Goal: Task Accomplishment & Management: Use online tool/utility

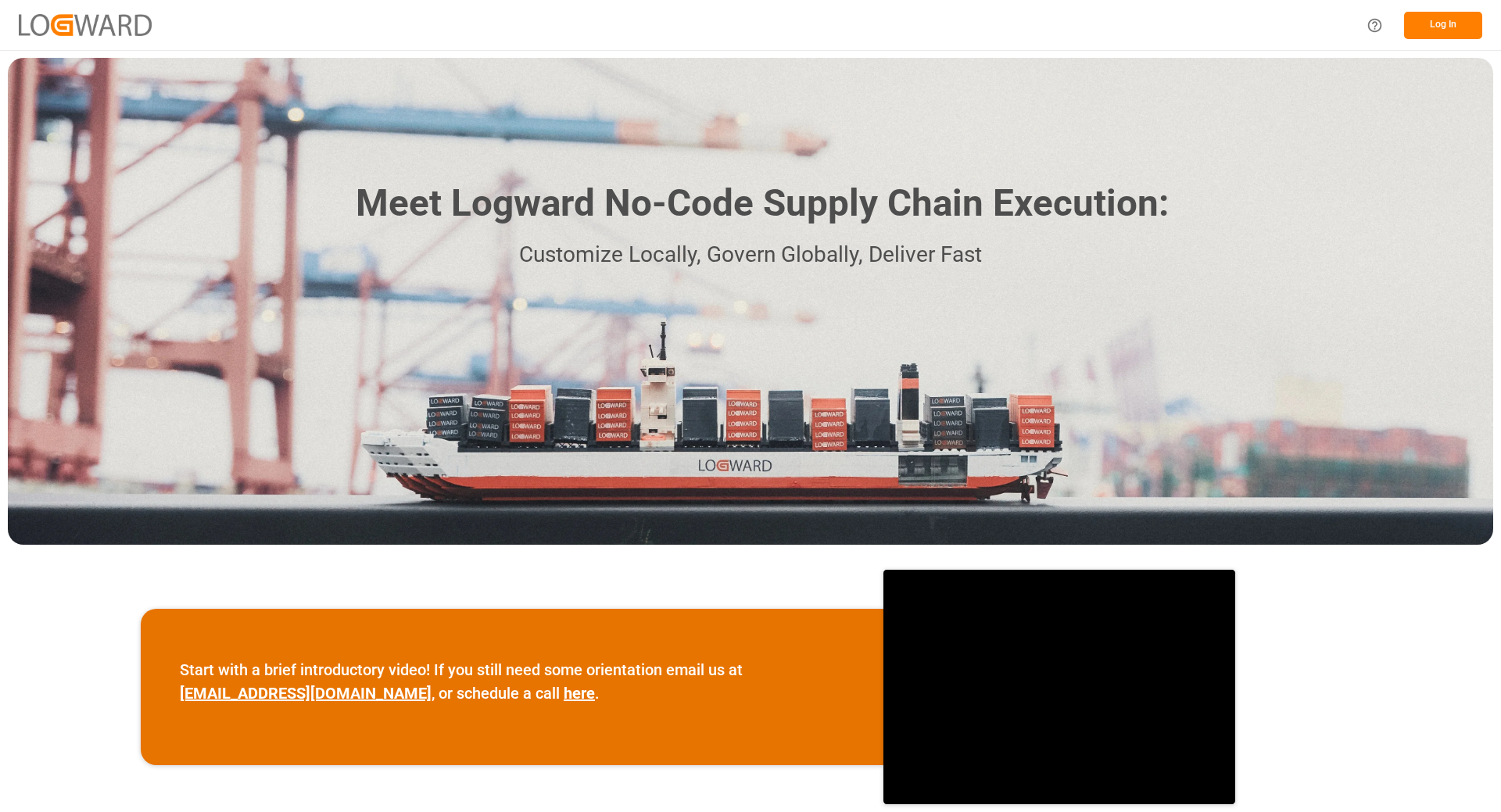
click at [1427, 26] on button "Log In" at bounding box center [1443, 25] width 78 height 27
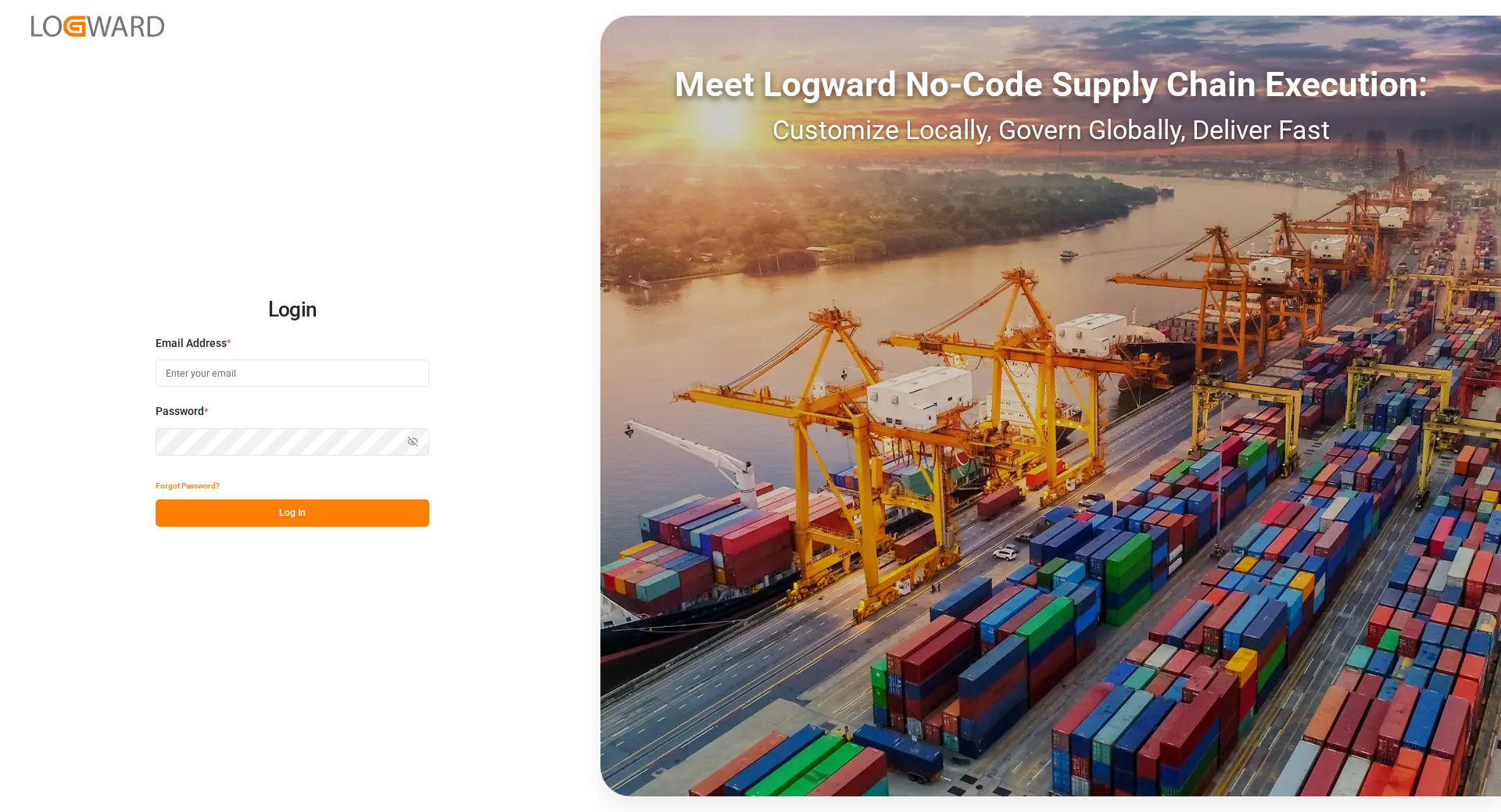
type input "tanja.schoepple@fms-logistics.com"
click at [230, 513] on button "Log In" at bounding box center [293, 513] width 274 height 27
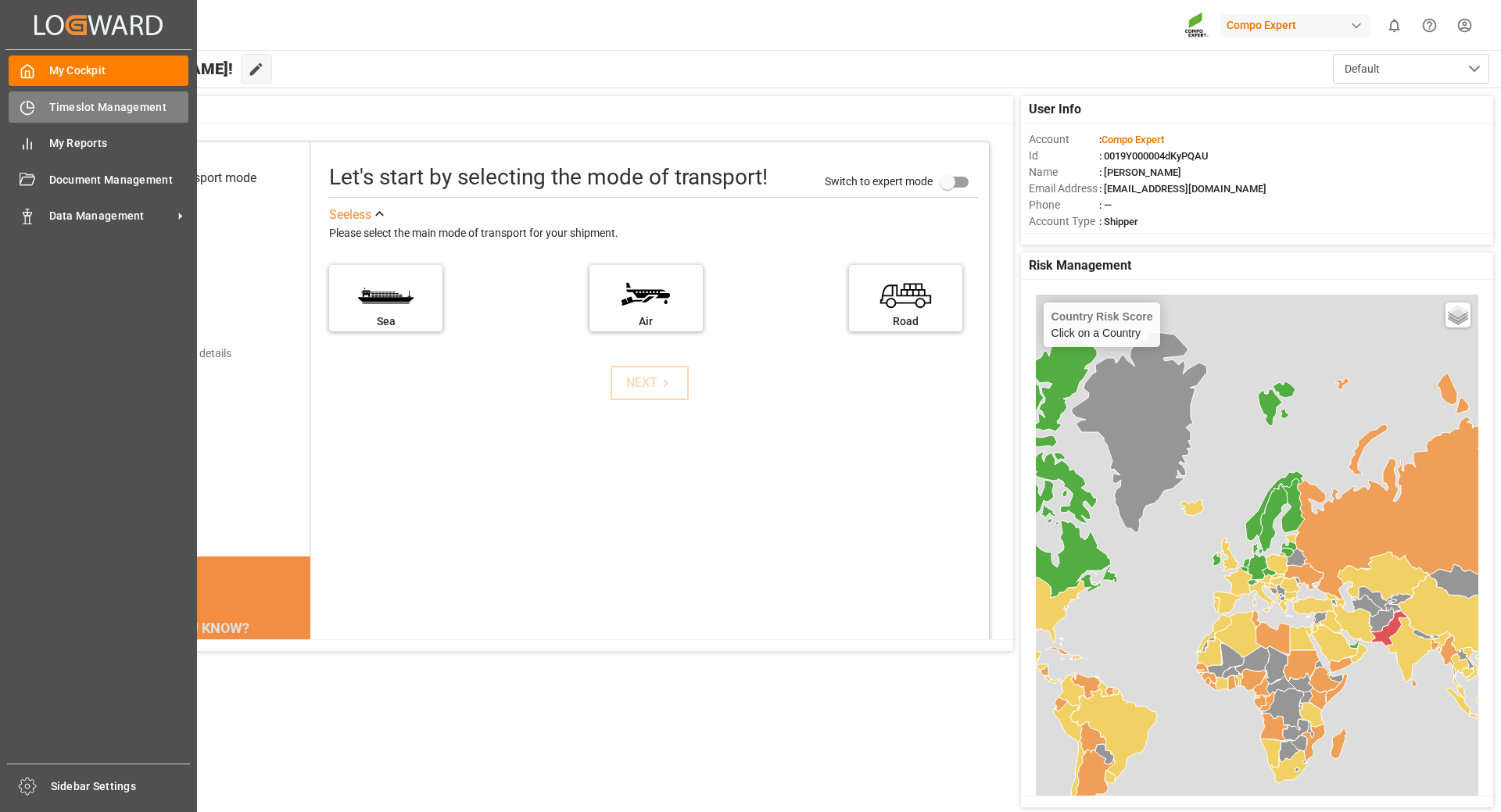
click at [18, 103] on div at bounding box center [22, 107] width 26 height 16
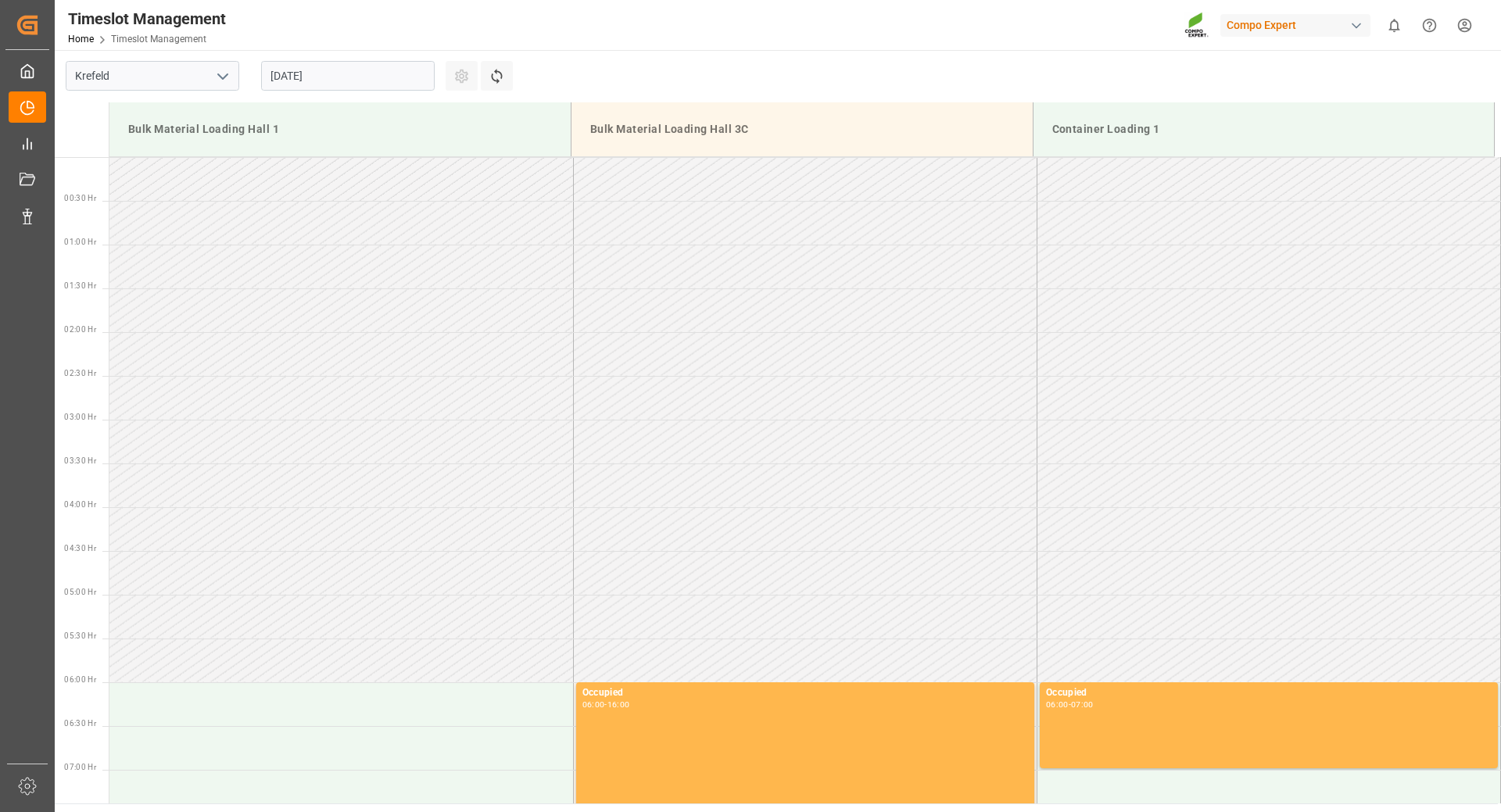
scroll to position [1040, 0]
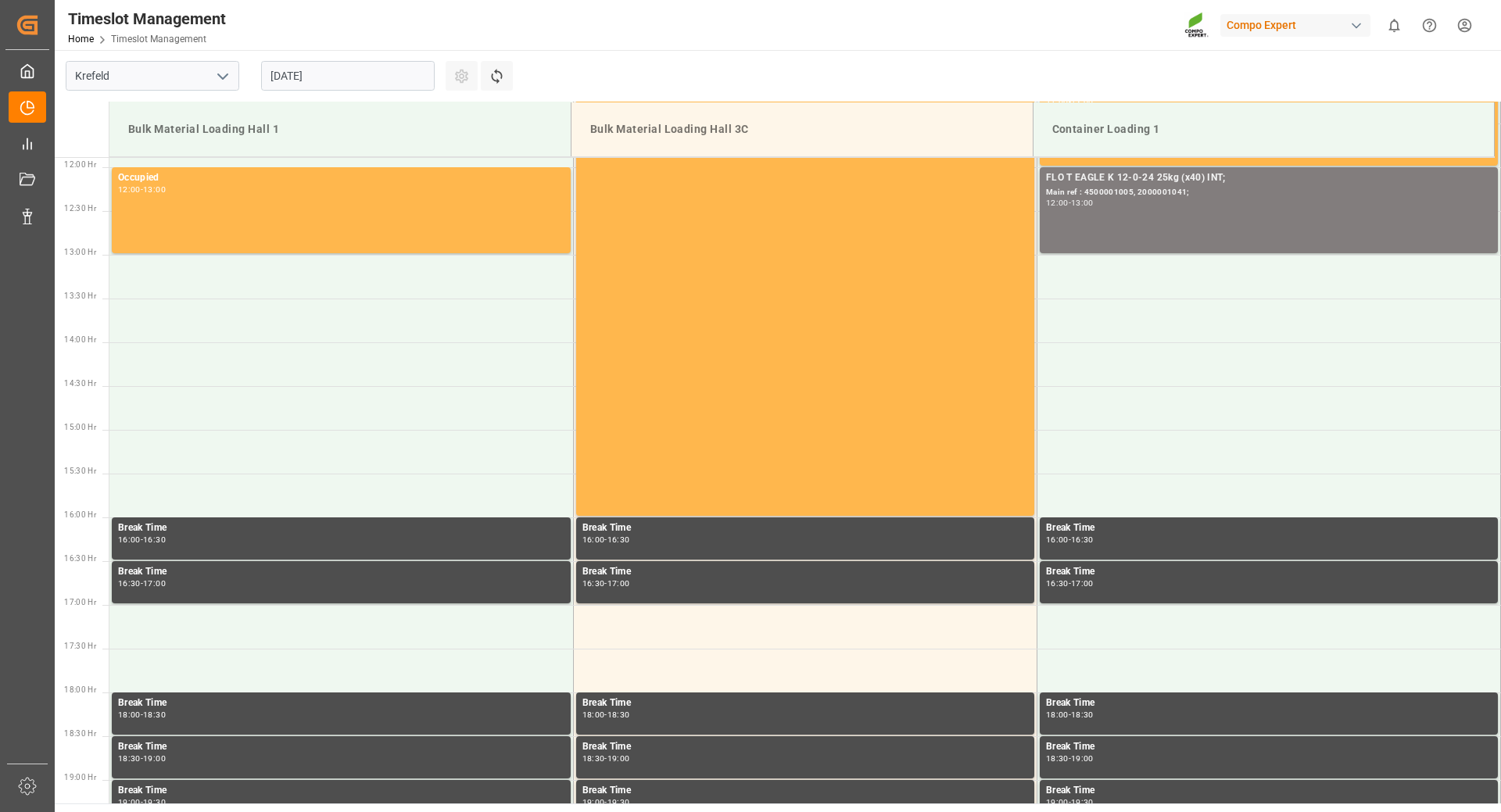
click at [392, 81] on input "[DATE]" at bounding box center [349, 76] width 174 height 29
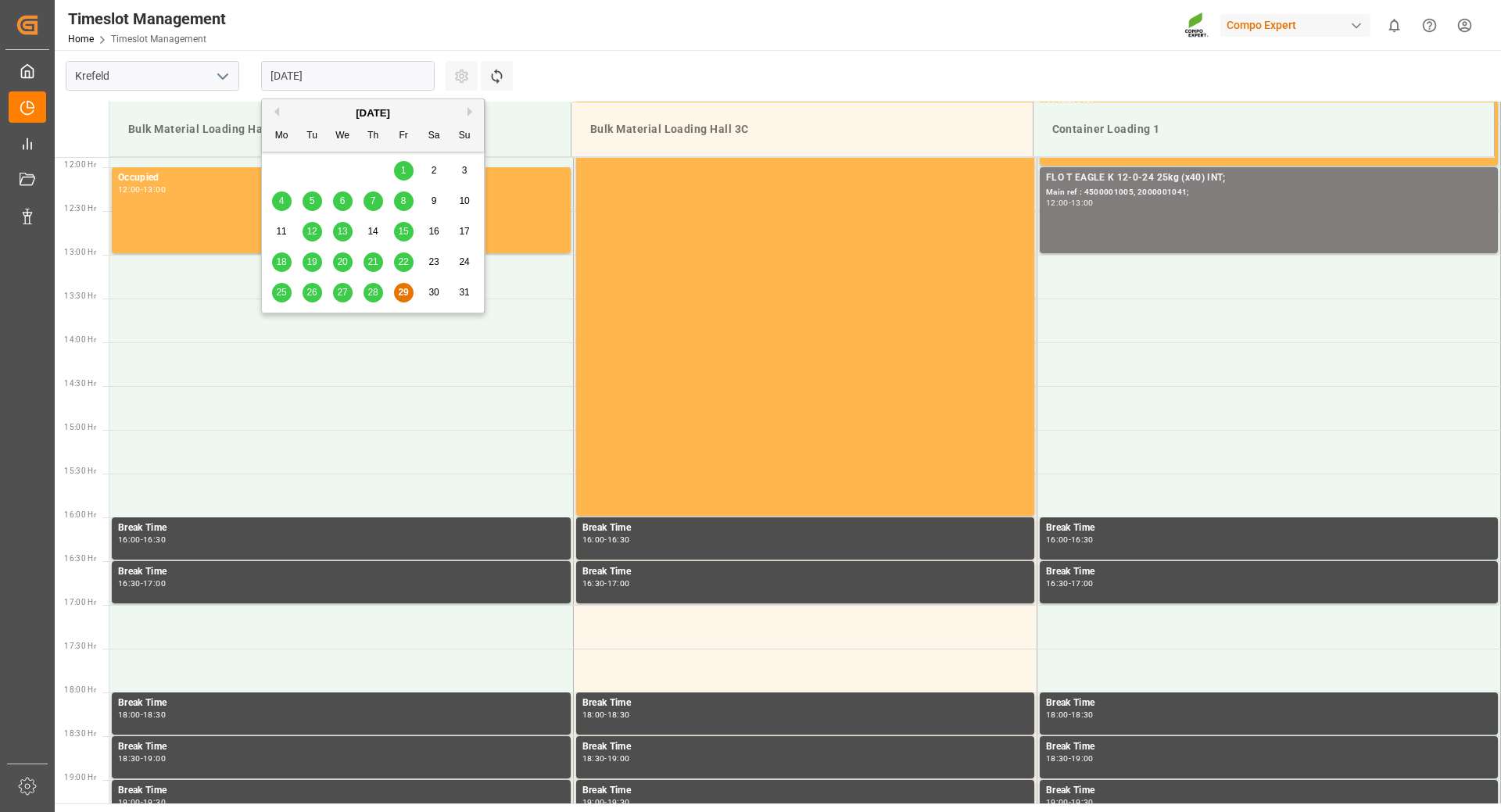
click at [472, 114] on button "Next Month" at bounding box center [472, 111] width 9 height 9
click at [282, 206] on span "8" at bounding box center [282, 201] width 6 height 11
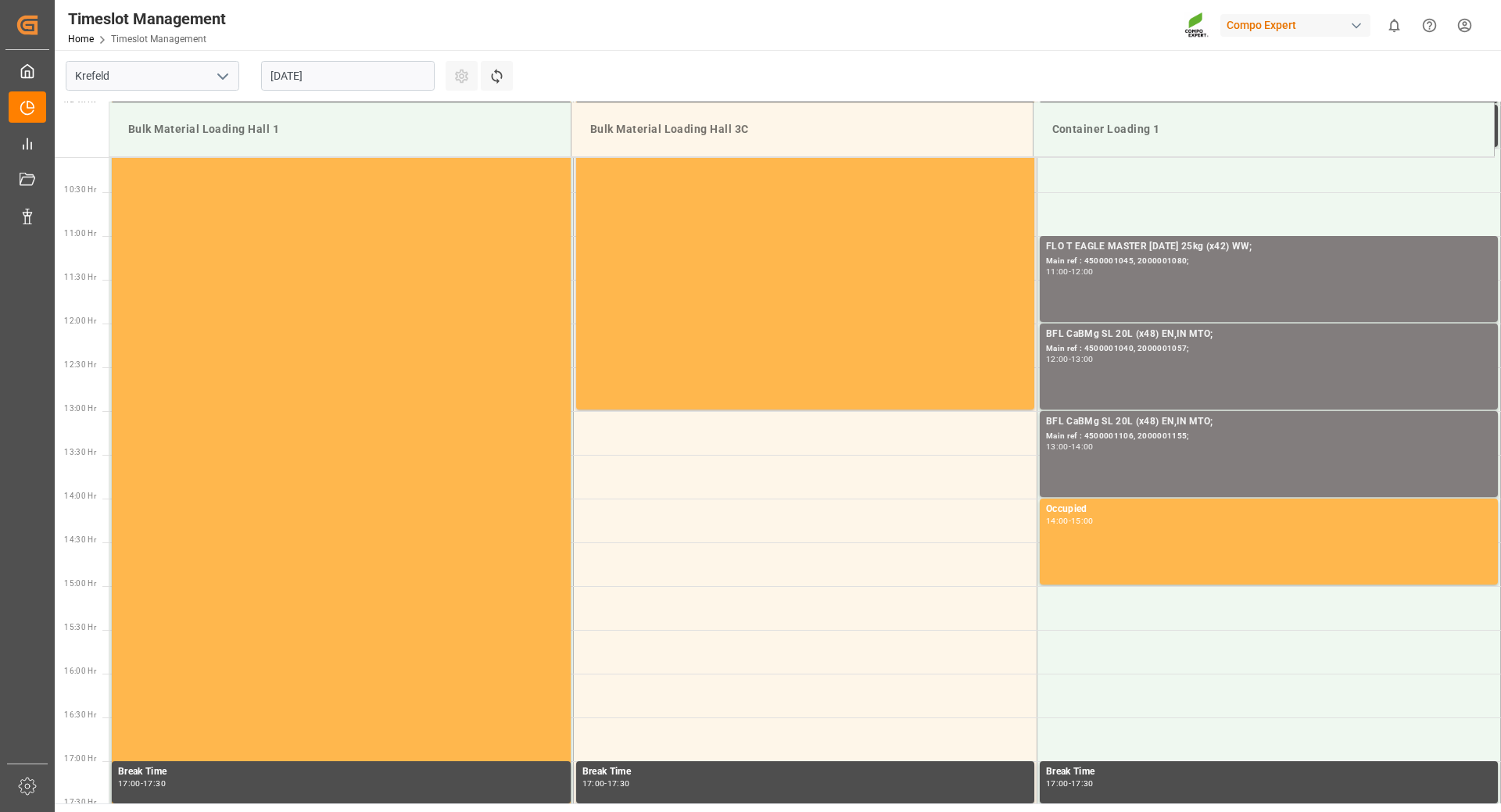
scroll to position [728, 0]
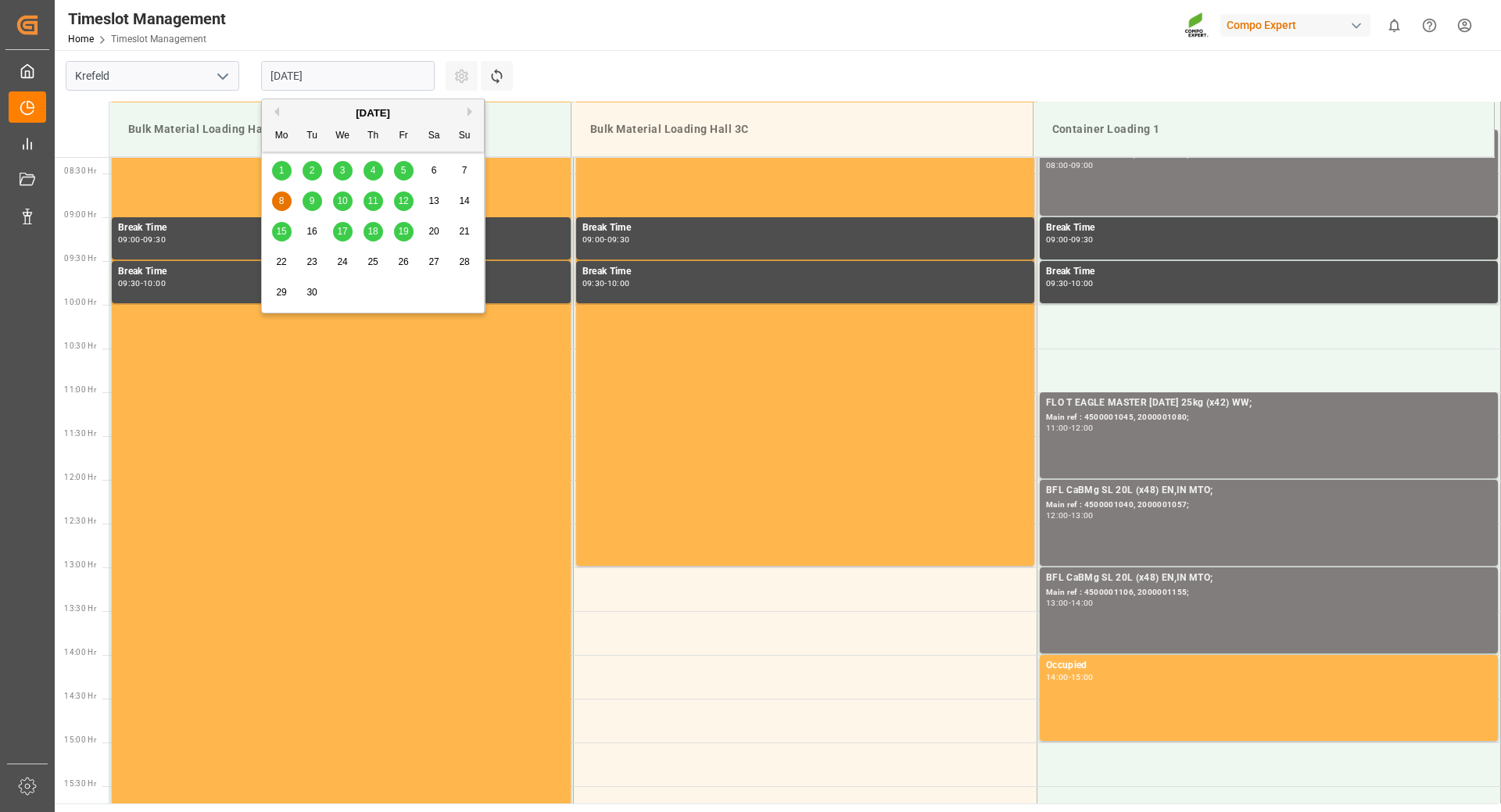
click at [351, 77] on input "08.09.2025" at bounding box center [349, 76] width 174 height 29
click at [316, 201] on div "9" at bounding box center [312, 202] width 20 height 19
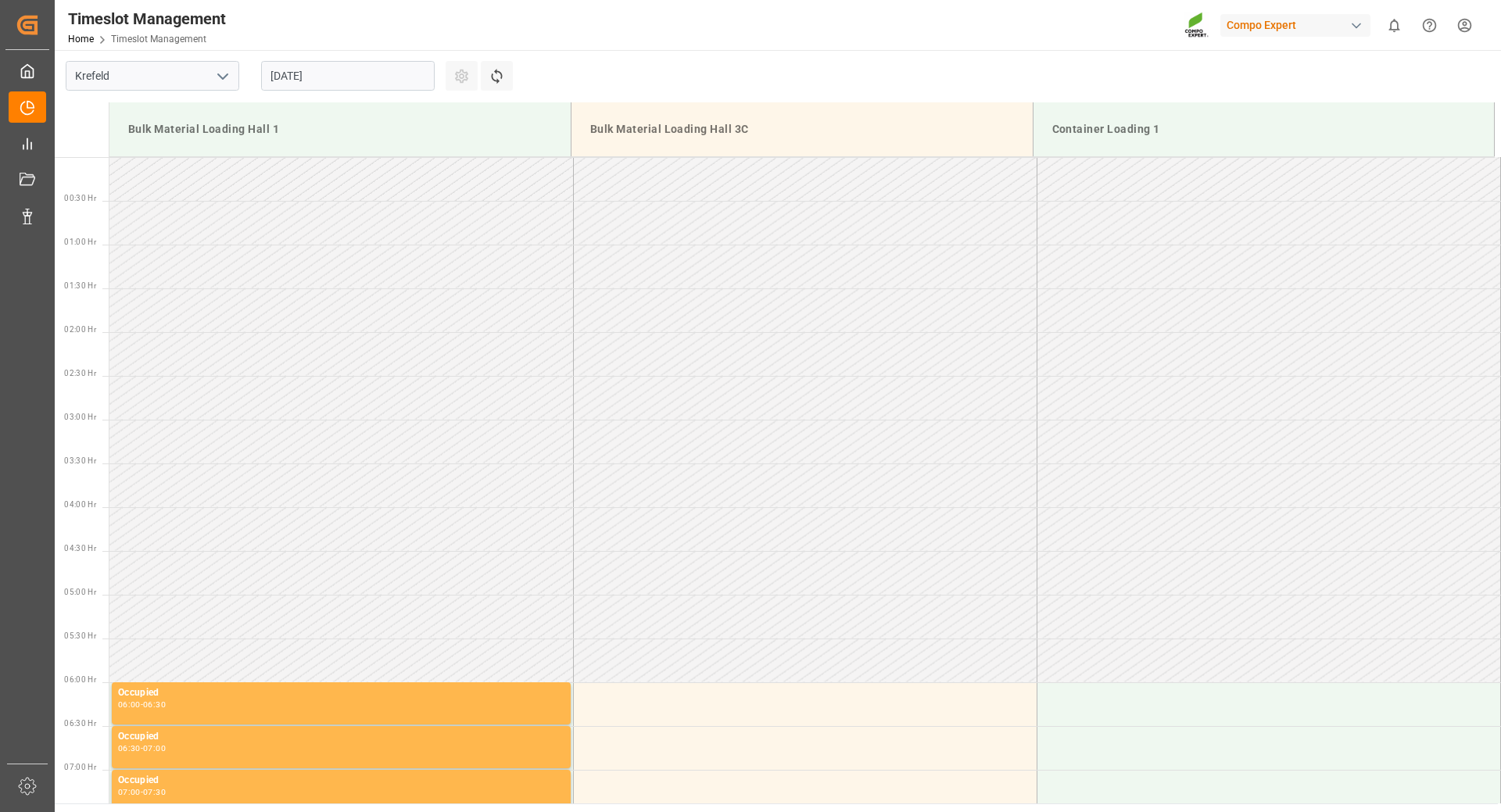
scroll to position [234, 0]
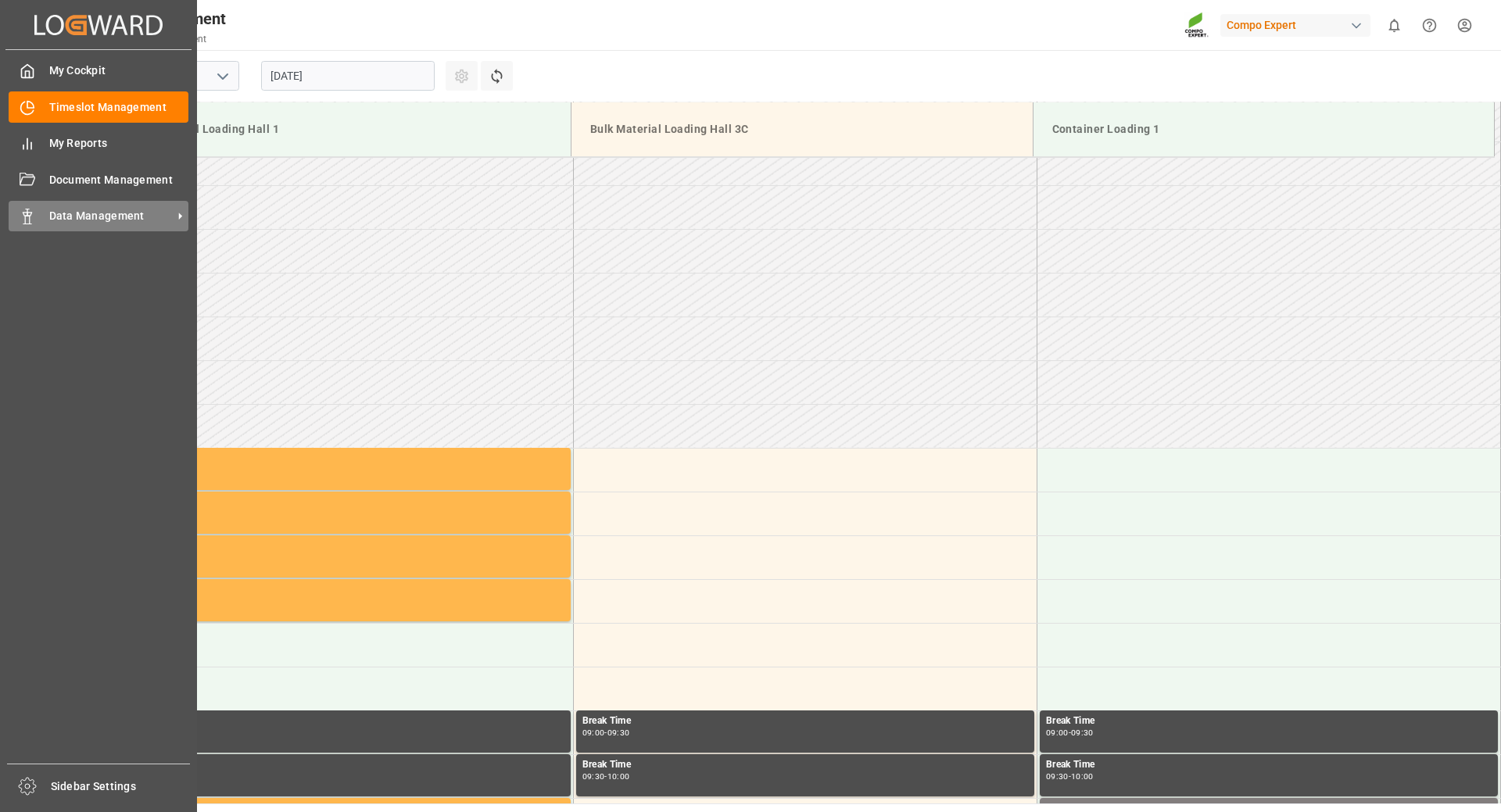
click at [75, 220] on span "Data Management" at bounding box center [111, 215] width 124 height 16
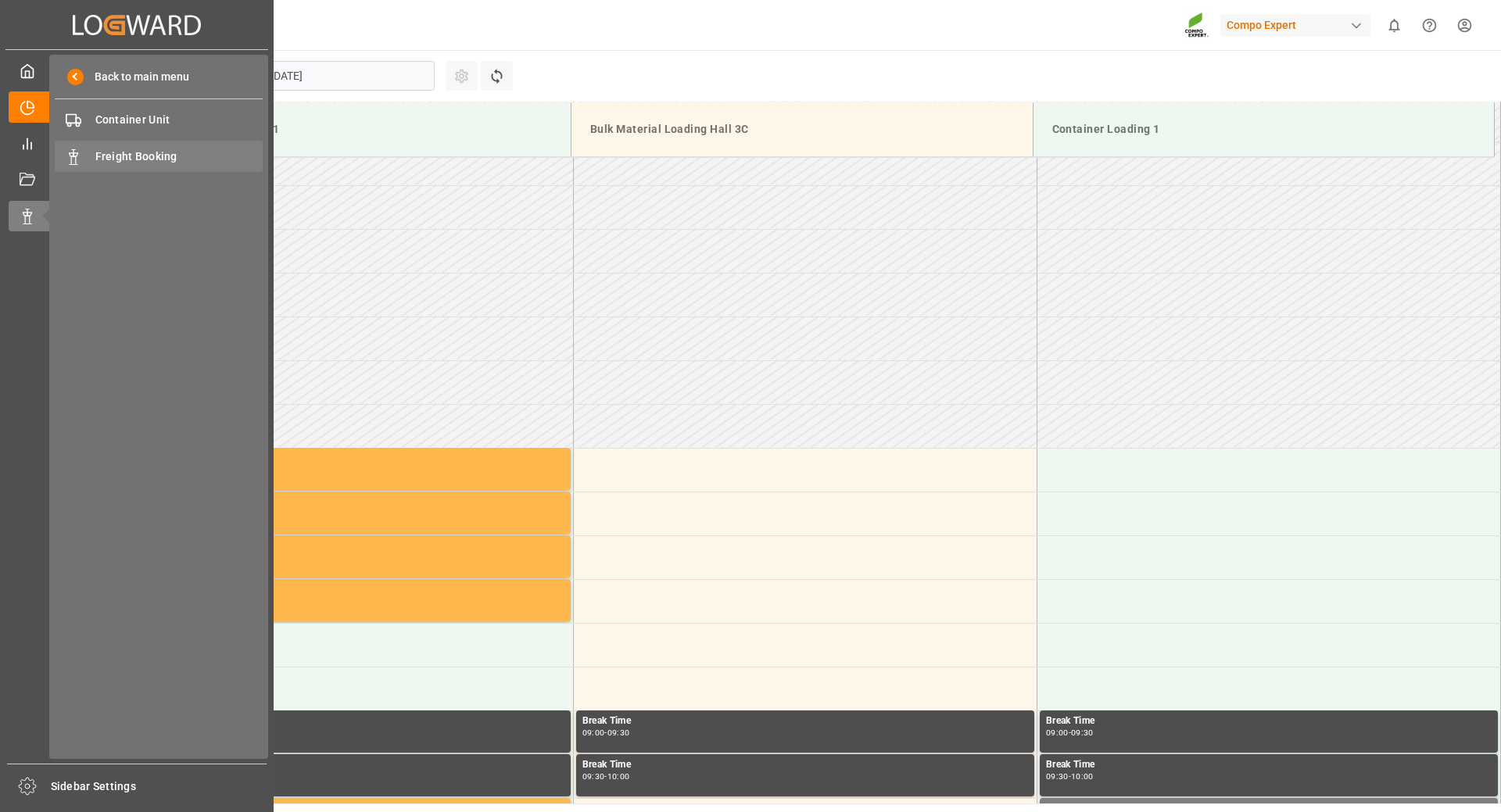
click at [127, 159] on span "Freight Booking" at bounding box center [179, 156] width 168 height 16
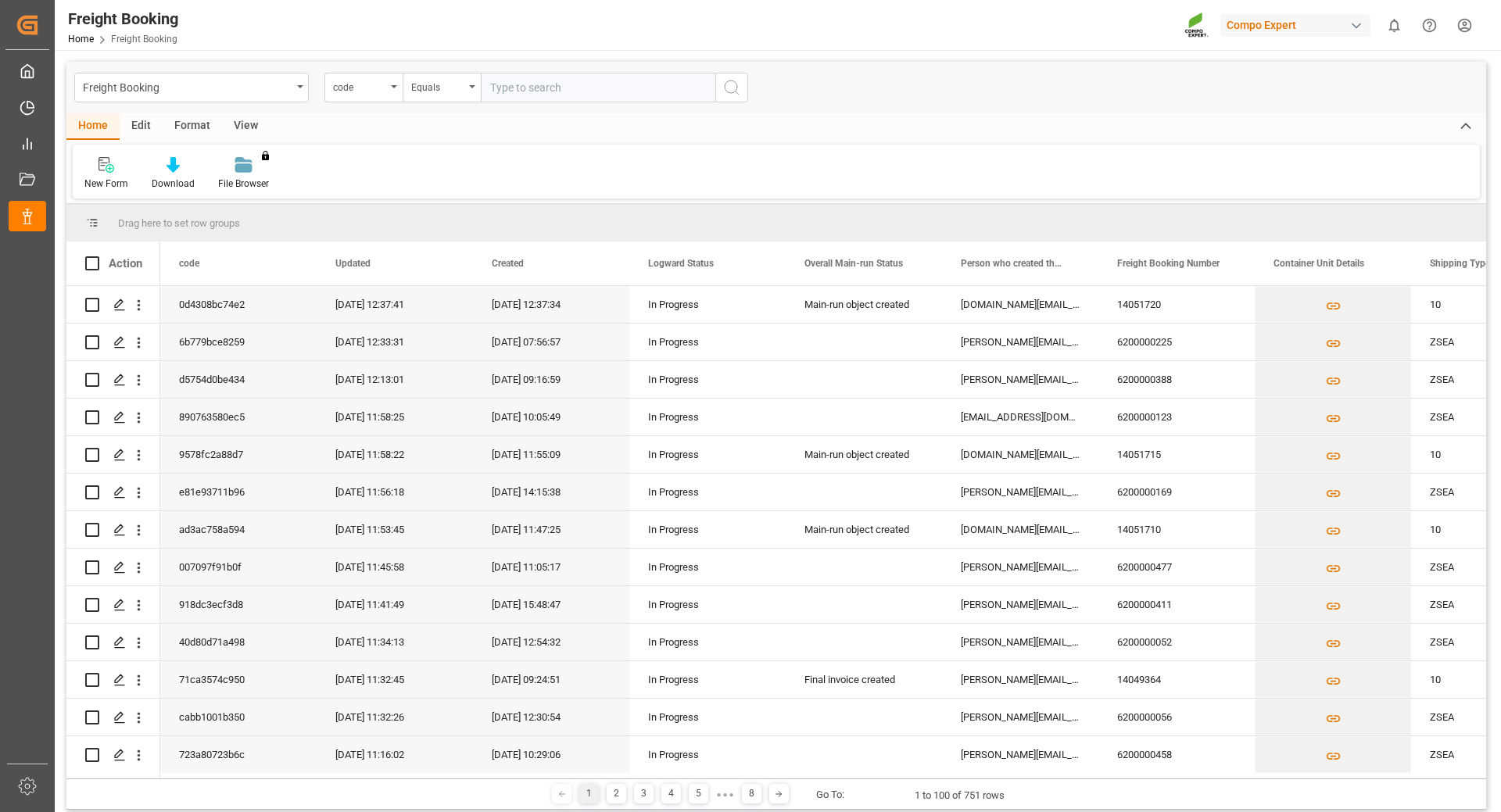
click at [393, 93] on div "code" at bounding box center [364, 87] width 78 height 29
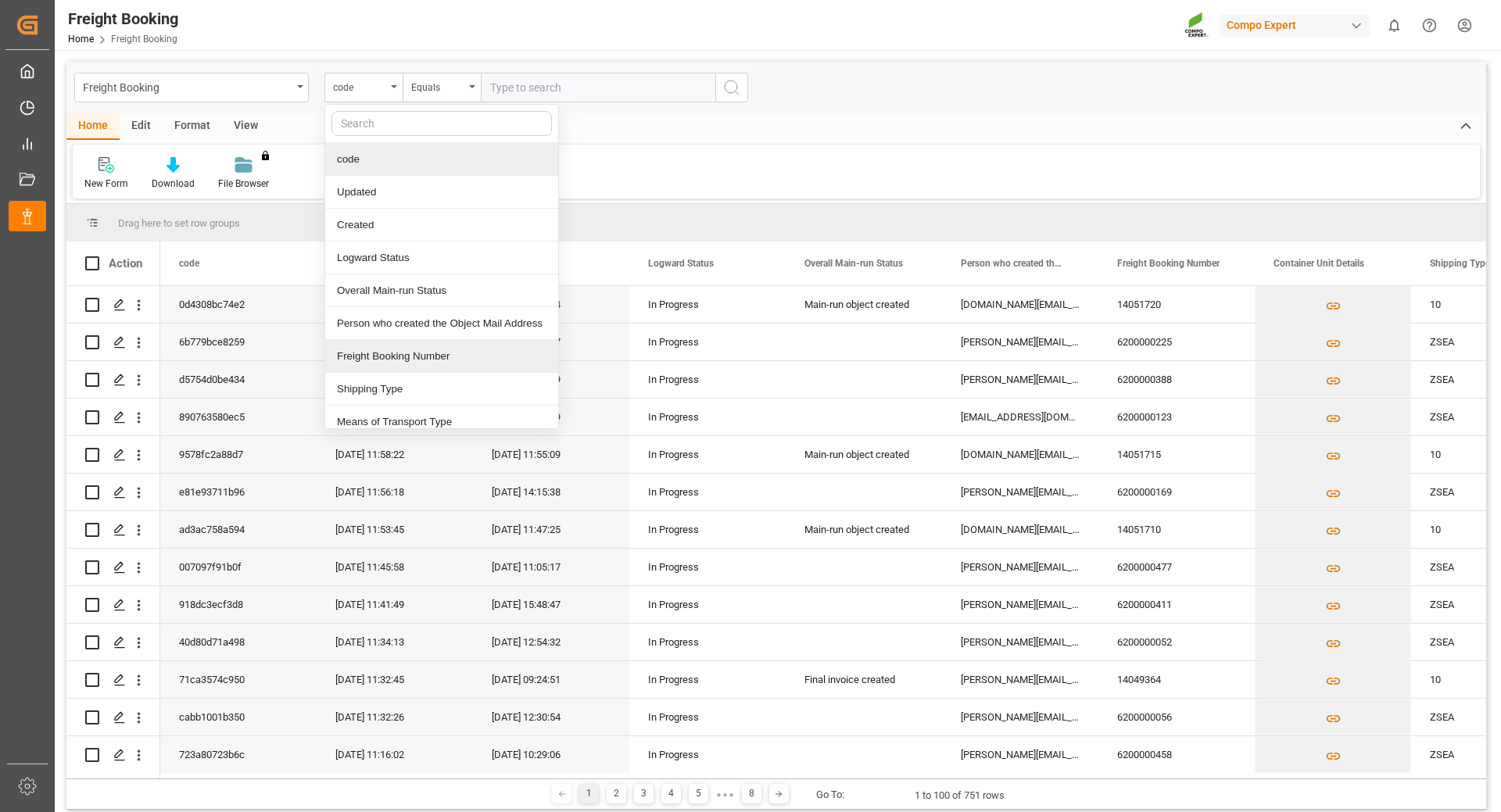
click at [371, 357] on div "Freight Booking Number" at bounding box center [441, 356] width 233 height 33
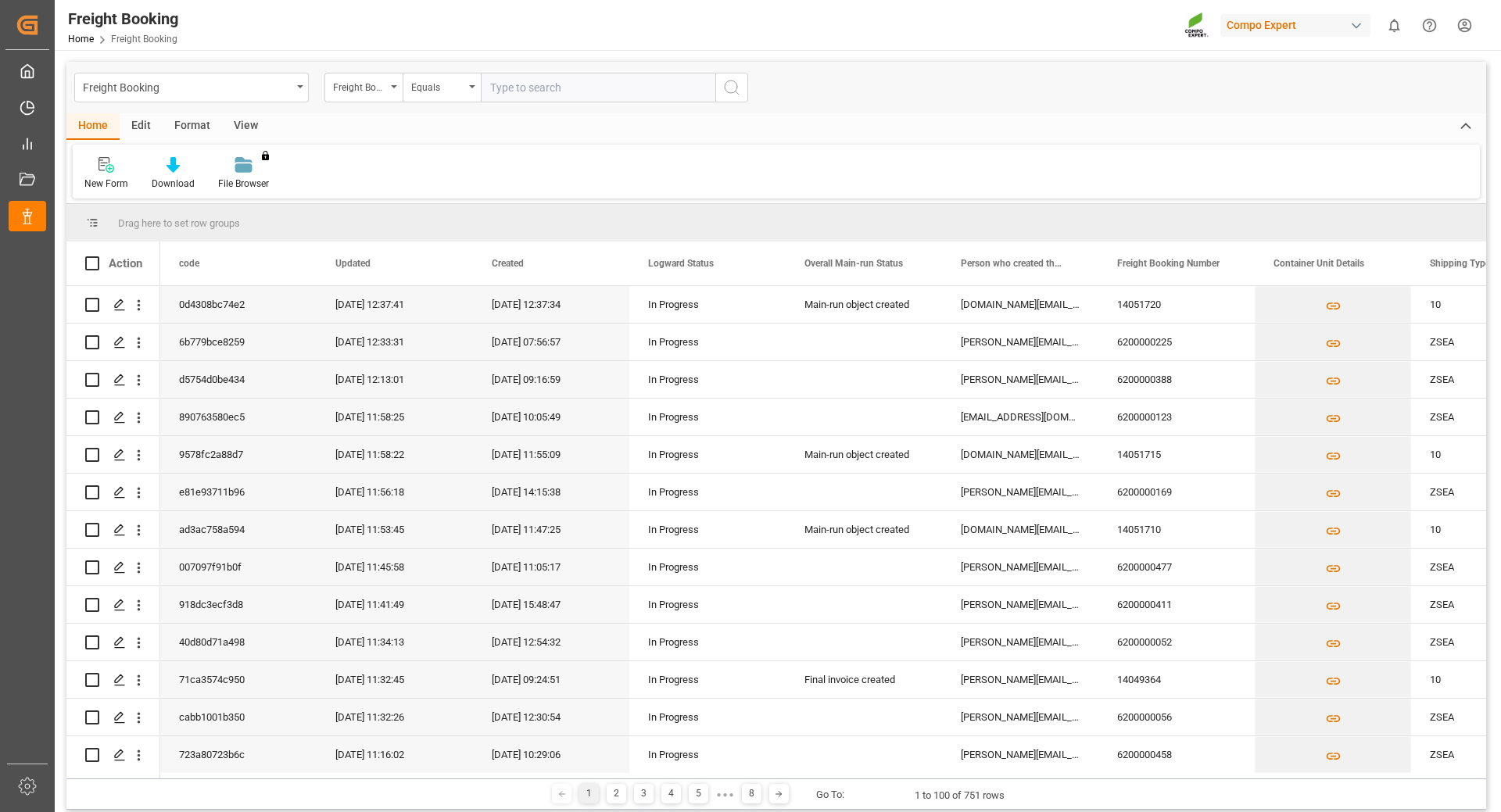
click at [521, 79] on input "text" at bounding box center [598, 87] width 234 height 29
type input "6200000520"
click at [733, 89] on icon "search button" at bounding box center [732, 88] width 19 height 19
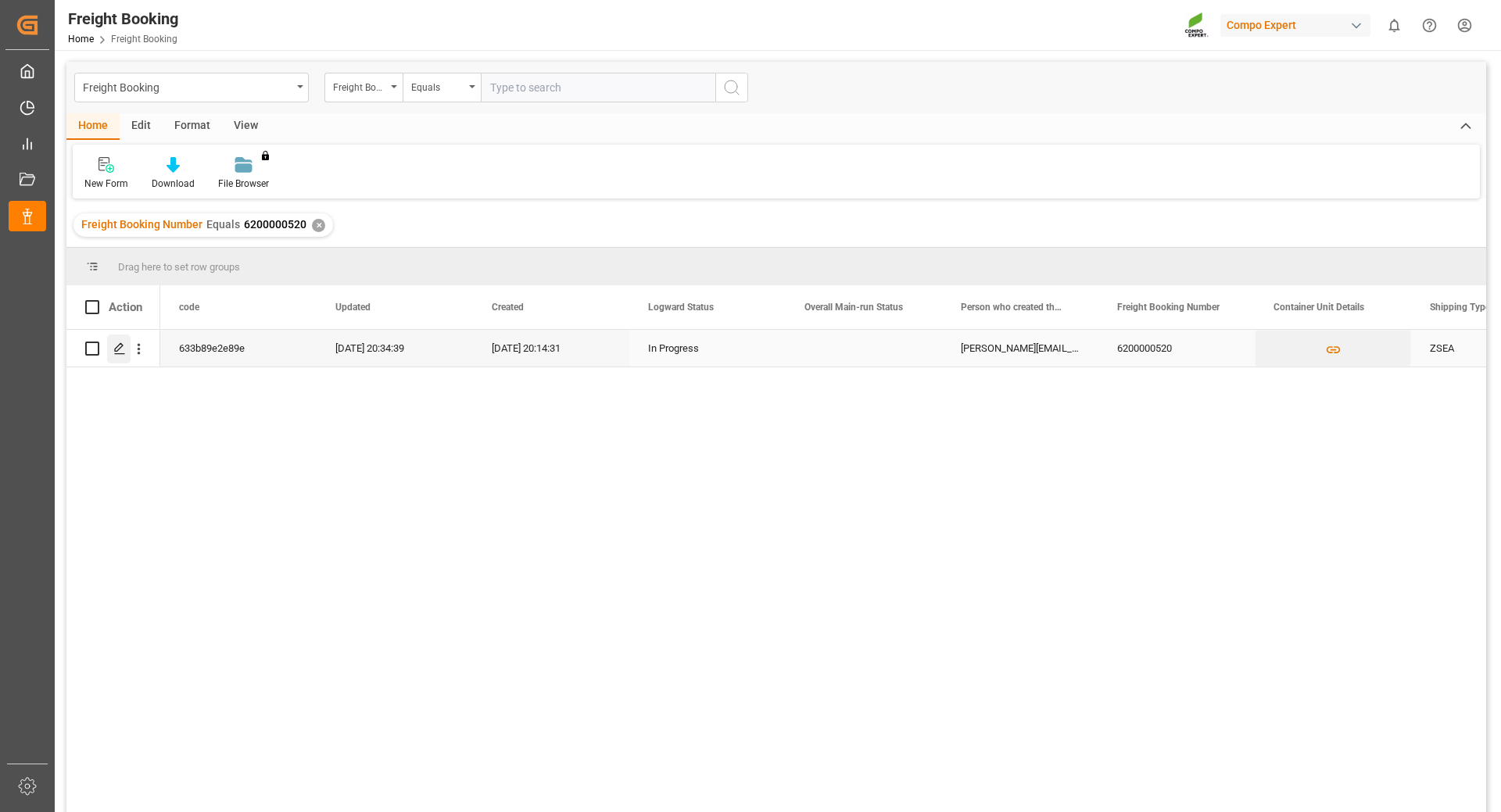
click at [122, 347] on icon "Press SPACE to select this row." at bounding box center [119, 348] width 12 height 12
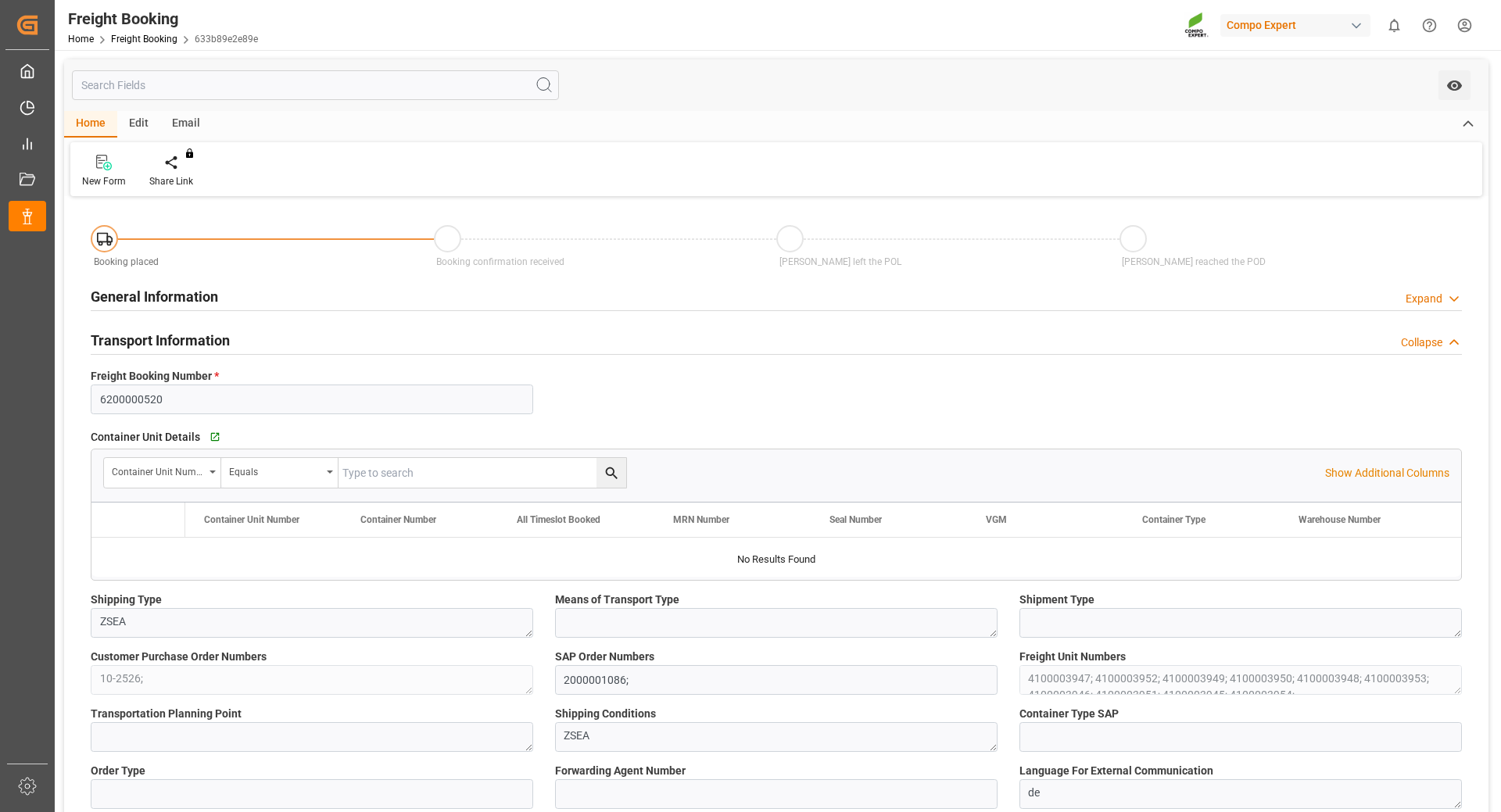
type input "UYMVD"
type input "0"
type input "246000"
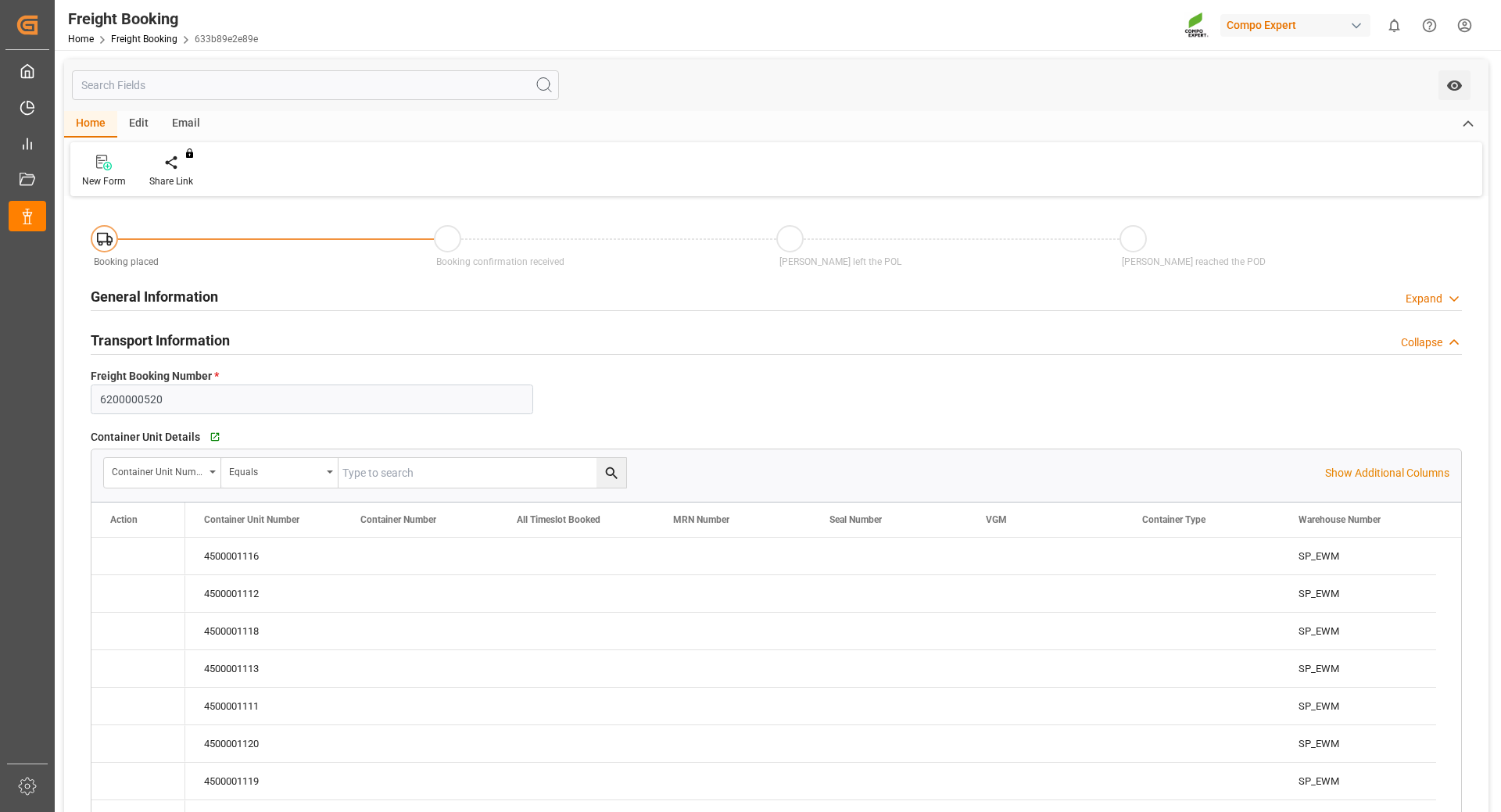
type input "03.09.2025 01:00"
type input "21.08.2025 20:14"
click at [126, 552] on icon "Press SPACE to select this row." at bounding box center [124, 555] width 16 height 16
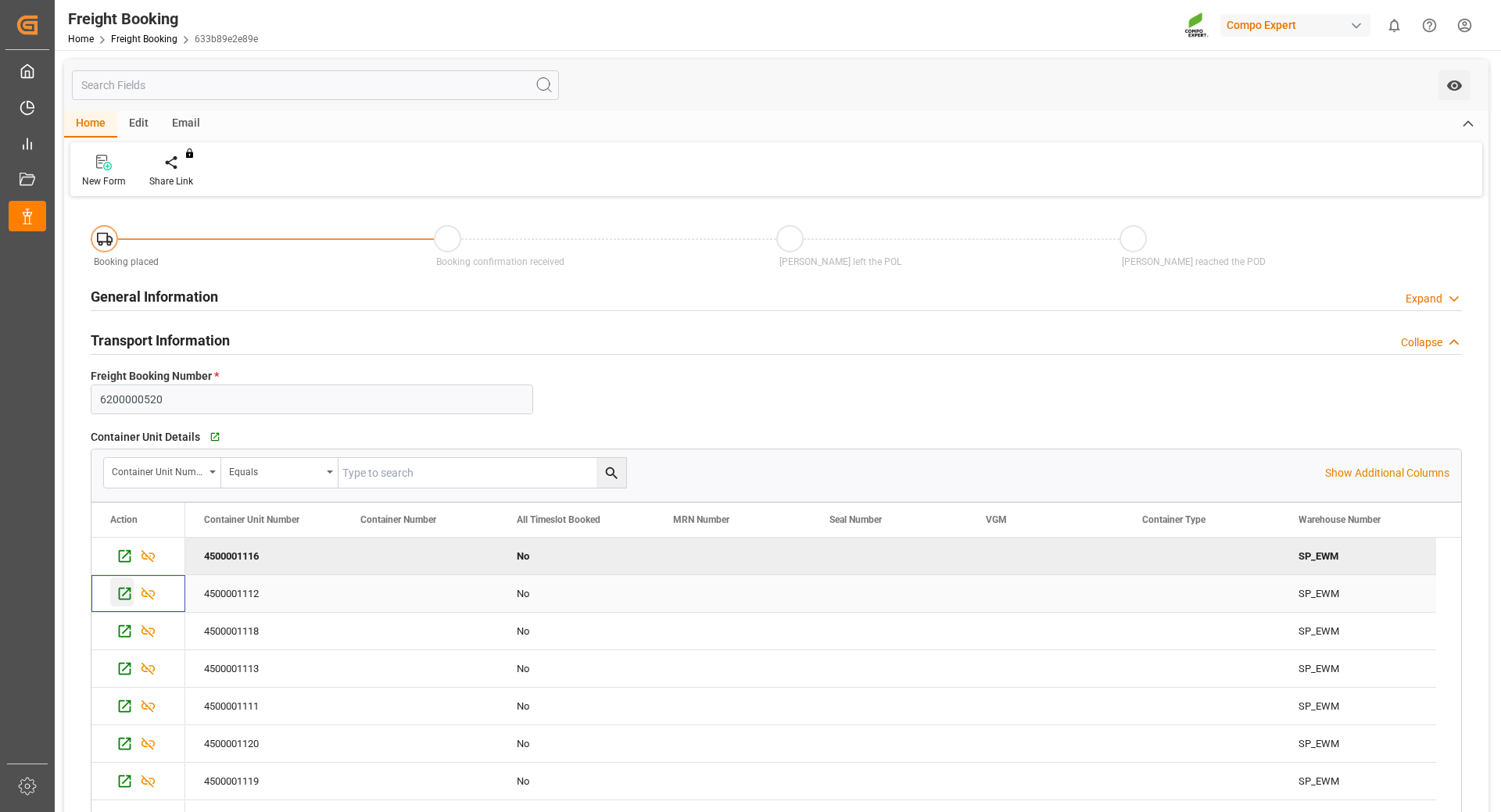
click at [117, 596] on icon "Press SPACE to select this row." at bounding box center [124, 593] width 16 height 16
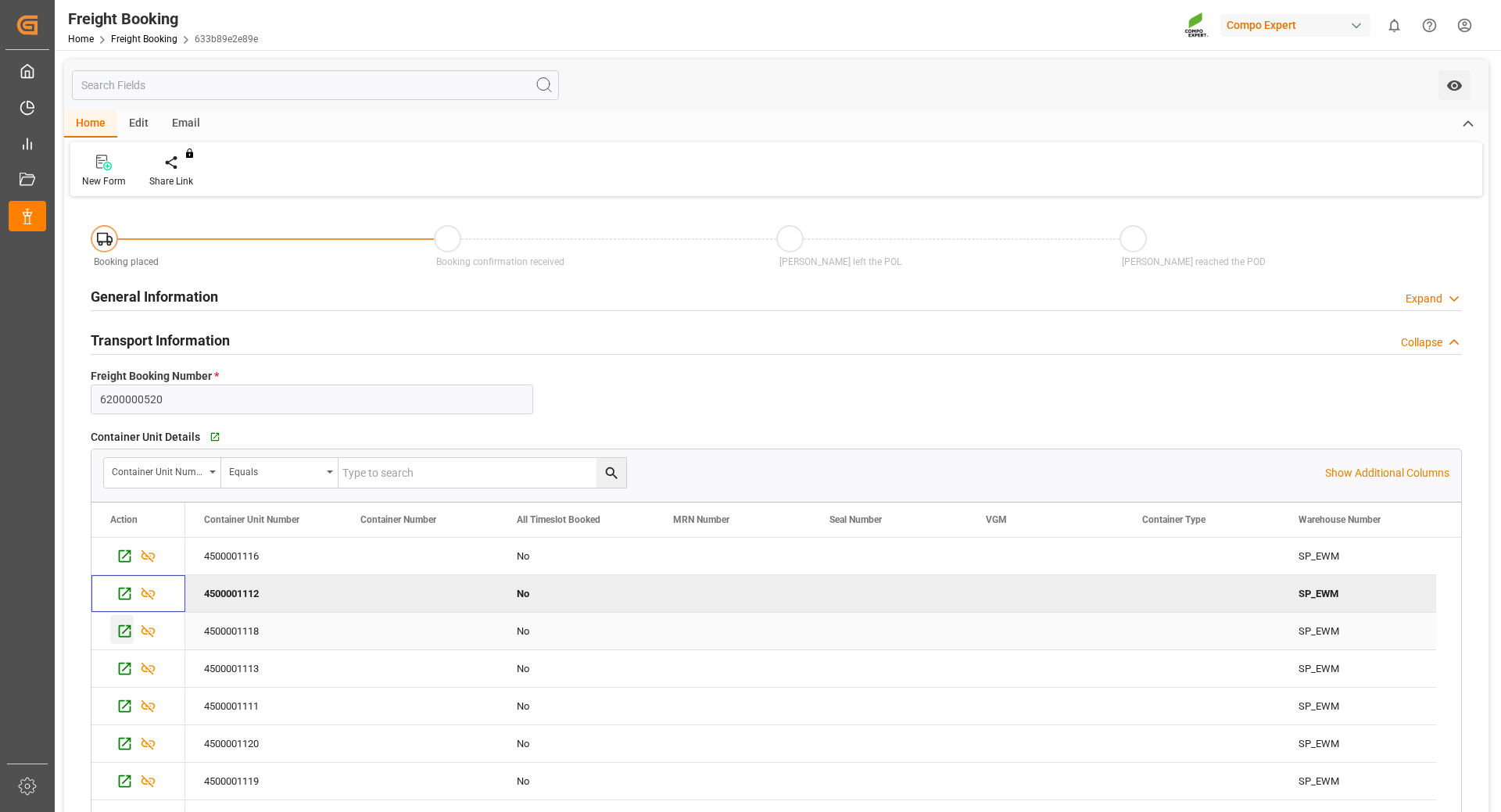
click at [128, 634] on icon "Press SPACE to select this row." at bounding box center [124, 631] width 16 height 16
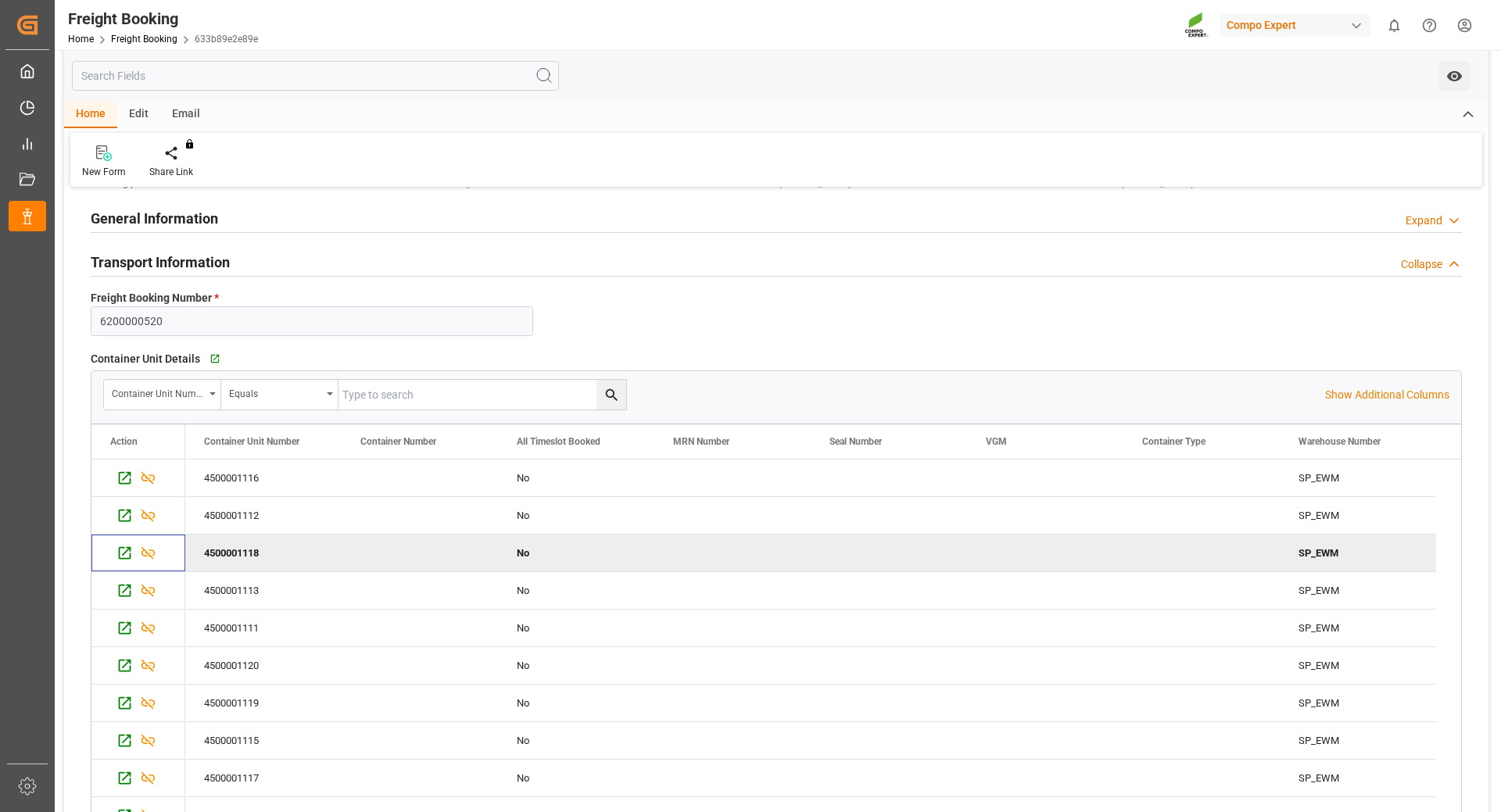
scroll to position [157, 0]
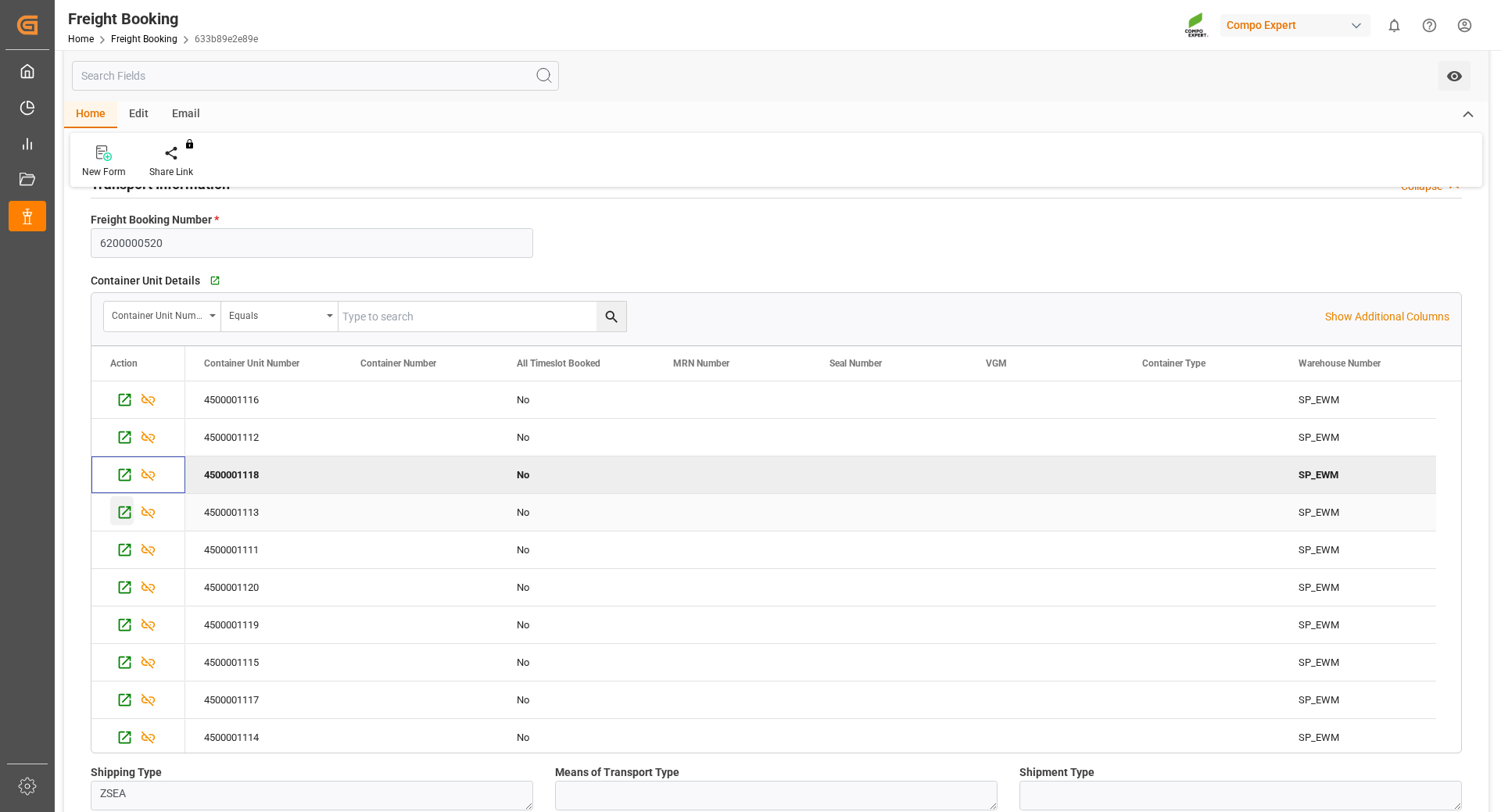
click at [120, 512] on icon "Press SPACE to select this row." at bounding box center [125, 512] width 12 height 12
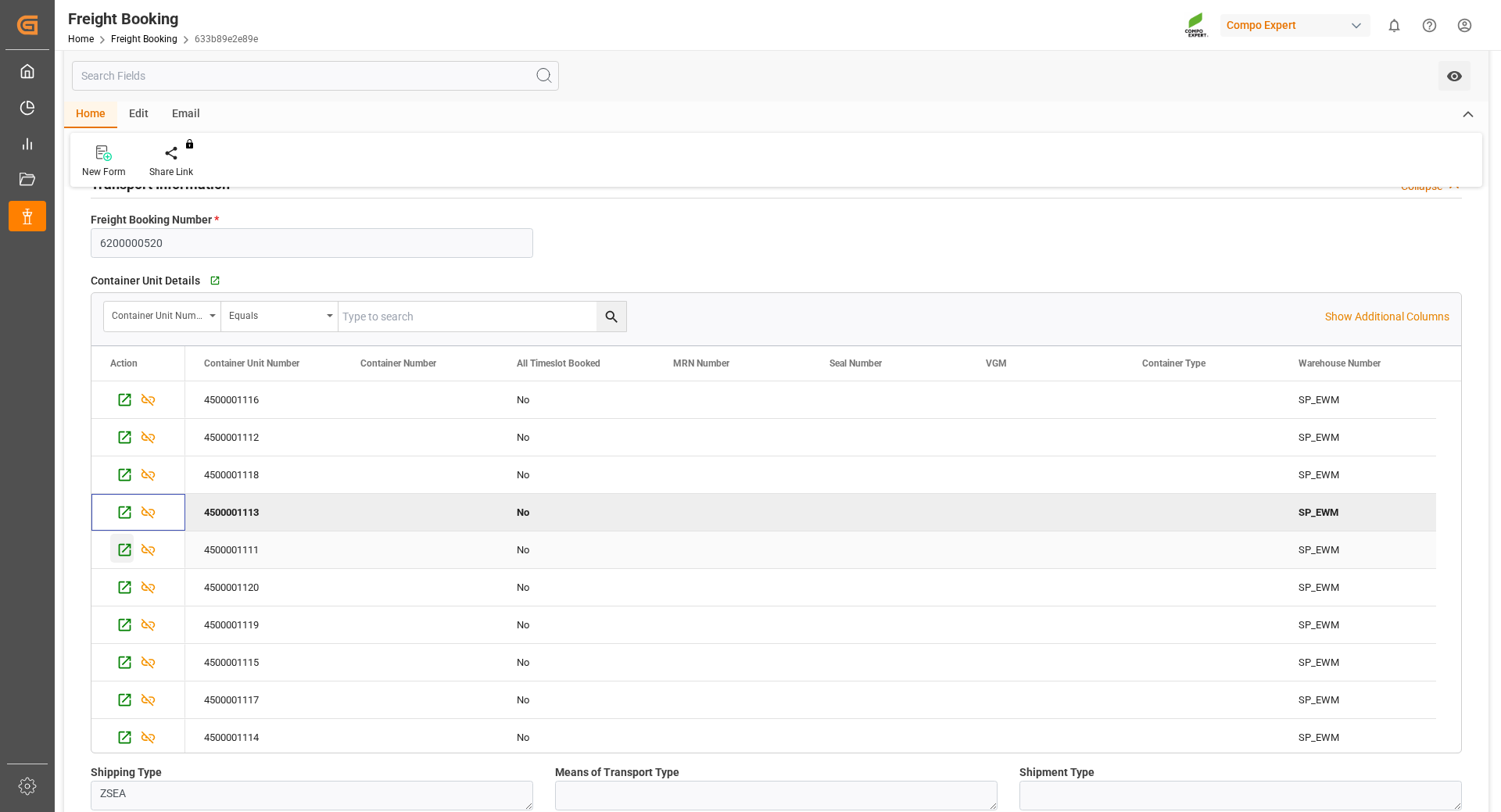
click at [122, 547] on icon "Press SPACE to select this row." at bounding box center [124, 550] width 16 height 16
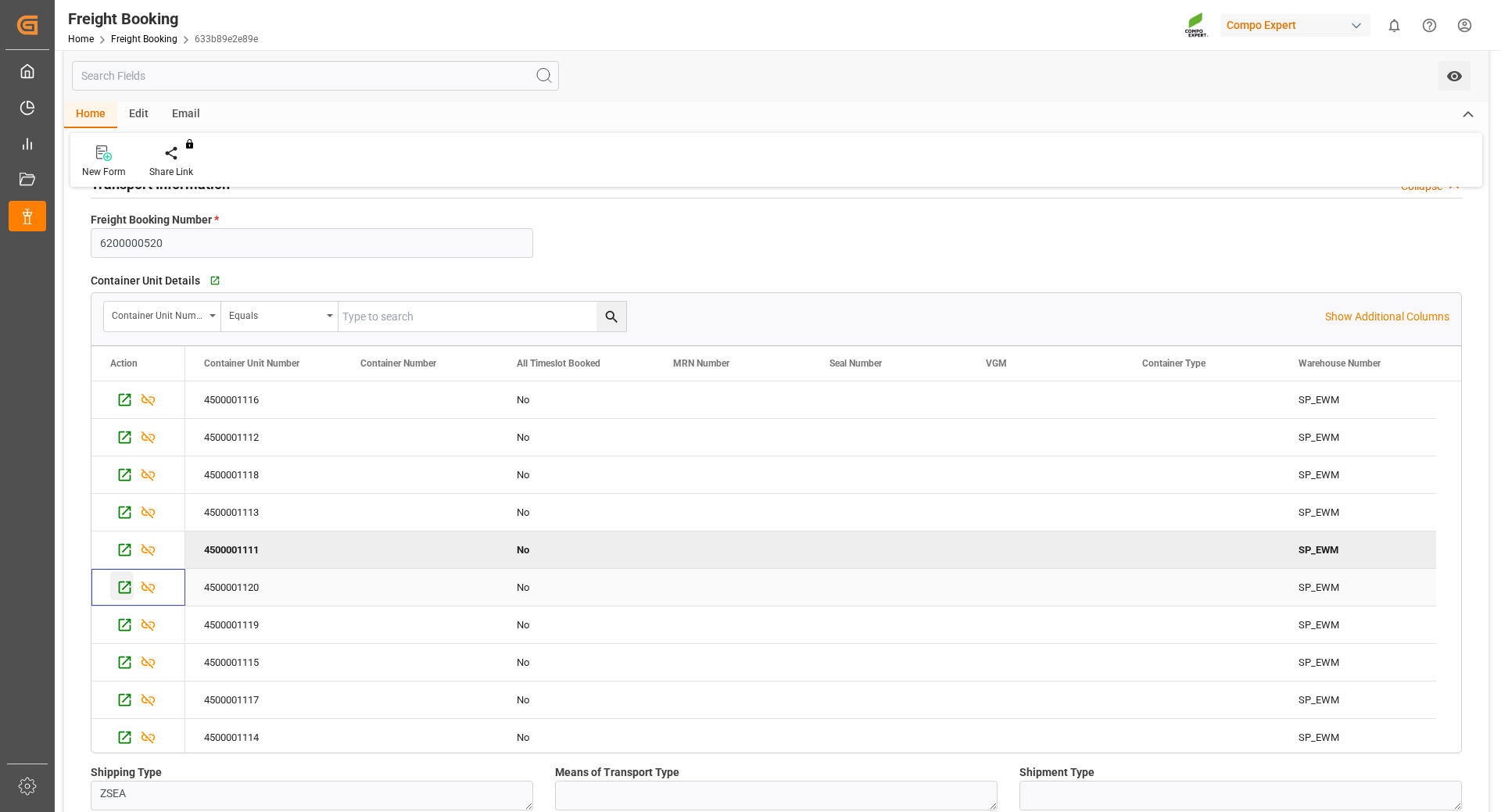
click at [123, 592] on icon "Press SPACE to select this row." at bounding box center [124, 586] width 16 height 16
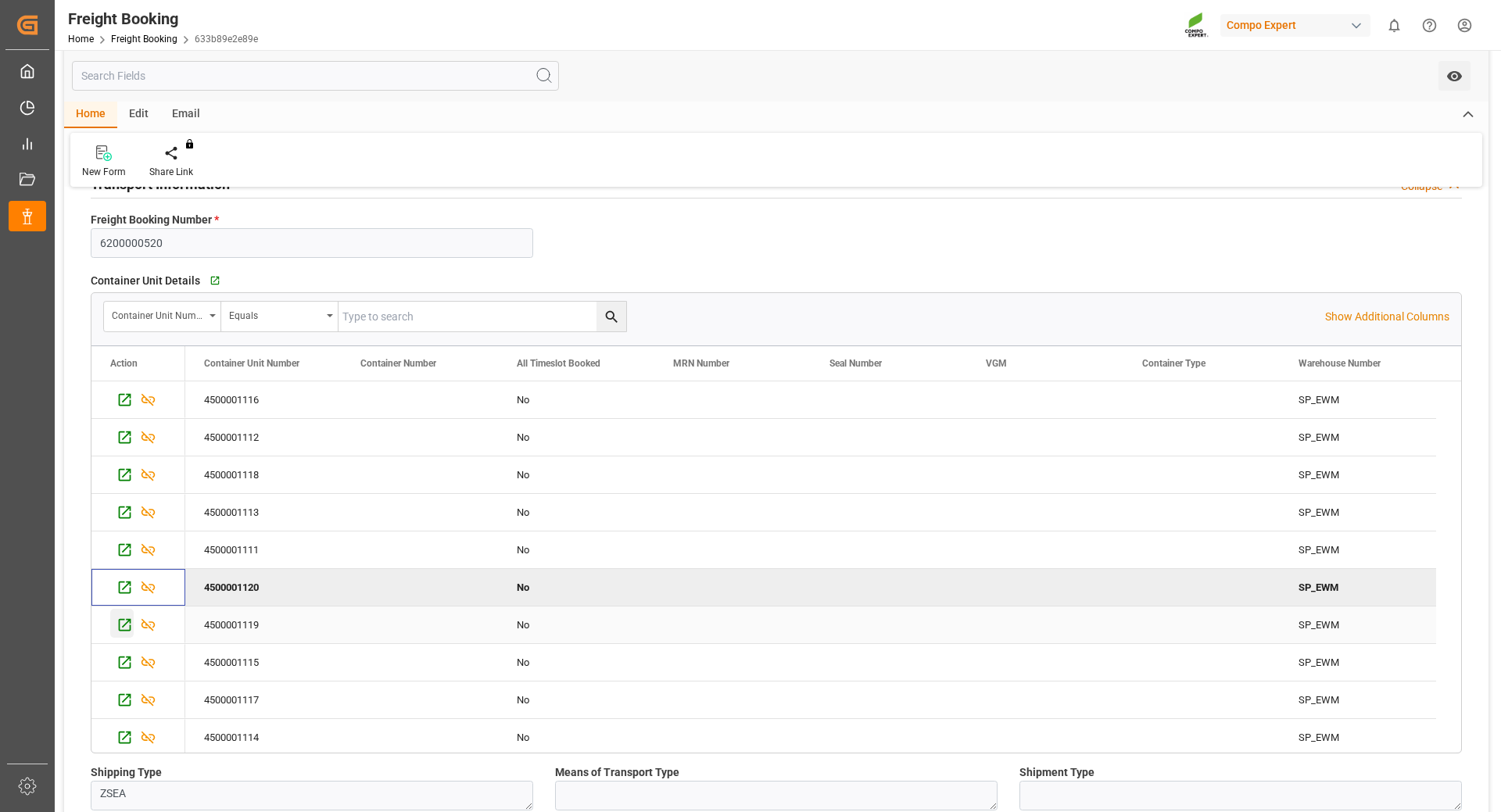
click at [128, 624] on icon "Press SPACE to select this row." at bounding box center [124, 624] width 16 height 16
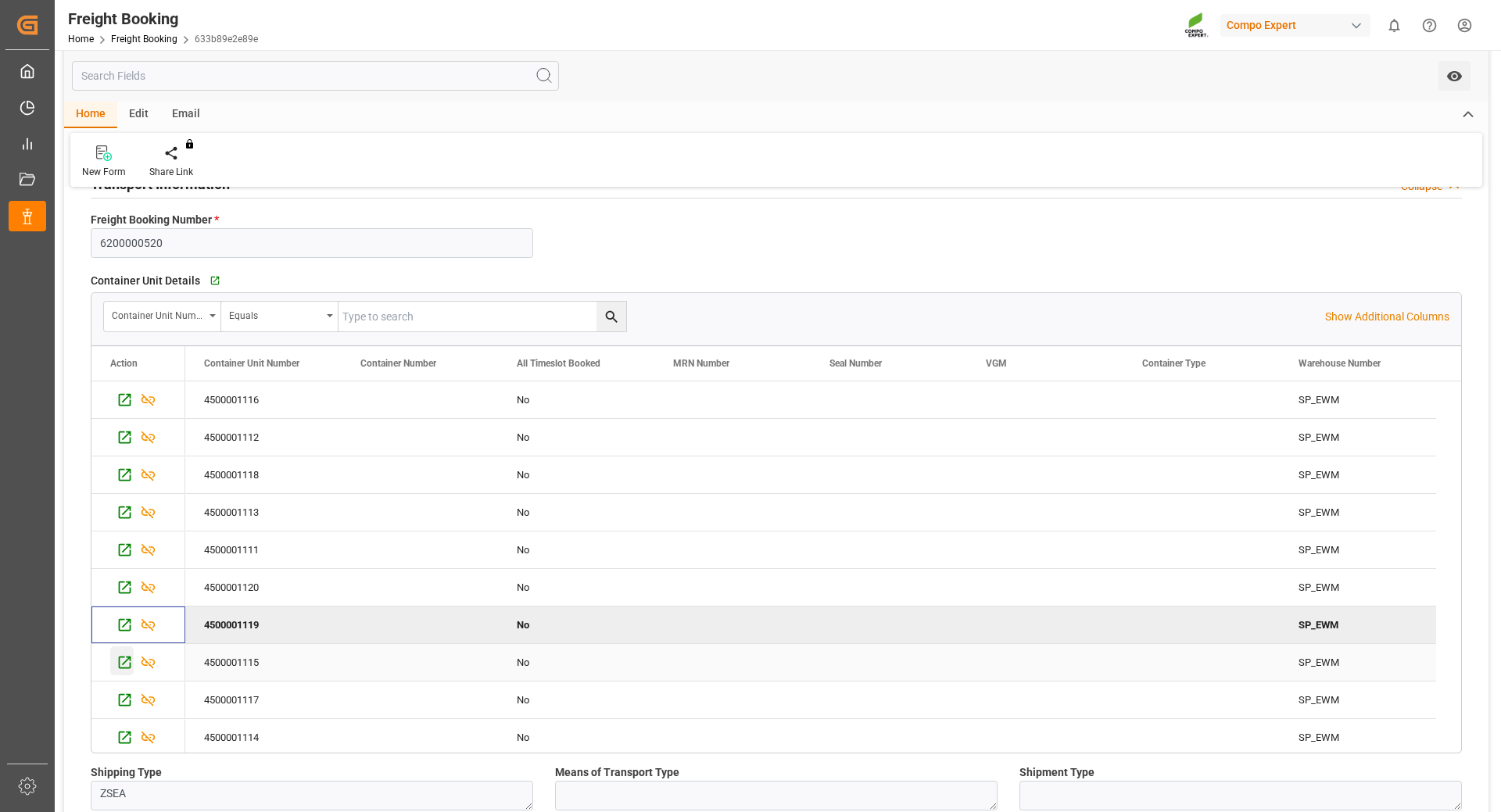
click at [117, 663] on icon "Press SPACE to select this row." at bounding box center [124, 662] width 16 height 16
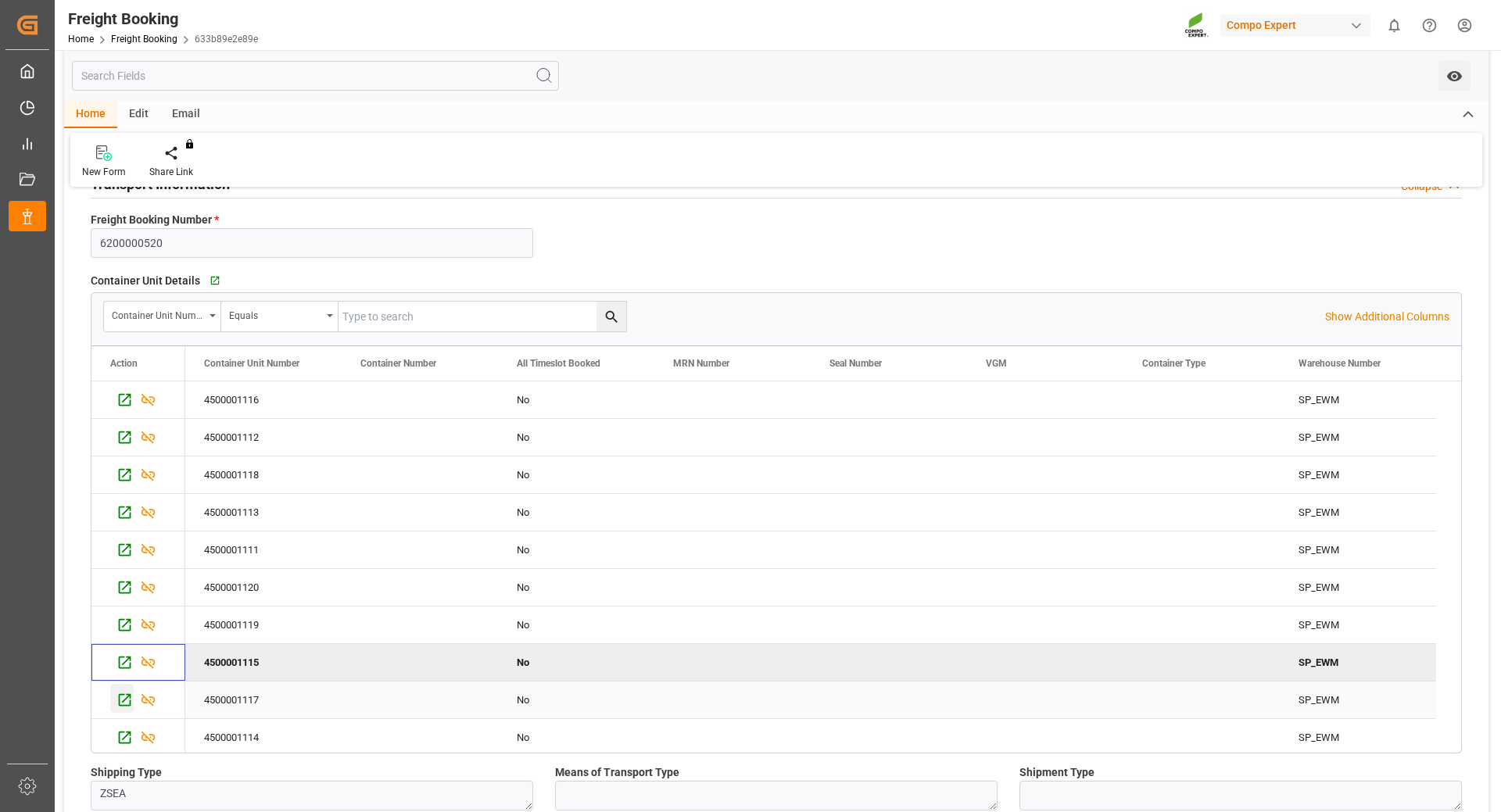
click at [125, 698] on icon "Press SPACE to select this row." at bounding box center [124, 700] width 16 height 16
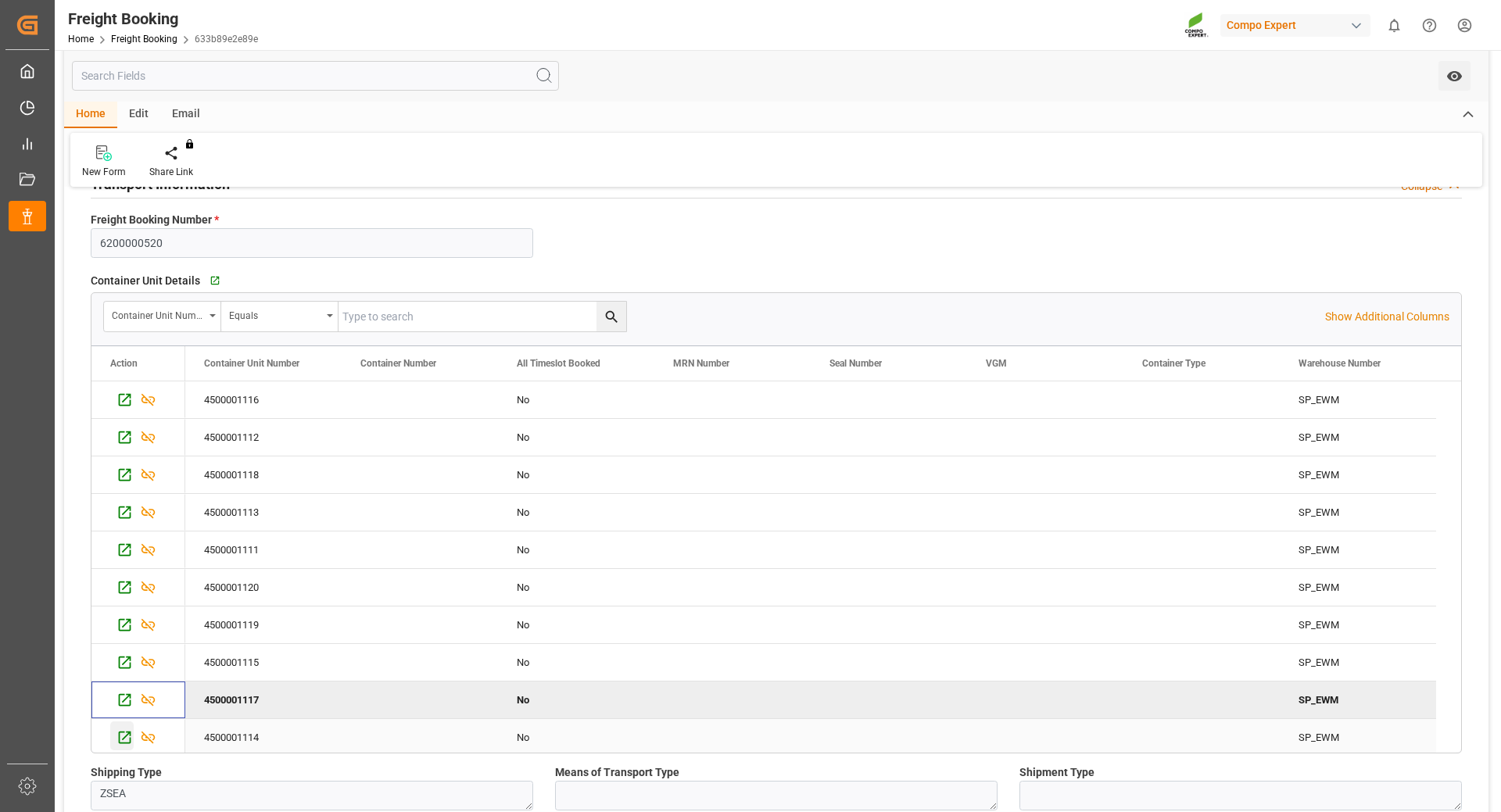
click at [127, 738] on icon "Press SPACE to select this row." at bounding box center [124, 736] width 16 height 16
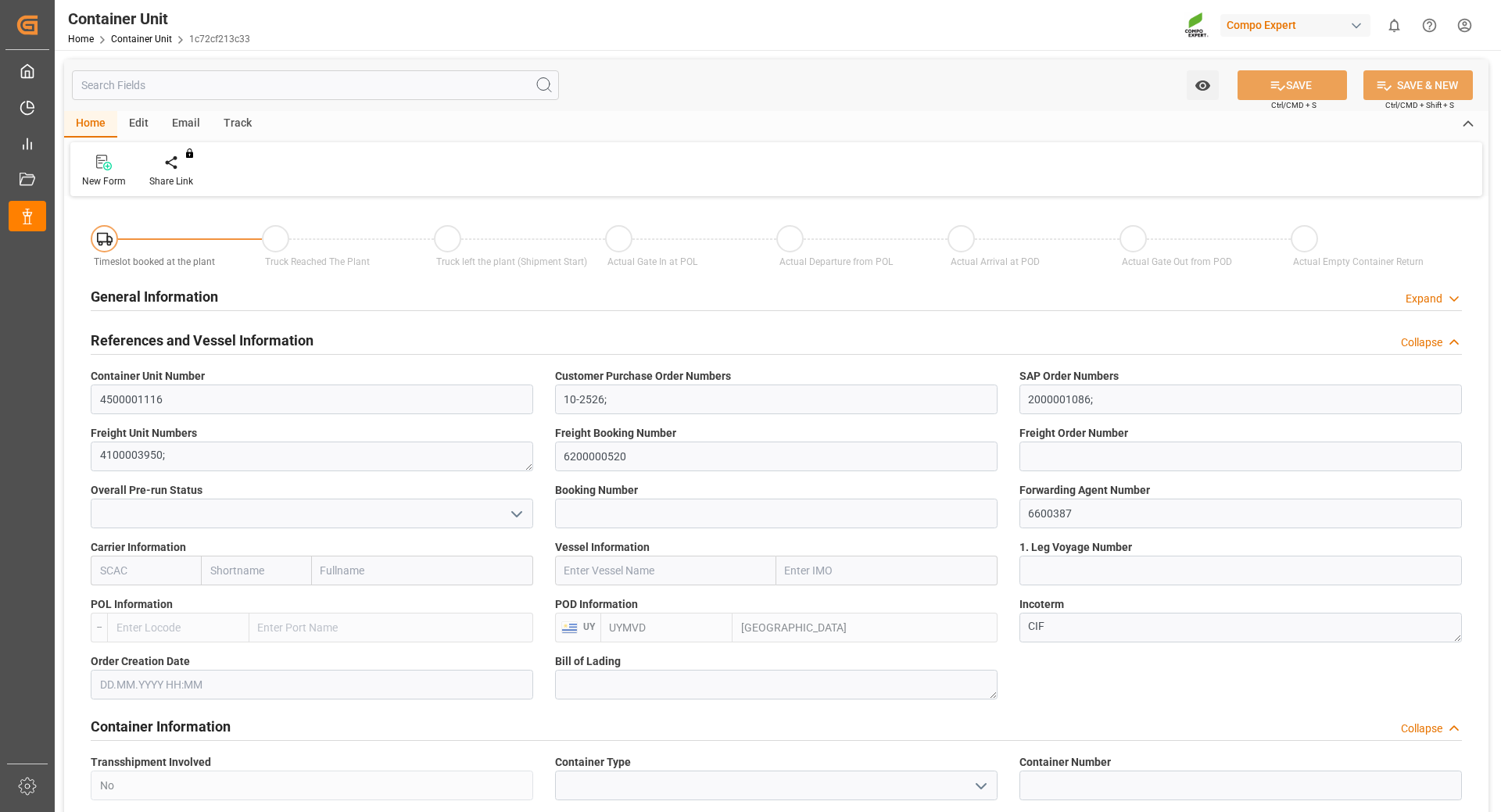
type input "UYMVD"
type input "0"
type input "24600"
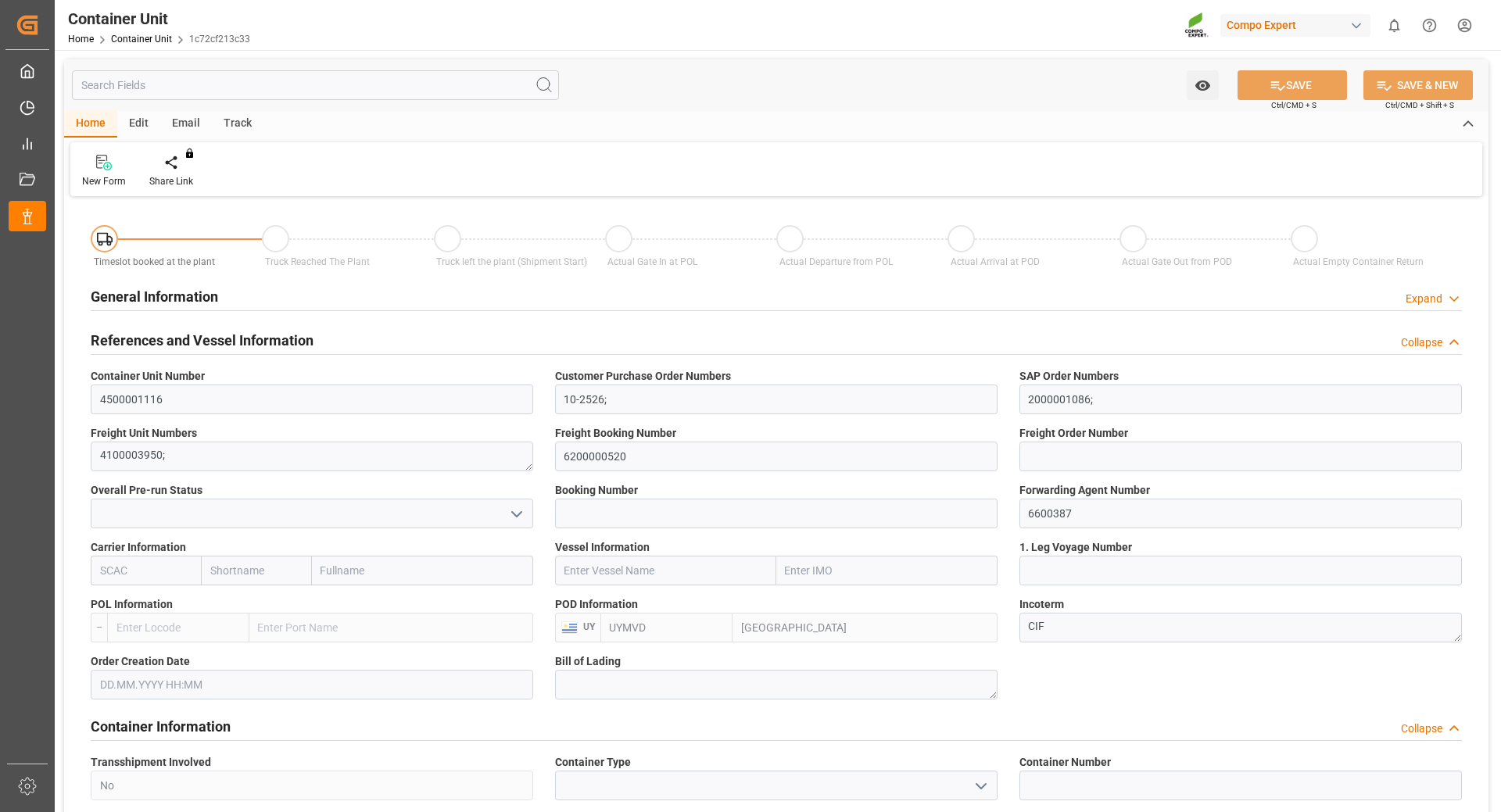
type input "03.09.2025"
click at [179, 178] on div "Create Timeslot" at bounding box center [182, 181] width 66 height 14
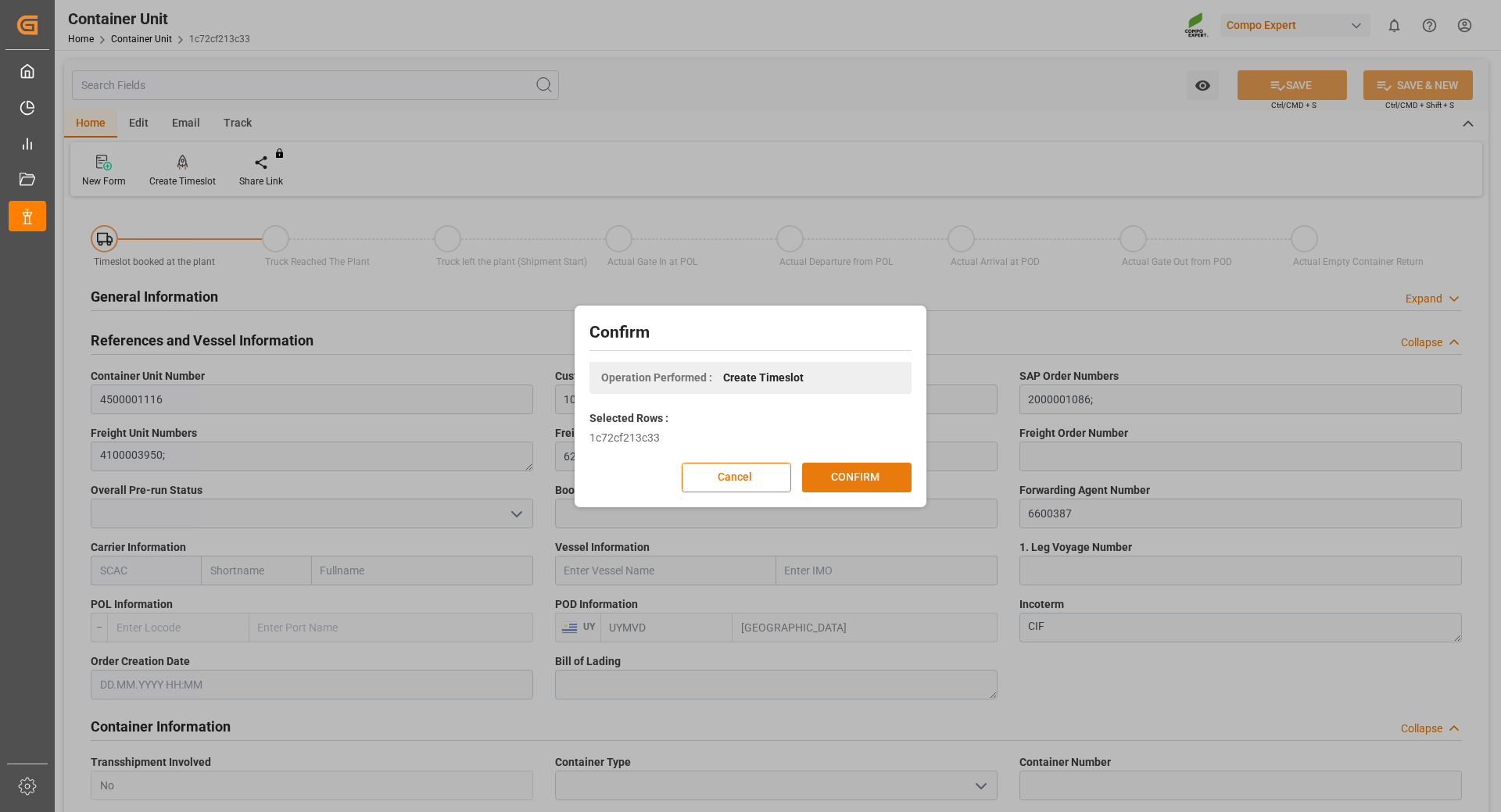
click at [831, 479] on button "CONFIRM" at bounding box center [857, 477] width 110 height 29
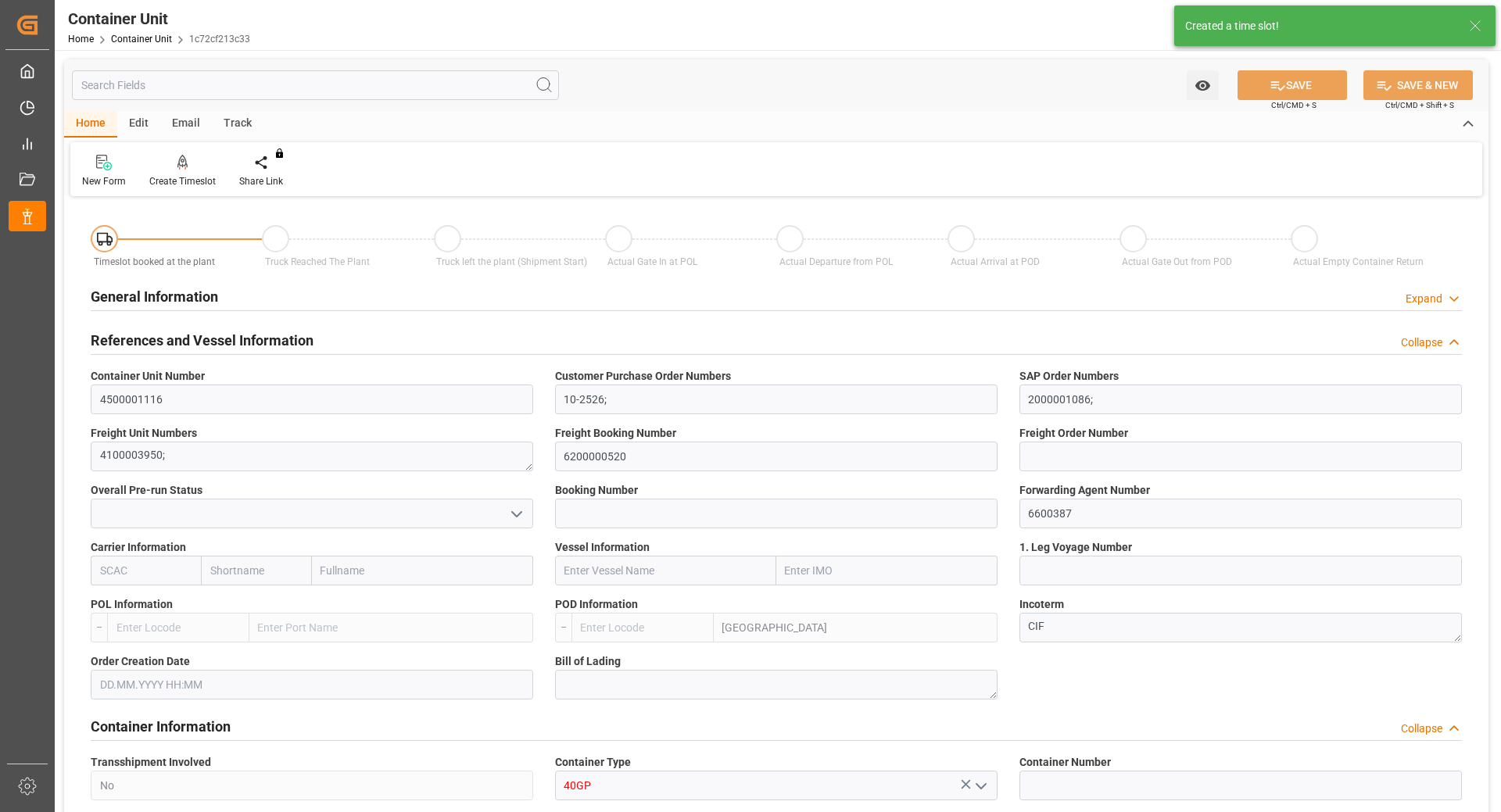
type input "UYMVD"
type input "5"
type input "0"
type input "5"
type input "0"
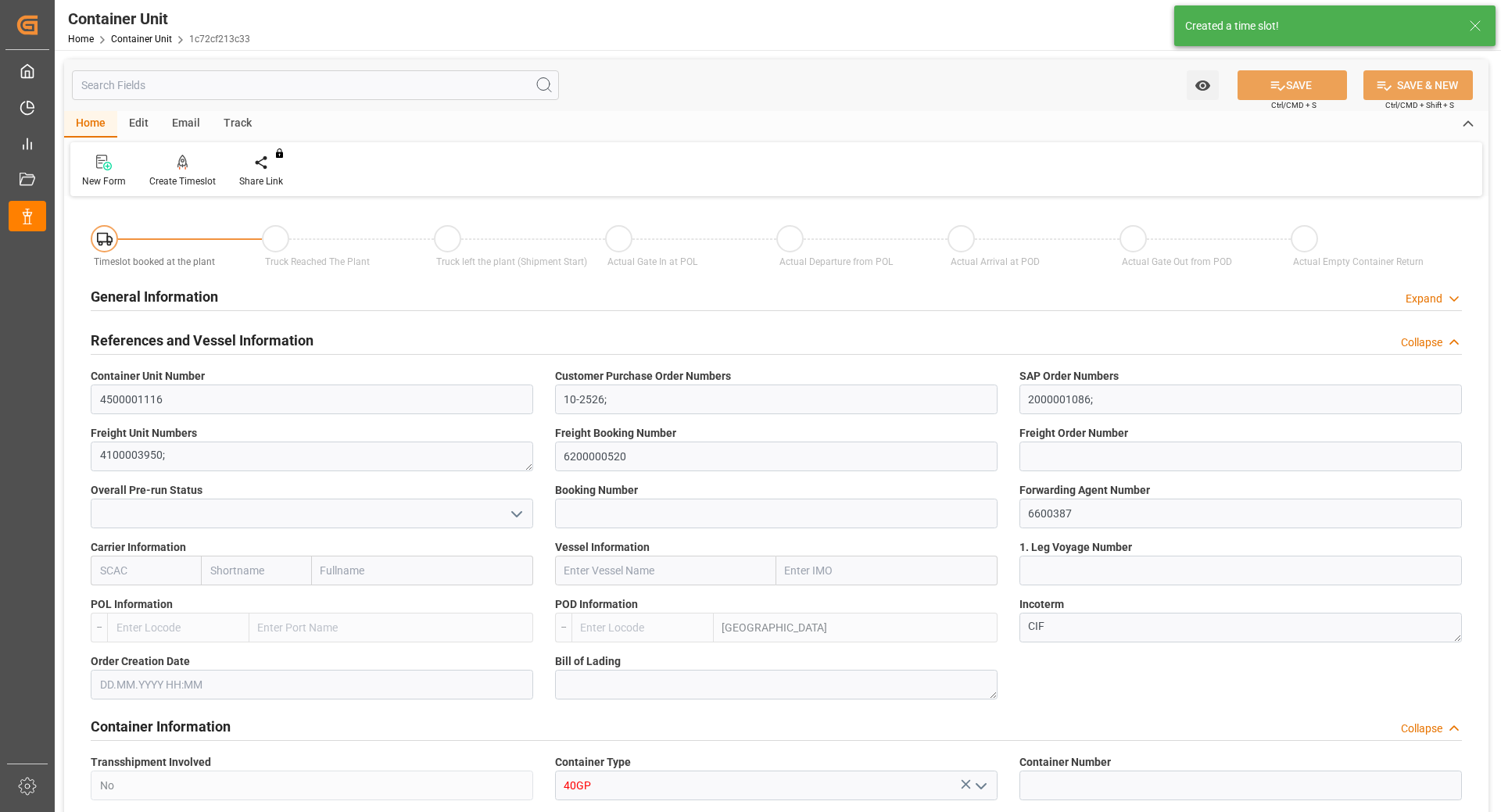
type input "0"
type input "24600"
type input "[DATE]"
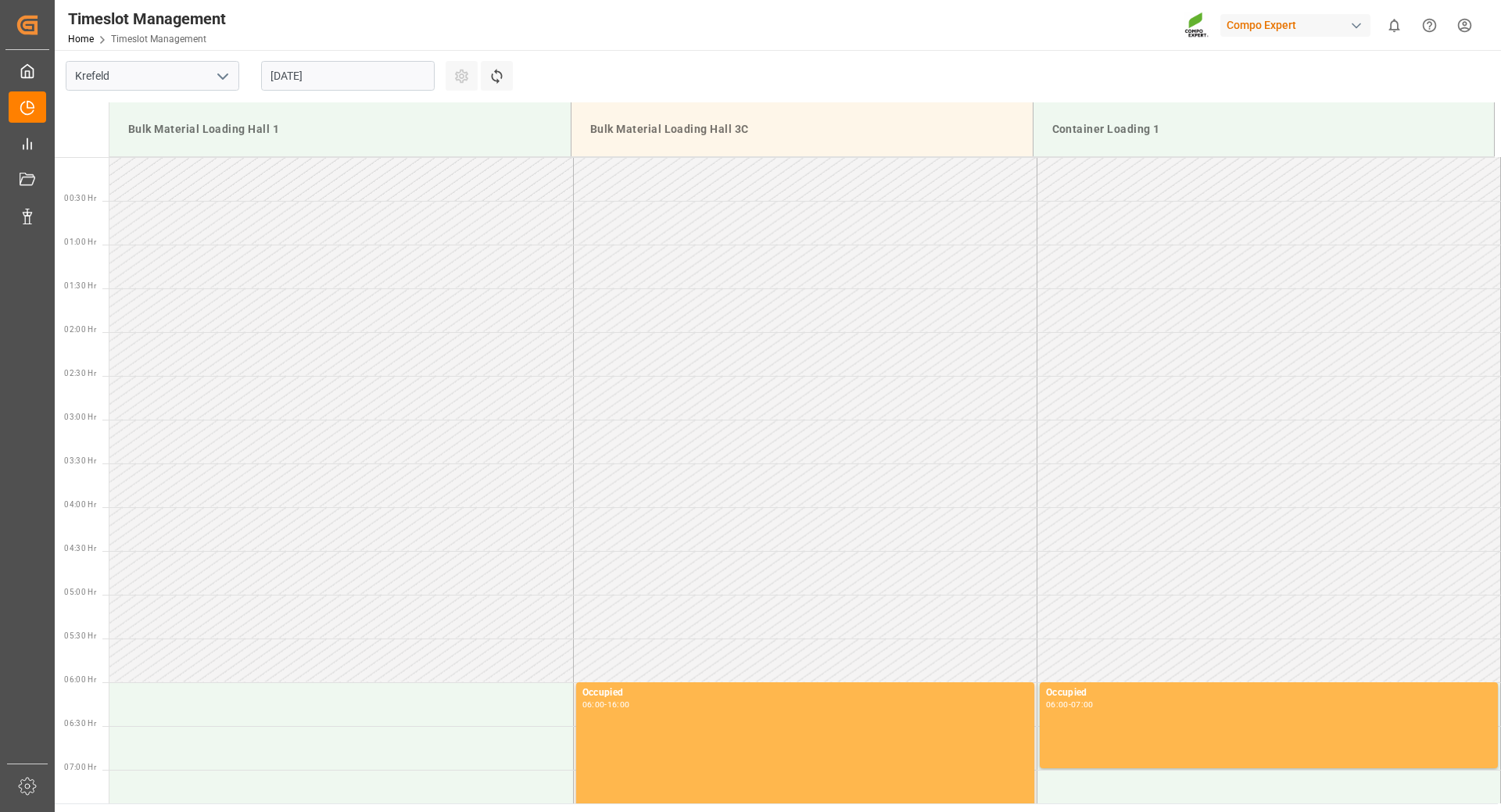
scroll to position [1040, 0]
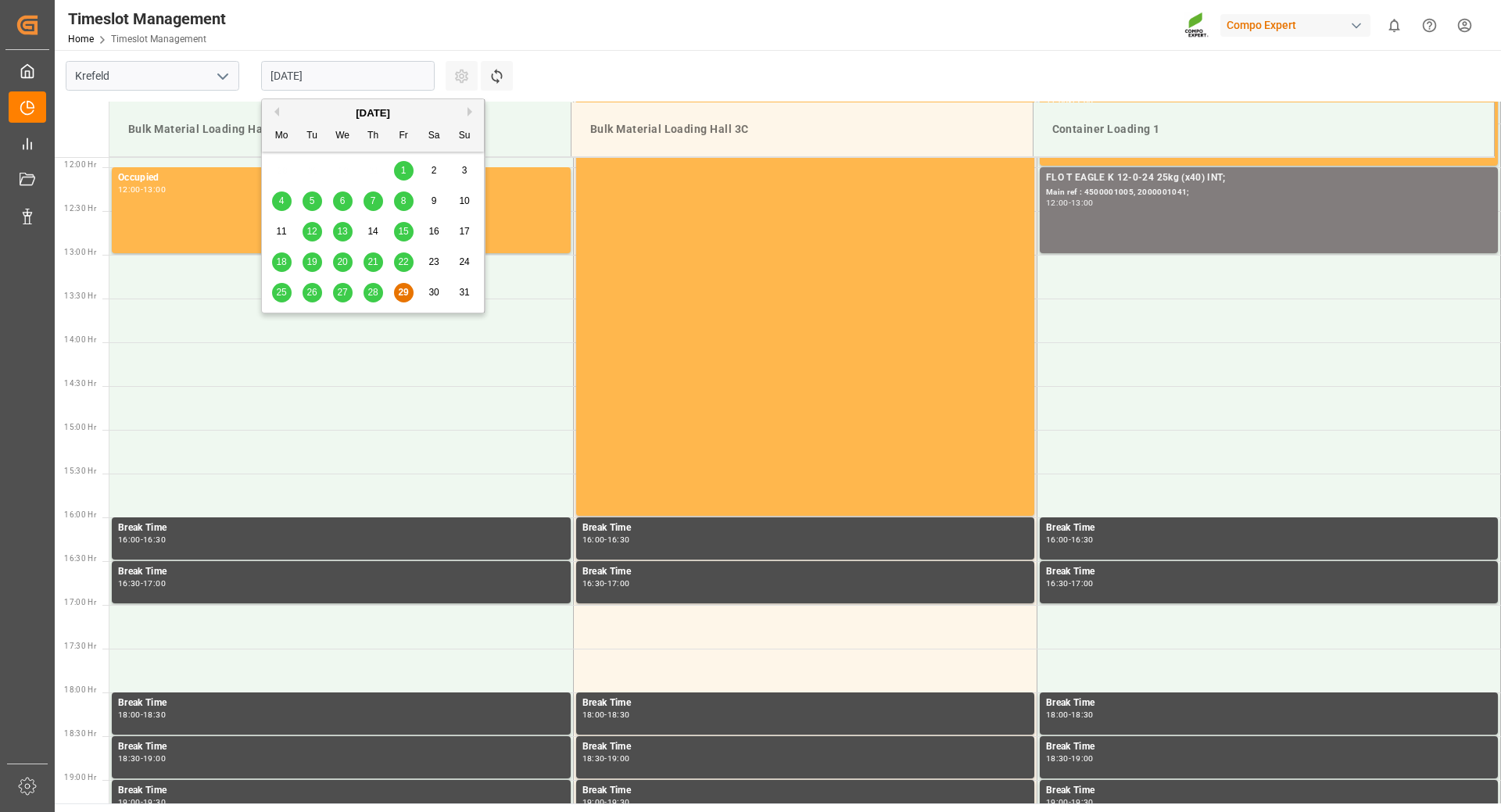
click at [393, 76] on input "29.08.2025" at bounding box center [349, 76] width 174 height 29
click at [468, 111] on button "Next Month" at bounding box center [472, 111] width 9 height 9
click at [316, 203] on div "9" at bounding box center [312, 202] width 20 height 19
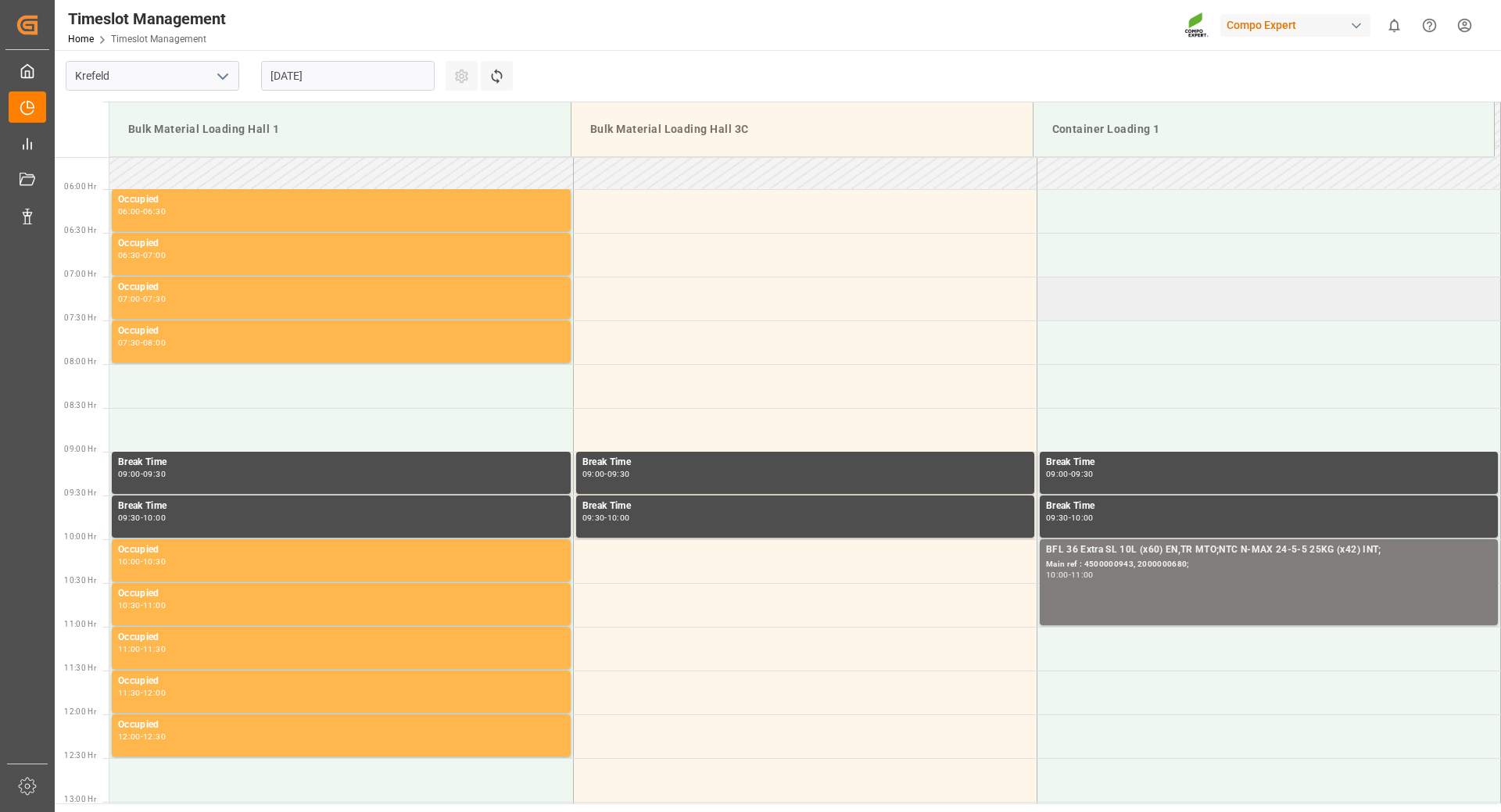
scroll to position [259, 0]
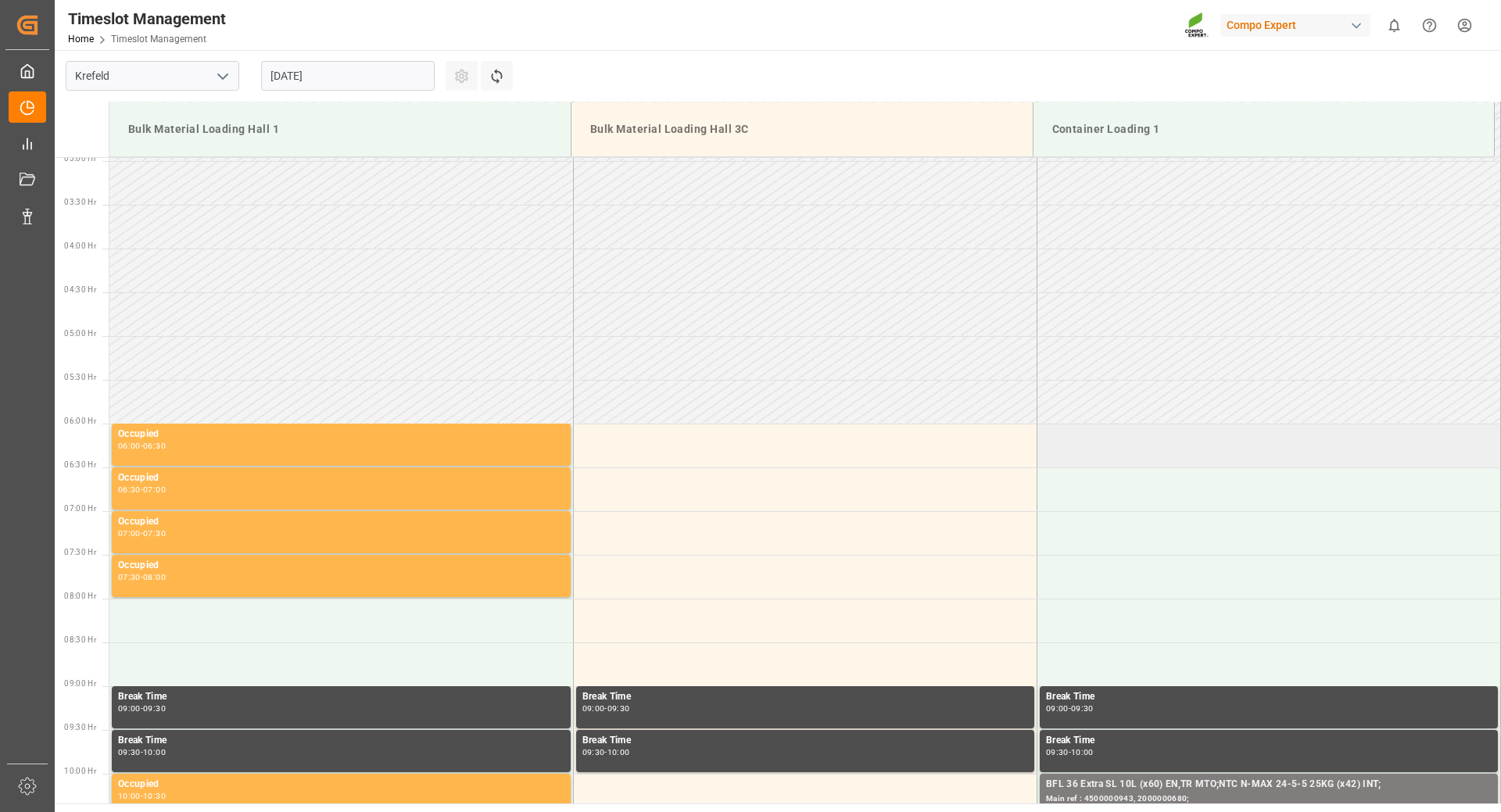
click at [1082, 450] on td at bounding box center [1269, 446] width 464 height 43
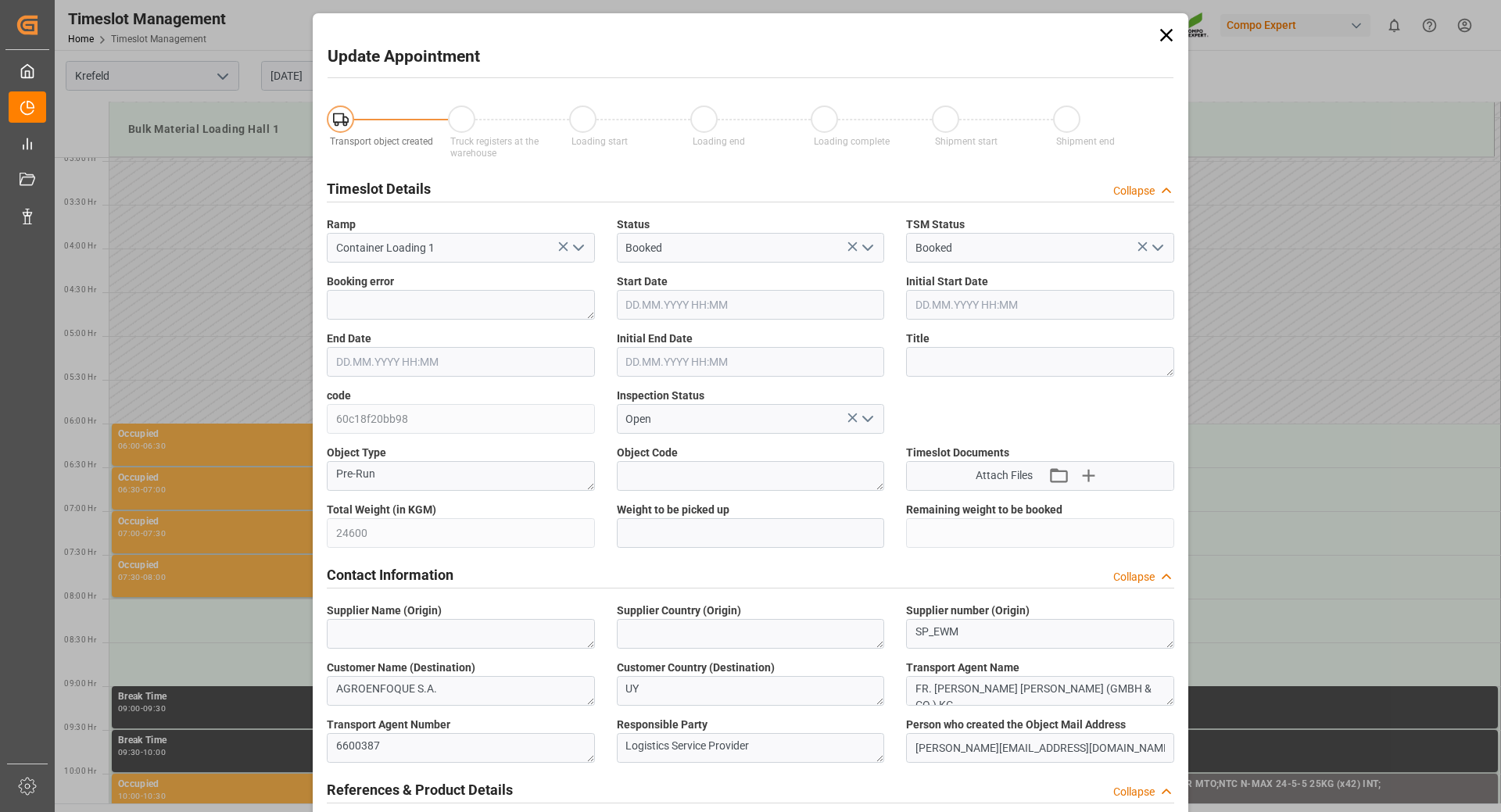
type input "24600"
type input "0"
type input "09.09.2025 06:00"
type input "09.09.2025 06:30"
type input "29.08.2025 10:44"
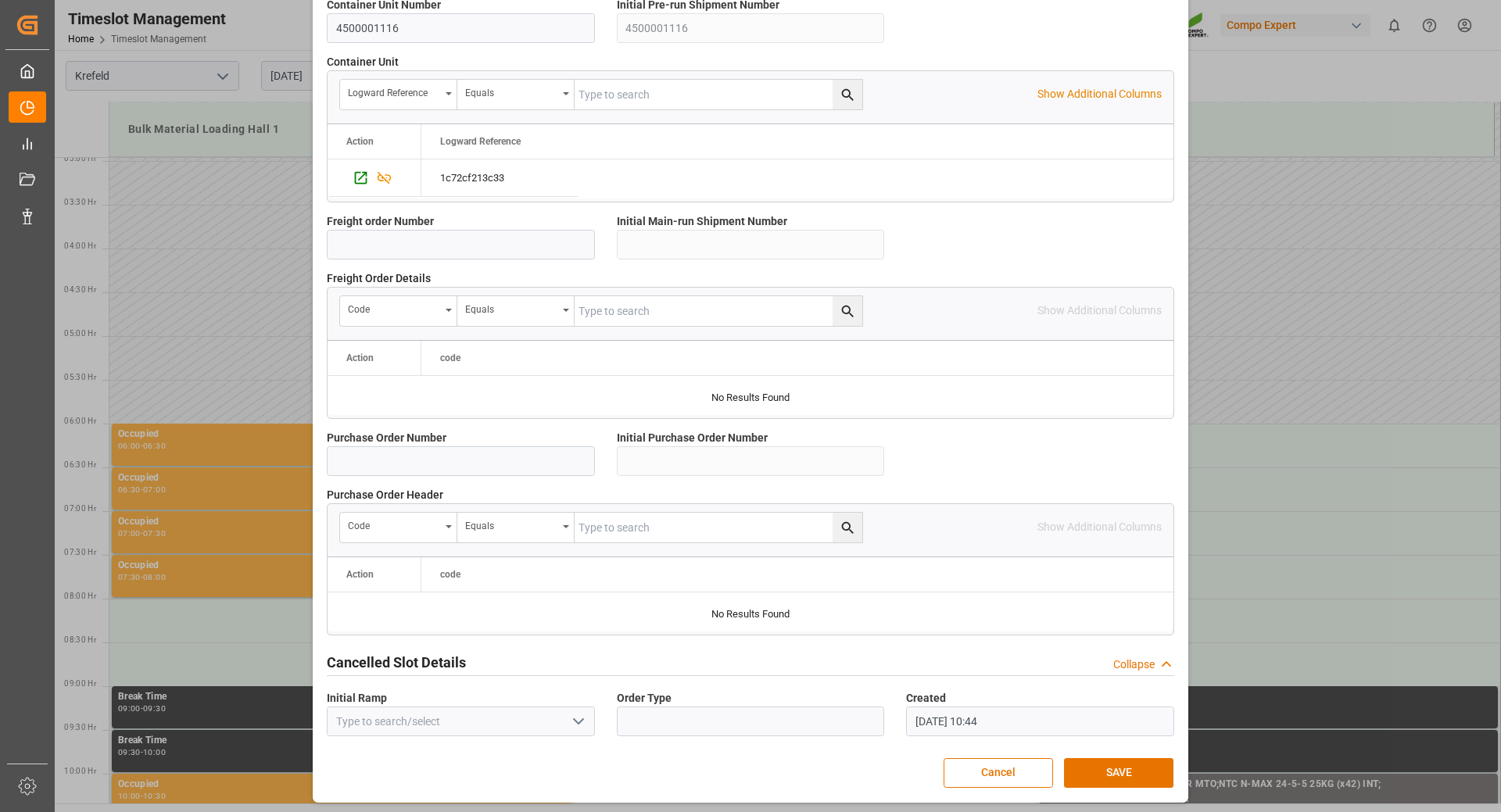
scroll to position [1253, 0]
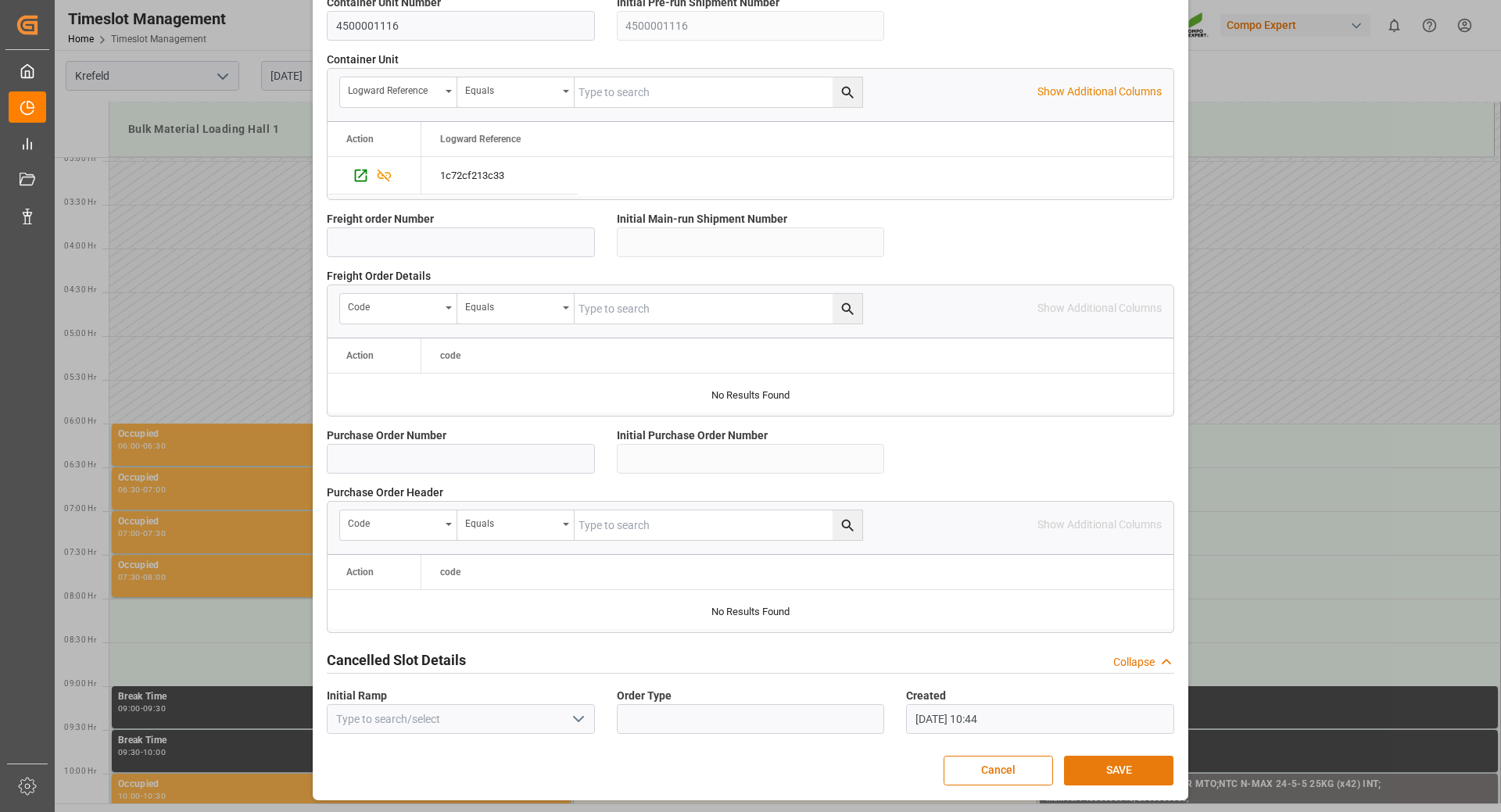
click at [1115, 767] on button "SAVE" at bounding box center [1119, 770] width 110 height 29
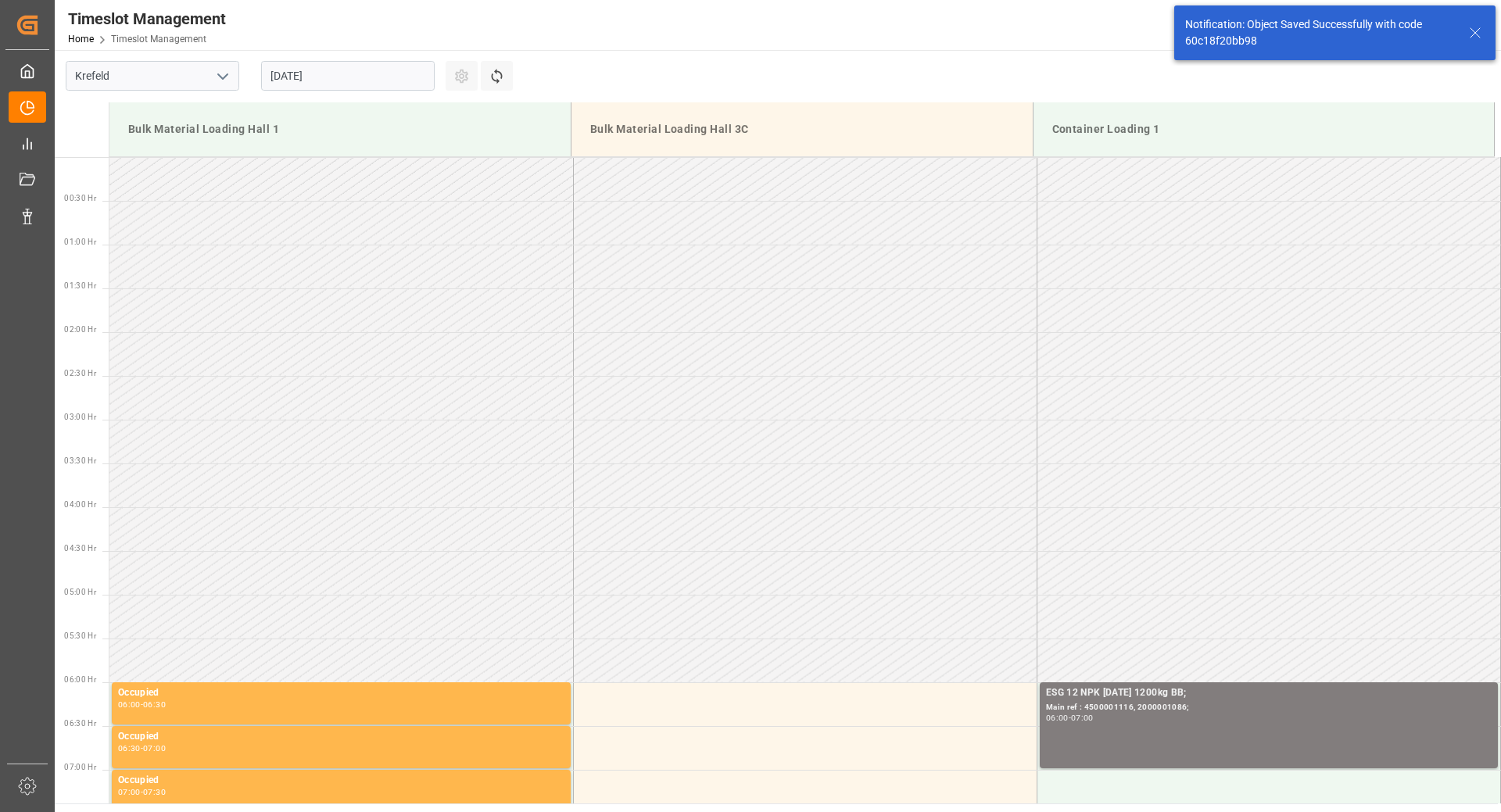
scroll to position [428, 0]
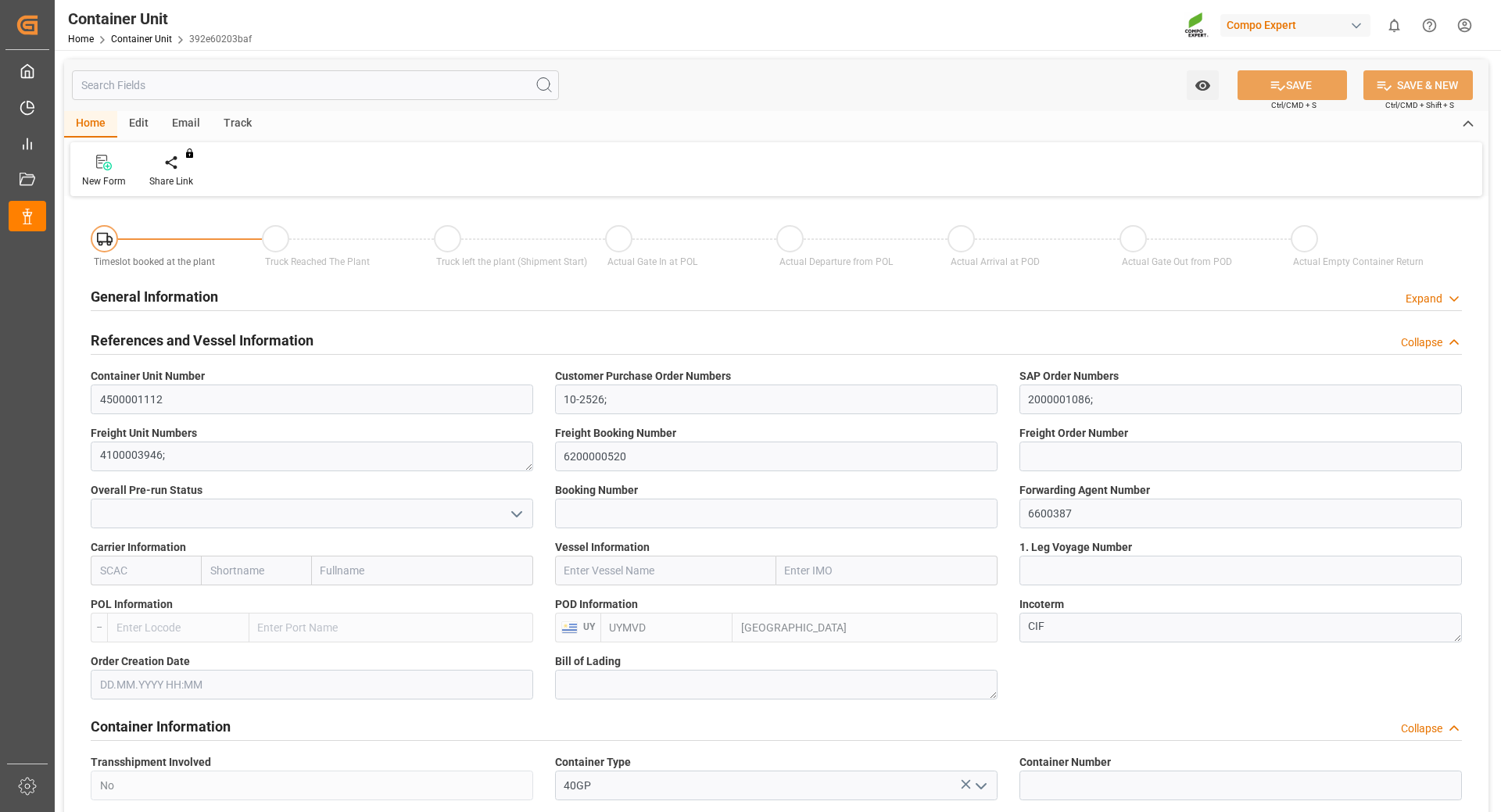
type input "UYMVD"
type input "5"
type input "0"
type input "5"
type input "0"
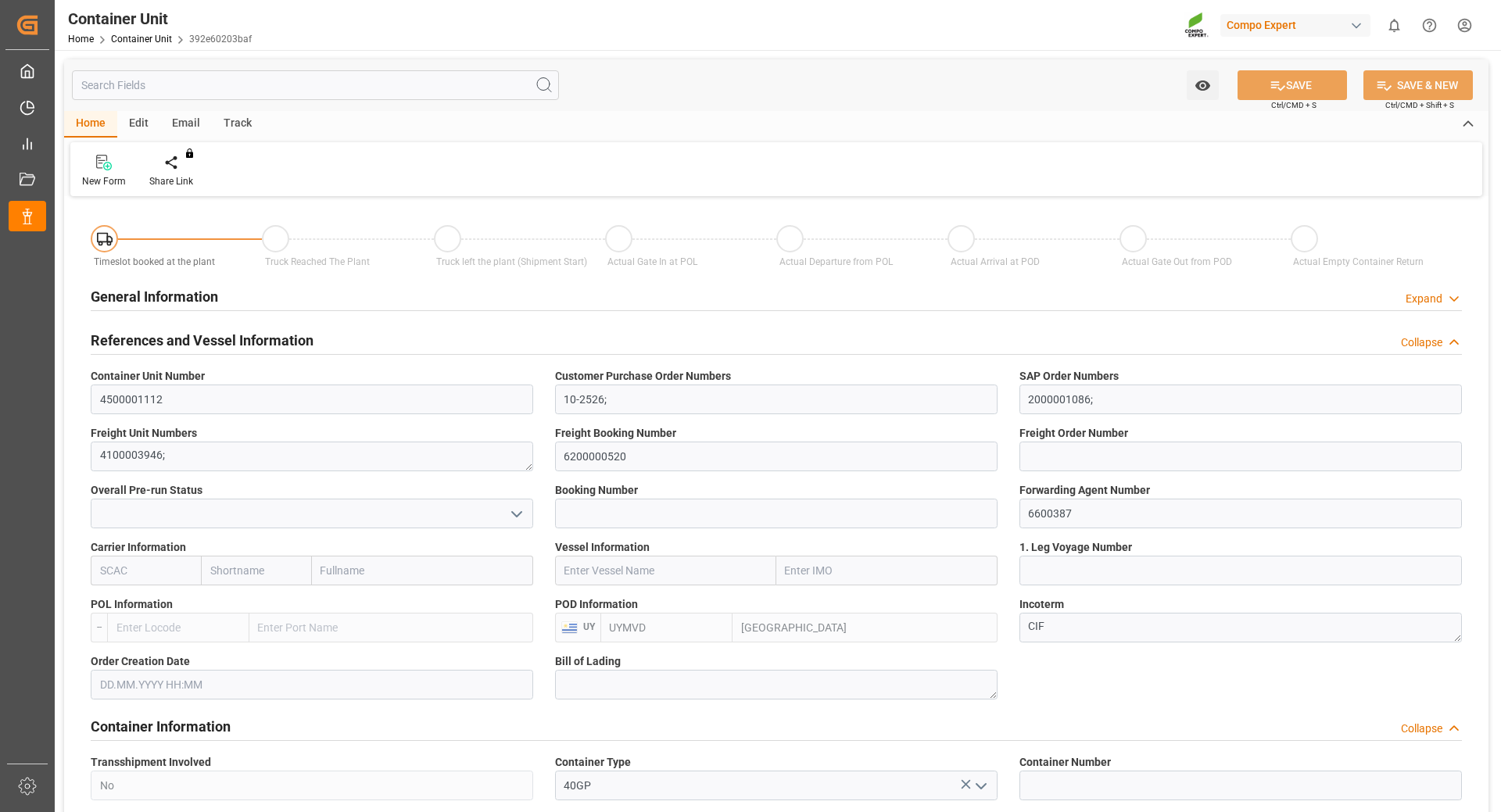
type input "0"
type input "24600"
type input "03.09.2025"
click at [176, 180] on div "Create Timeslot" at bounding box center [182, 181] width 66 height 14
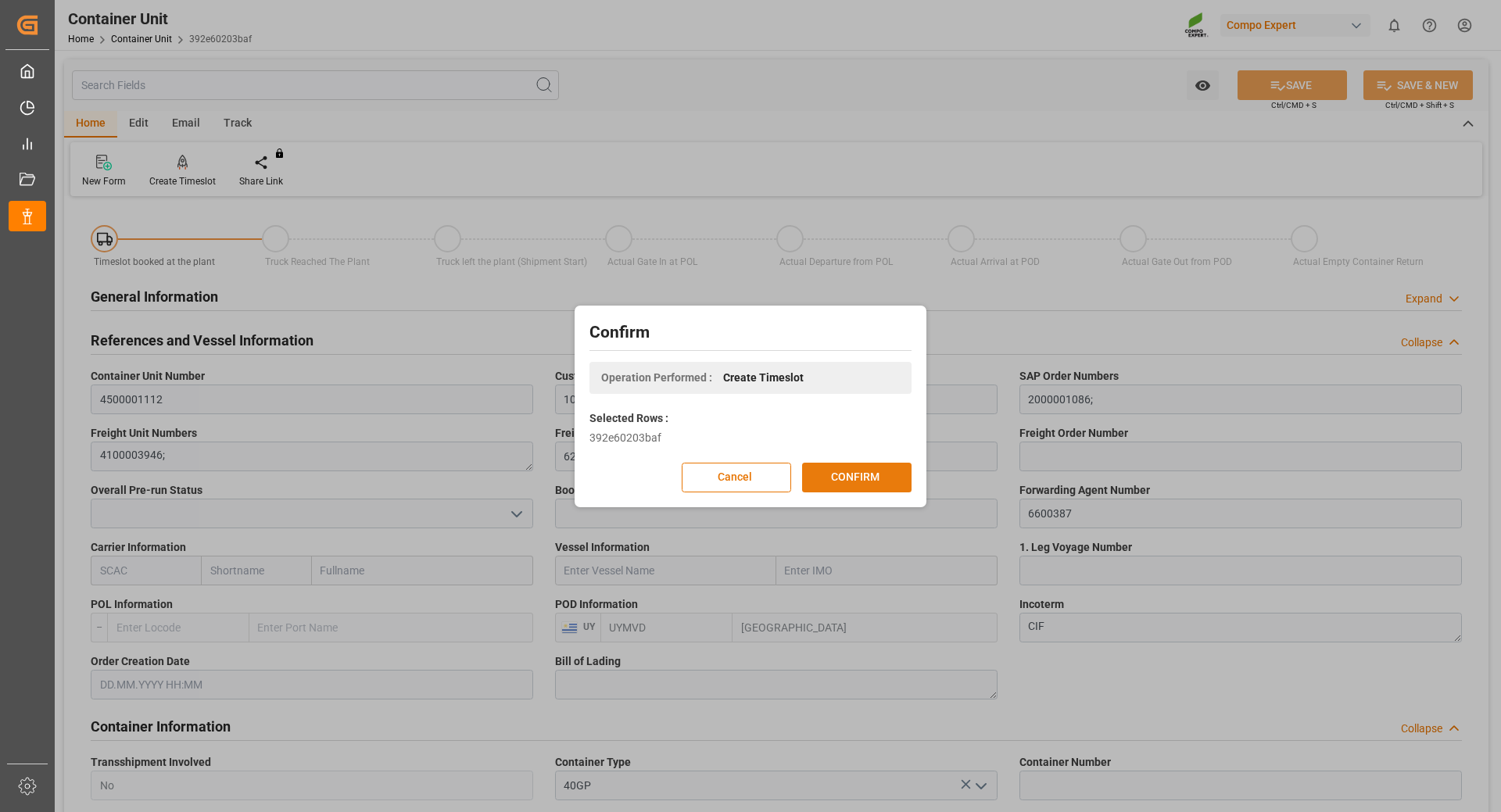
click at [843, 482] on button "CONFIRM" at bounding box center [857, 477] width 110 height 29
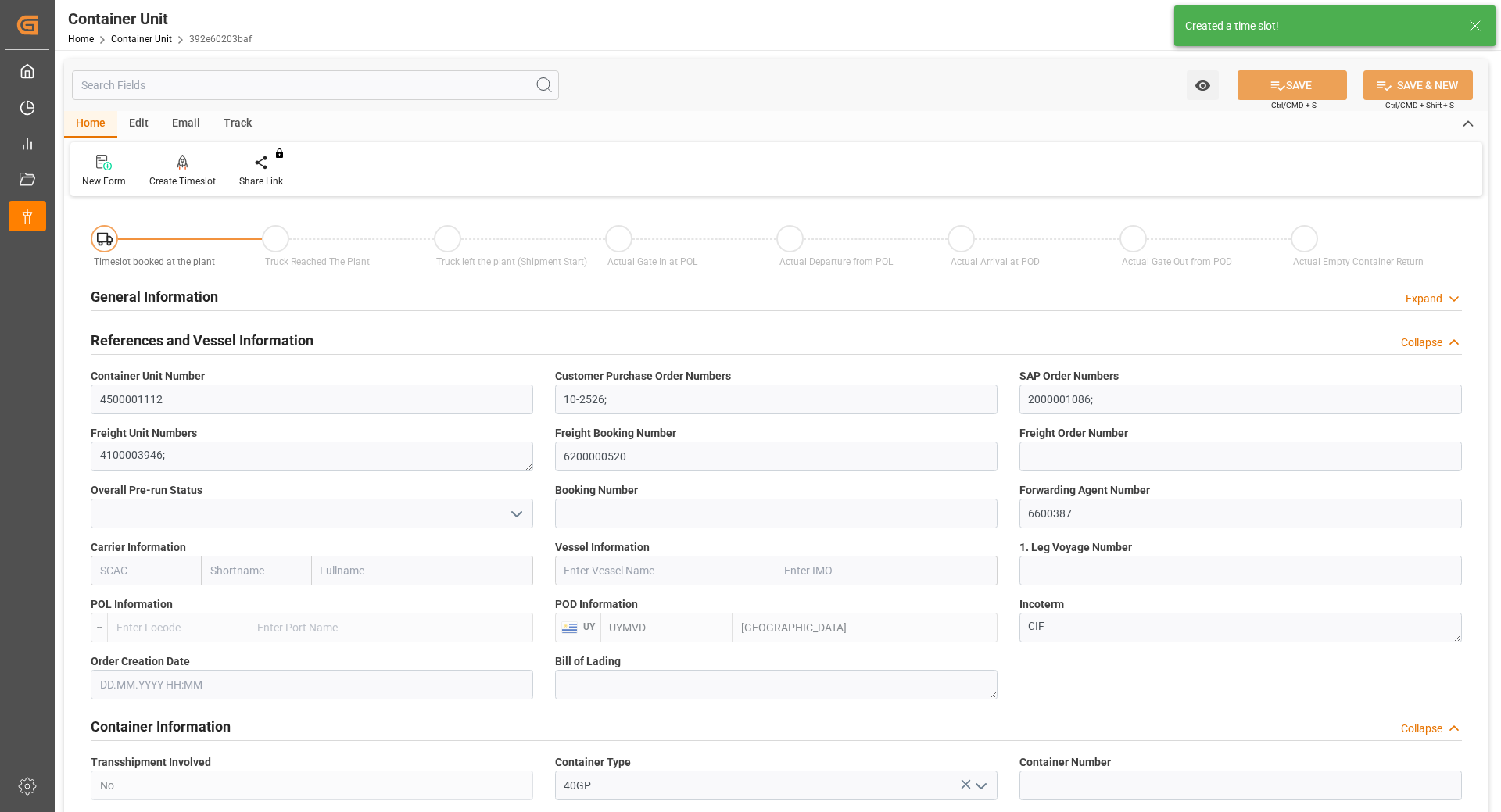
type input "UYMVD"
type input "5"
type input "0"
type input "5"
type input "0"
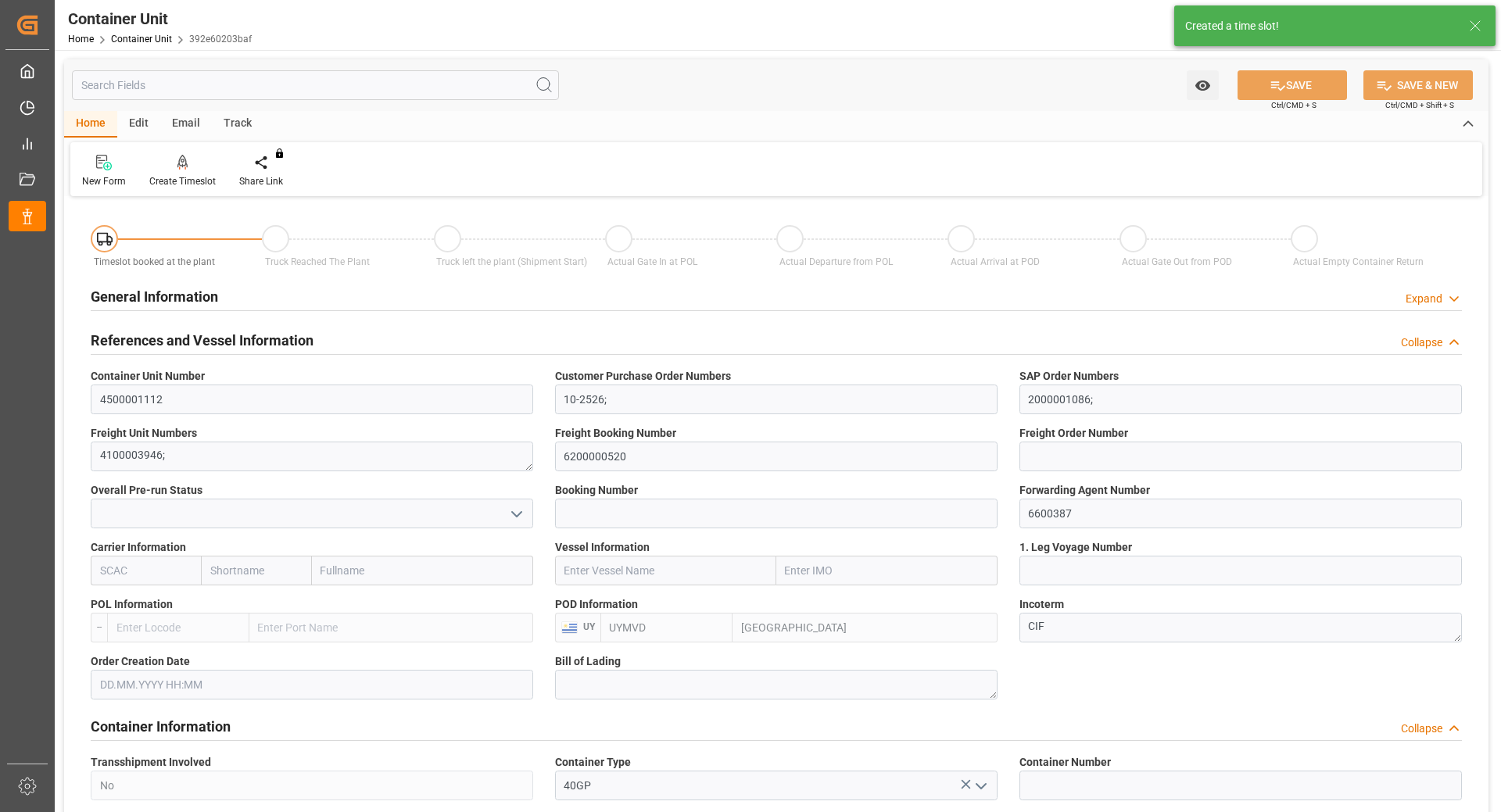
type input "0"
type input "24600"
type input "03.09.2025"
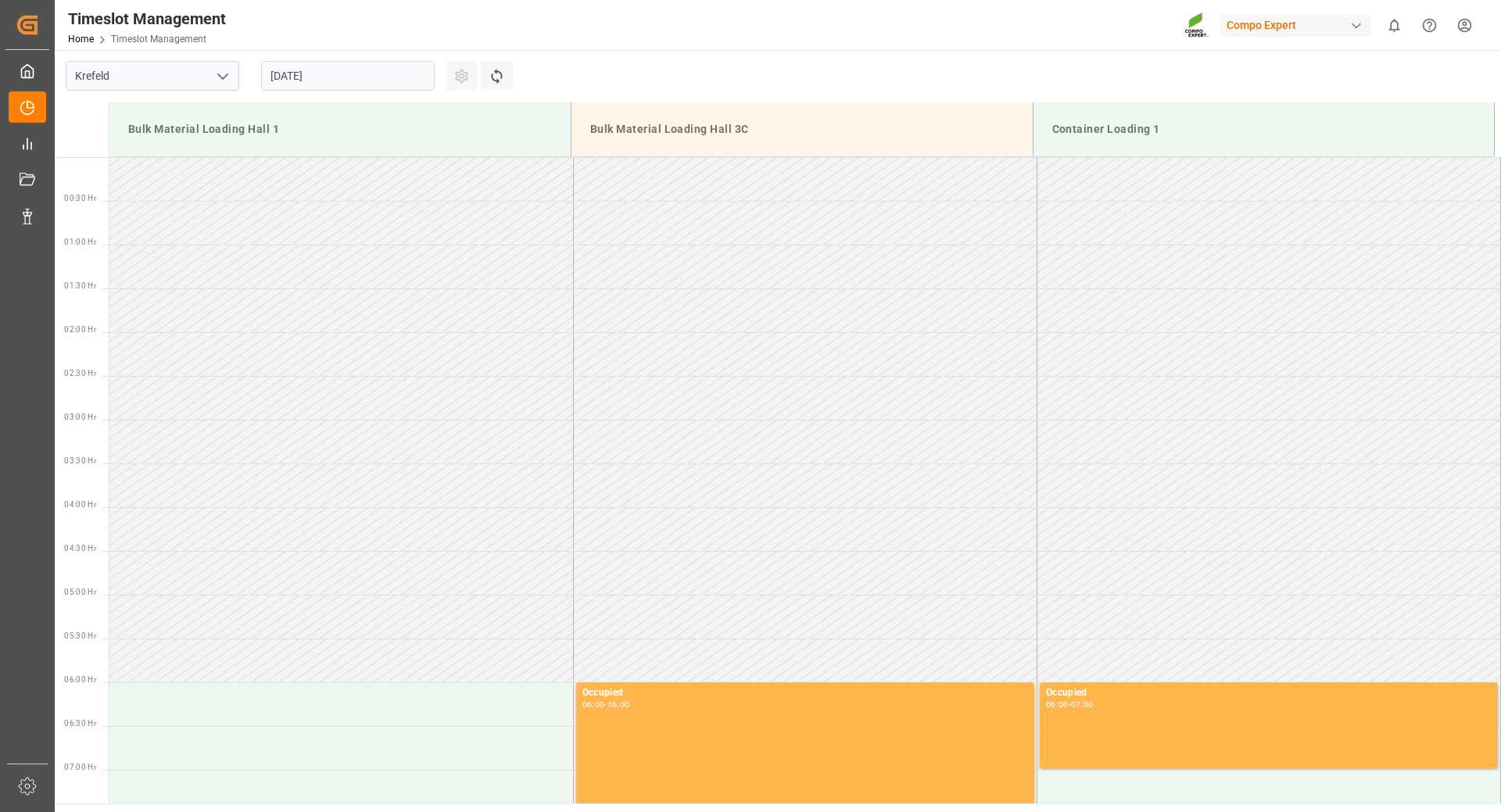
scroll to position [1040, 0]
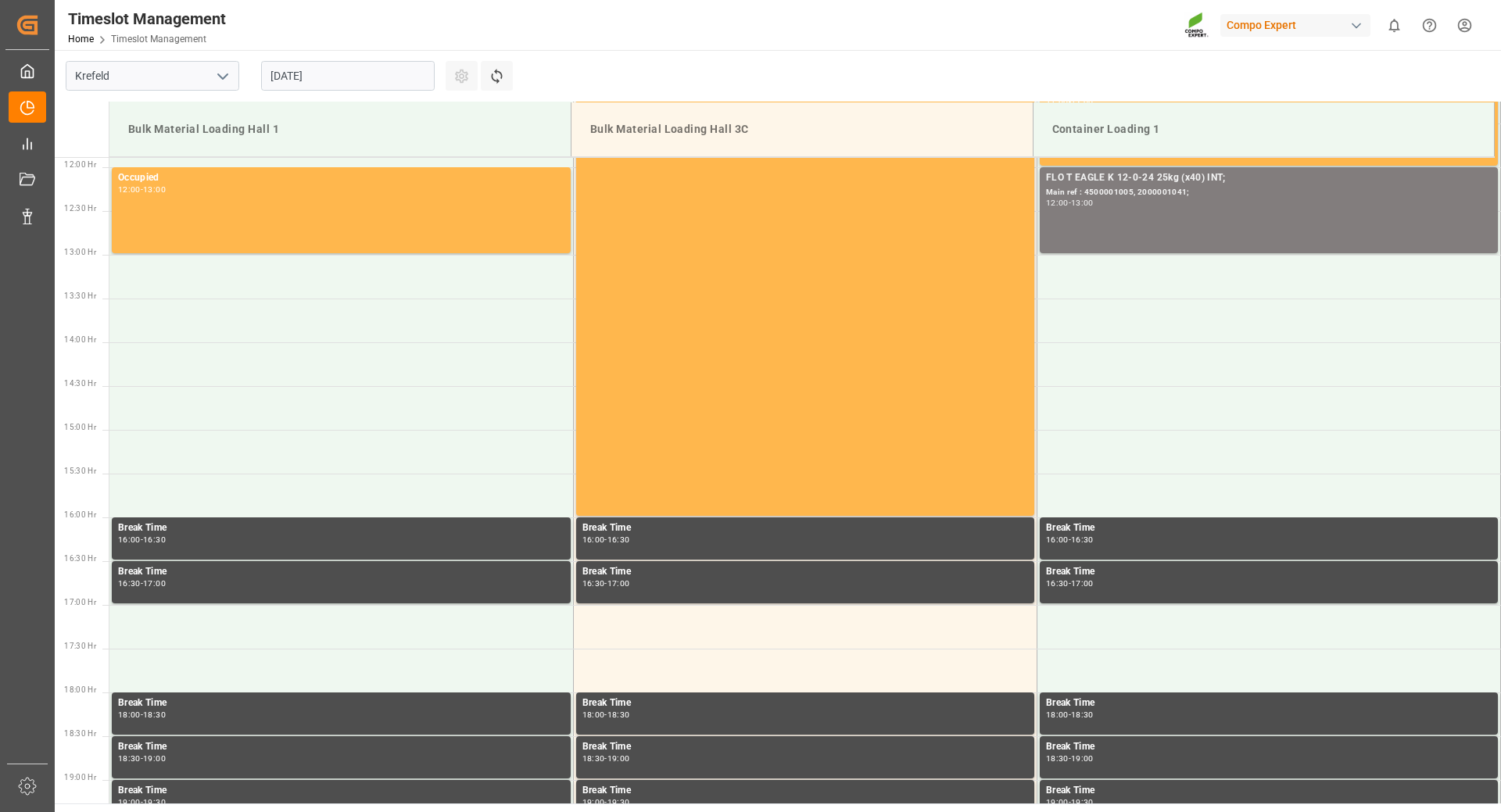
click at [352, 76] on input "[DATE]" at bounding box center [349, 76] width 174 height 29
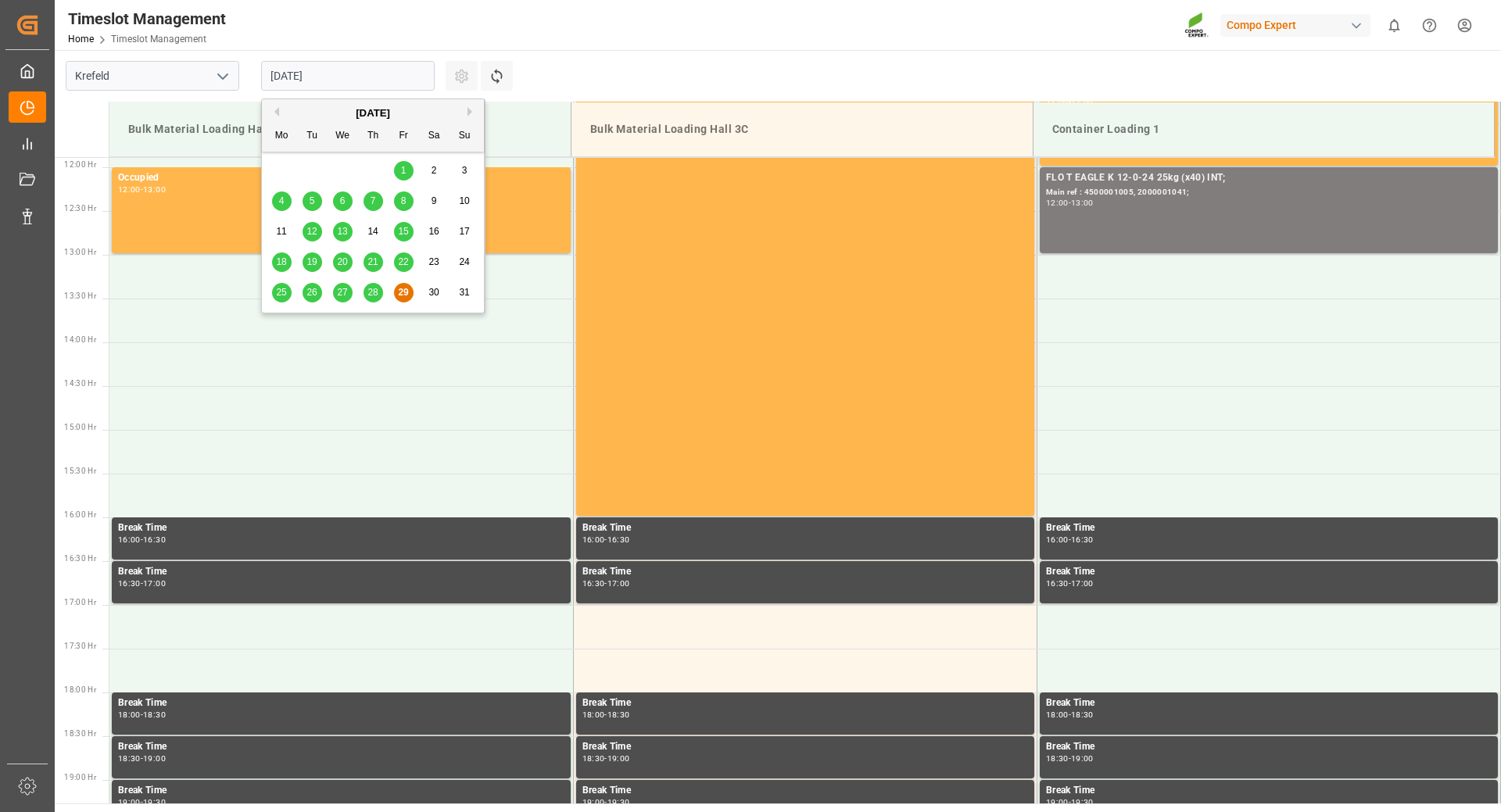
click at [466, 108] on div "[DATE]" at bounding box center [372, 113] width 222 height 16
click at [470, 110] on button "Next Month" at bounding box center [472, 111] width 9 height 9
click at [316, 204] on div "9" at bounding box center [312, 202] width 20 height 19
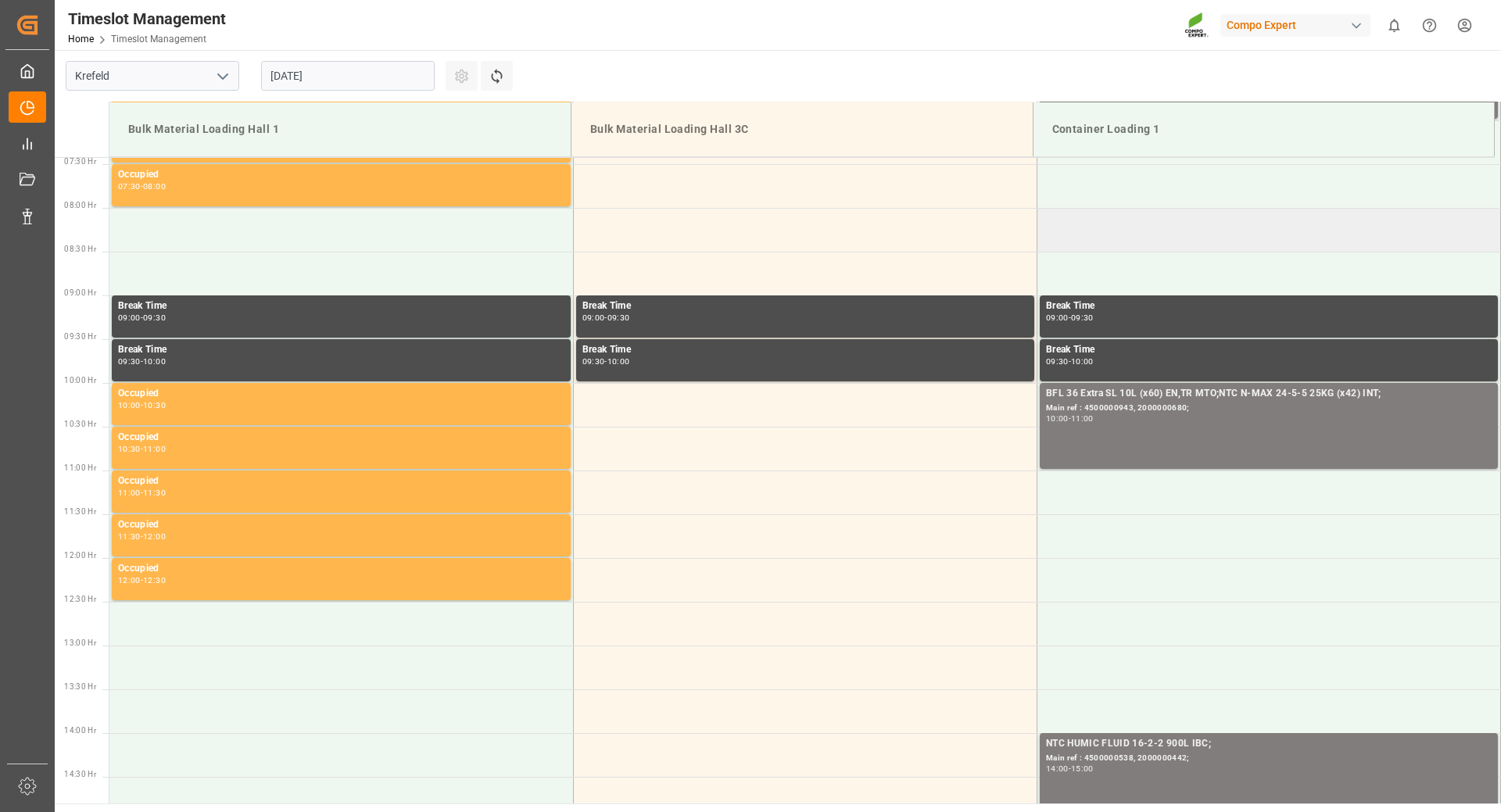
scroll to position [415, 0]
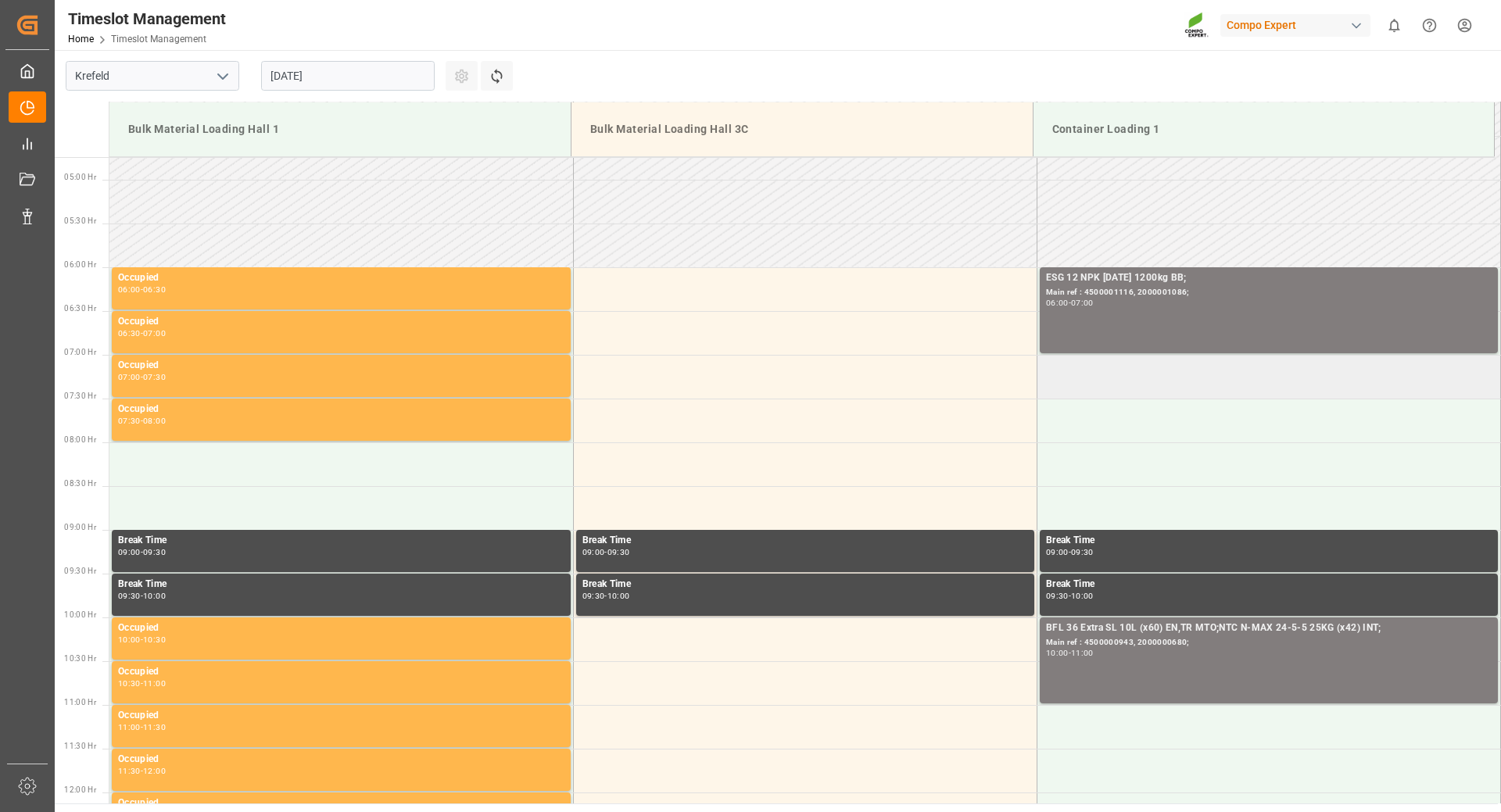
click at [1117, 378] on td at bounding box center [1269, 377] width 464 height 43
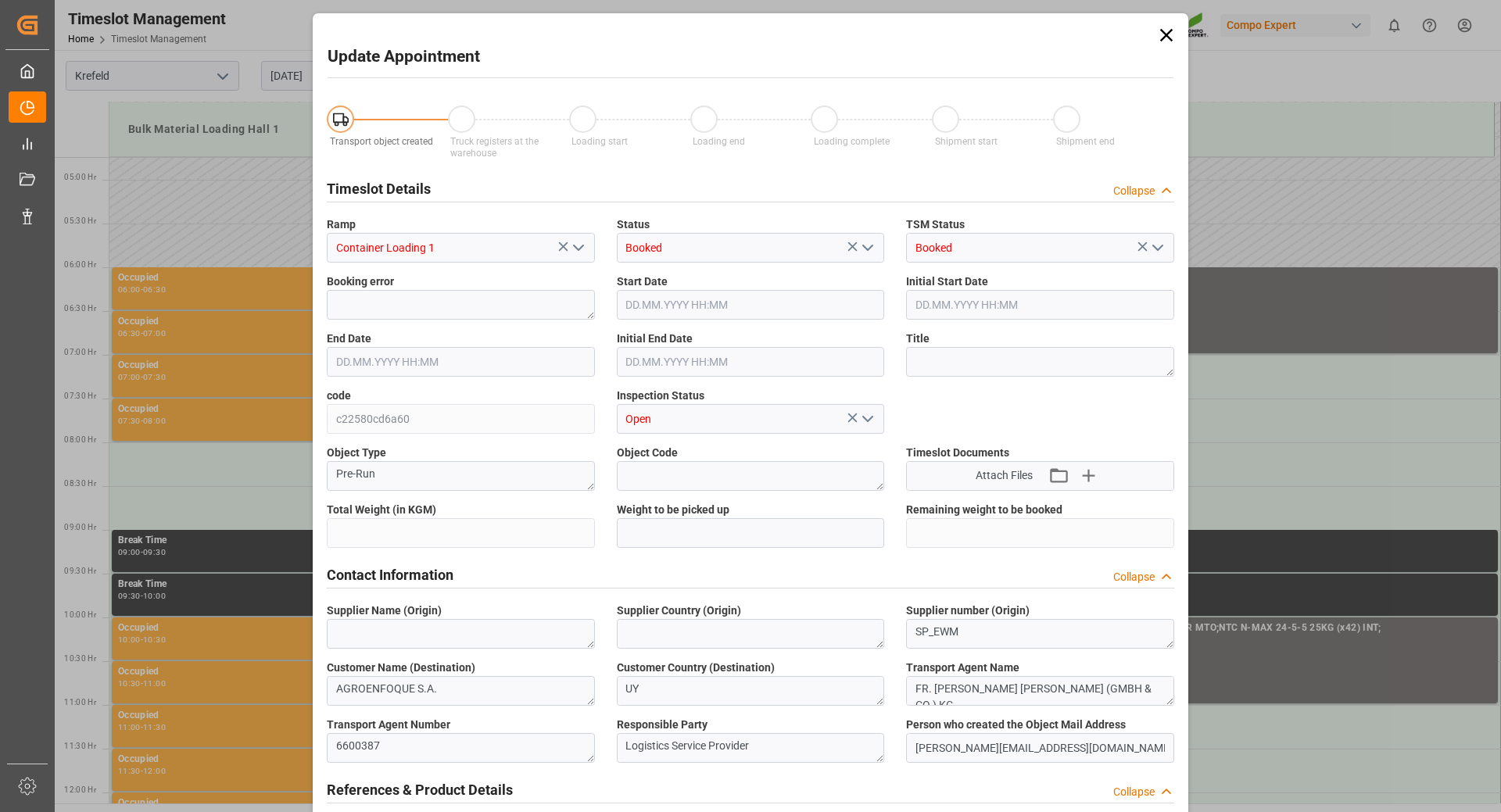
type input "24600"
type input "0"
type input "09.09.2025 07:00"
type input "09.09.2025 07:30"
type input "29.08.2025 10:45"
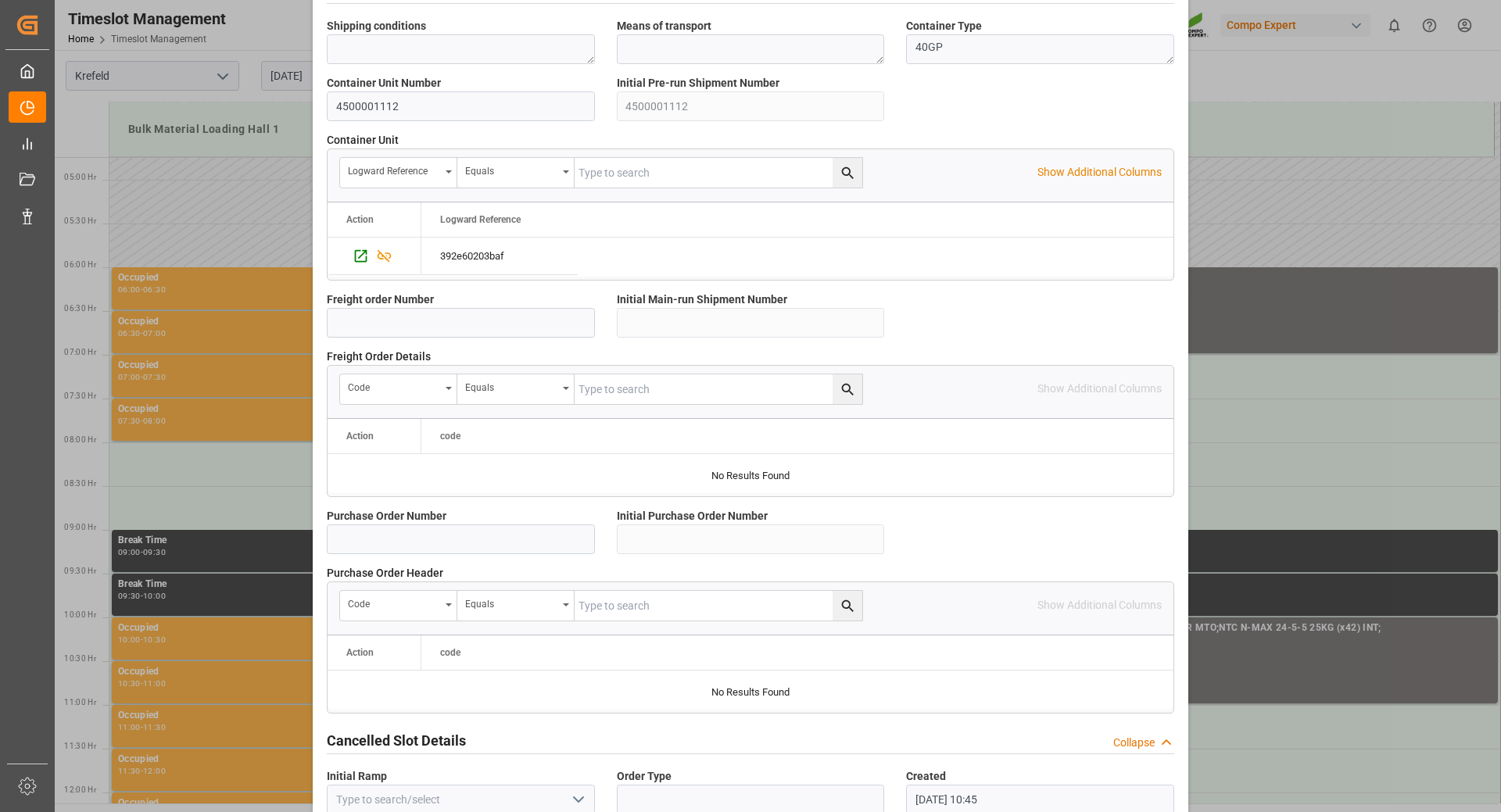
scroll to position [1253, 0]
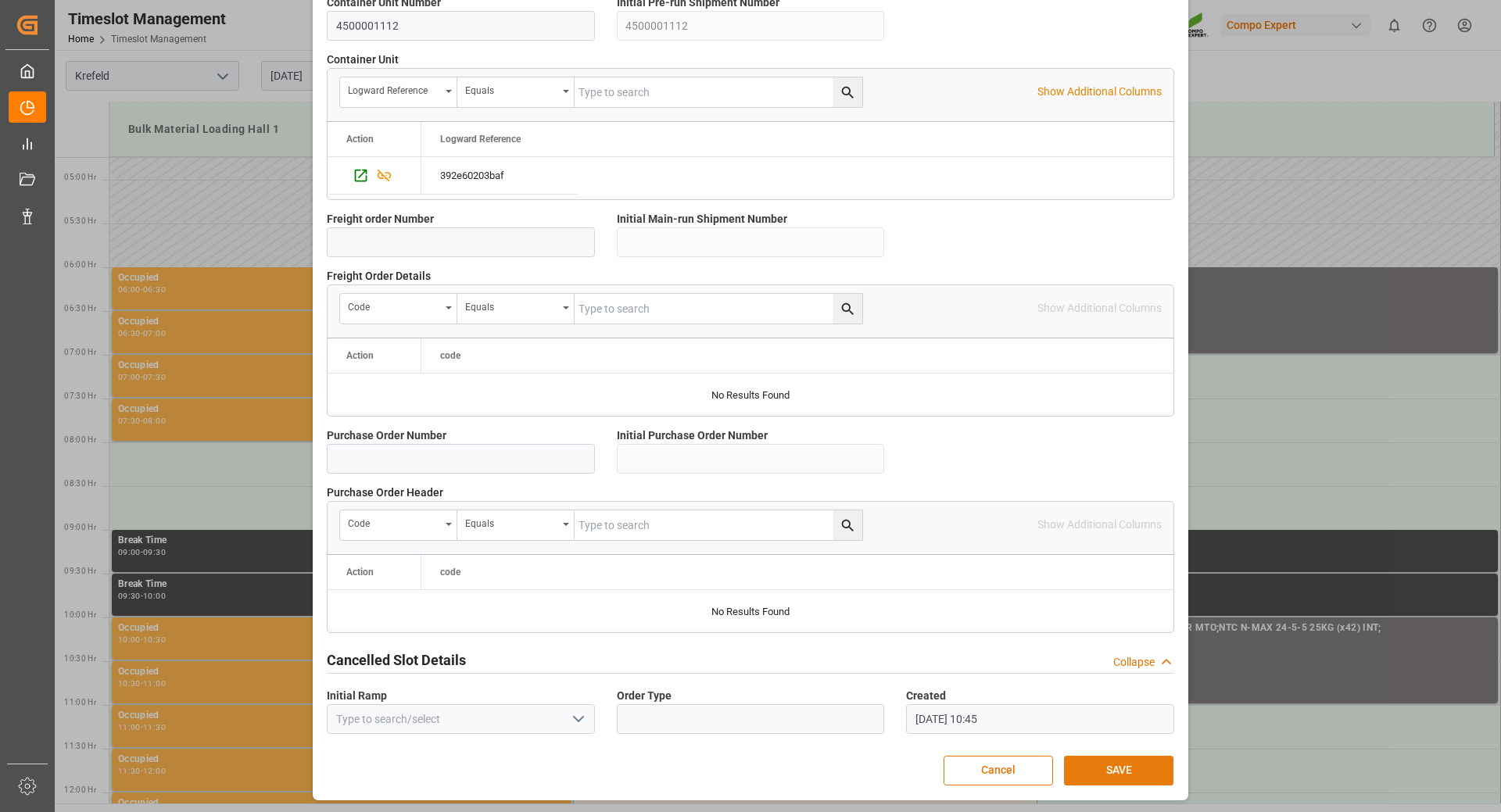
click at [1092, 766] on button "SAVE" at bounding box center [1119, 770] width 110 height 29
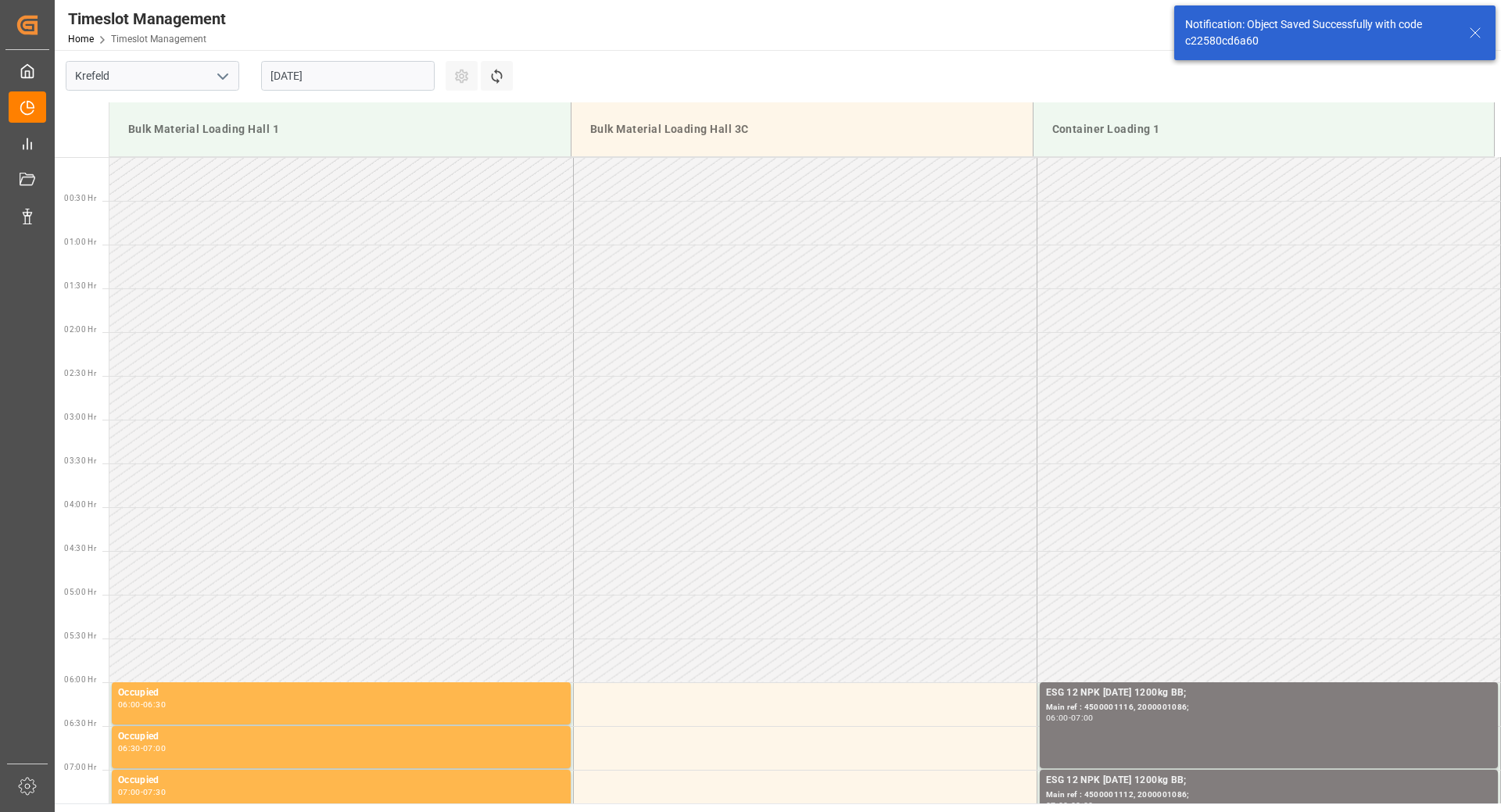
scroll to position [516, 0]
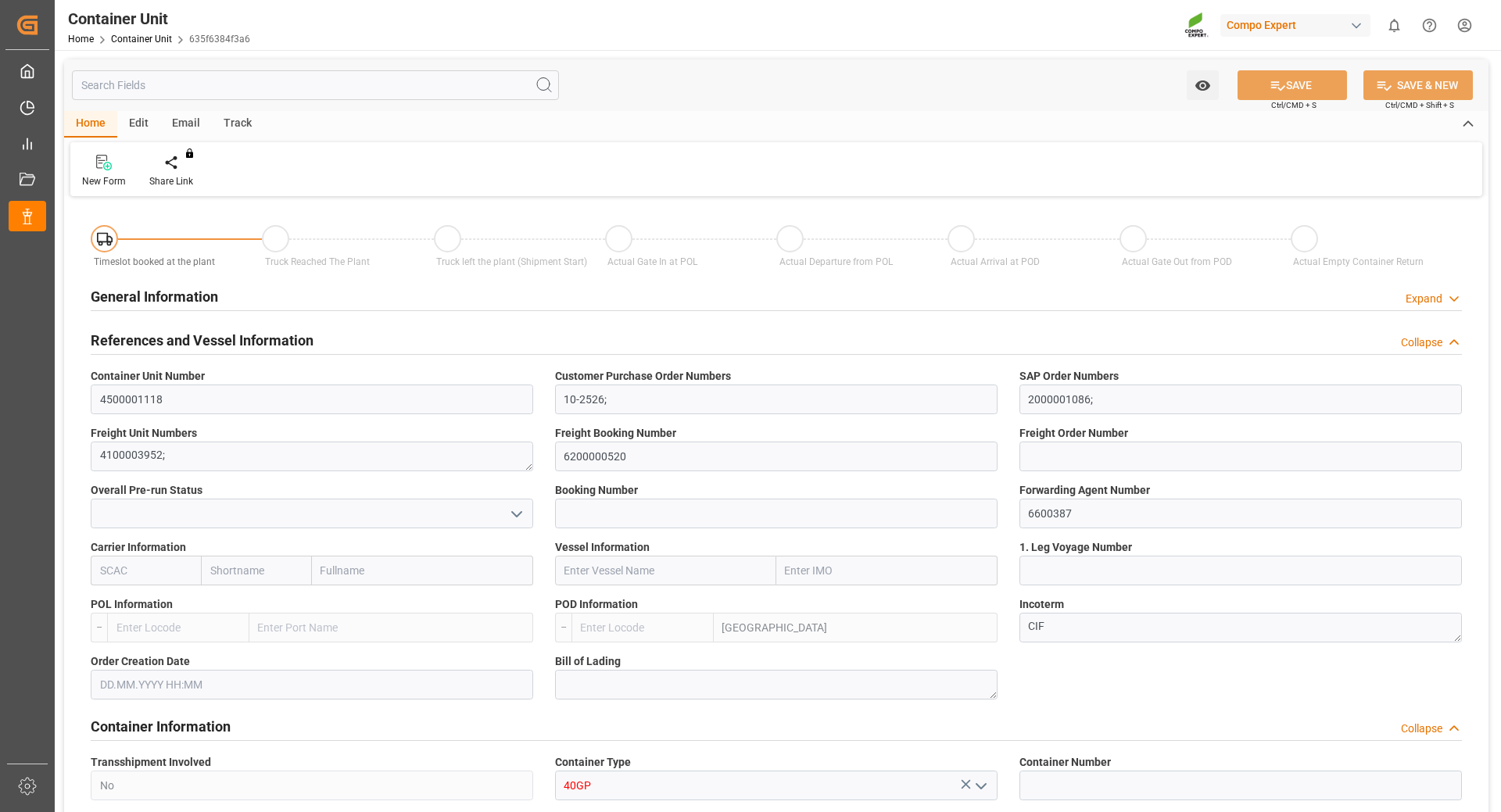
type input "UYMVD"
type input "5"
type input "0"
type input "5"
type input "0"
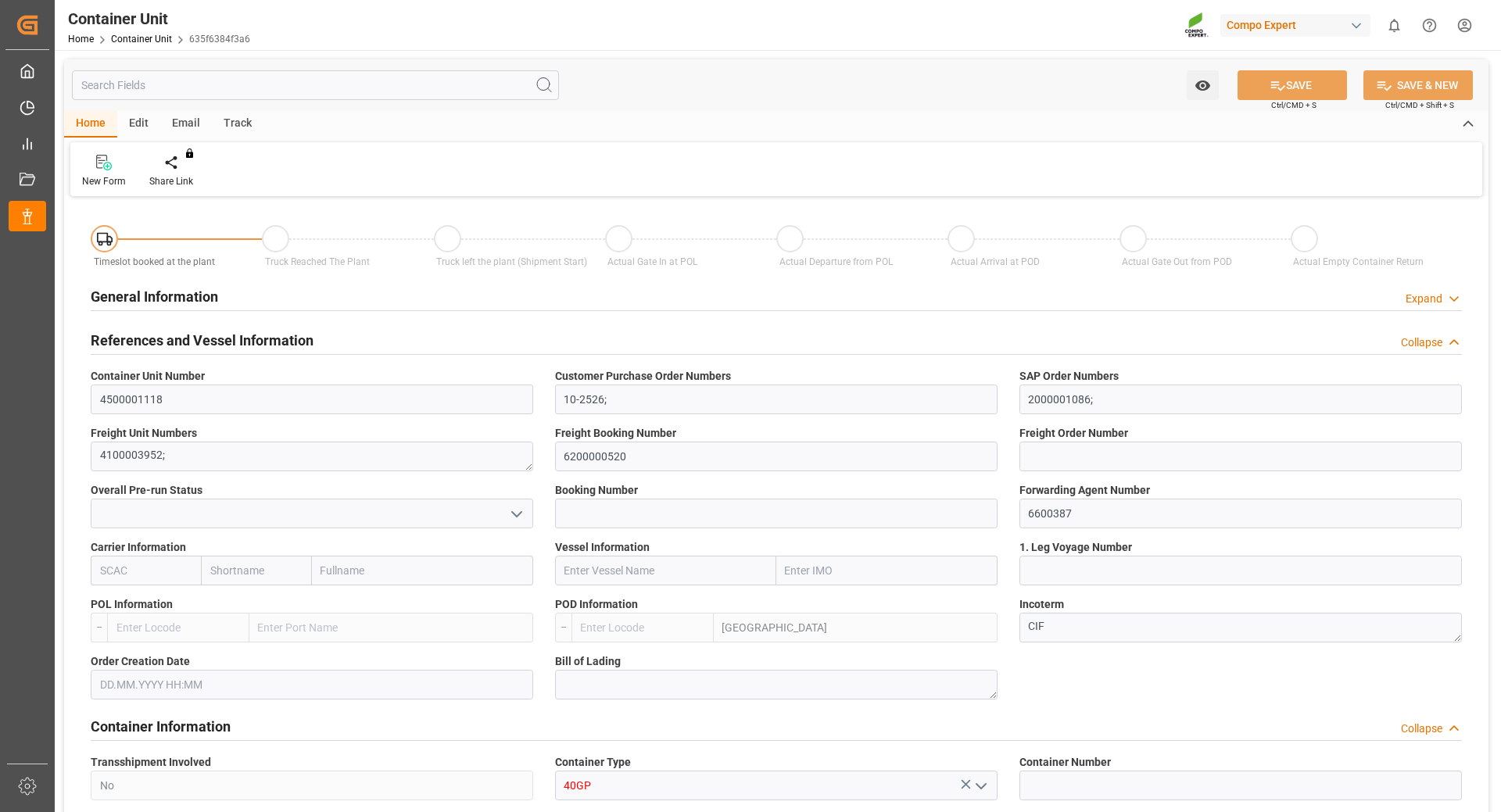
type input "0"
type input "24600"
type input "[DATE]"
click at [189, 183] on div "Create Timeslot" at bounding box center [182, 181] width 66 height 14
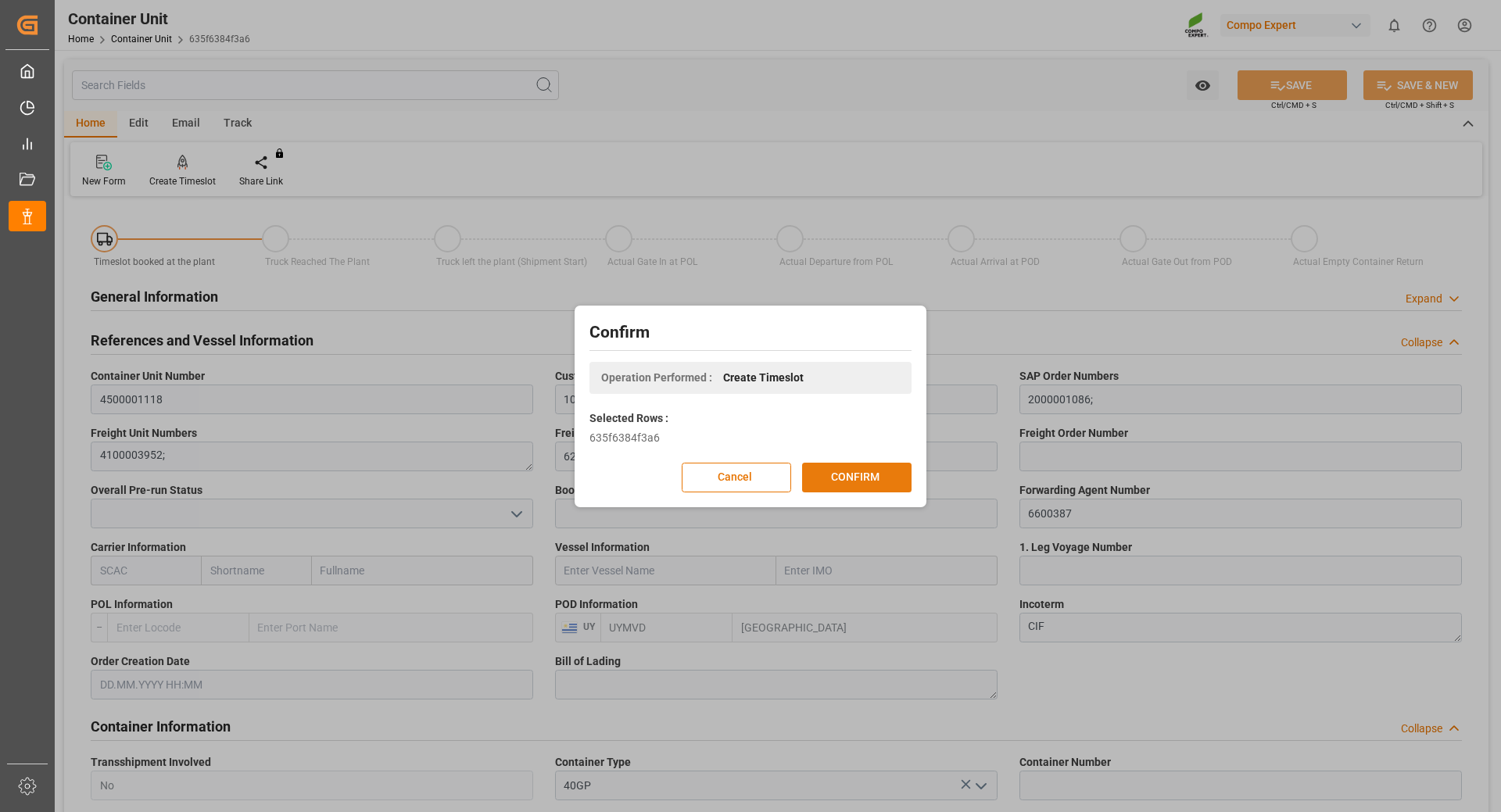
click at [843, 474] on button "CONFIRM" at bounding box center [857, 477] width 110 height 29
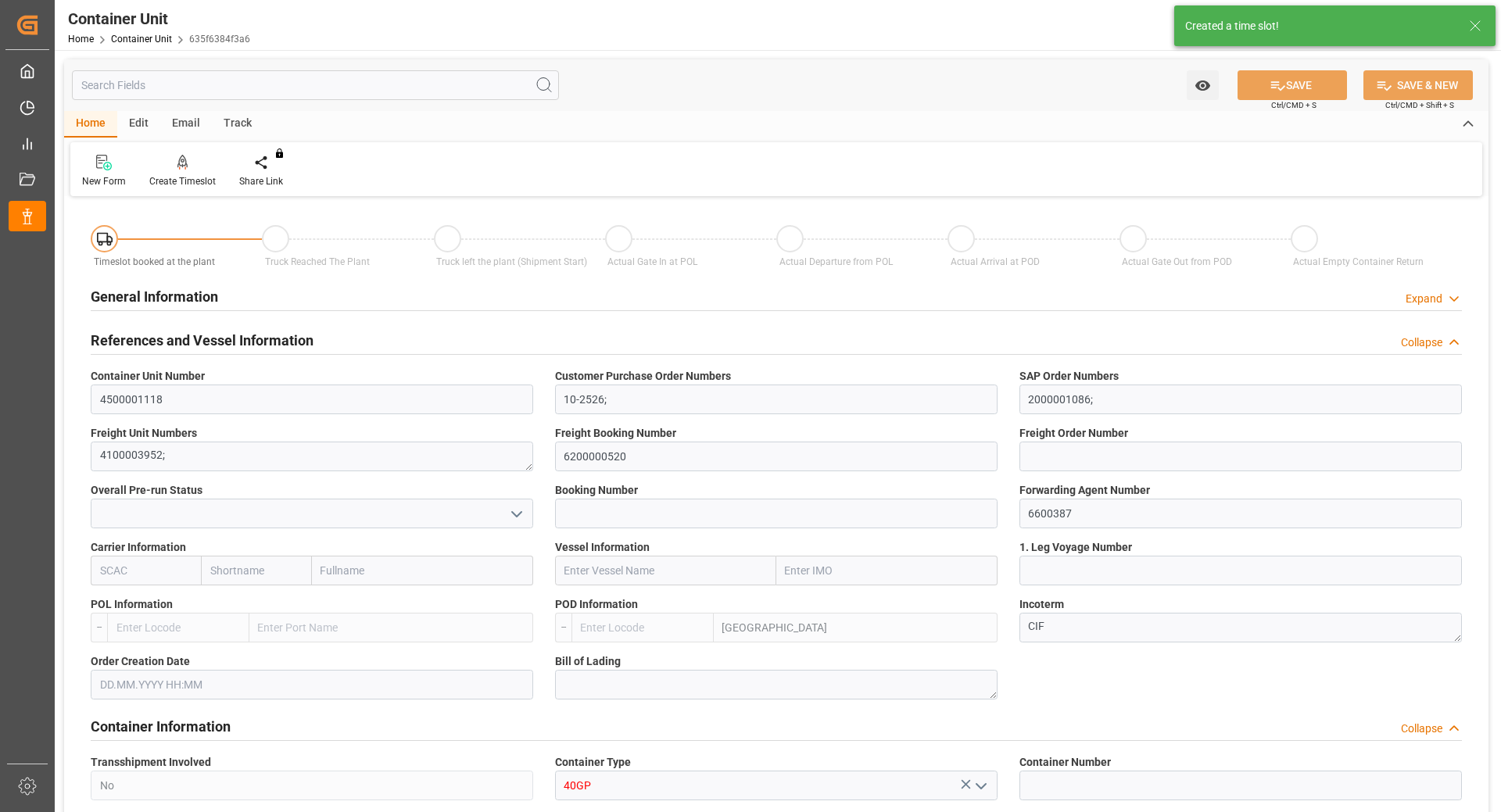
type input "UYMVD"
type input "5"
type input "0"
type input "5"
type input "0"
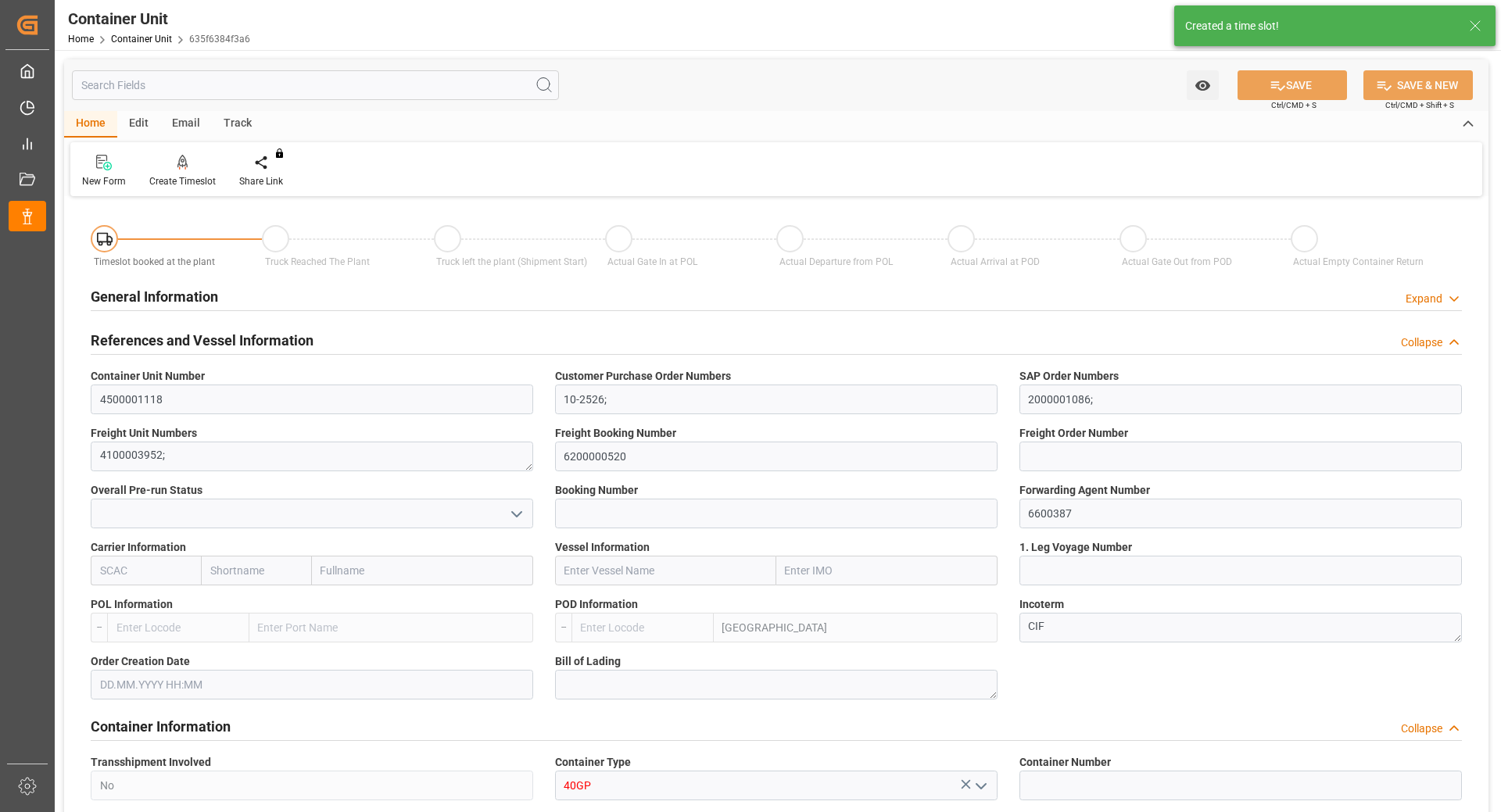
type input "0"
type input "24600"
type input "03.09.2025"
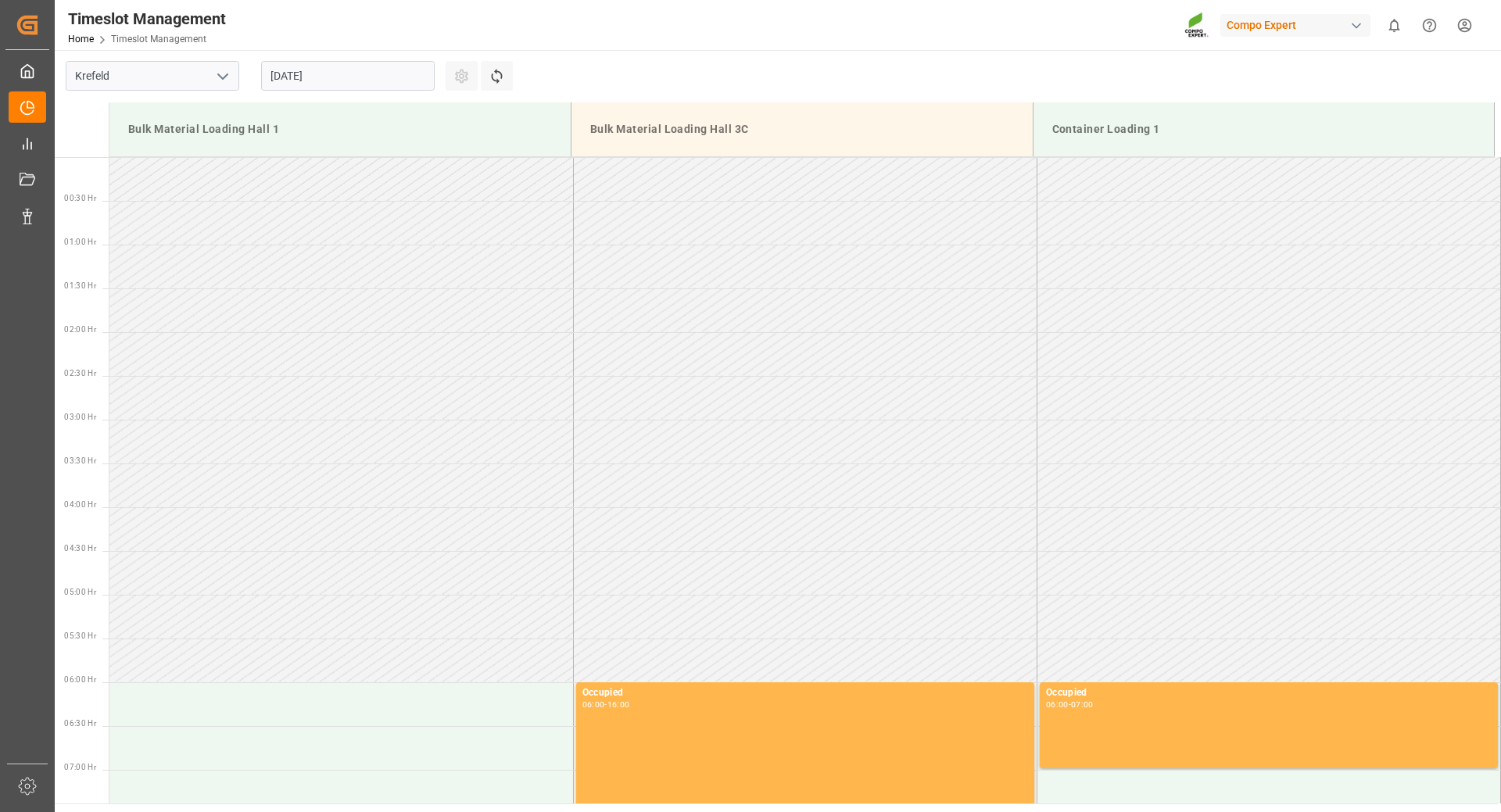
scroll to position [1040, 0]
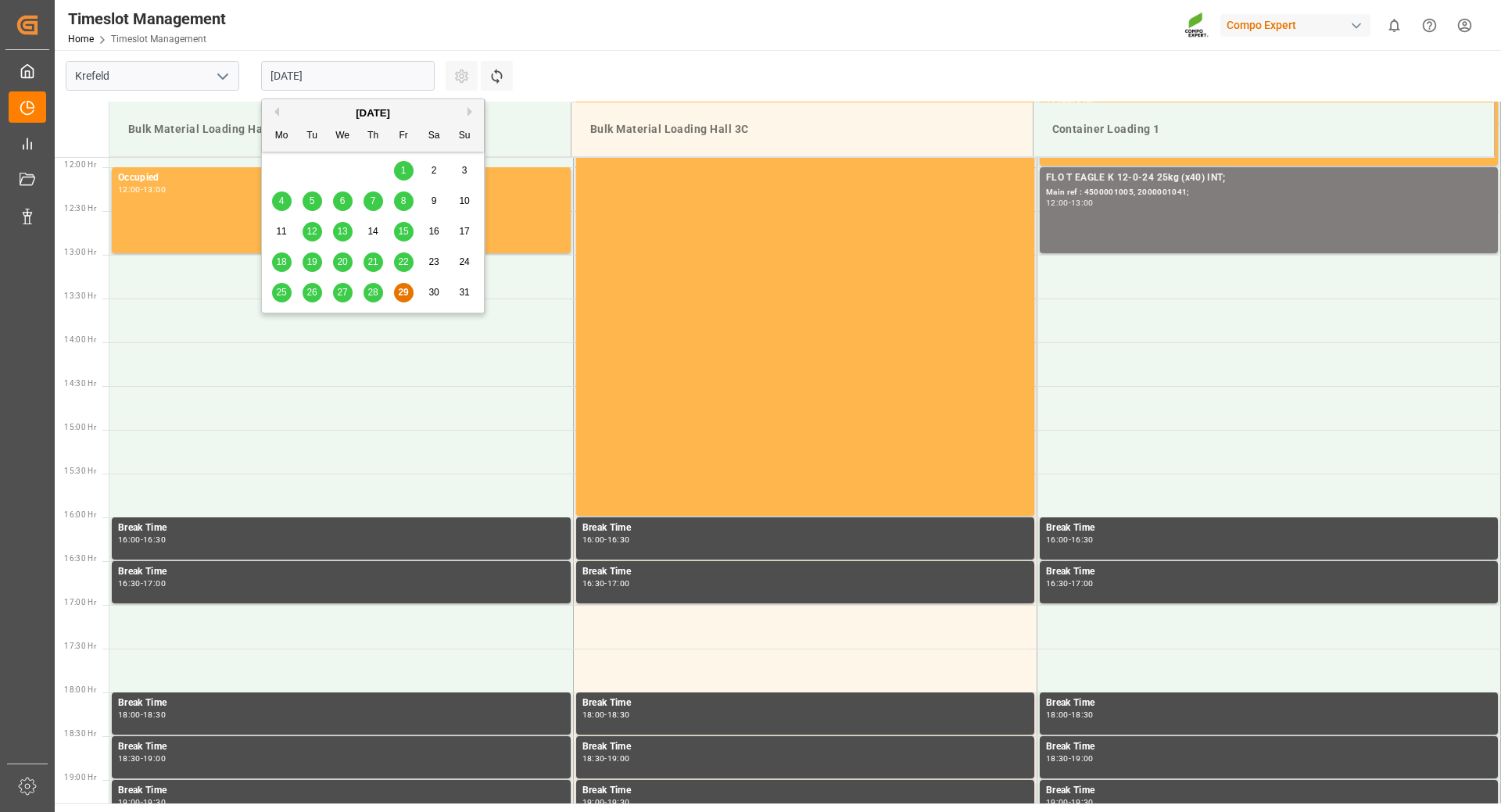
click at [371, 73] on input "[DATE]" at bounding box center [349, 76] width 174 height 29
click at [466, 111] on div "[DATE]" at bounding box center [372, 113] width 222 height 16
click at [469, 112] on button "Next Month" at bounding box center [472, 111] width 9 height 9
click at [314, 202] on span "9" at bounding box center [313, 201] width 6 height 11
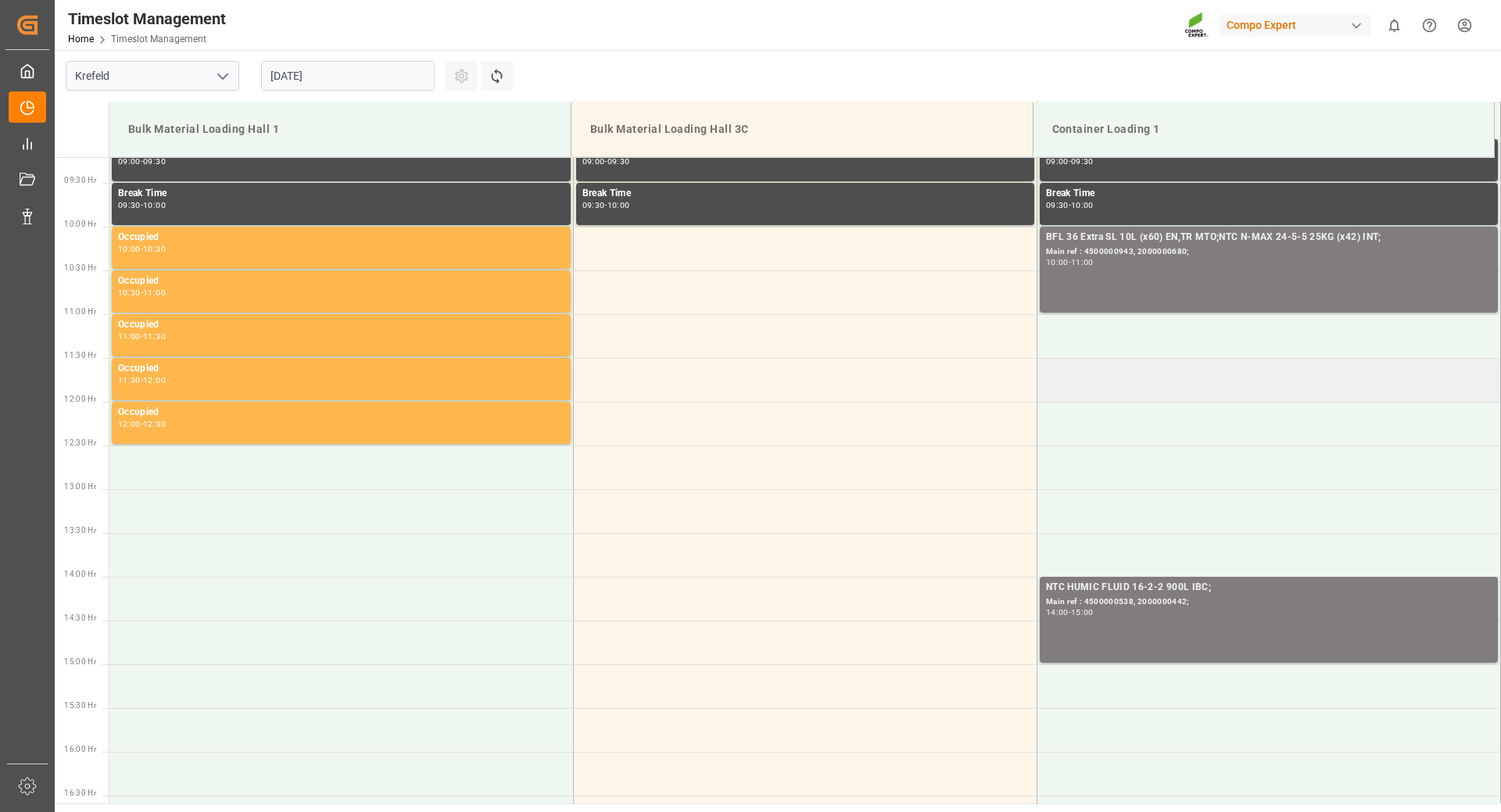
scroll to position [493, 0]
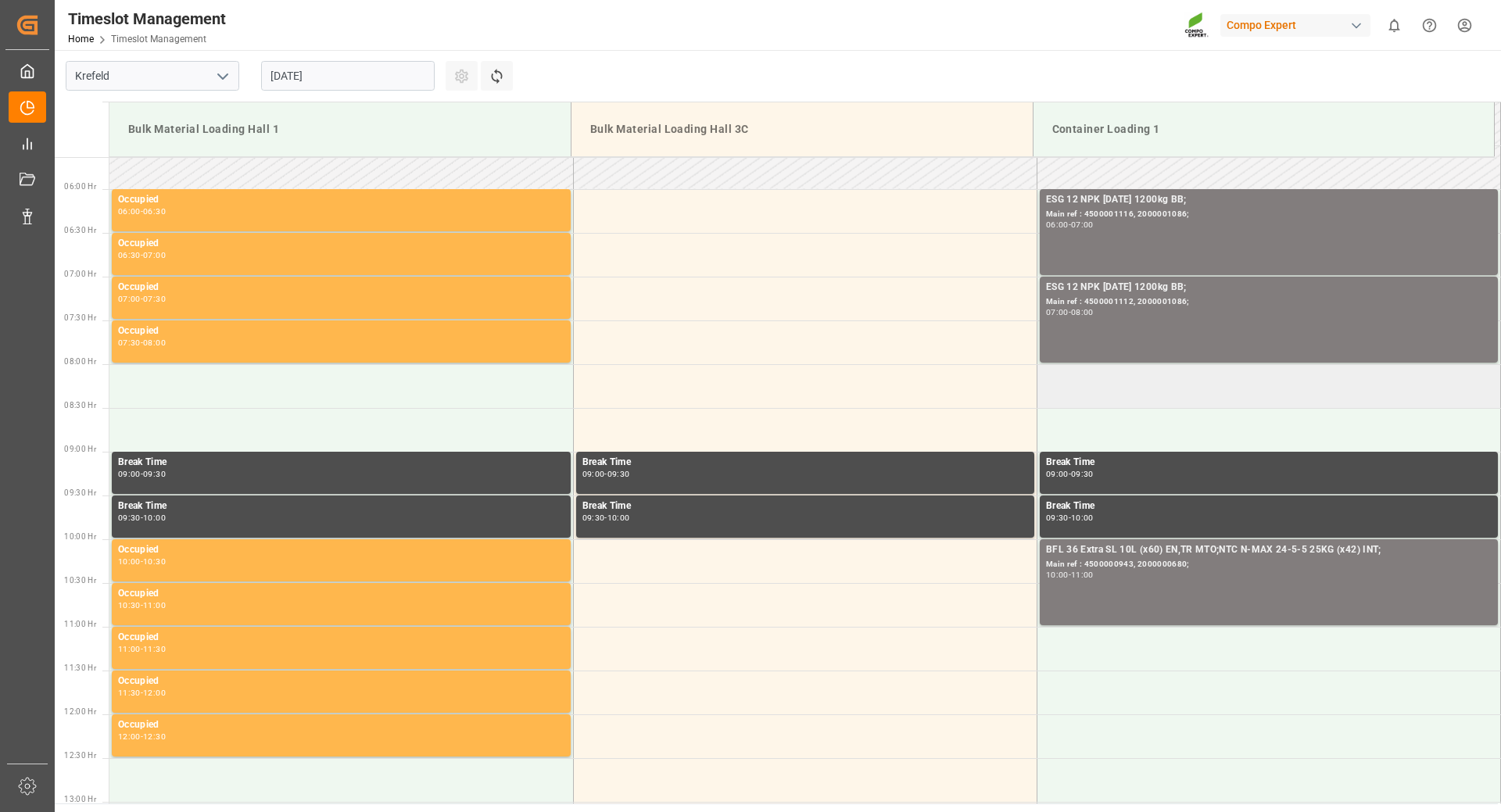
click at [1152, 391] on td at bounding box center [1269, 386] width 464 height 43
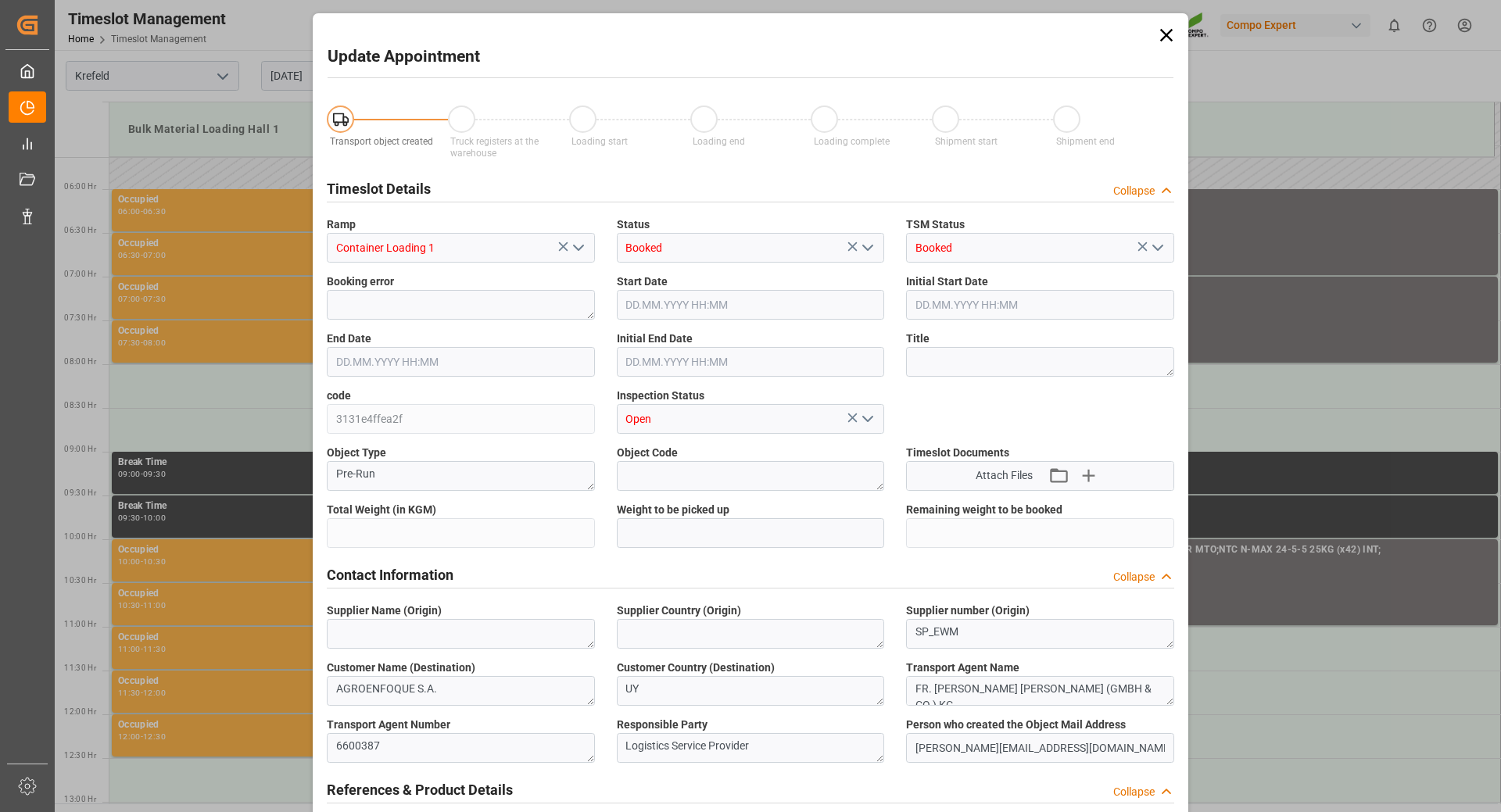
type input "24600"
type input "0"
type input "[DATE] 08:00"
type input "[DATE] 08:30"
type input "[DATE] 10:46"
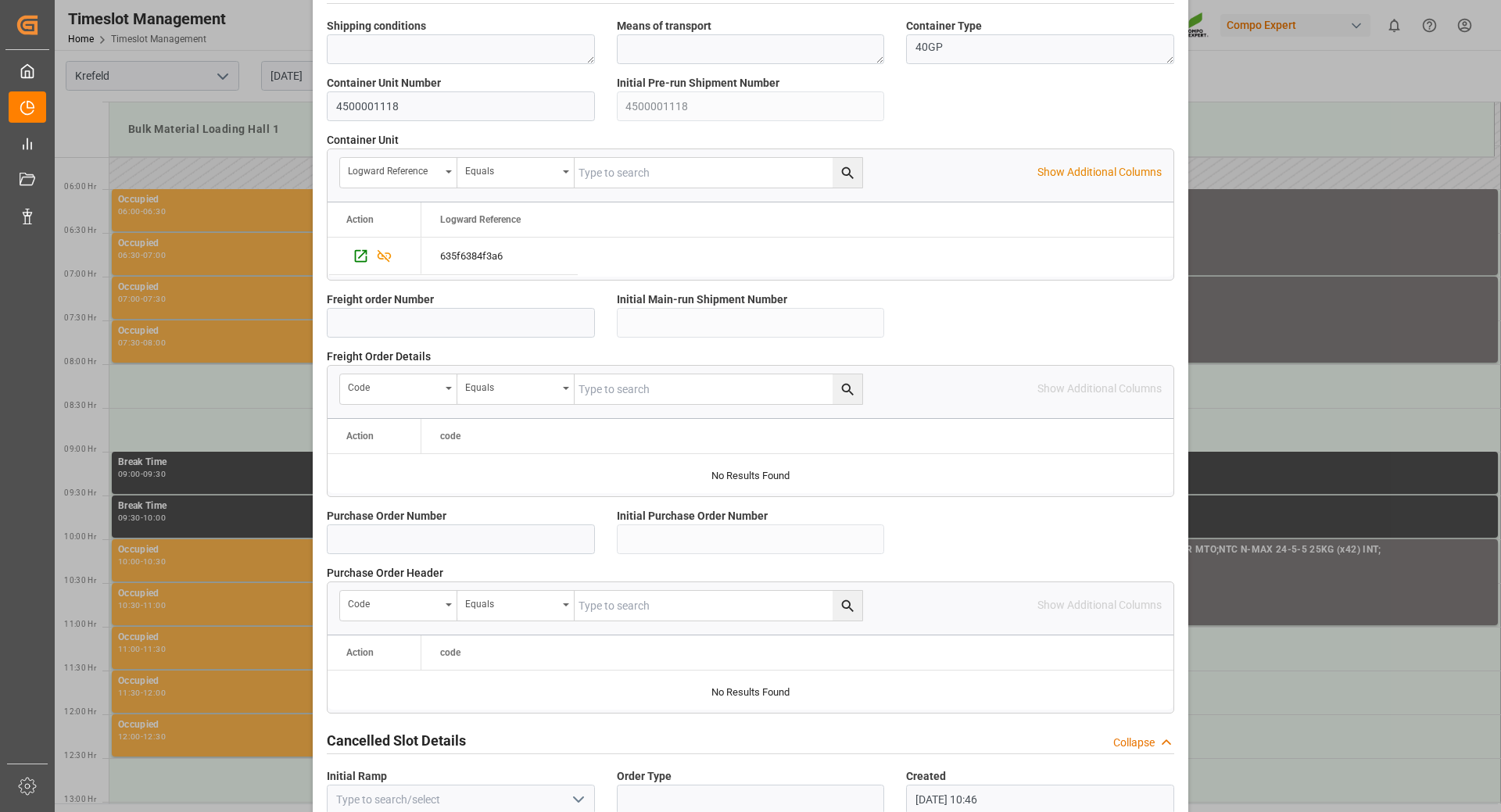
scroll to position [1253, 0]
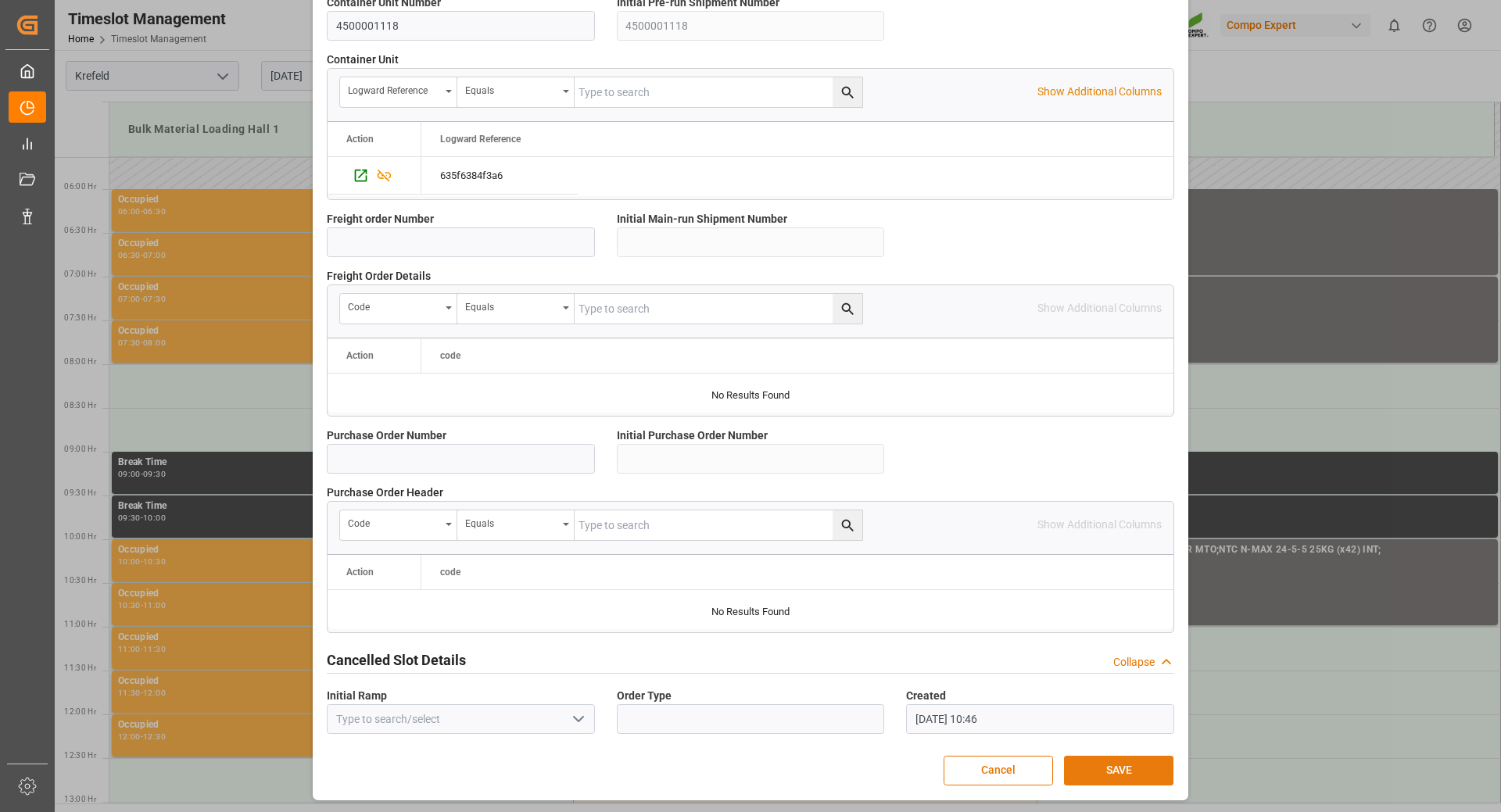
click at [1100, 773] on button "SAVE" at bounding box center [1119, 770] width 110 height 29
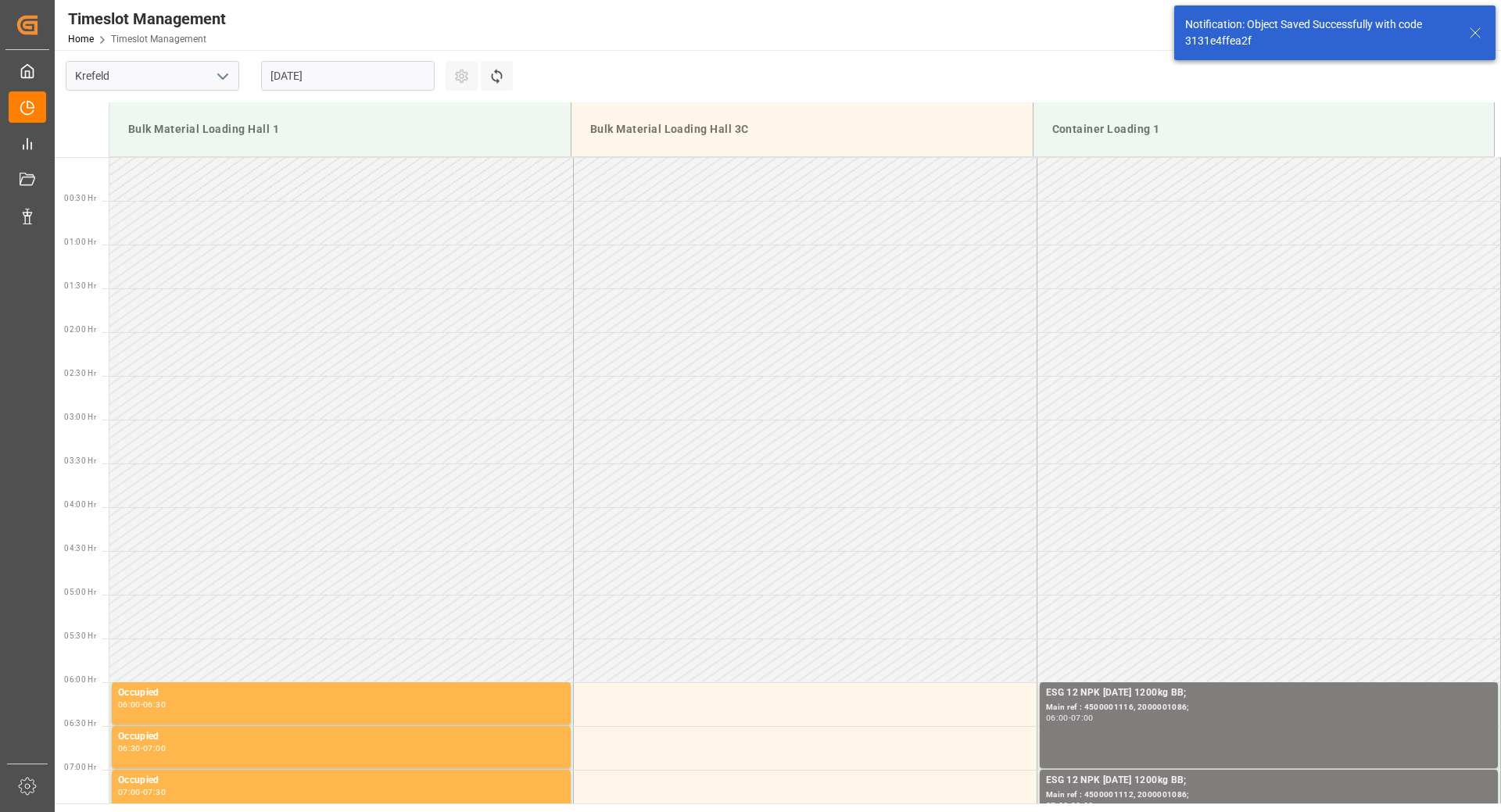
scroll to position [602, 0]
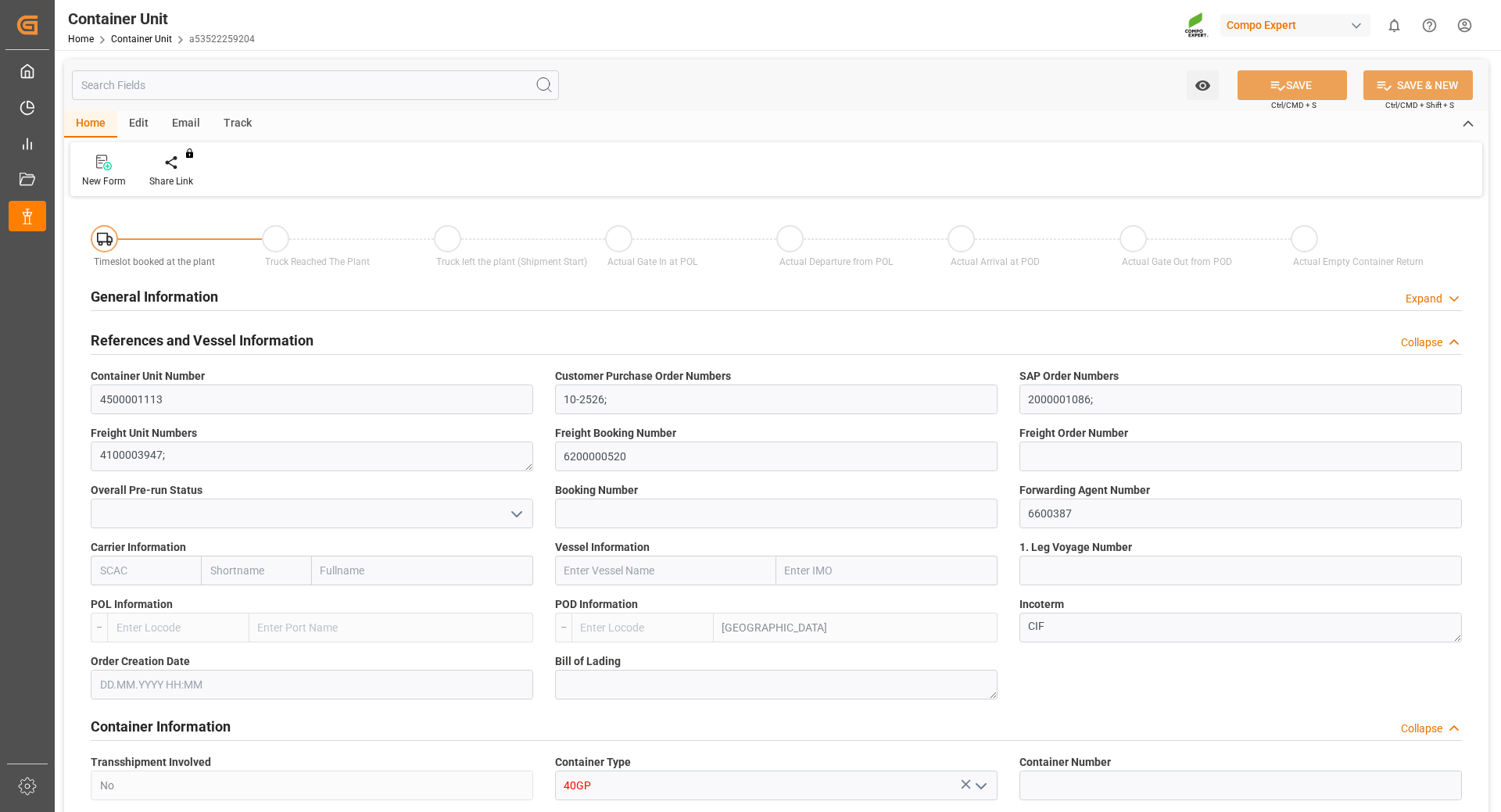
type input "UYMVD"
type input "5"
type input "0"
type input "5"
type input "0"
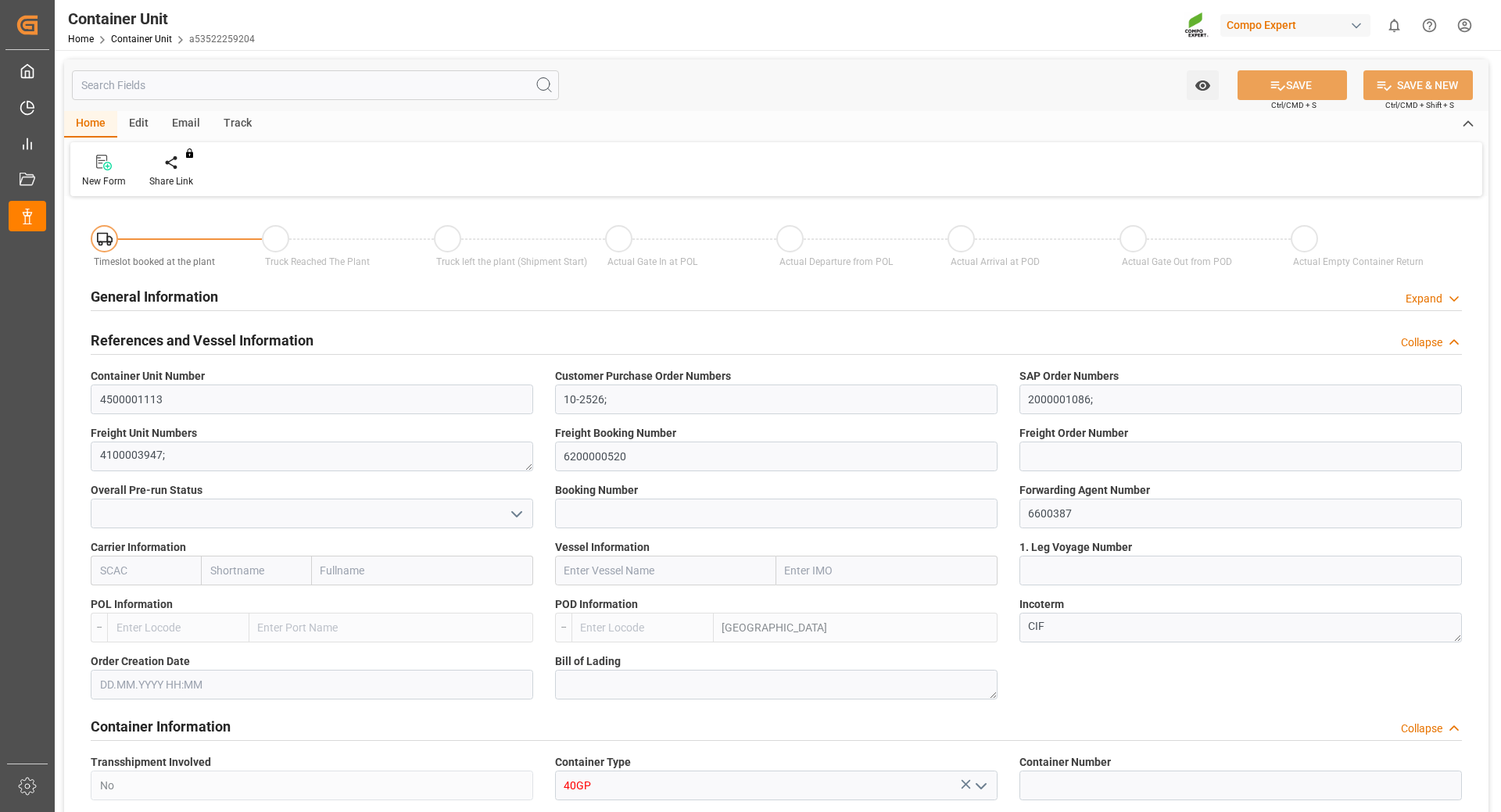
type input "0"
type input "24600"
type input "[DATE]"
click at [183, 184] on div "Create Timeslot" at bounding box center [182, 181] width 66 height 14
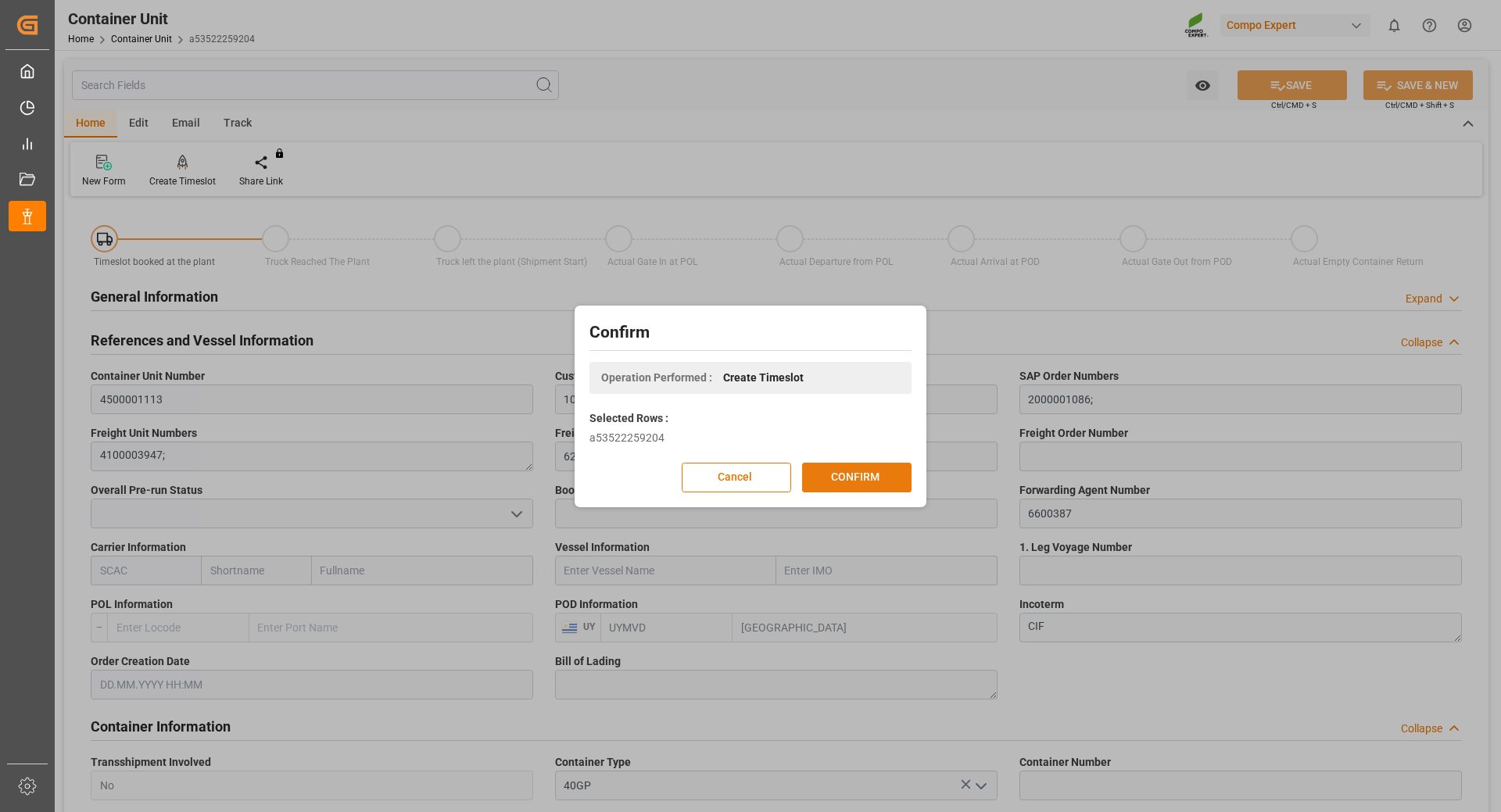
click at [825, 482] on button "CONFIRM" at bounding box center [857, 477] width 110 height 29
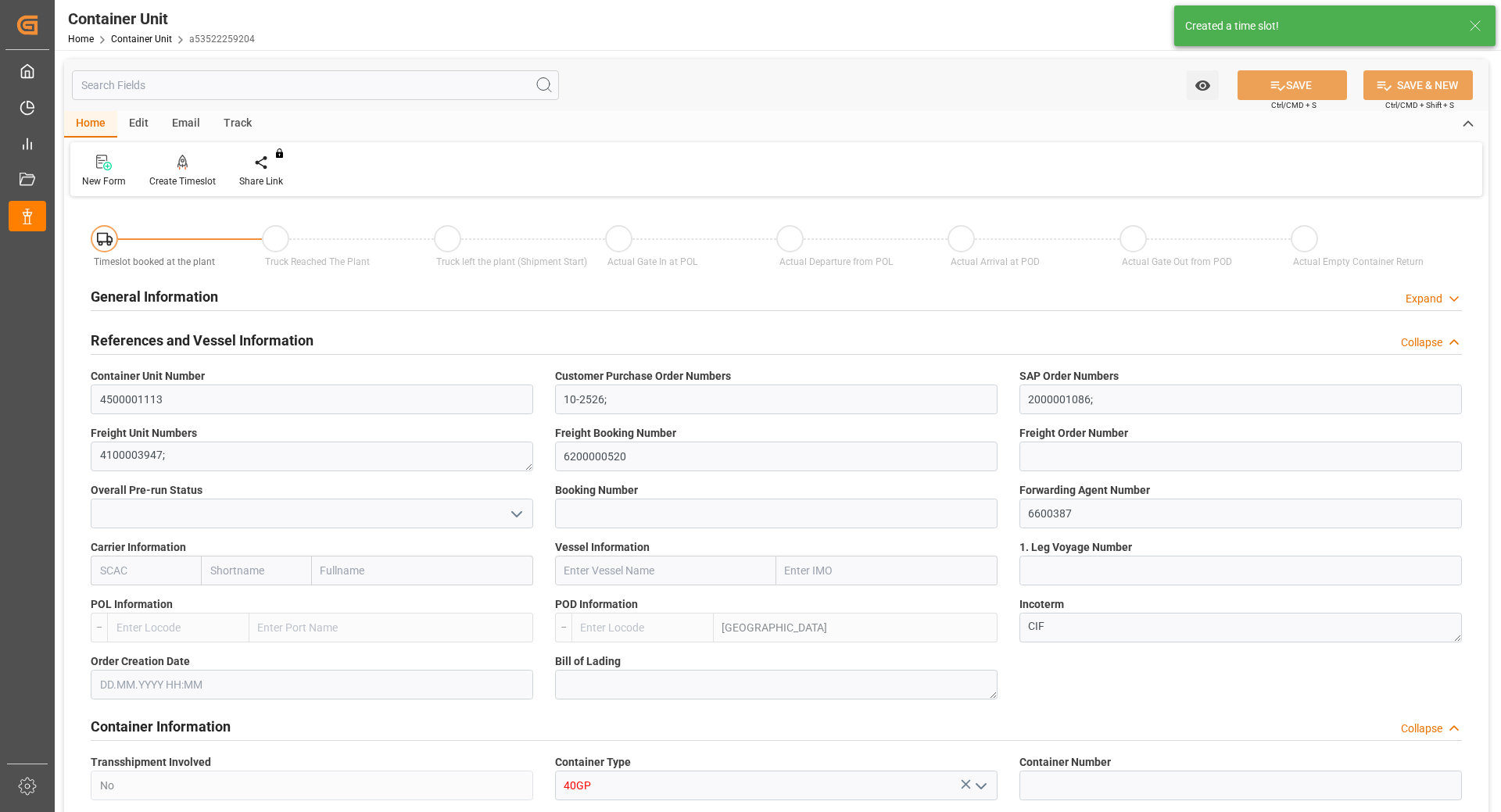
type input "UYMVD"
type input "5"
type input "0"
type input "5"
type input "0"
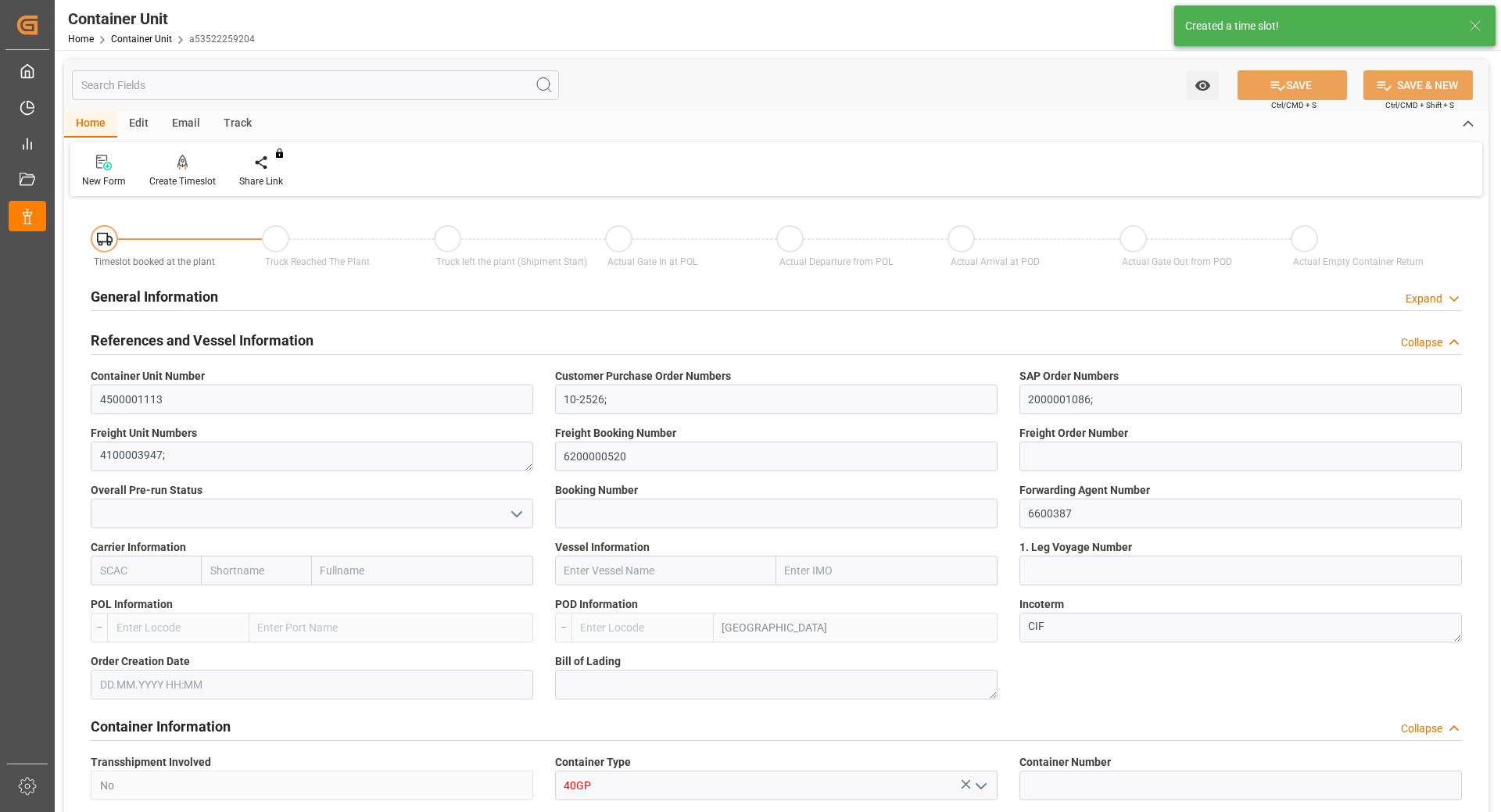
type input "0"
type input "24600"
type input "[DATE]"
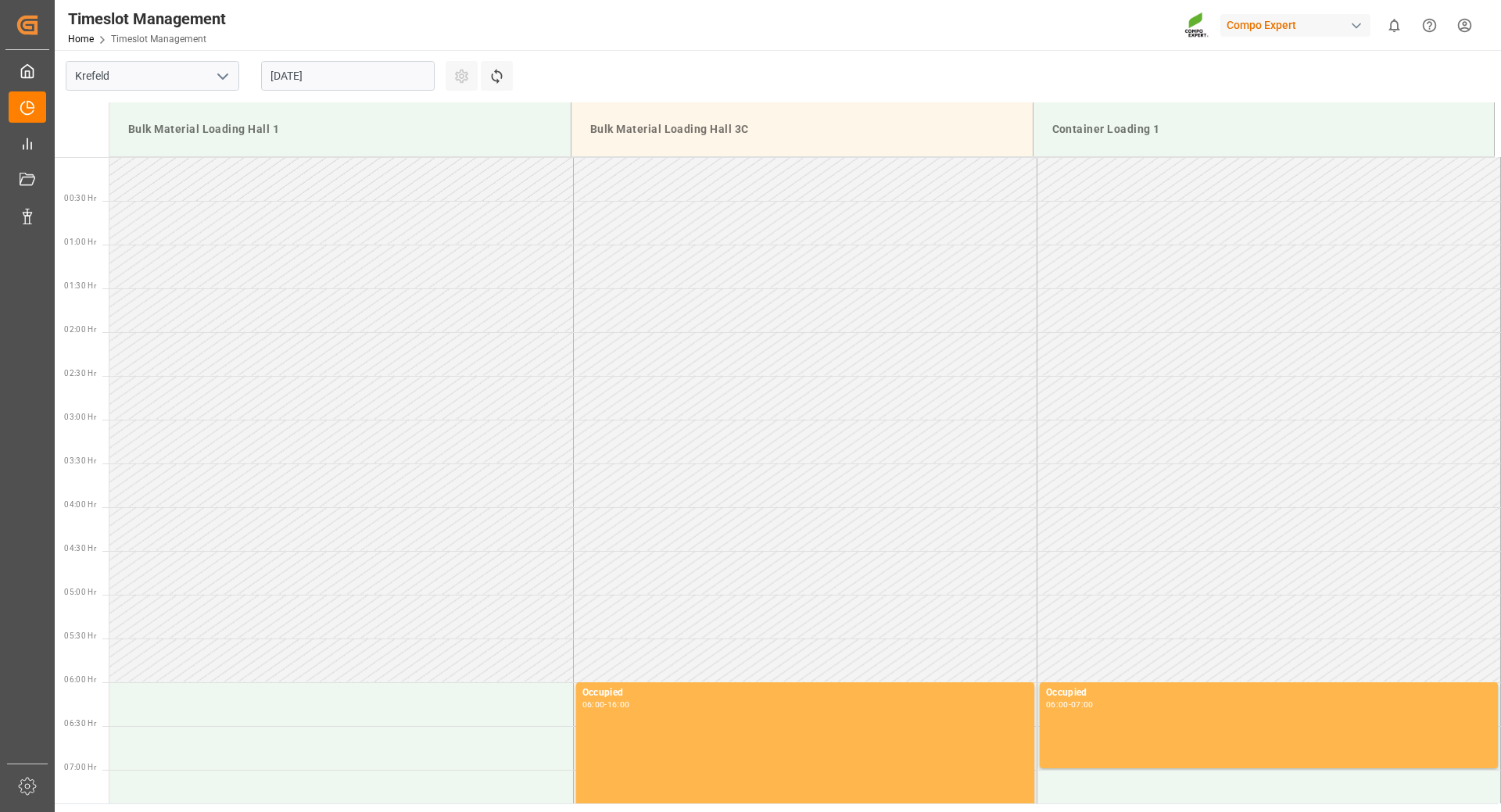
scroll to position [1040, 0]
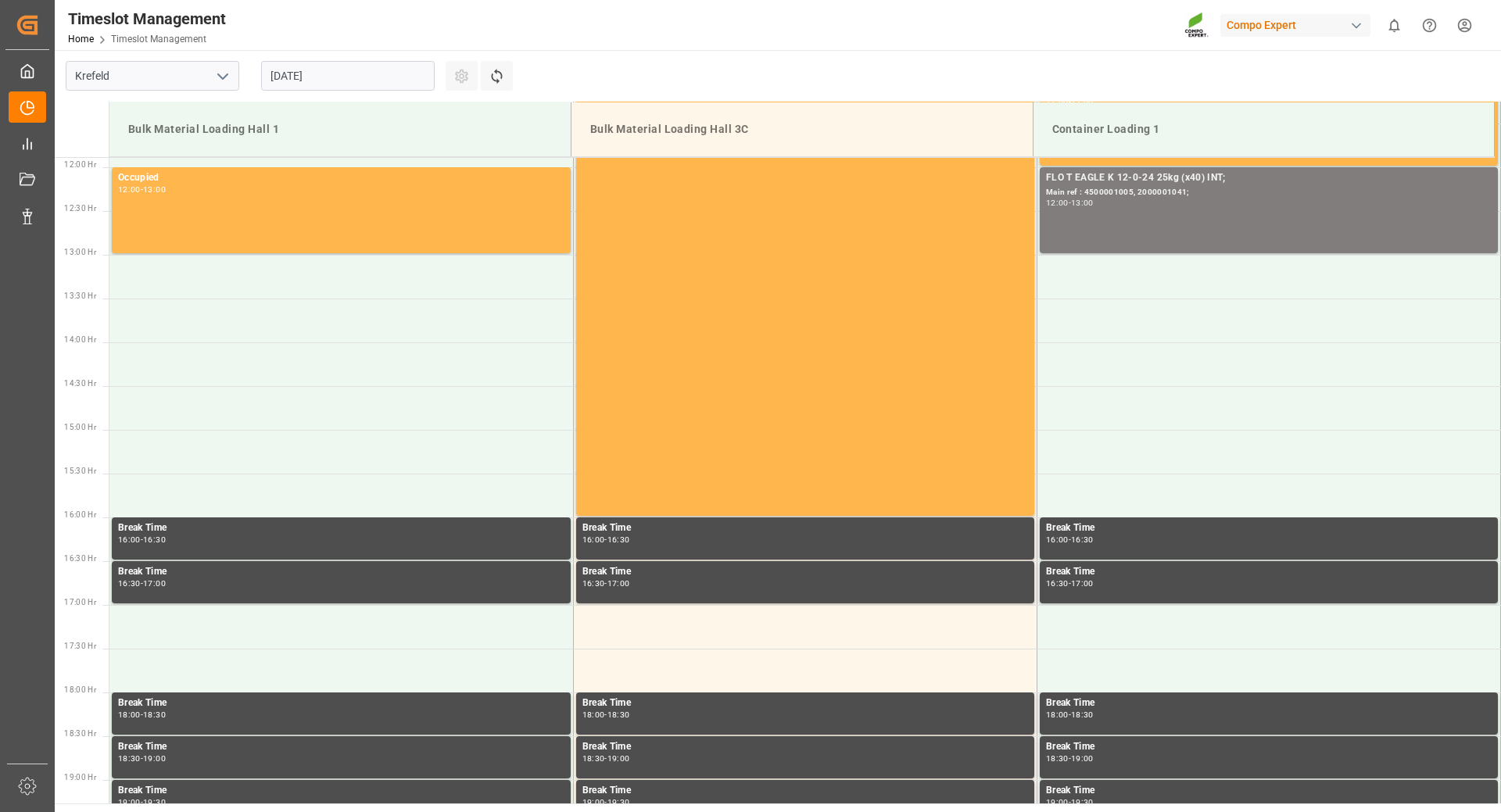
click at [365, 78] on input "29.08.2025" at bounding box center [349, 76] width 174 height 29
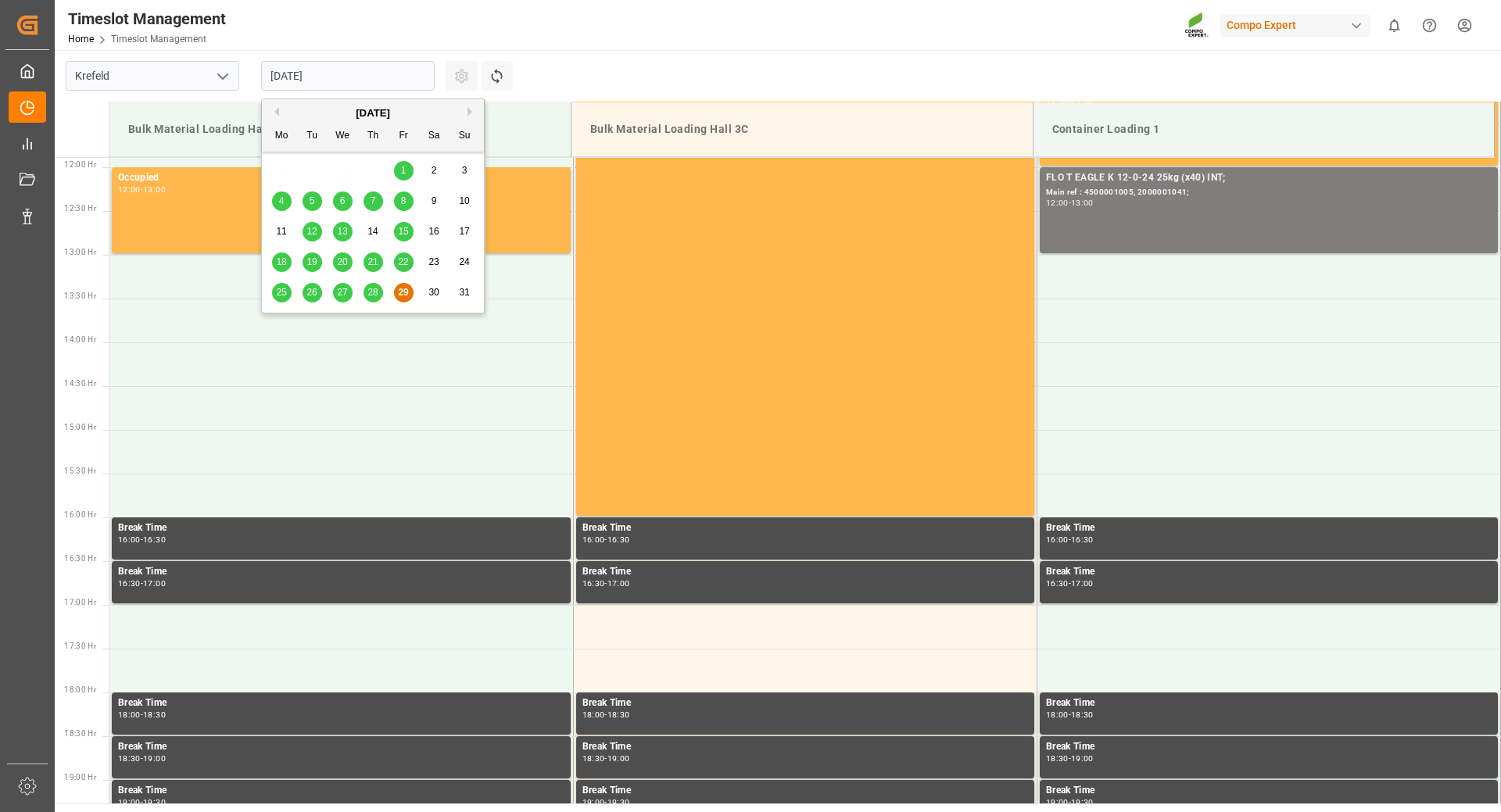
click at [473, 107] on button "Next Month" at bounding box center [472, 111] width 9 height 9
click at [280, 202] on span "8" at bounding box center [282, 201] width 6 height 11
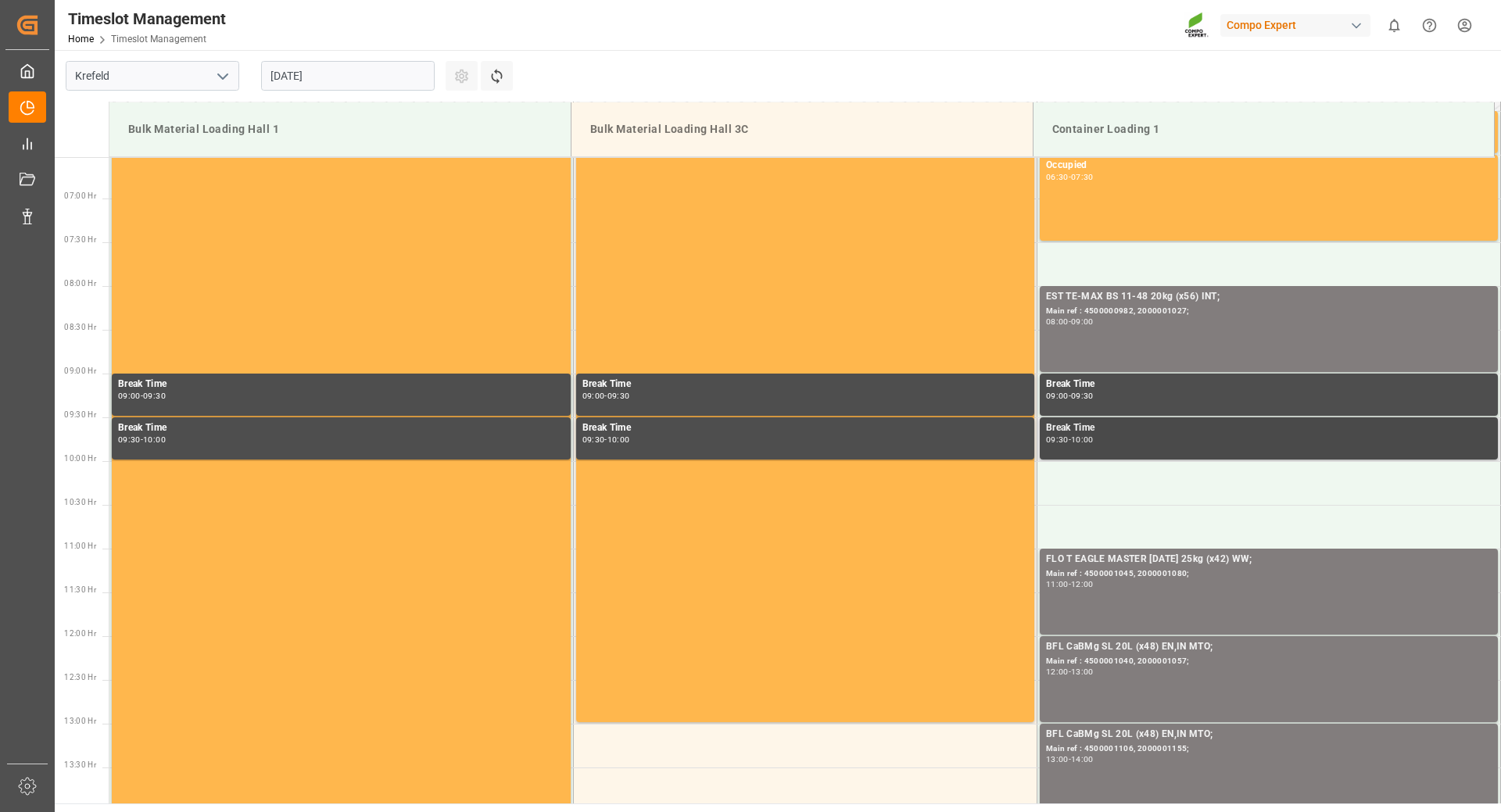
scroll to position [493, 0]
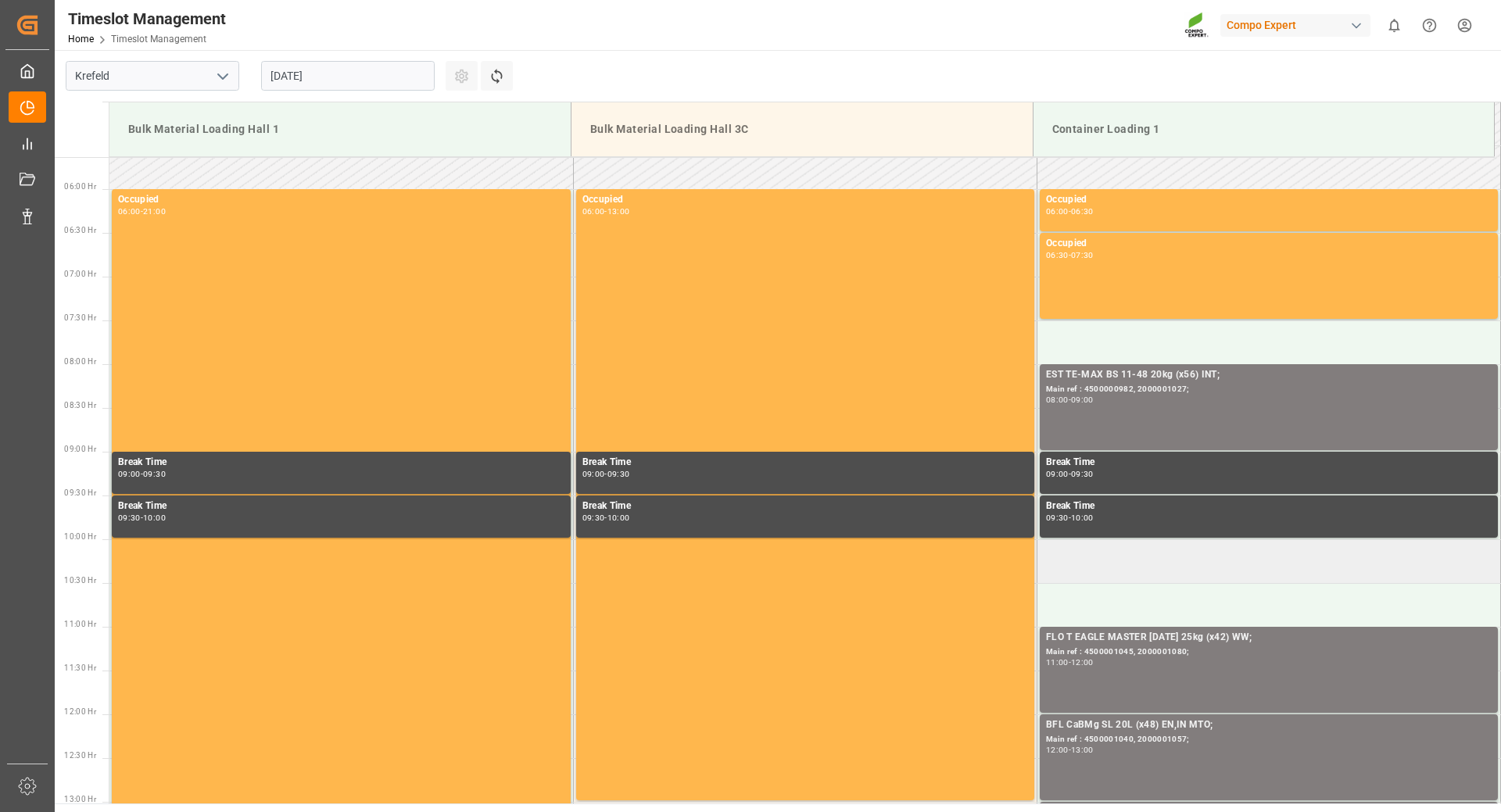
click at [1088, 563] on td at bounding box center [1269, 561] width 464 height 43
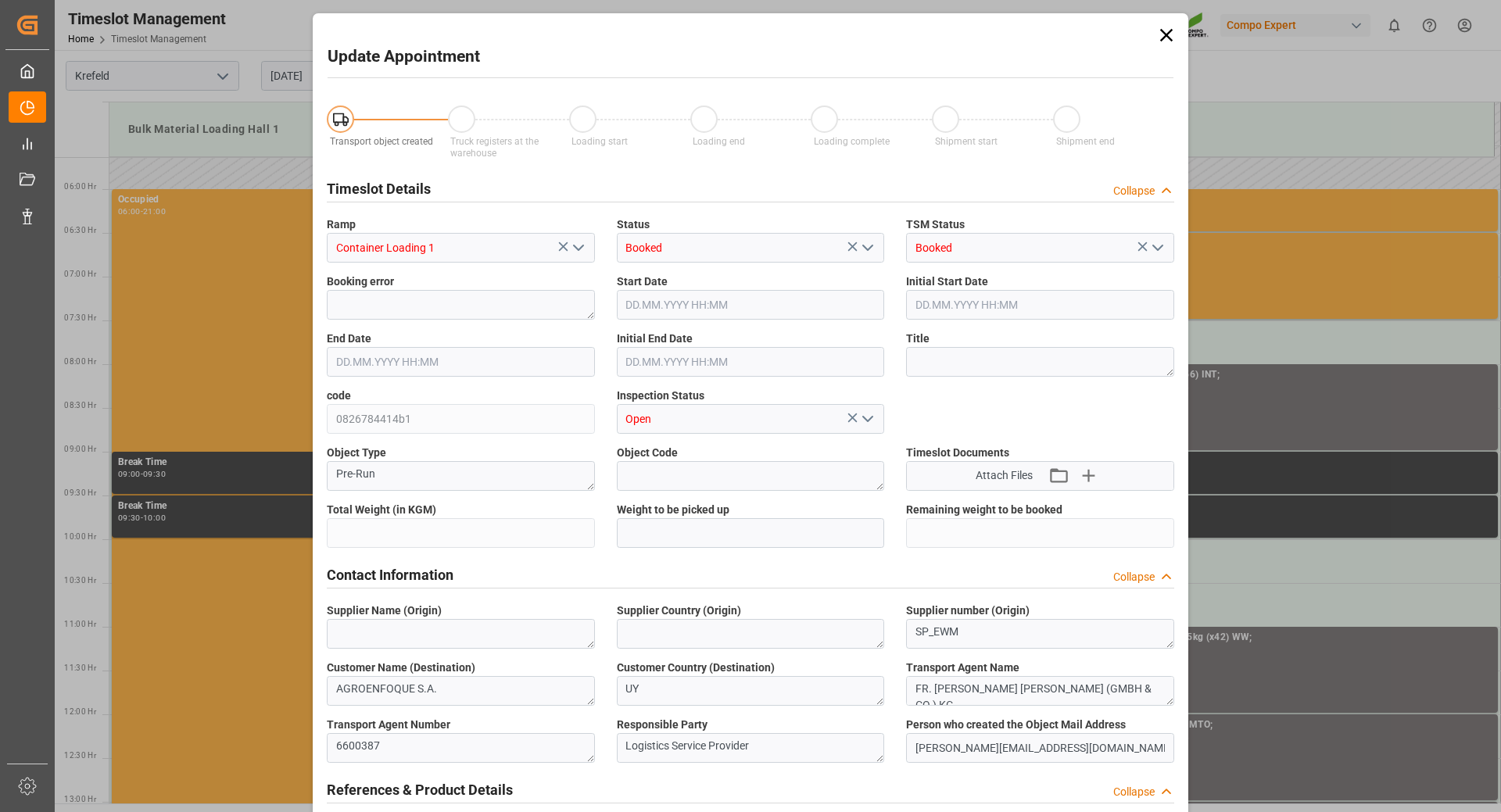
type input "24600"
type input "0"
type input "08.09.2025 10:00"
type input "08.09.2025 10:30"
type input "29.08.2025 10:47"
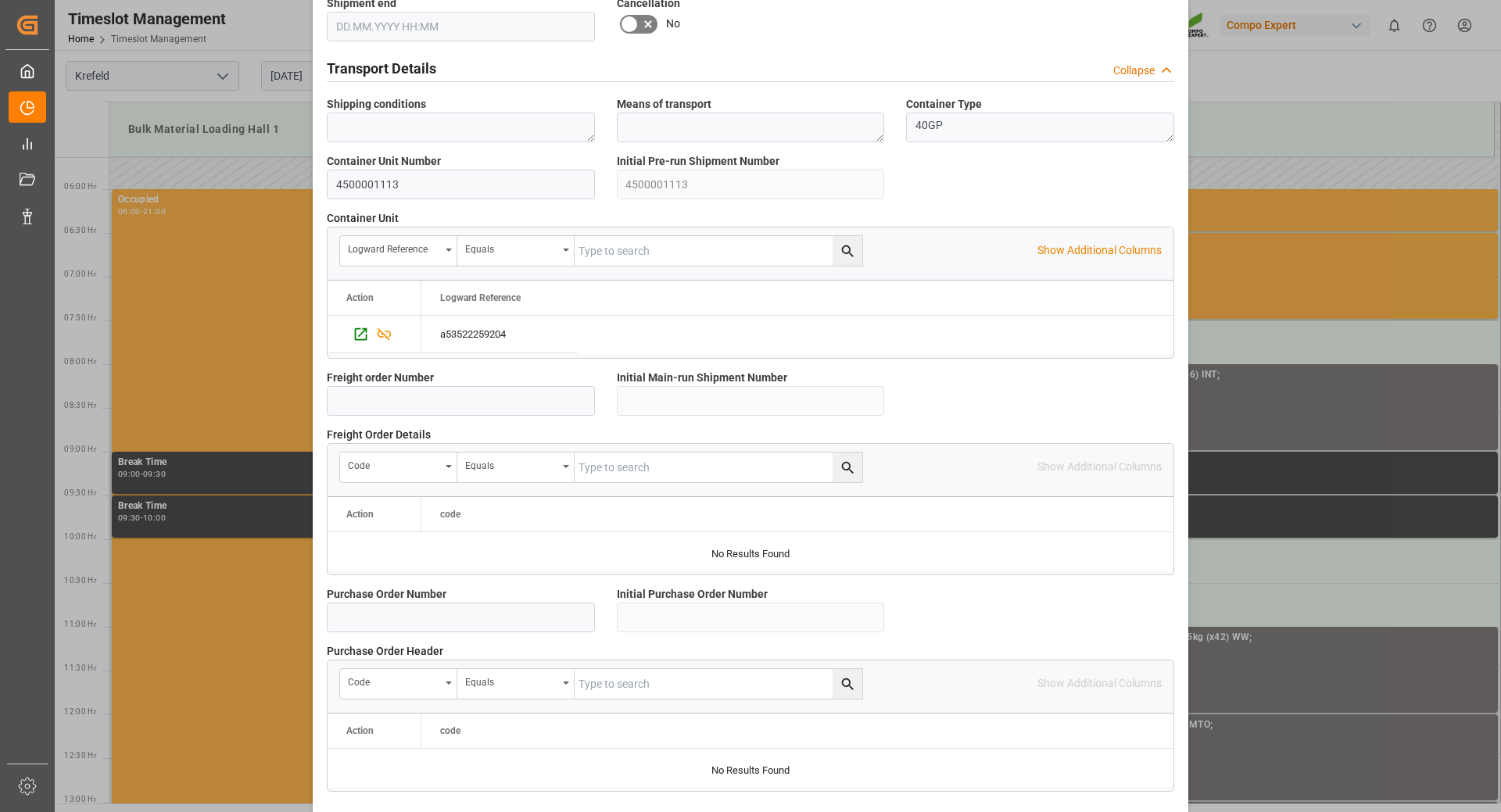
scroll to position [1253, 0]
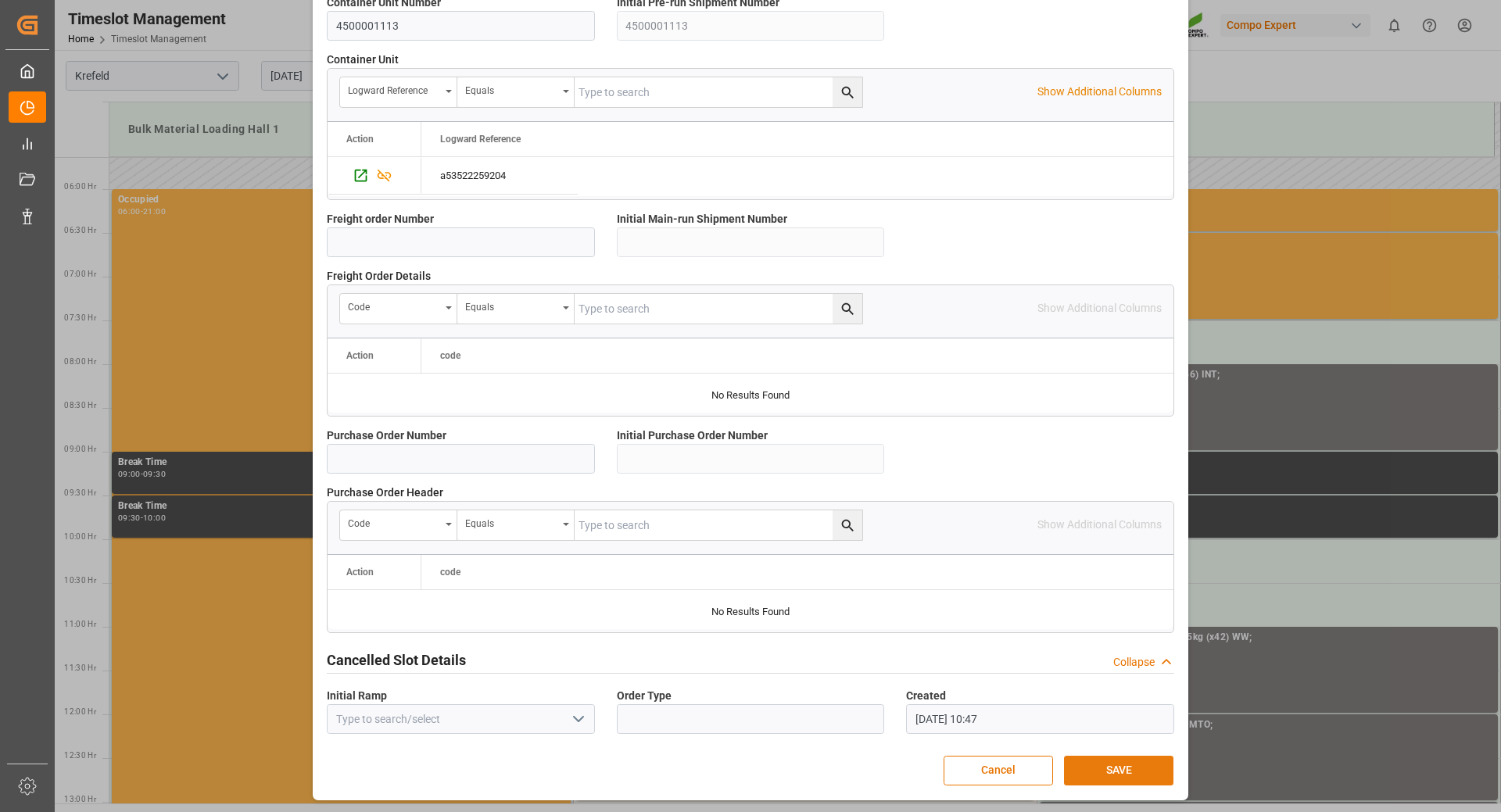
click at [1098, 770] on button "SAVE" at bounding box center [1119, 770] width 110 height 29
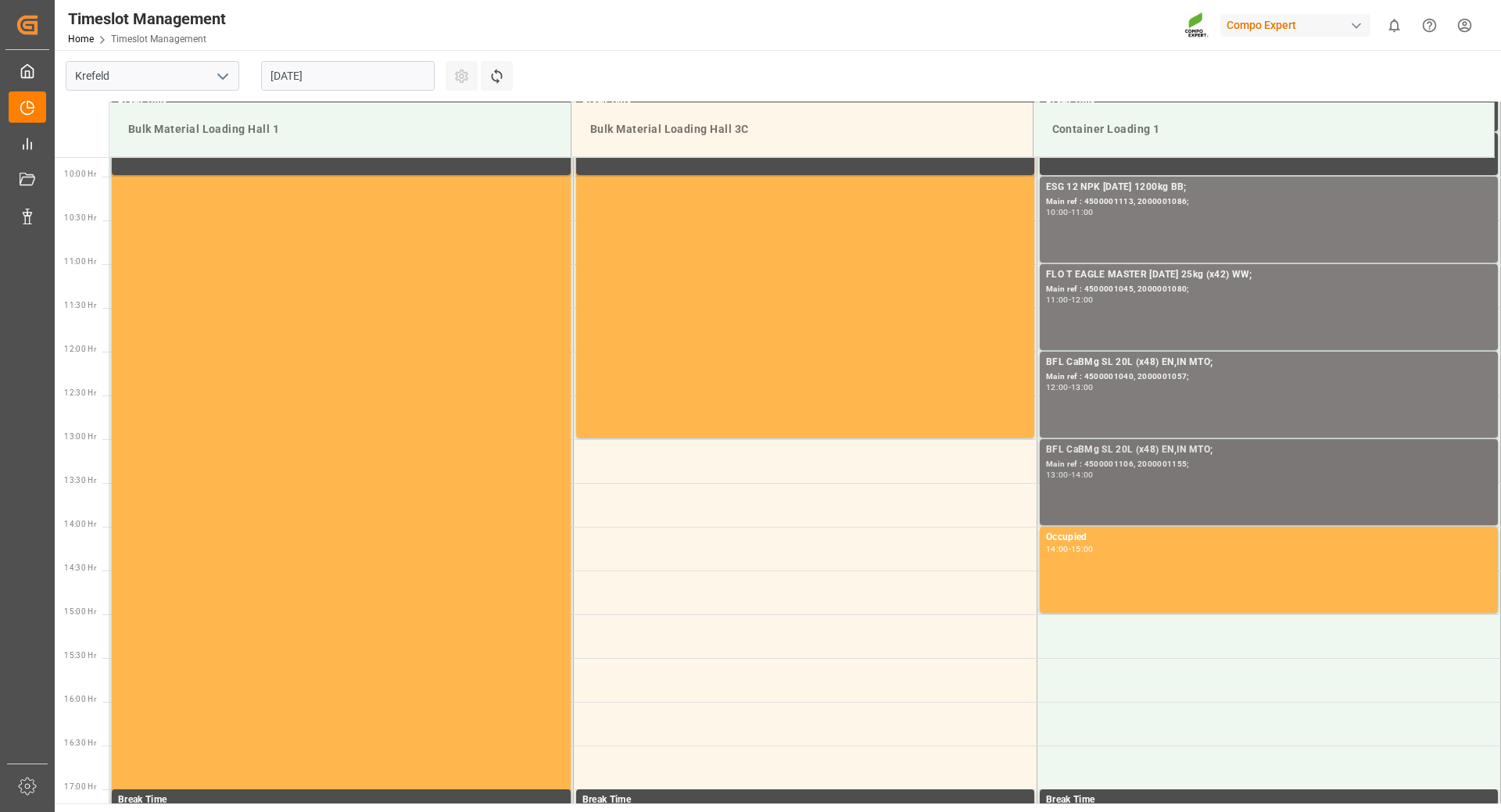
scroll to position [934, 0]
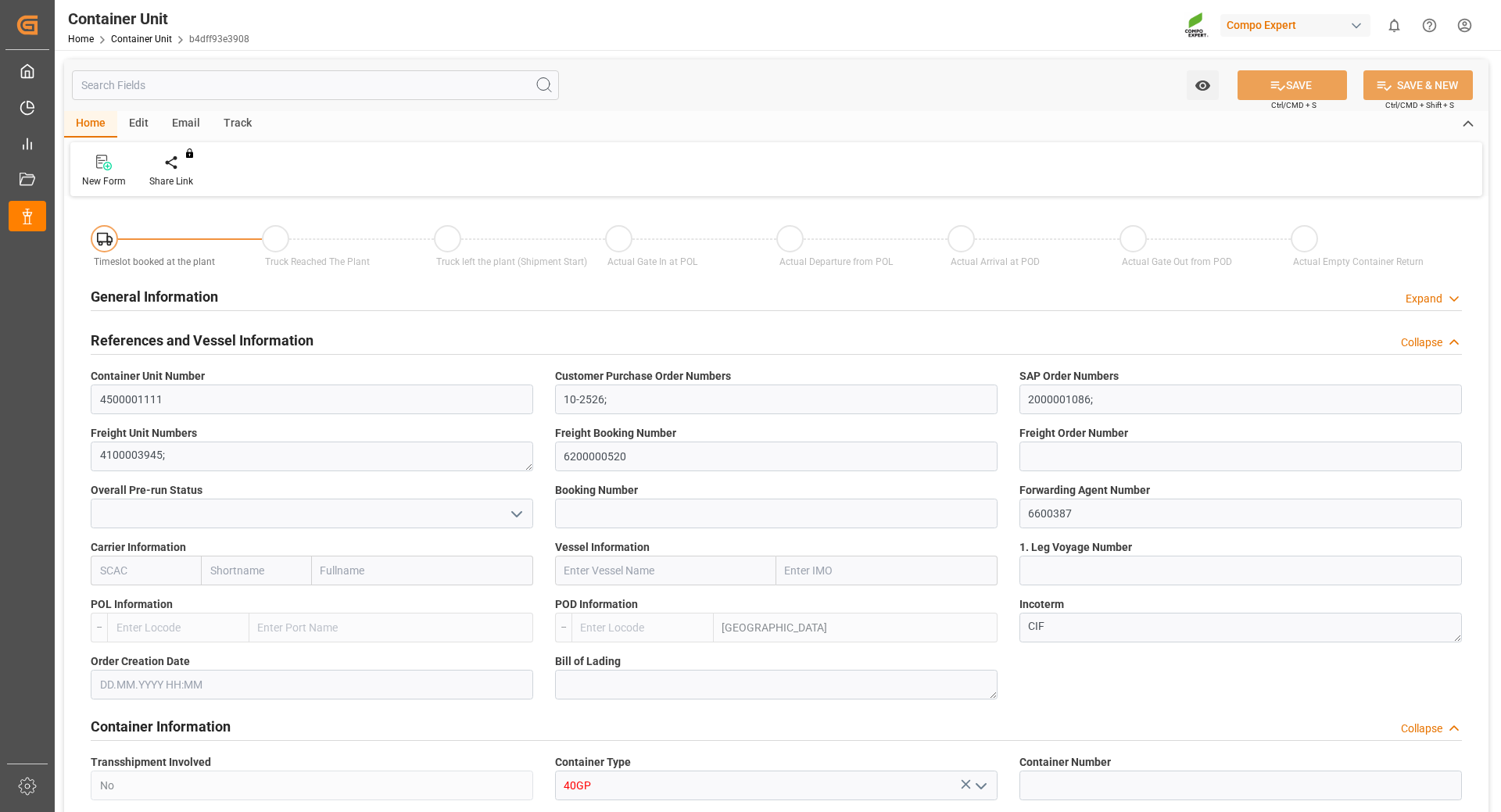
type input "UYMVD"
type input "5"
type input "0"
type input "5"
type input "0"
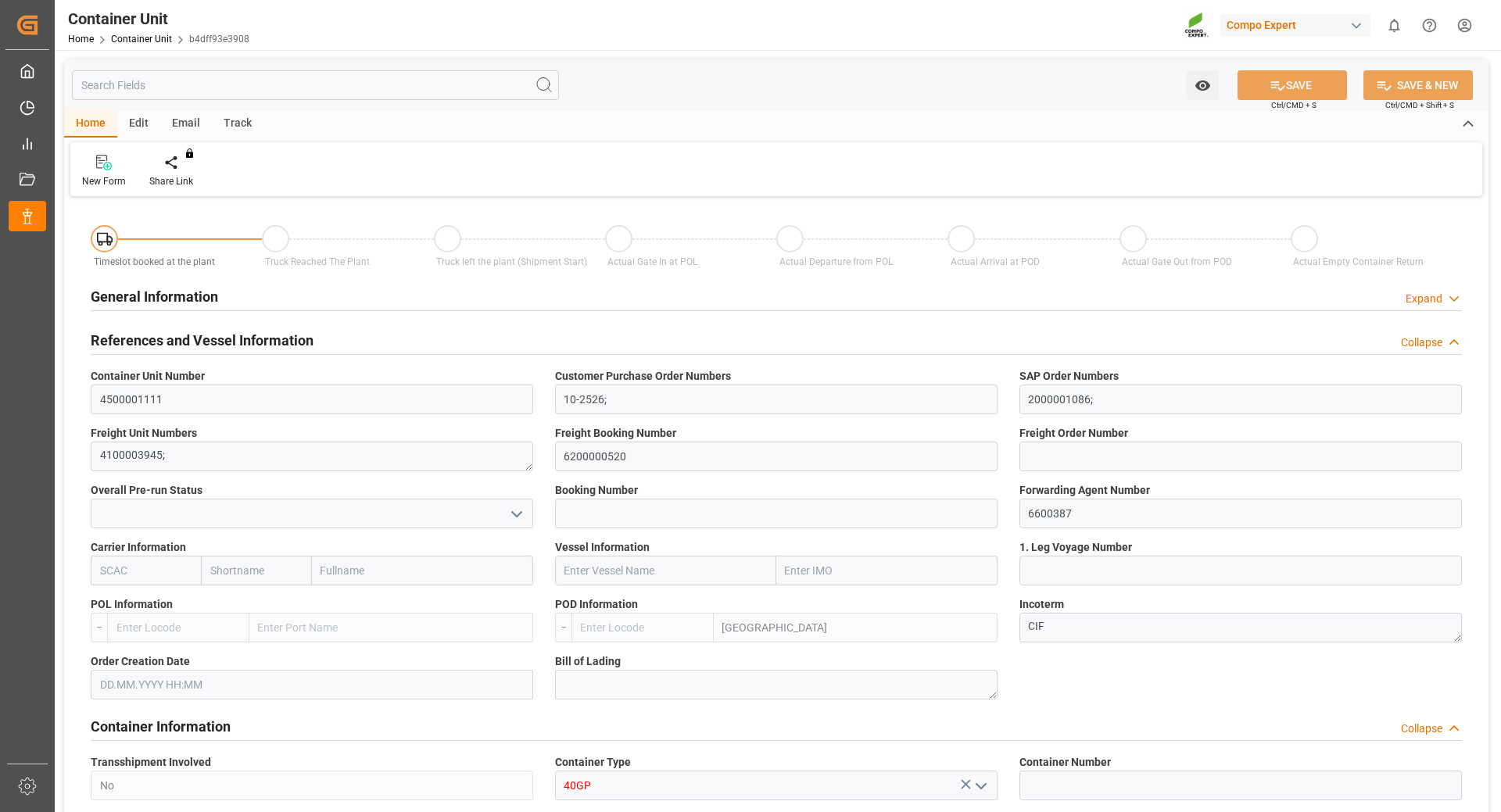
type input "0"
type input "24600"
type input "[DATE]"
click at [191, 175] on div "Create Timeslot" at bounding box center [182, 181] width 66 height 14
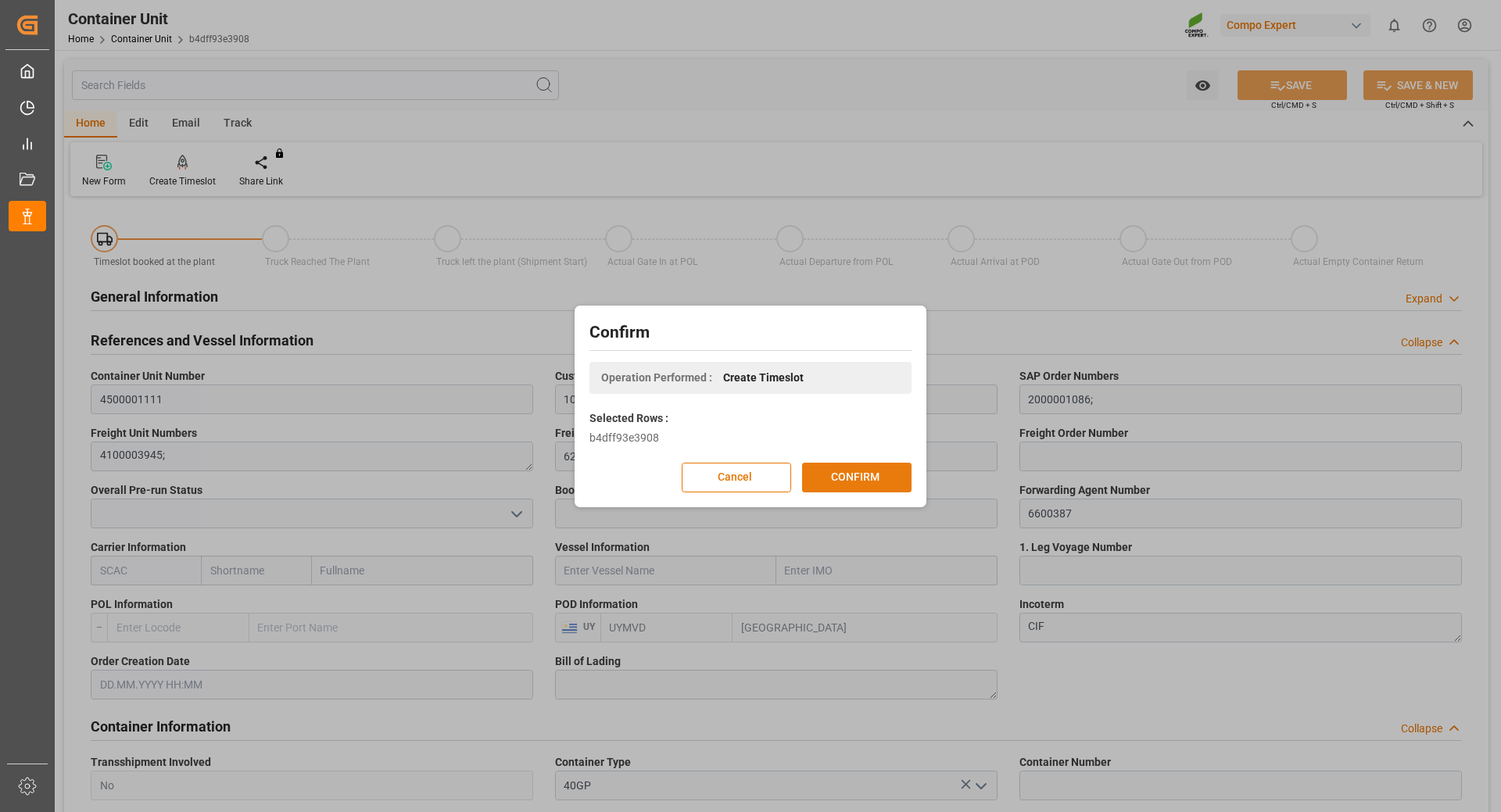
click at [832, 479] on button "CONFIRM" at bounding box center [857, 477] width 110 height 29
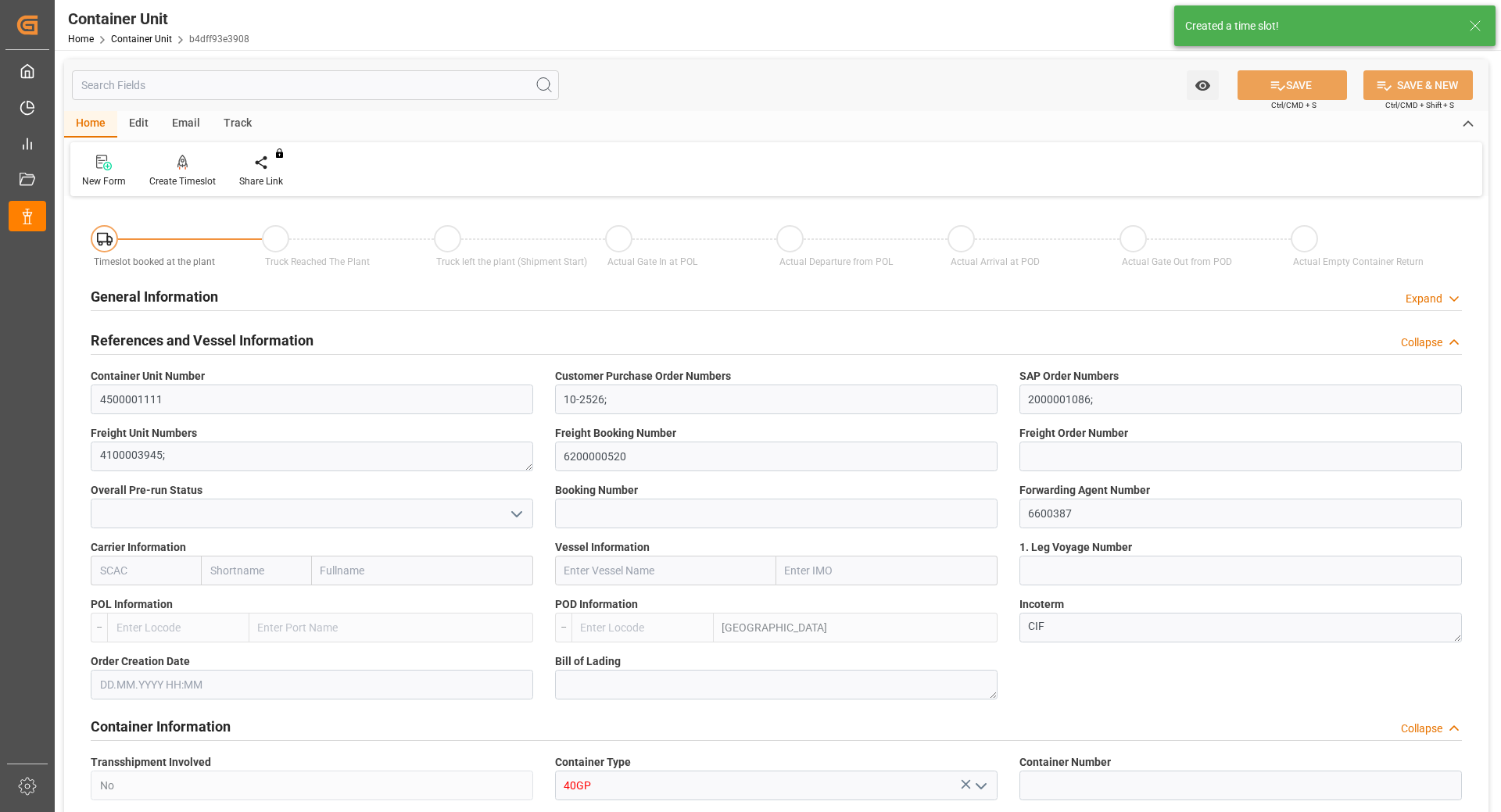
type input "UYMVD"
type input "5"
type input "0"
type input "5"
type input "0"
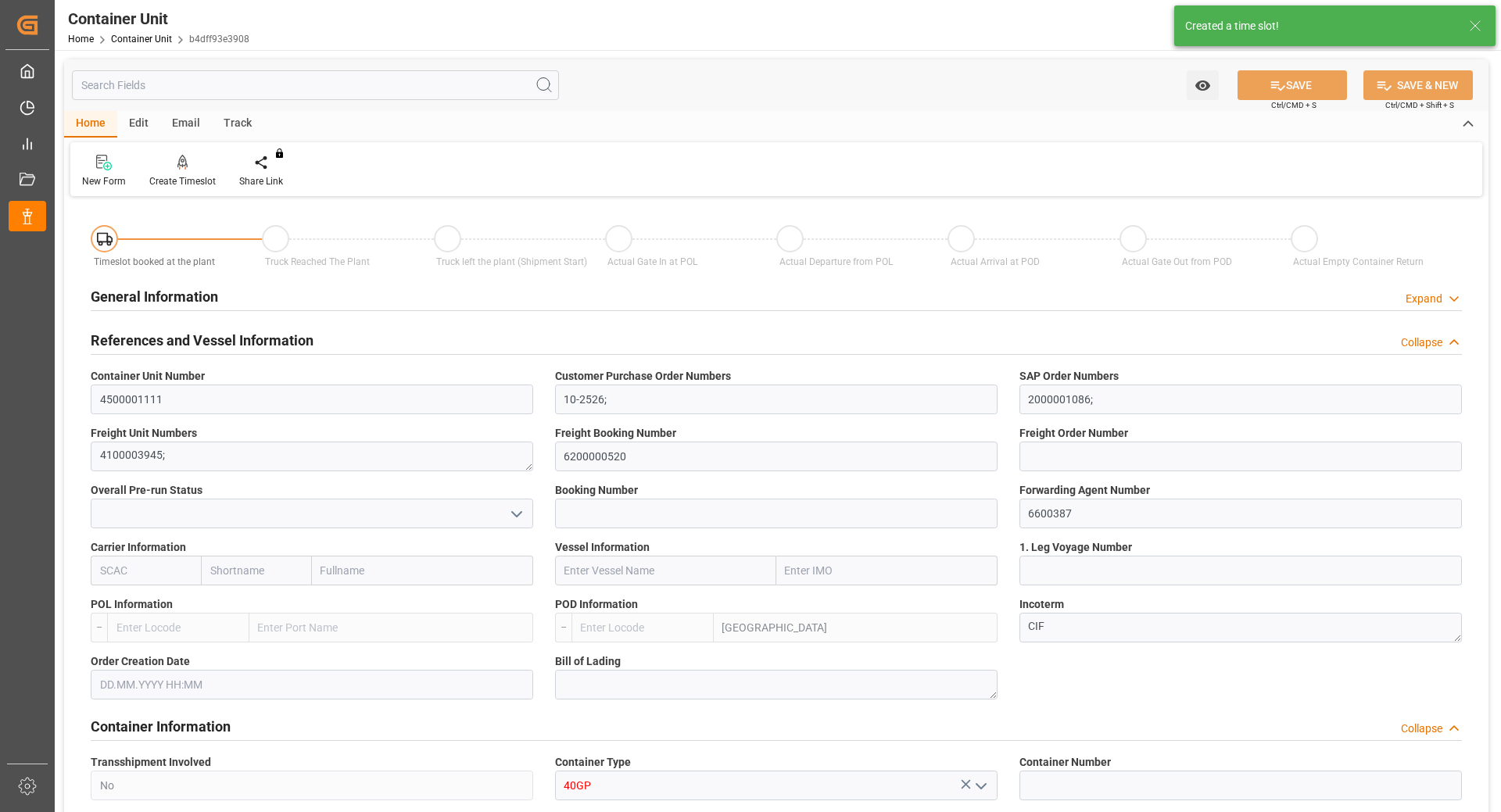
type input "0"
type input "24600"
type input "03.09.2025"
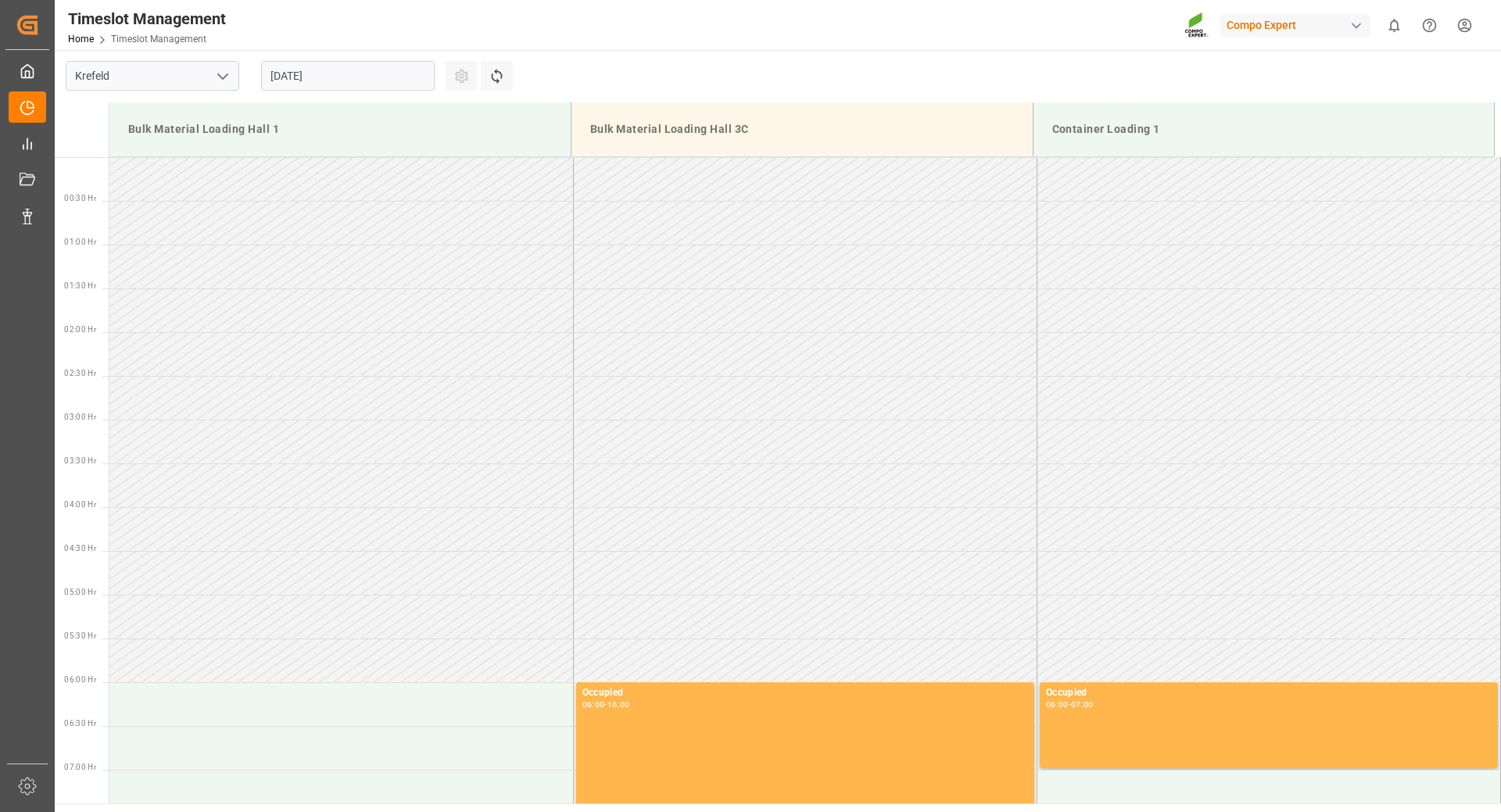
scroll to position [1040, 0]
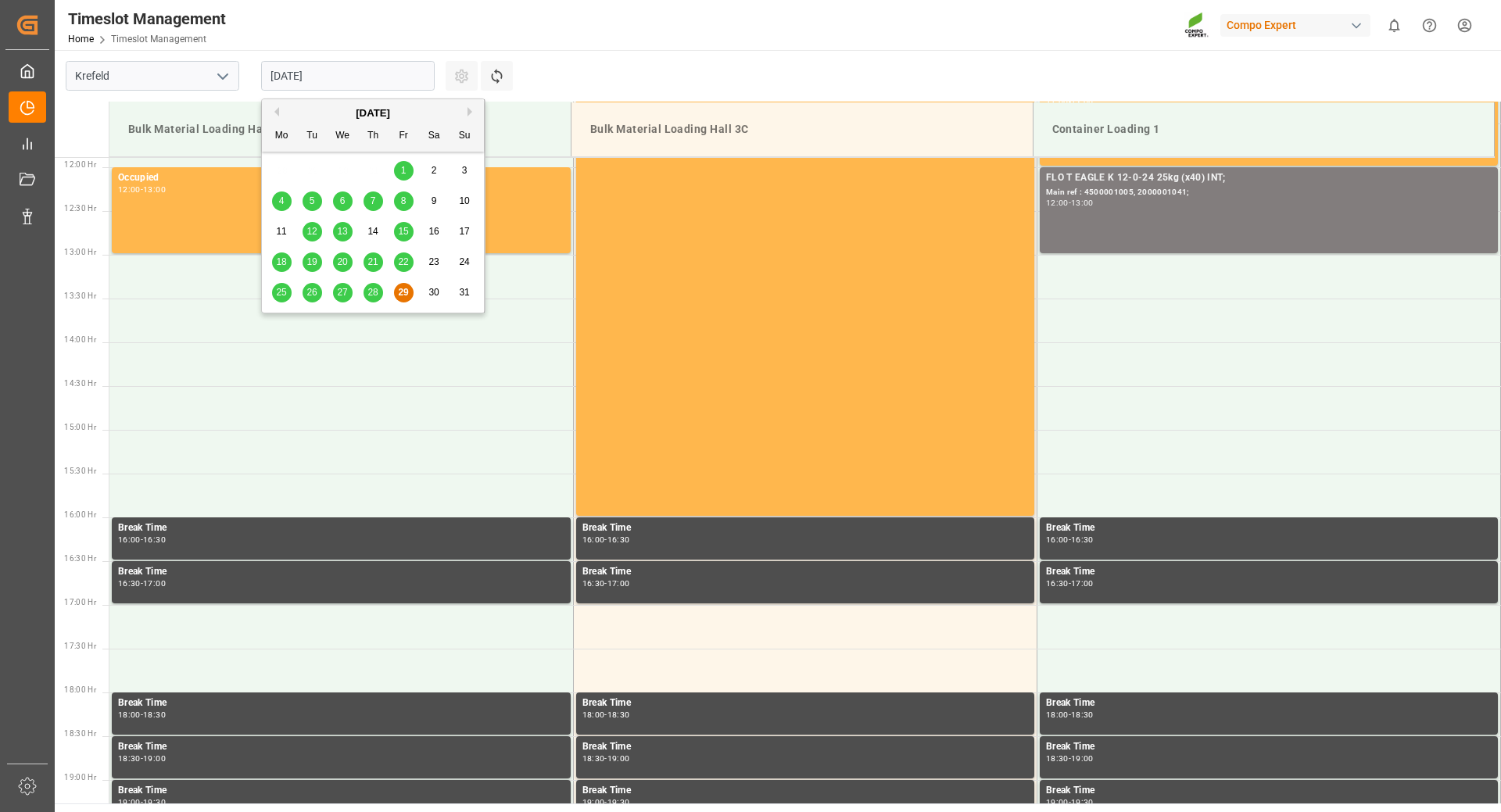
click at [407, 63] on input "[DATE]" at bounding box center [349, 76] width 174 height 29
click at [472, 115] on button "Next Month" at bounding box center [472, 111] width 9 height 9
click at [276, 205] on div "8" at bounding box center [281, 202] width 20 height 19
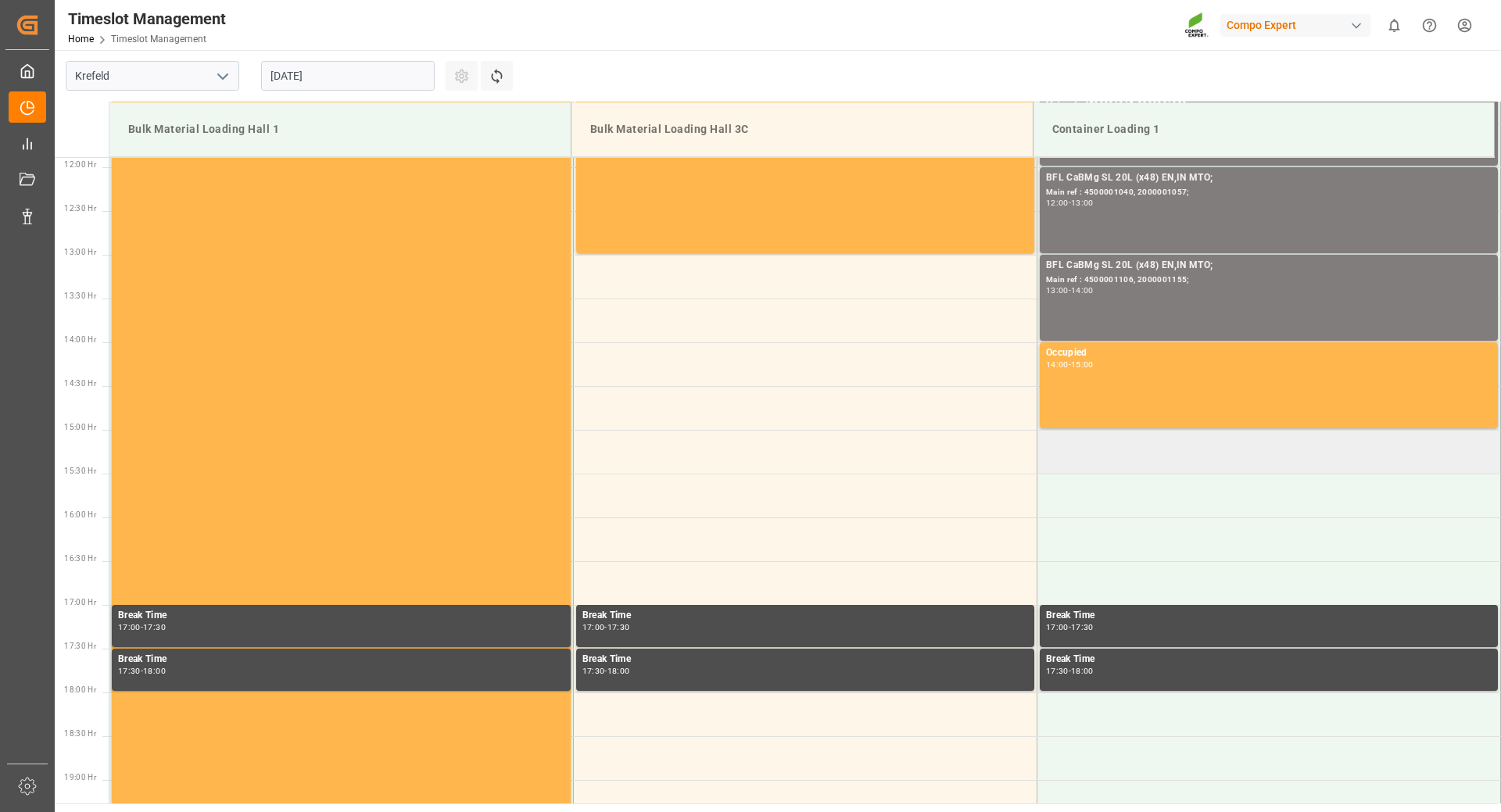
click at [1078, 458] on td at bounding box center [1269, 451] width 464 height 43
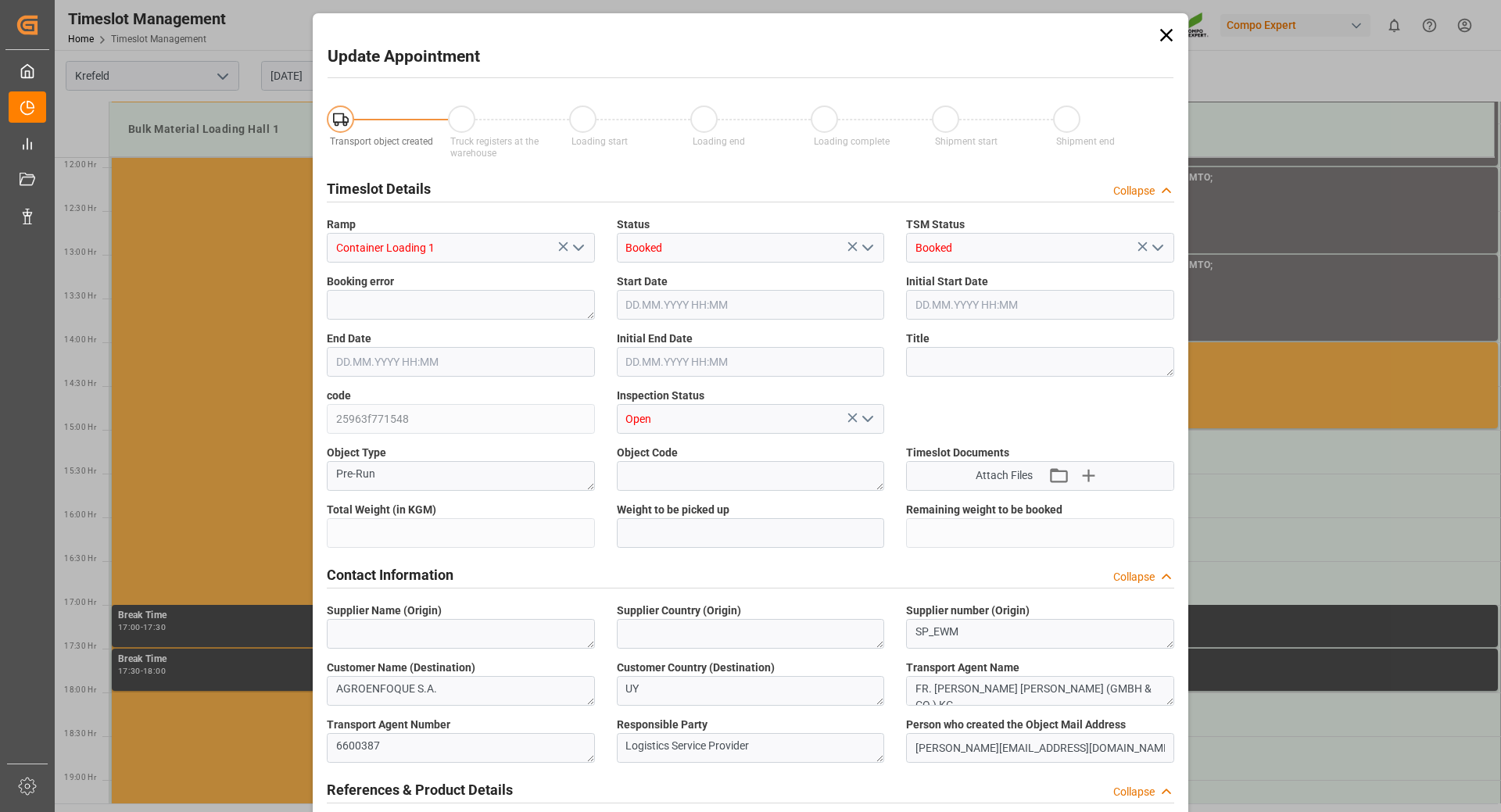
type input "24600"
type input "0"
type input "[DATE] 15:00"
type input "[DATE] 15:30"
type input "[DATE] 10:48"
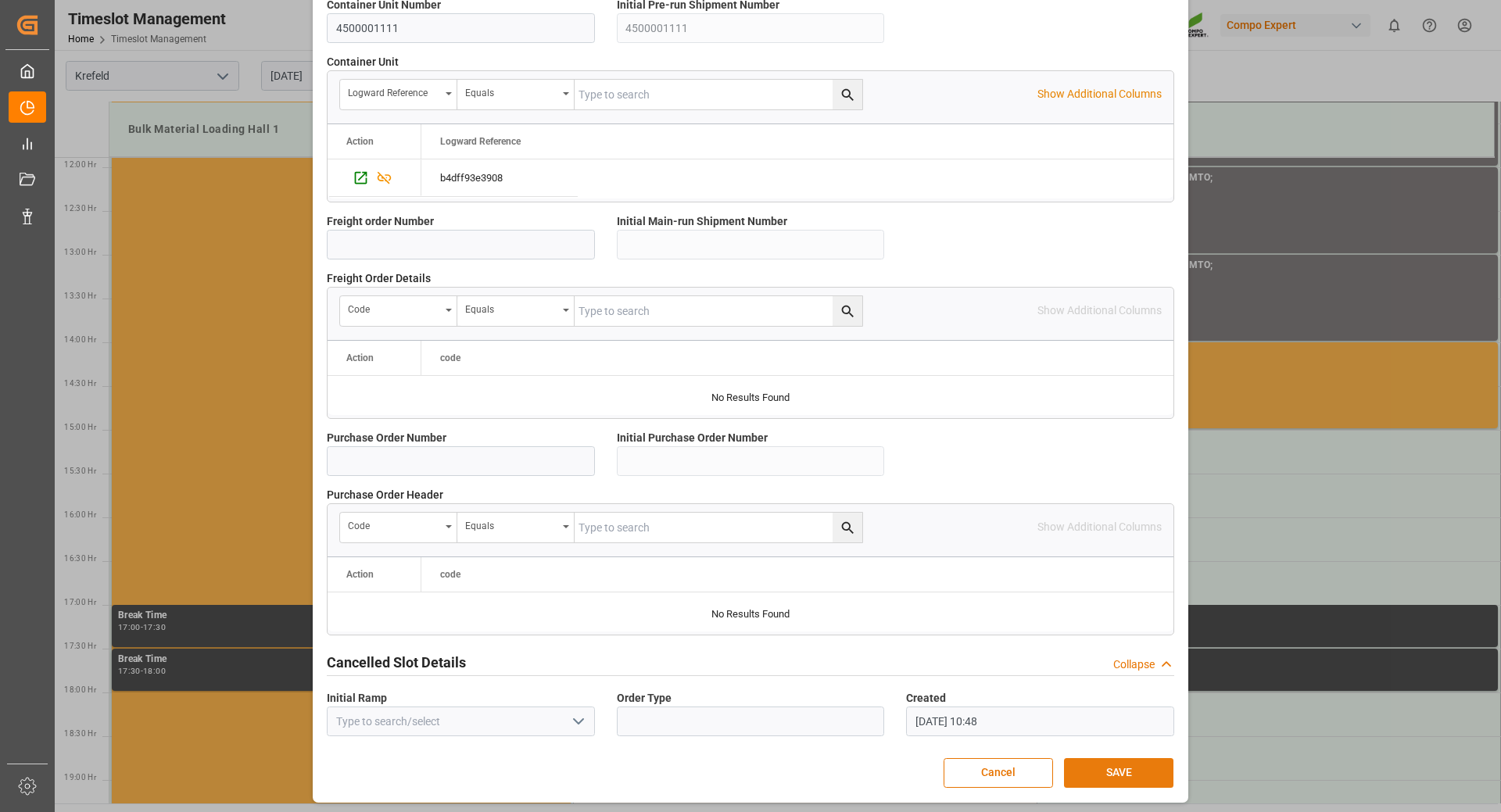
scroll to position [1253, 0]
click at [1107, 774] on button "SAVE" at bounding box center [1119, 770] width 110 height 29
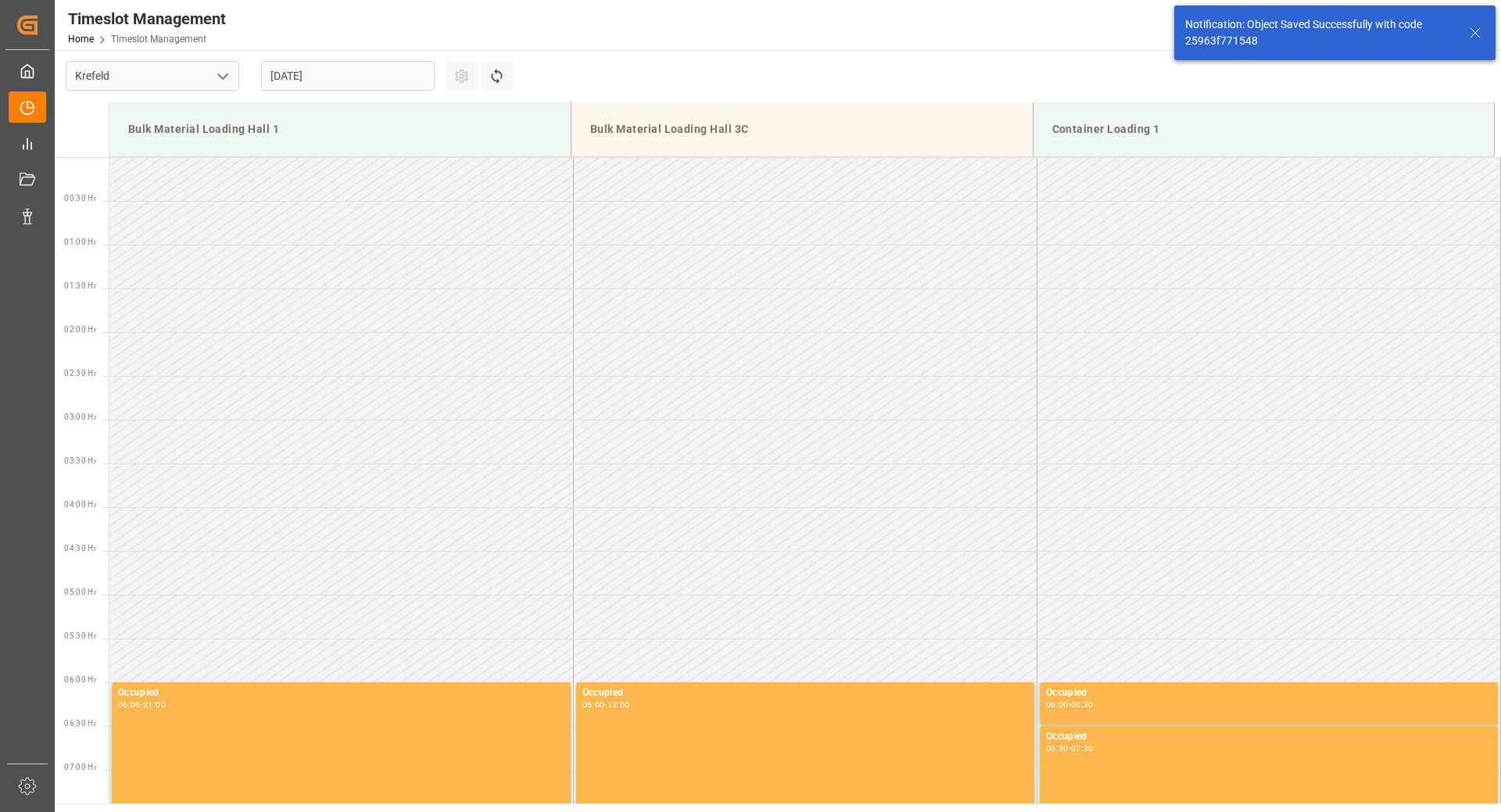
scroll to position [1215, 0]
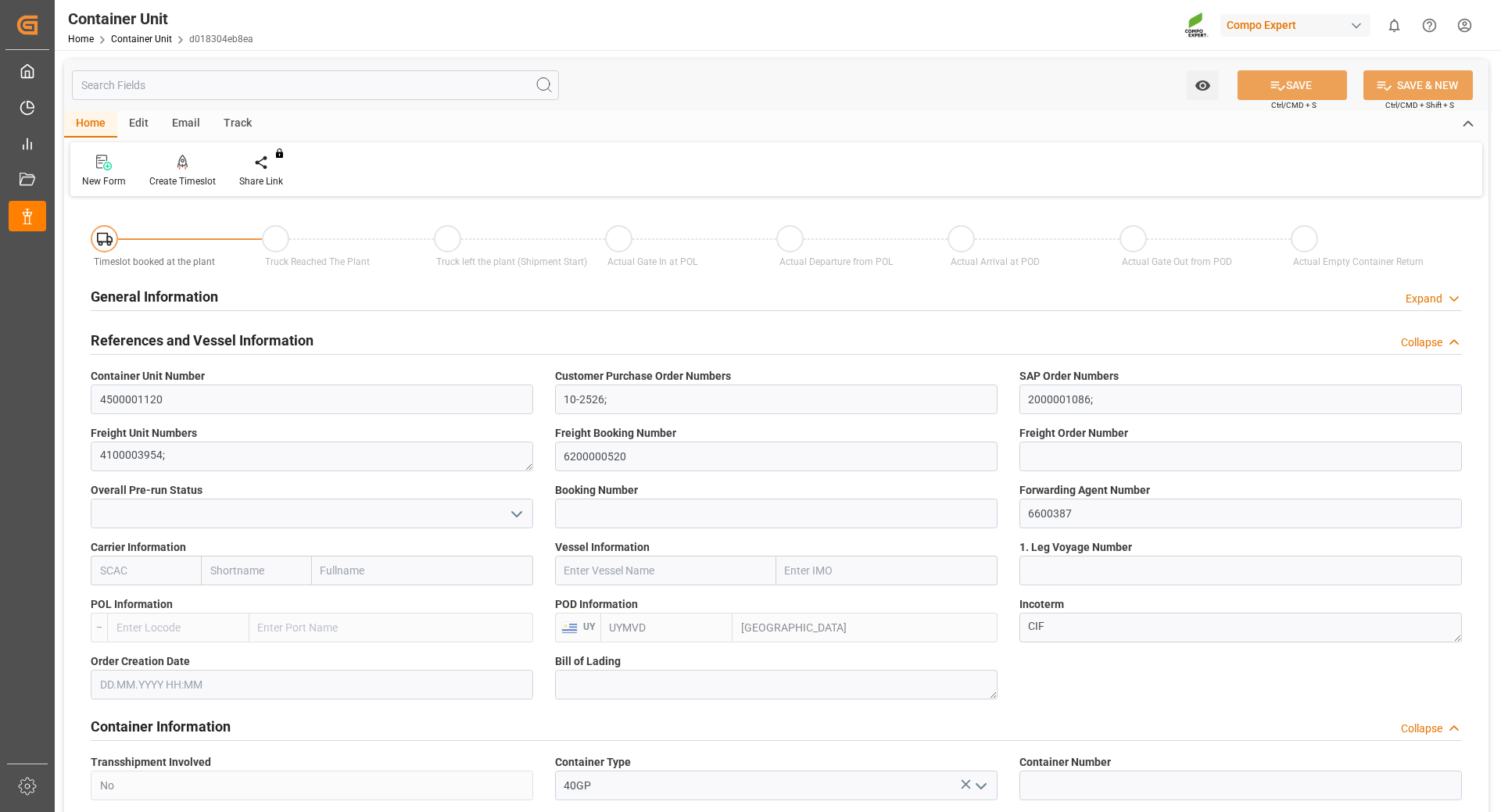
type input "UYMVD"
type input "5"
type input "0"
type input "5"
type input "0"
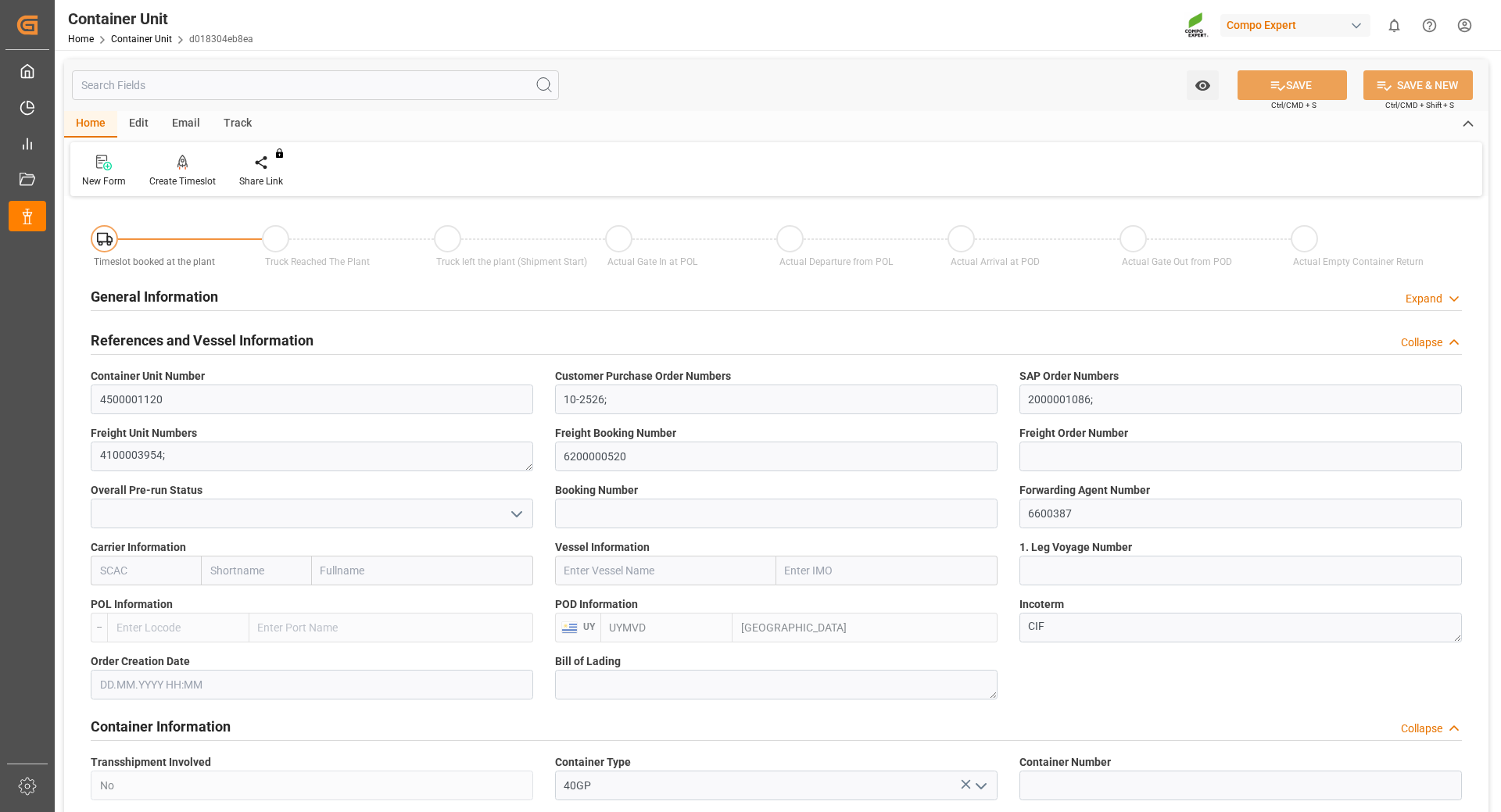
type input "0"
type input "24600"
type input "03.09.2025"
click at [193, 174] on div "Create Timeslot" at bounding box center [182, 171] width 90 height 34
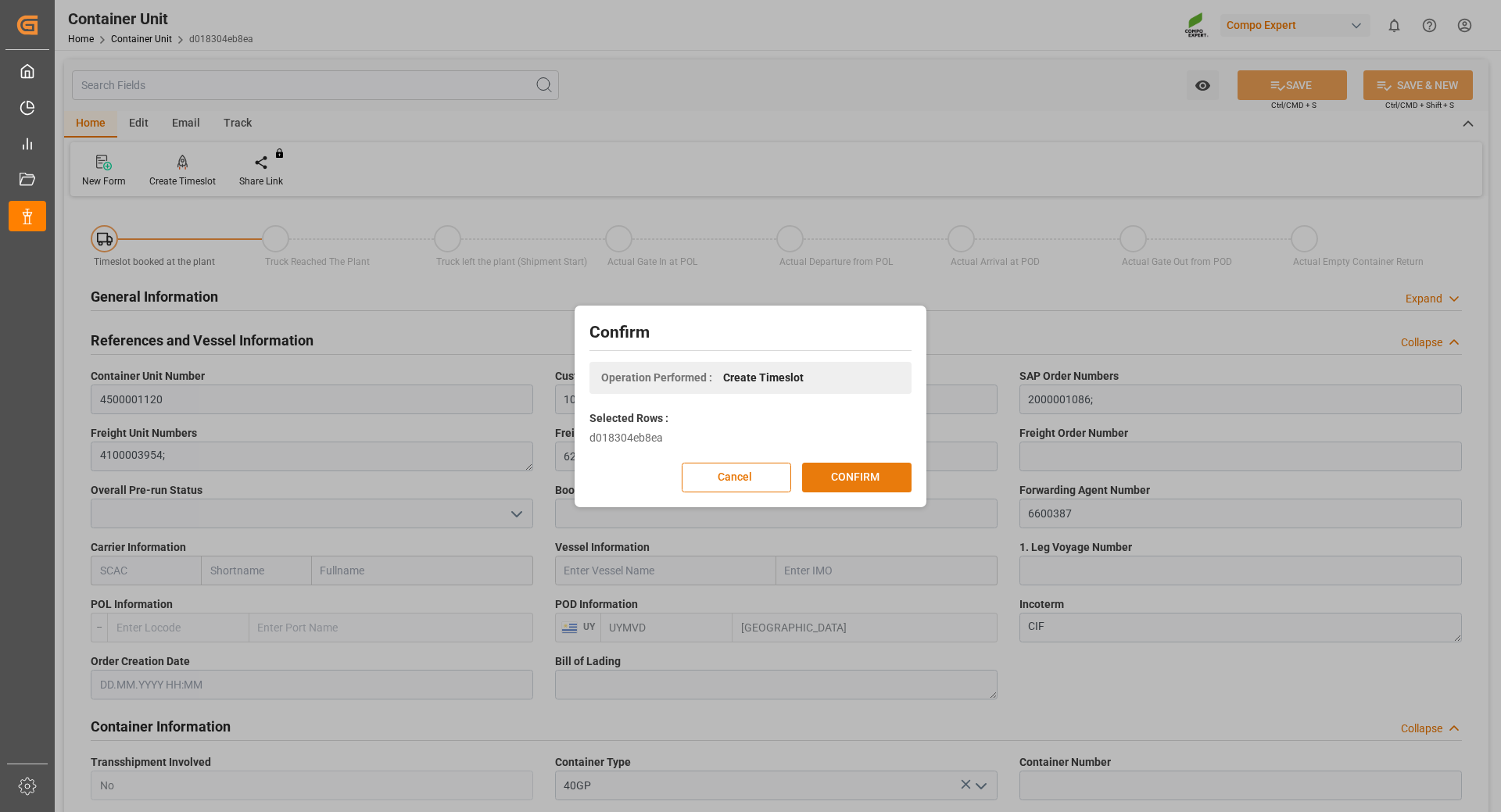
click at [827, 479] on button "CONFIRM" at bounding box center [857, 477] width 110 height 29
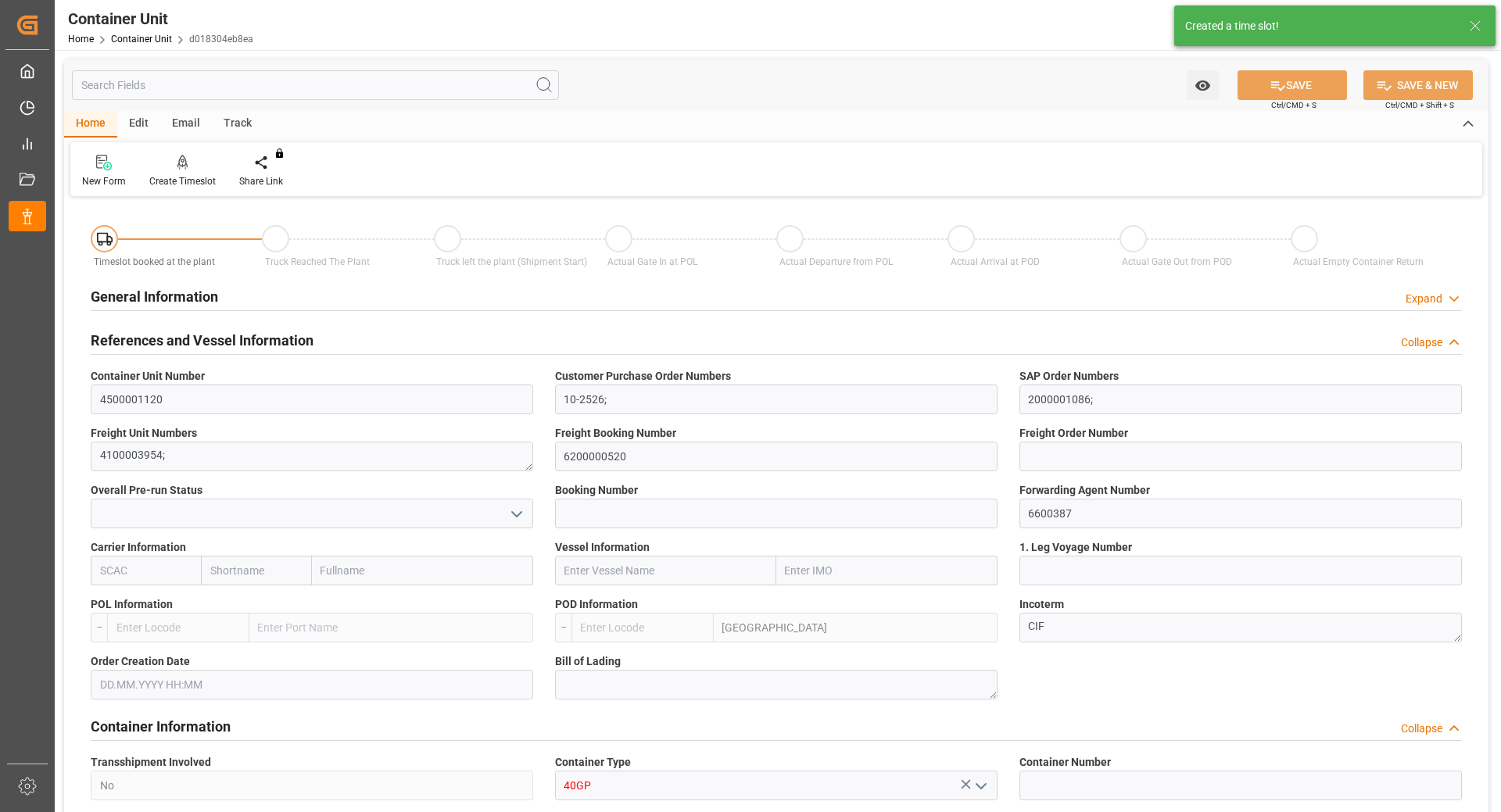
type input "UYMVD"
type input "5"
type input "0"
type input "5"
type input "0"
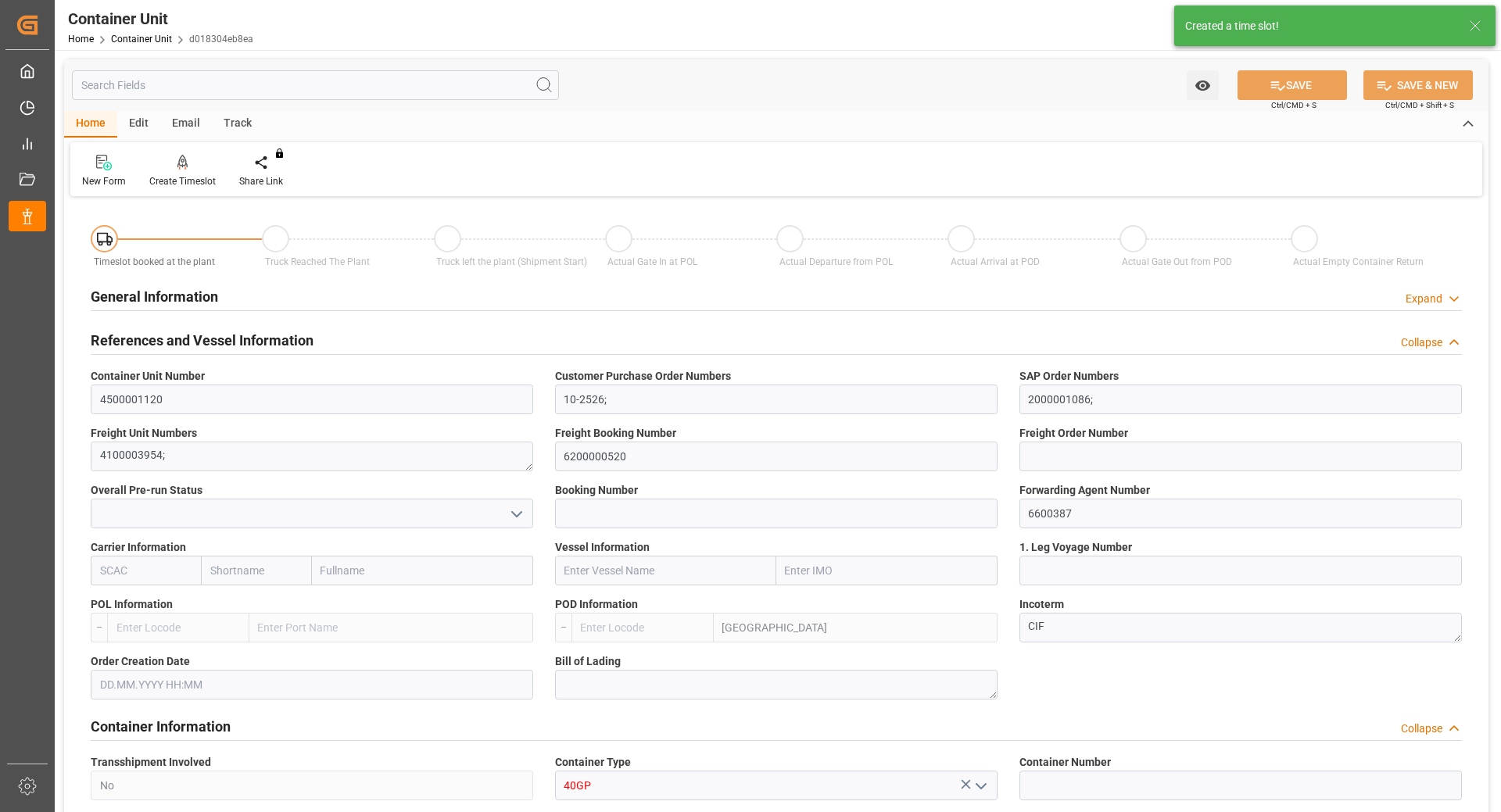
type input "0"
type input "24600"
type input "[DATE]"
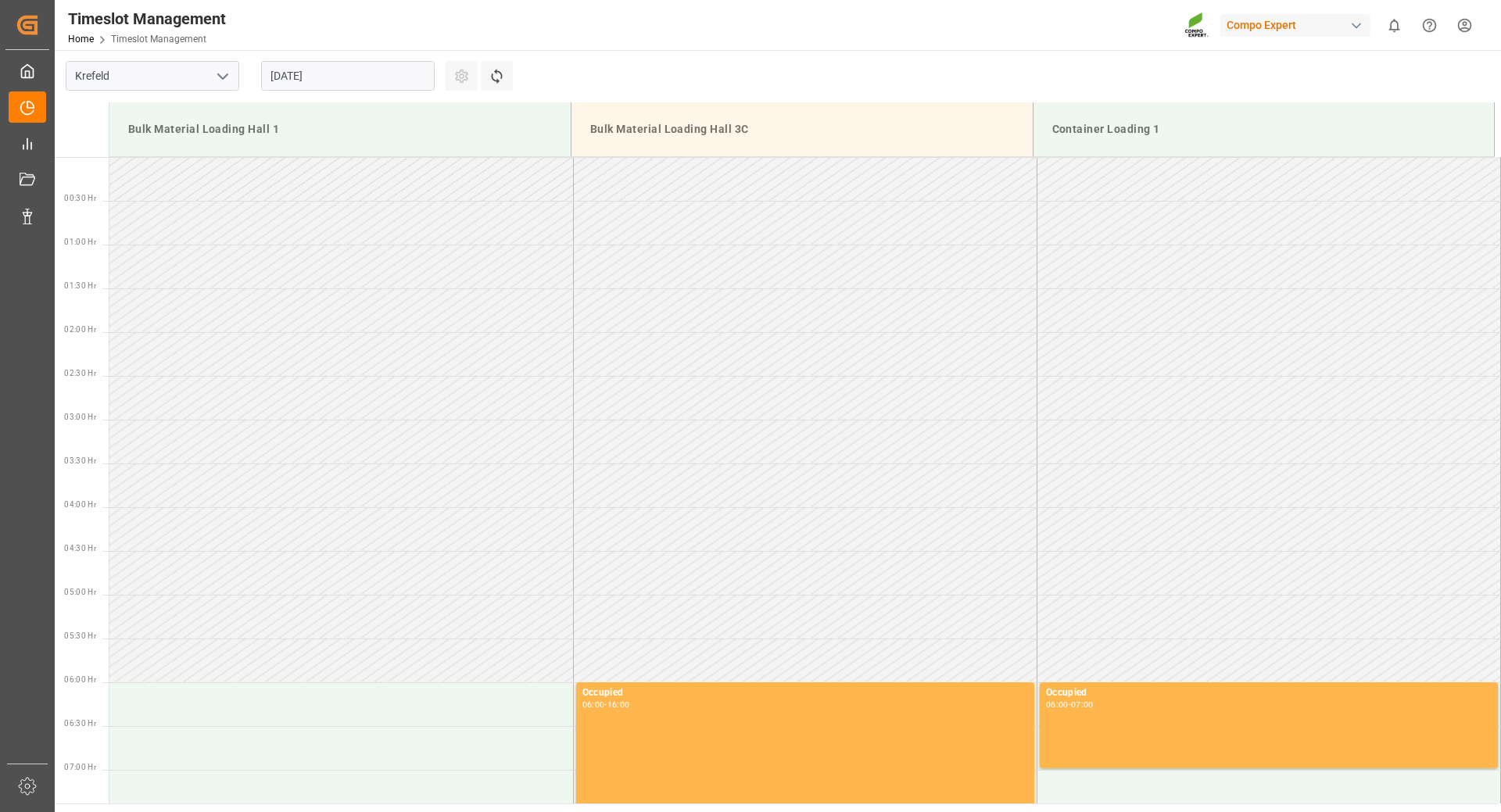
scroll to position [1040, 0]
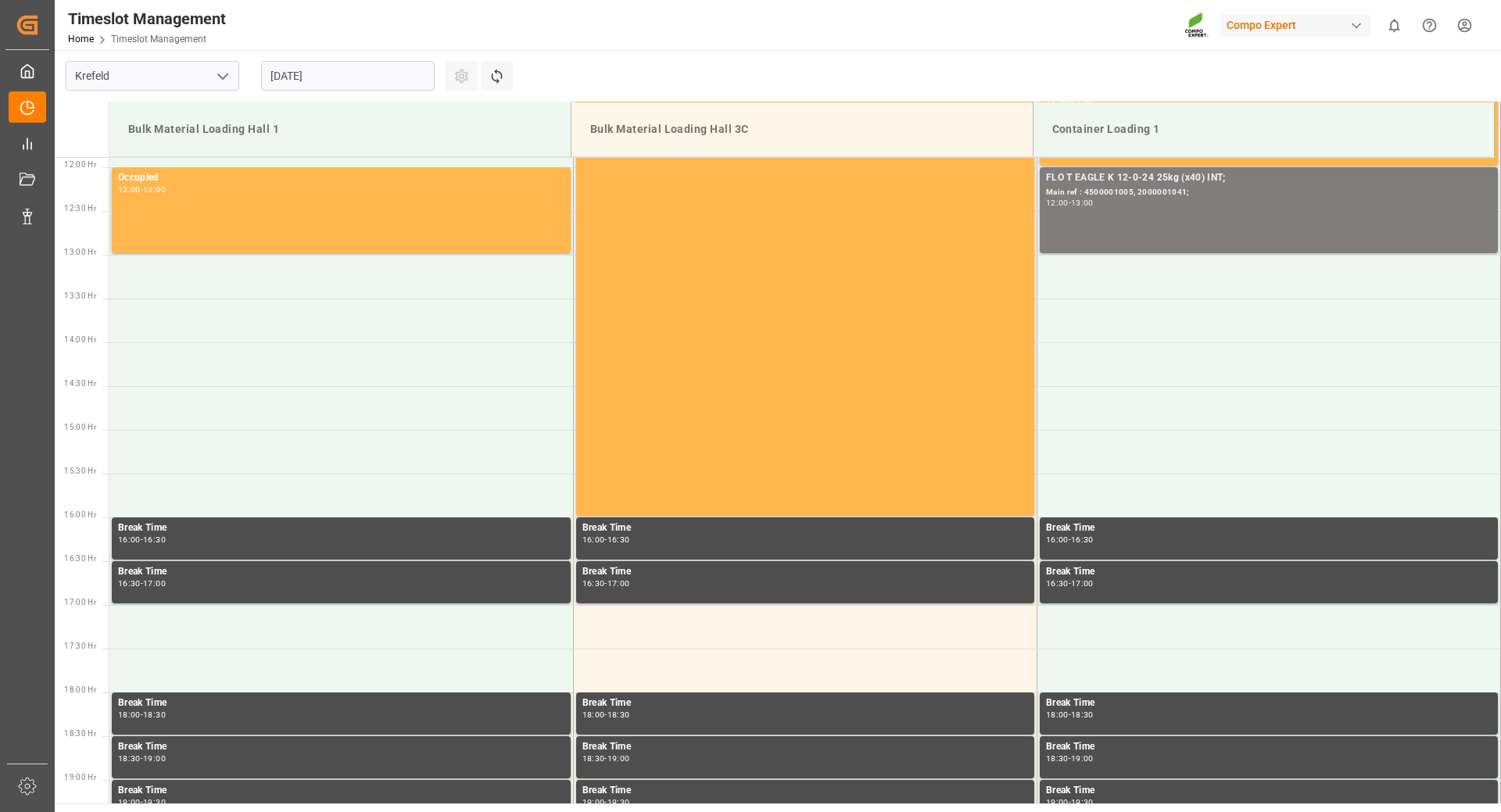
click at [393, 77] on input "29.08.2025" at bounding box center [349, 76] width 174 height 29
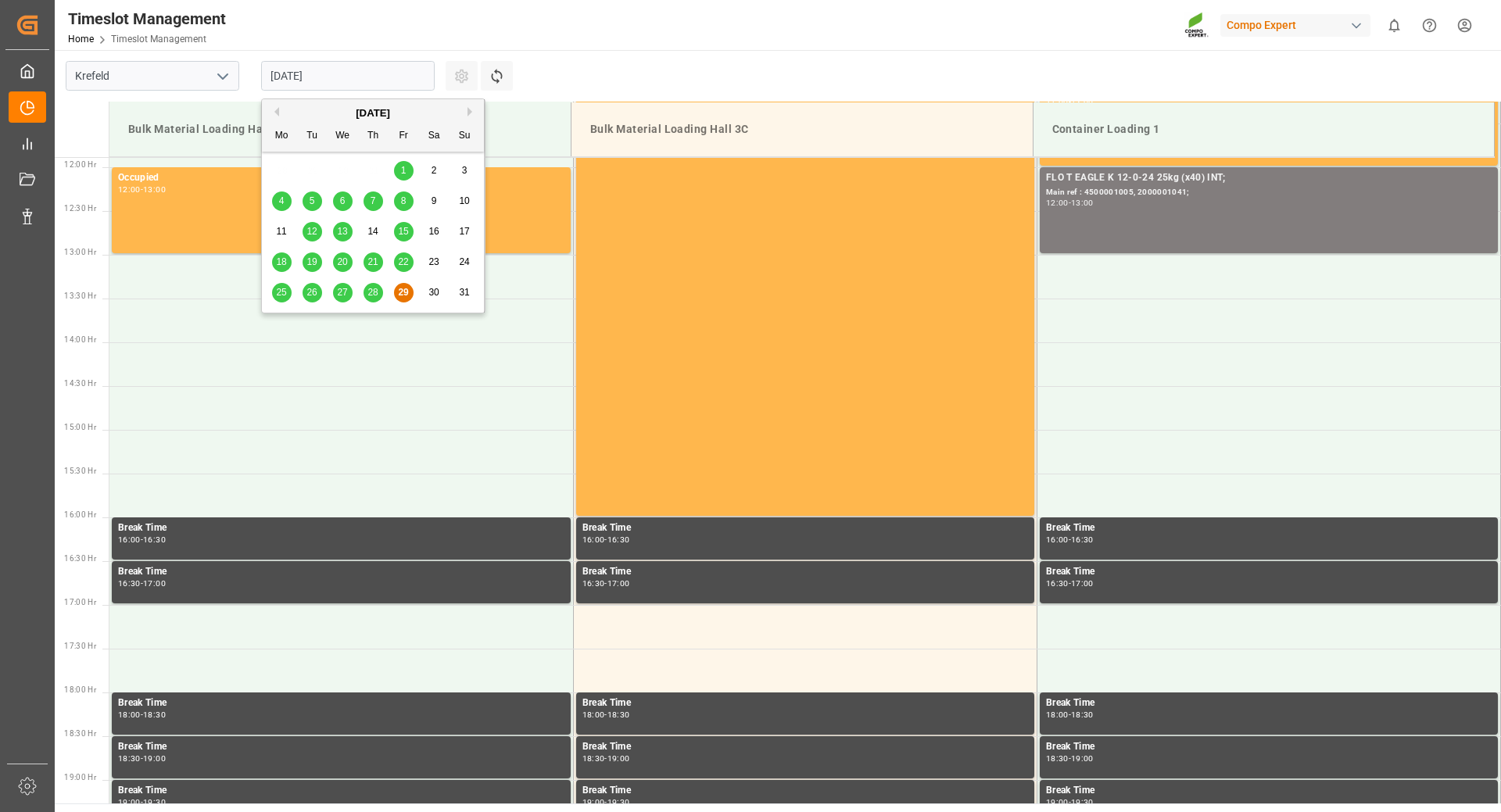
click at [468, 113] on button "Next Month" at bounding box center [472, 111] width 9 height 9
click at [275, 200] on div "8" at bounding box center [281, 202] width 20 height 19
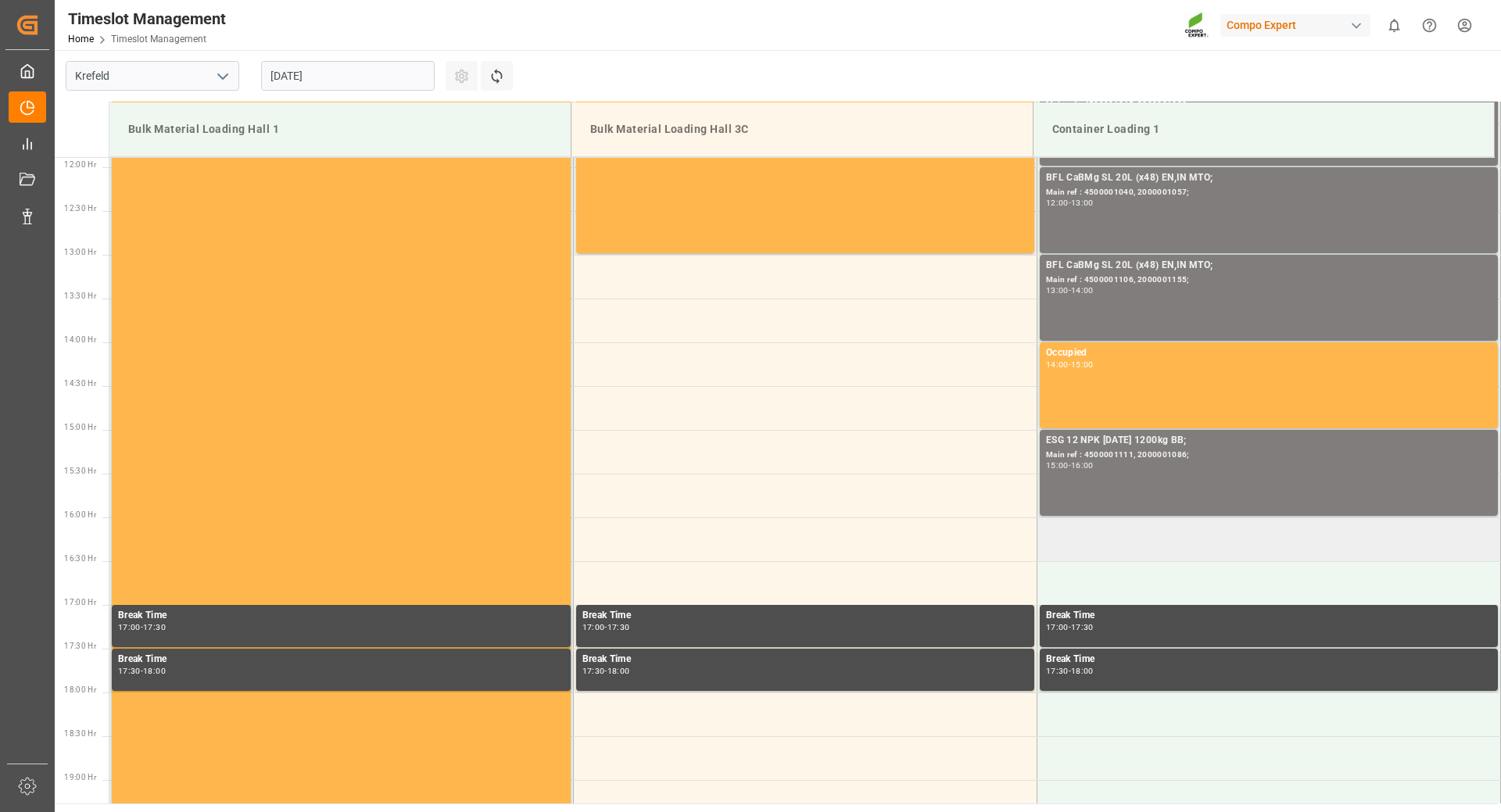
click at [1105, 556] on td at bounding box center [1269, 539] width 464 height 43
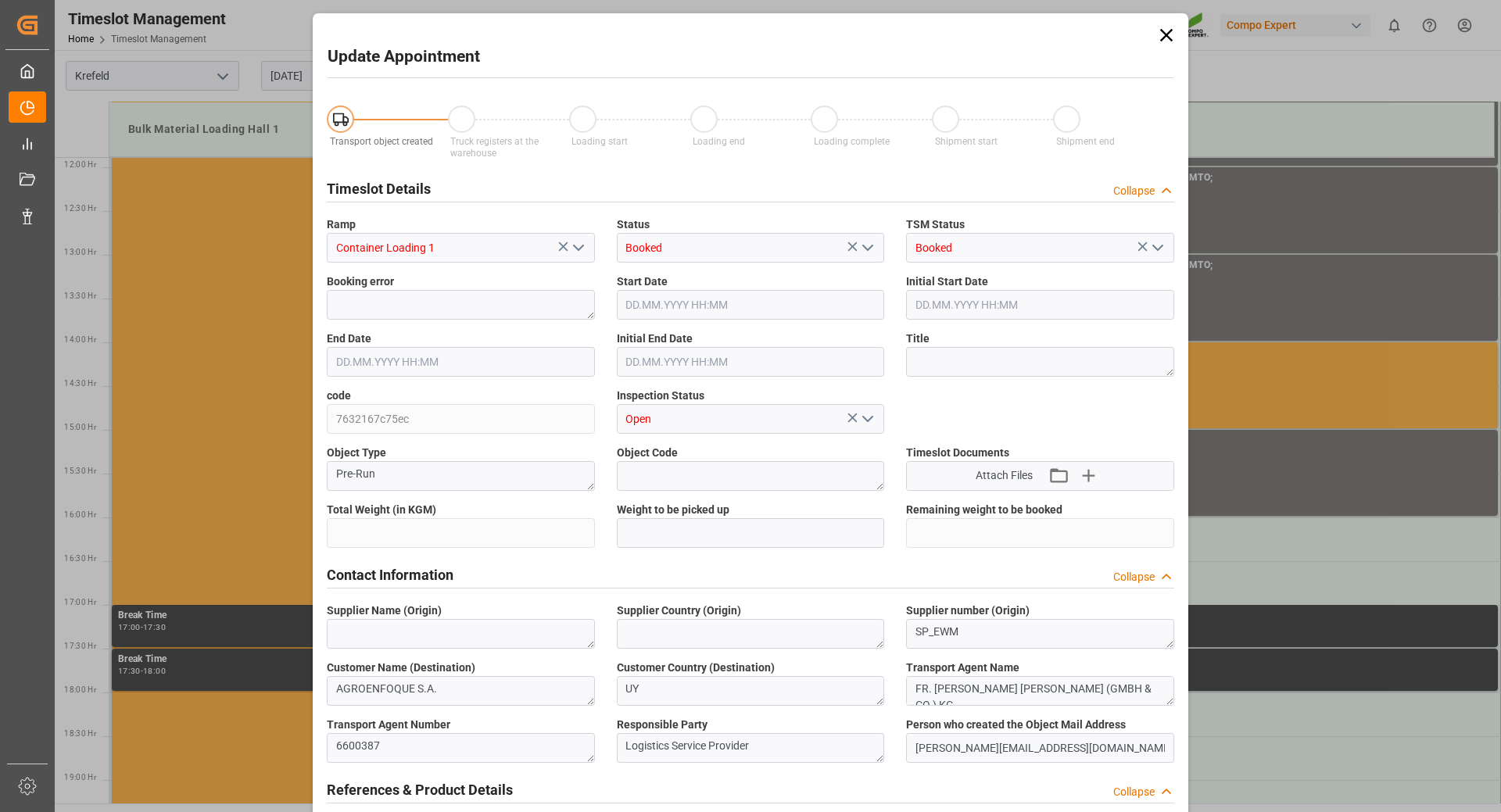
type input "24600"
type input "0"
type input "08.09.2025 16:00"
type input "08.09.2025 16:30"
type input "29.08.2025 10:49"
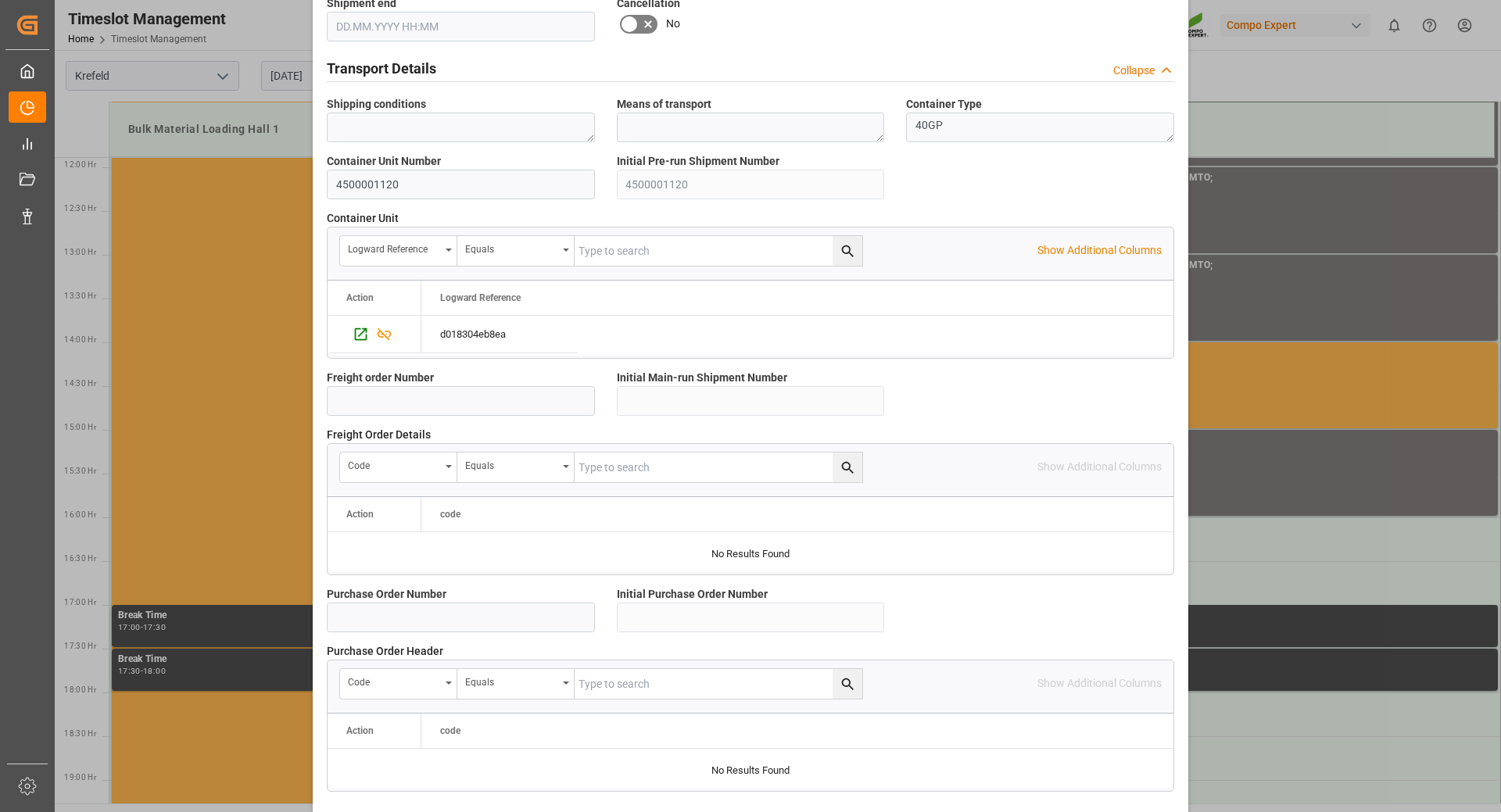
scroll to position [1253, 0]
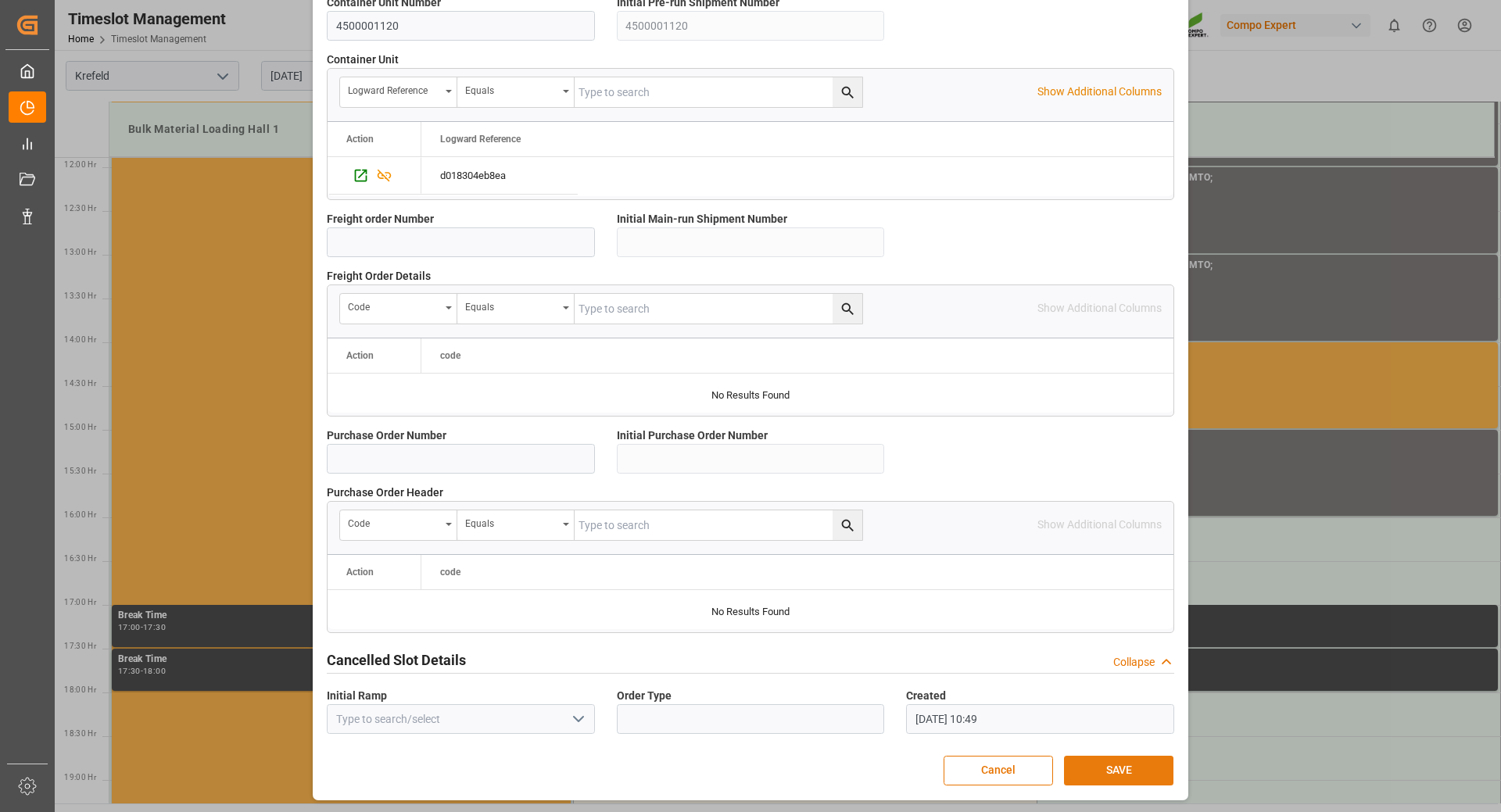
click at [1094, 769] on button "SAVE" at bounding box center [1119, 770] width 110 height 29
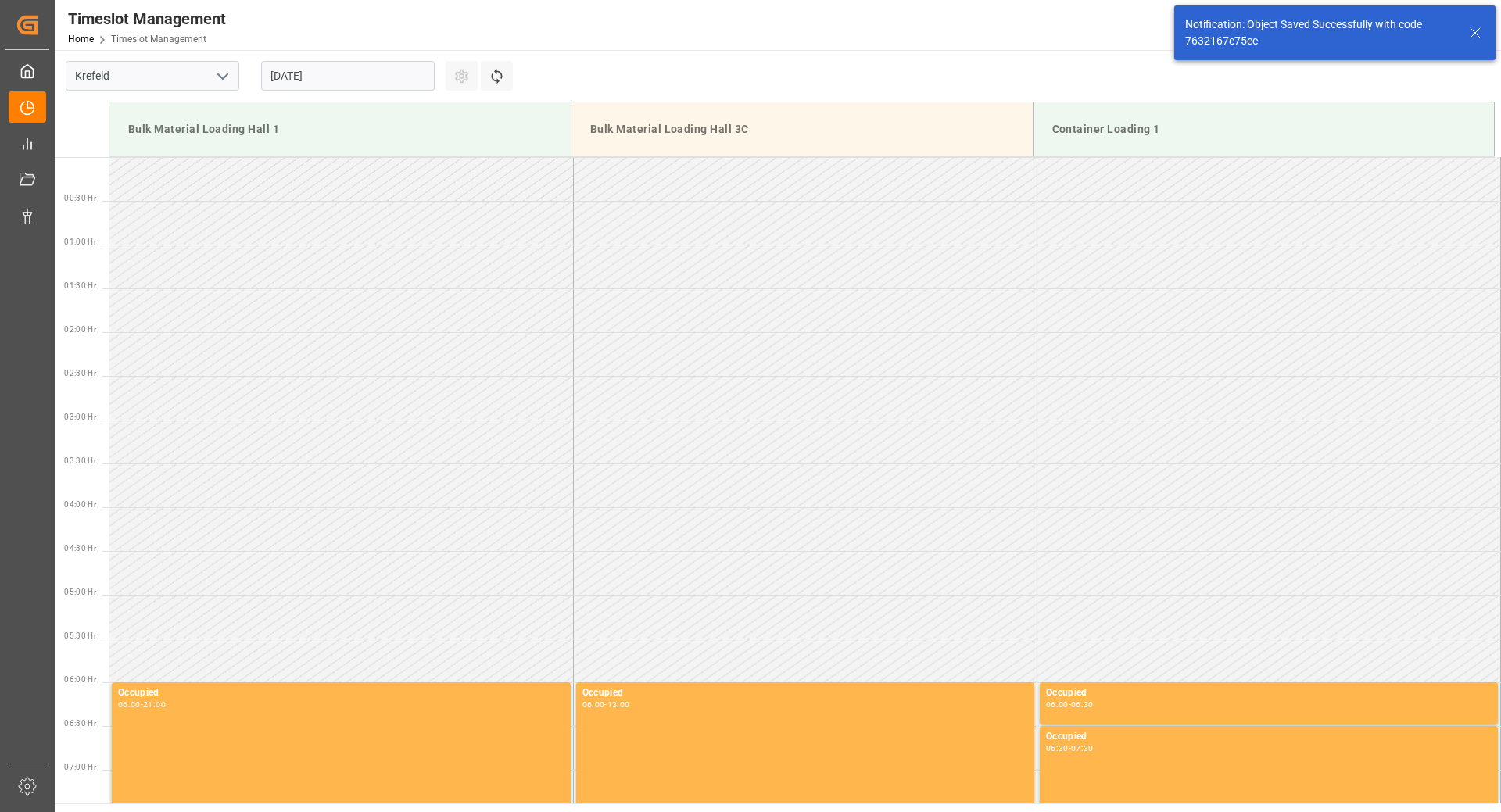
scroll to position [1303, 0]
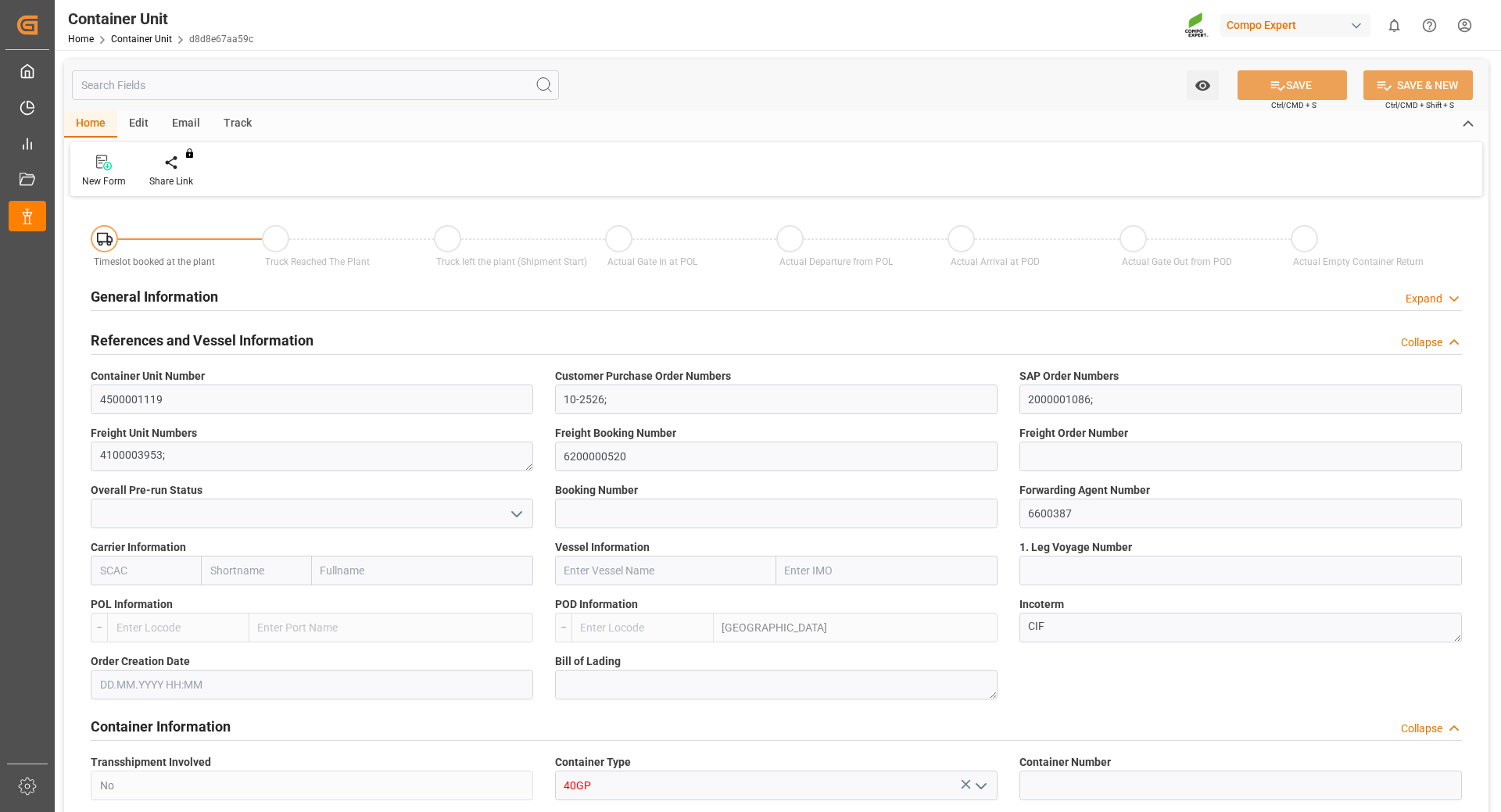
type input "UYMVD"
type input "5"
type input "0"
type input "5"
type input "0"
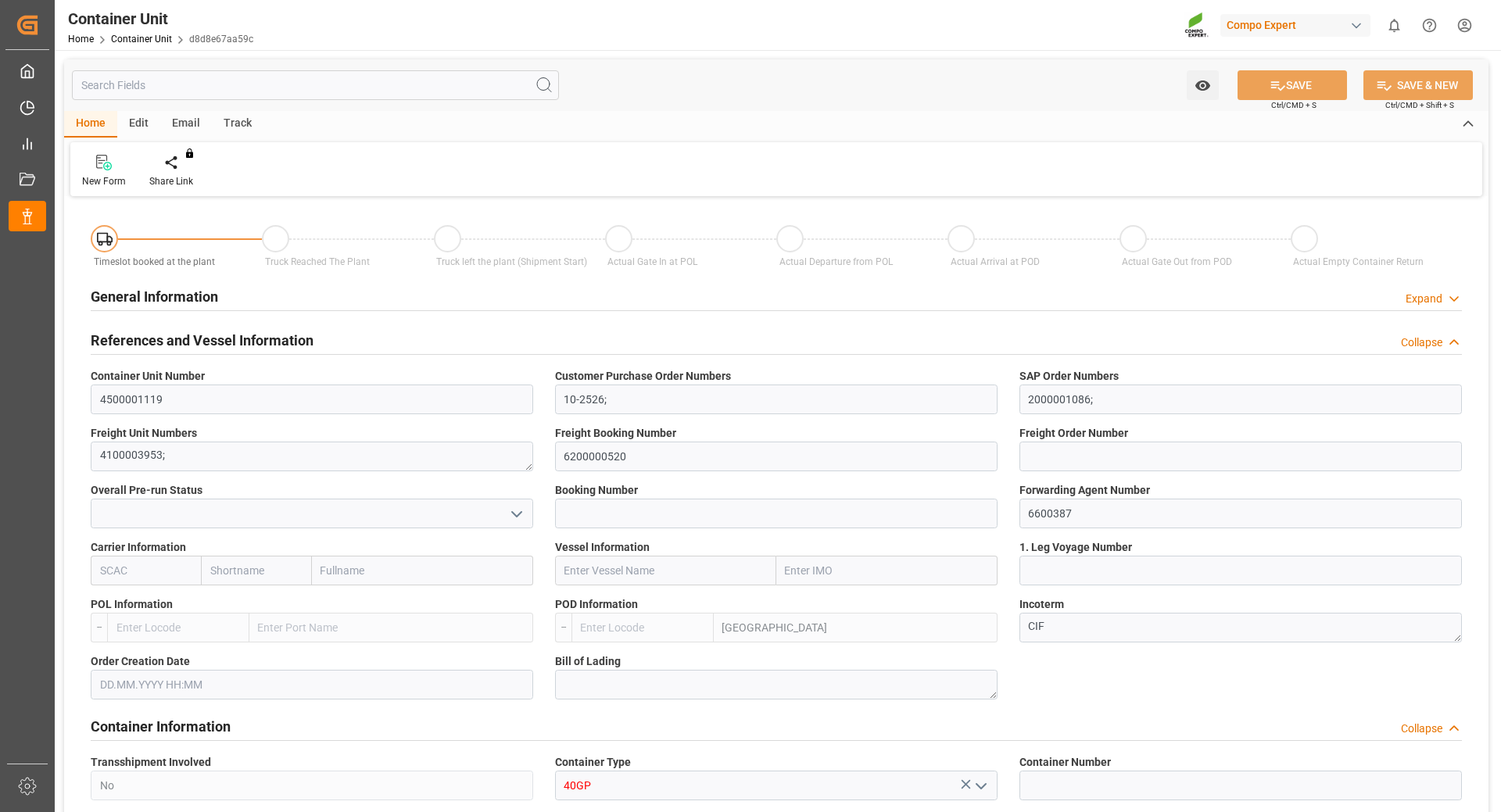
type input "0"
type input "24600"
type input "[DATE]"
click at [186, 178] on div "Create Timeslot" at bounding box center [182, 181] width 66 height 14
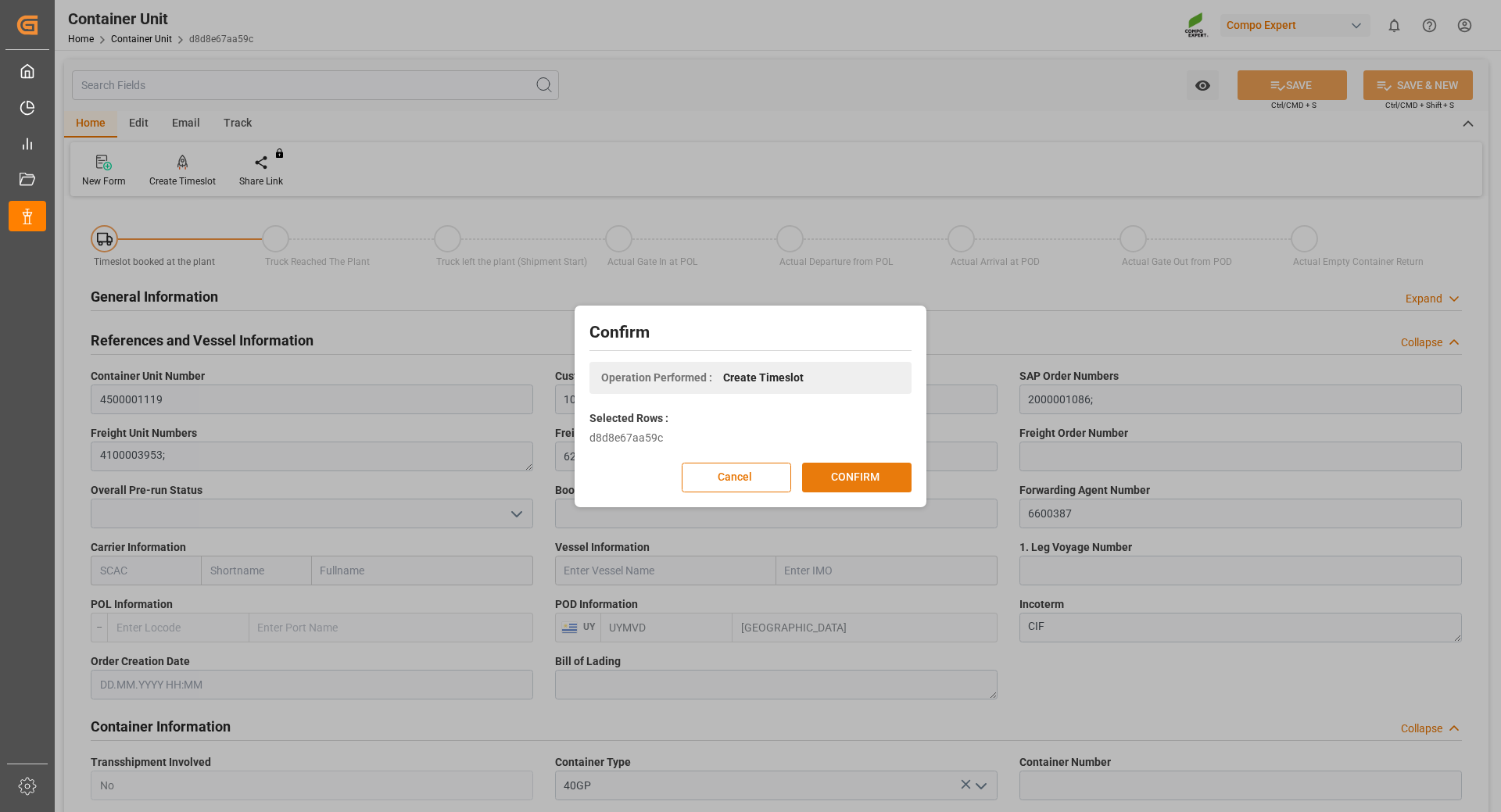
click at [822, 477] on button "CONFIRM" at bounding box center [857, 477] width 110 height 29
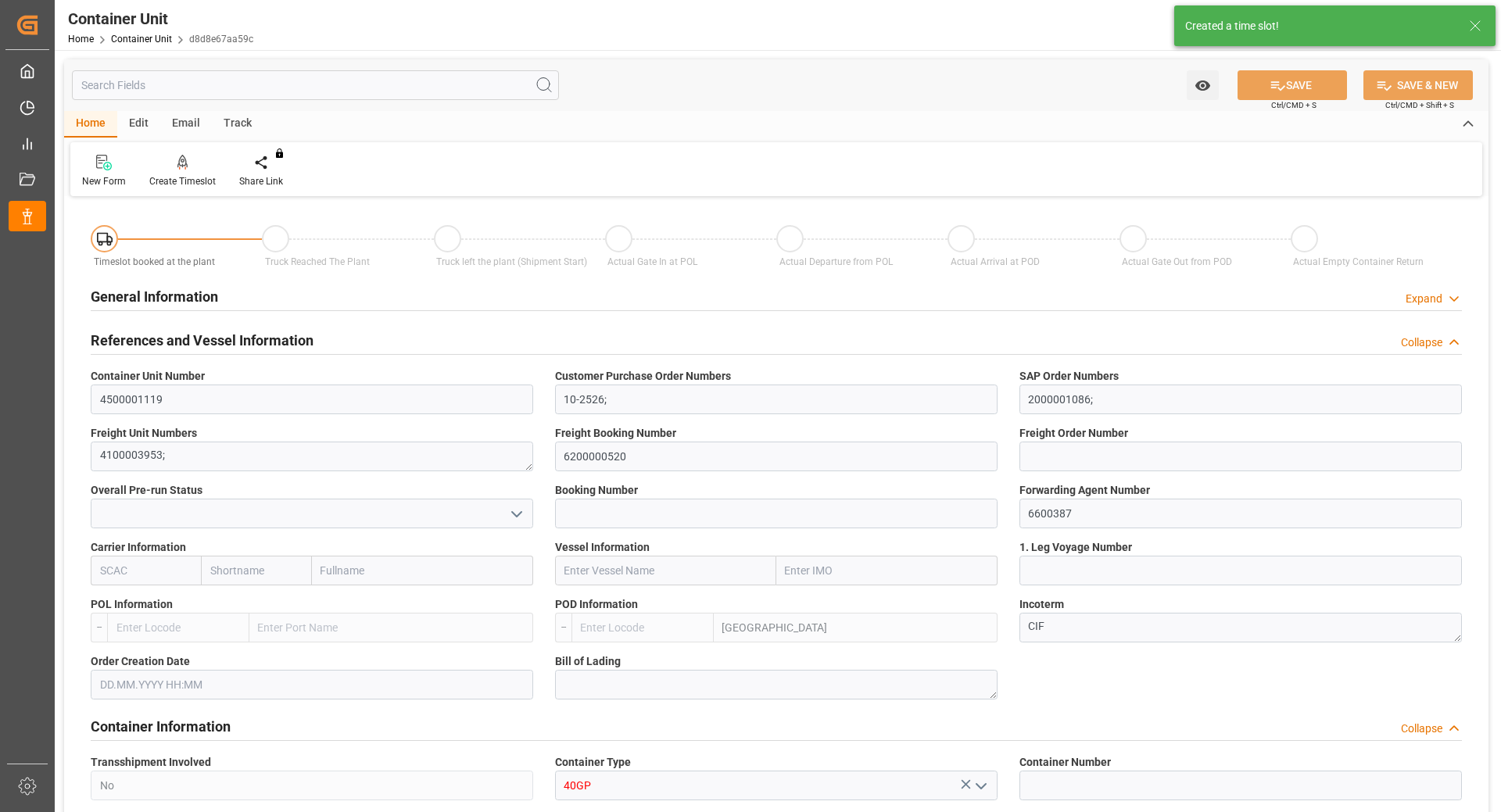
type input "UYMVD"
type input "5"
type input "0"
type input "5"
type input "0"
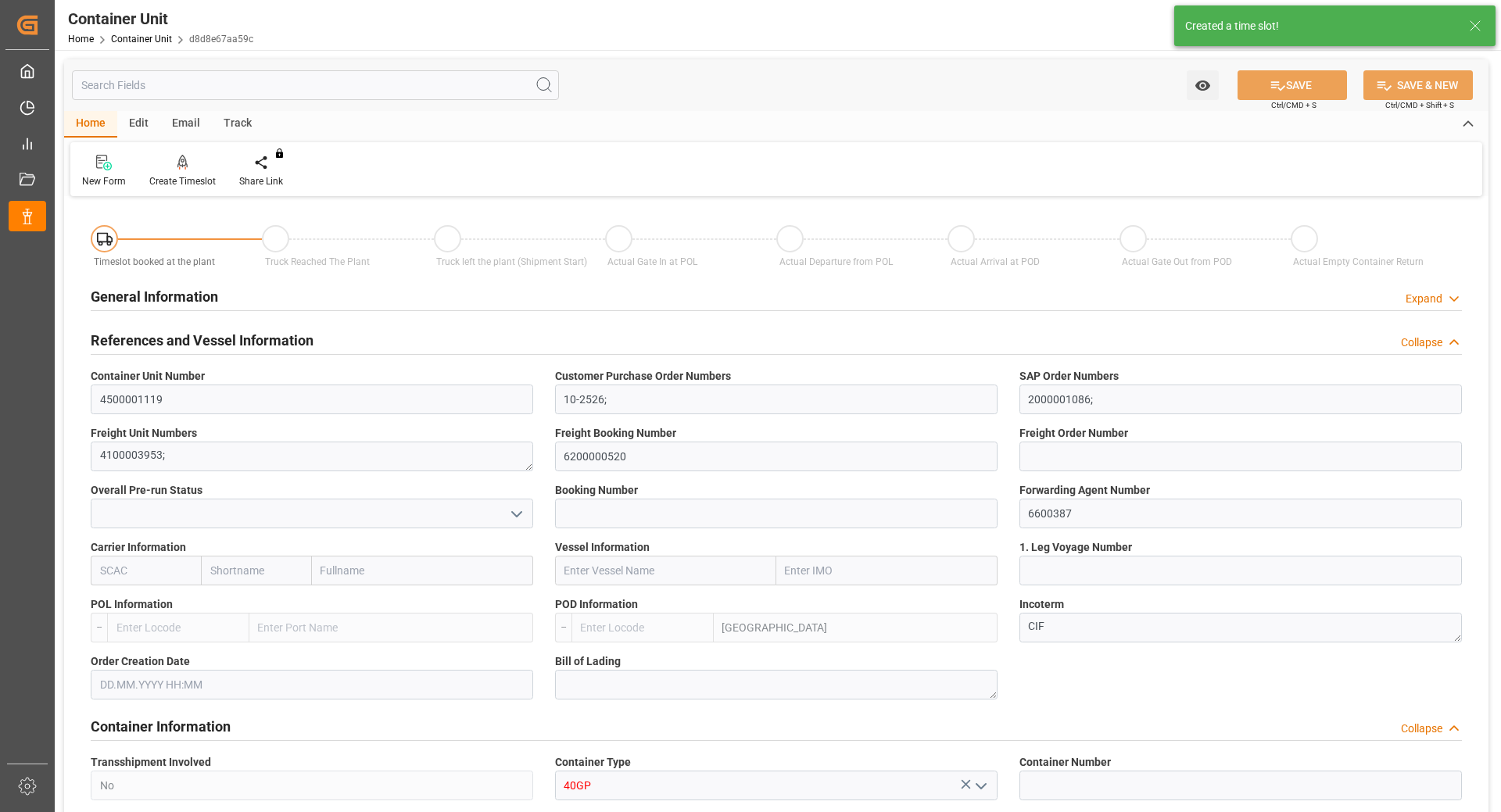
type input "0"
type input "24600"
type input "[DATE]"
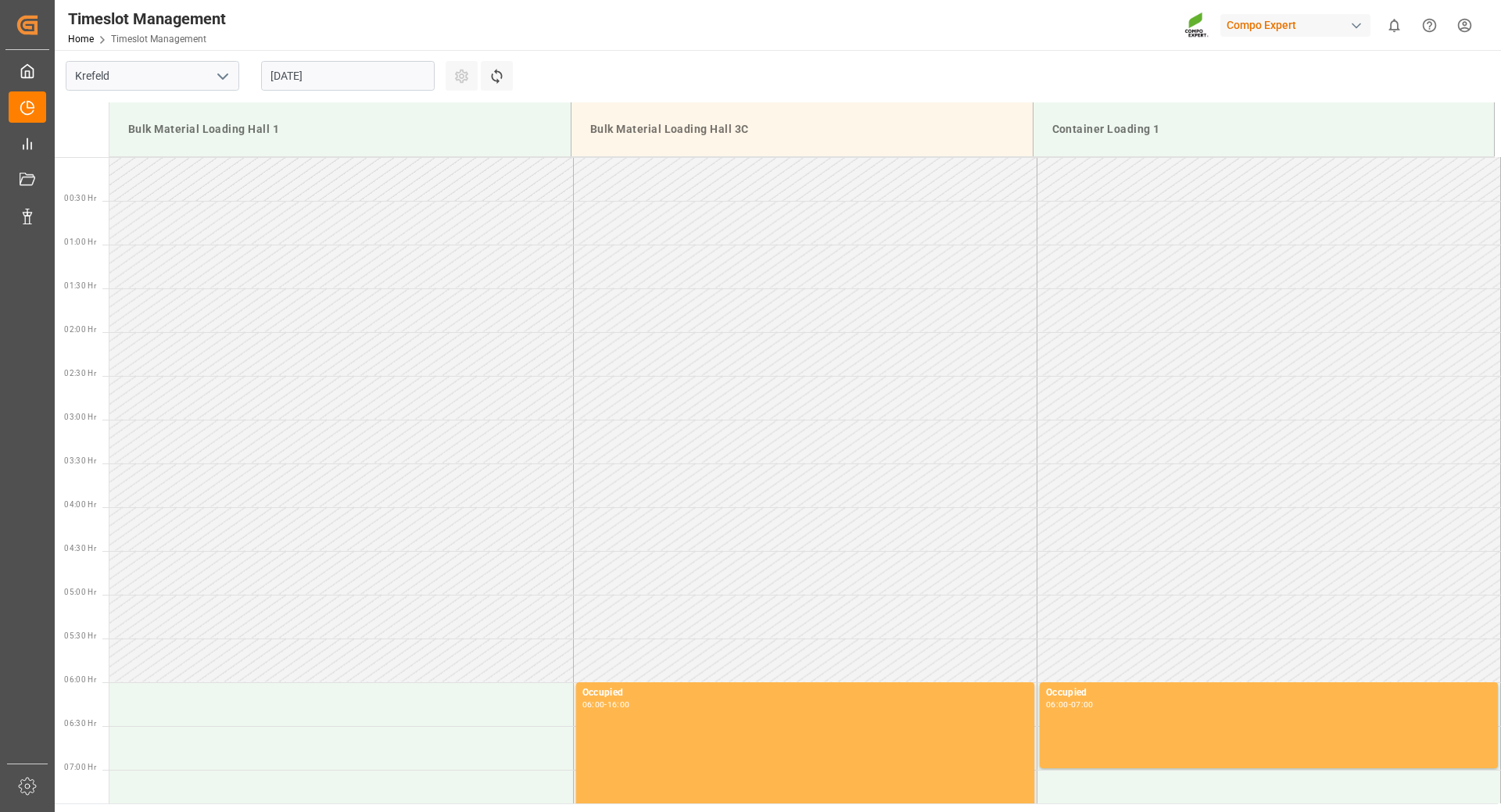
scroll to position [1040, 0]
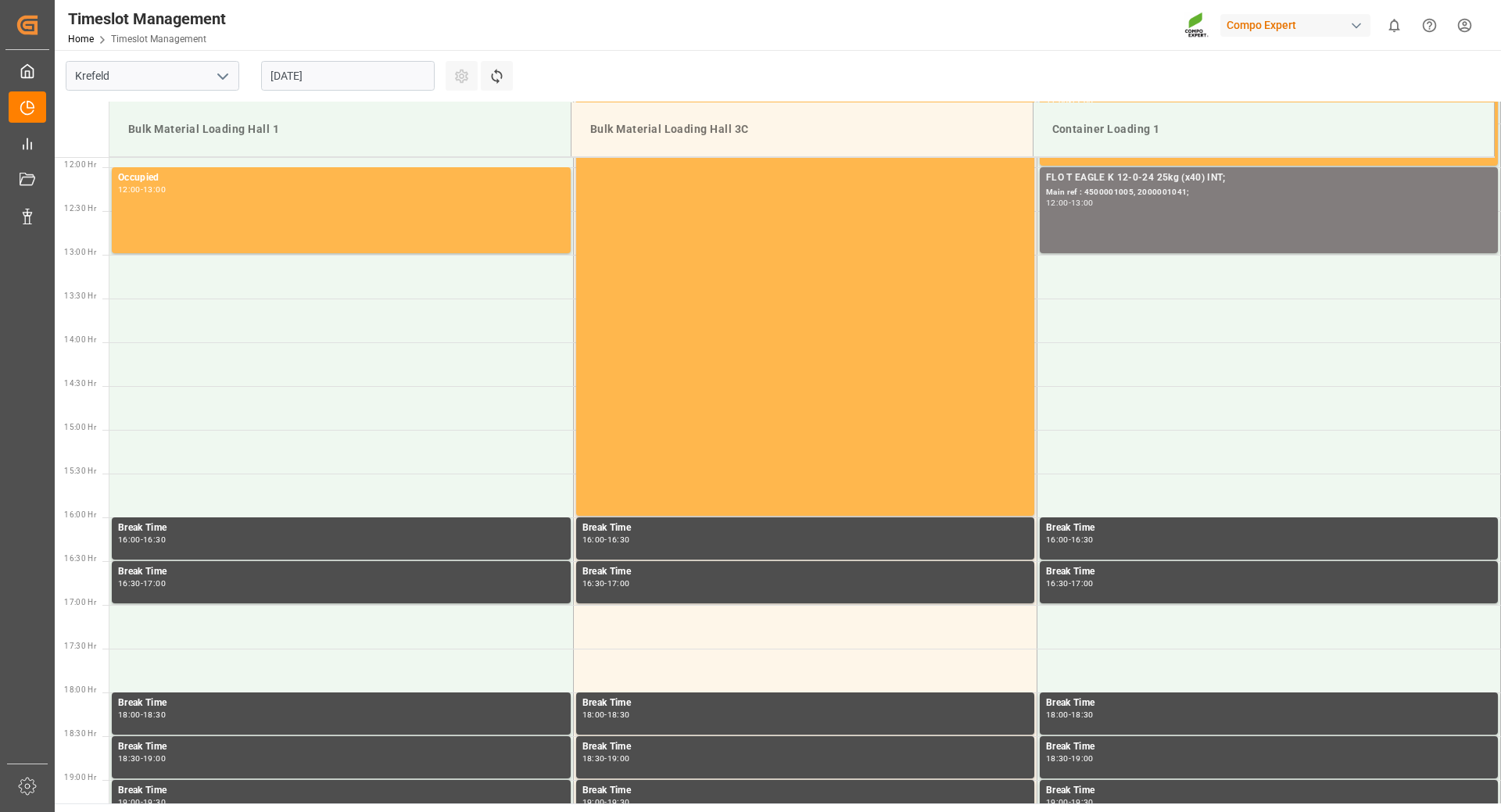
click at [405, 66] on input "[DATE]" at bounding box center [349, 76] width 174 height 29
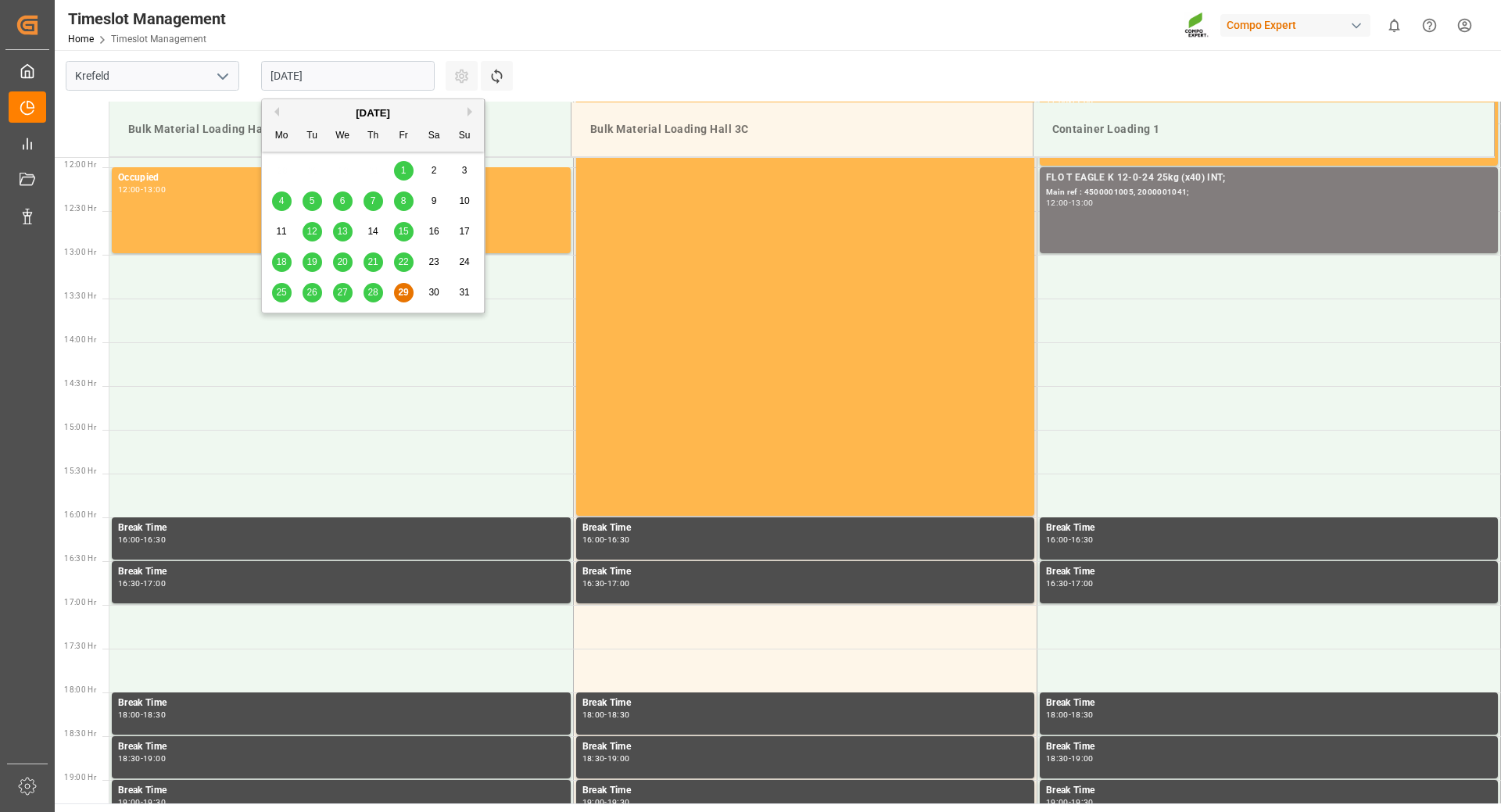
click at [469, 108] on button "Next Month" at bounding box center [472, 111] width 9 height 9
click at [282, 208] on div "8" at bounding box center [281, 202] width 20 height 19
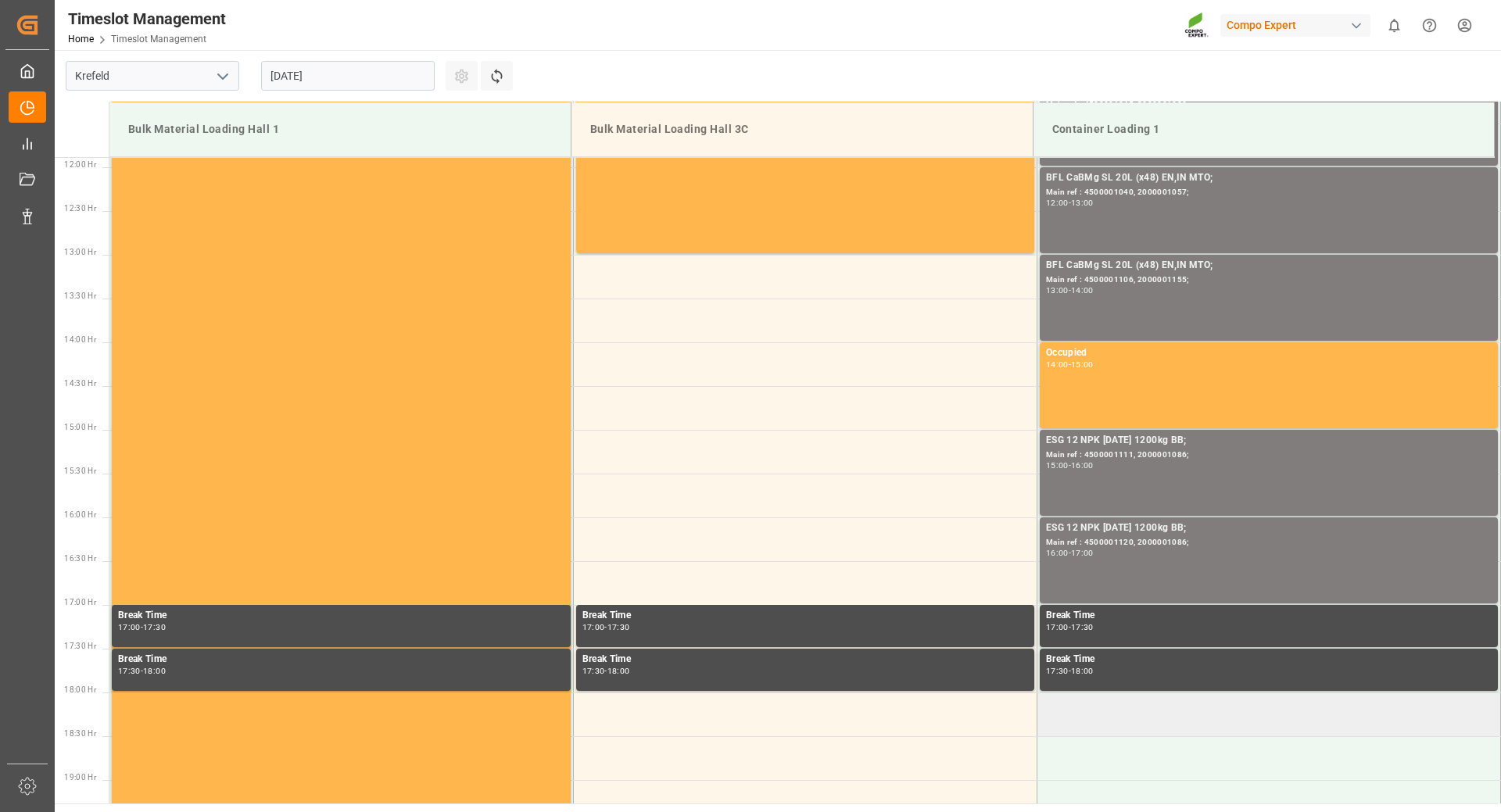
click at [1113, 719] on td at bounding box center [1269, 714] width 464 height 43
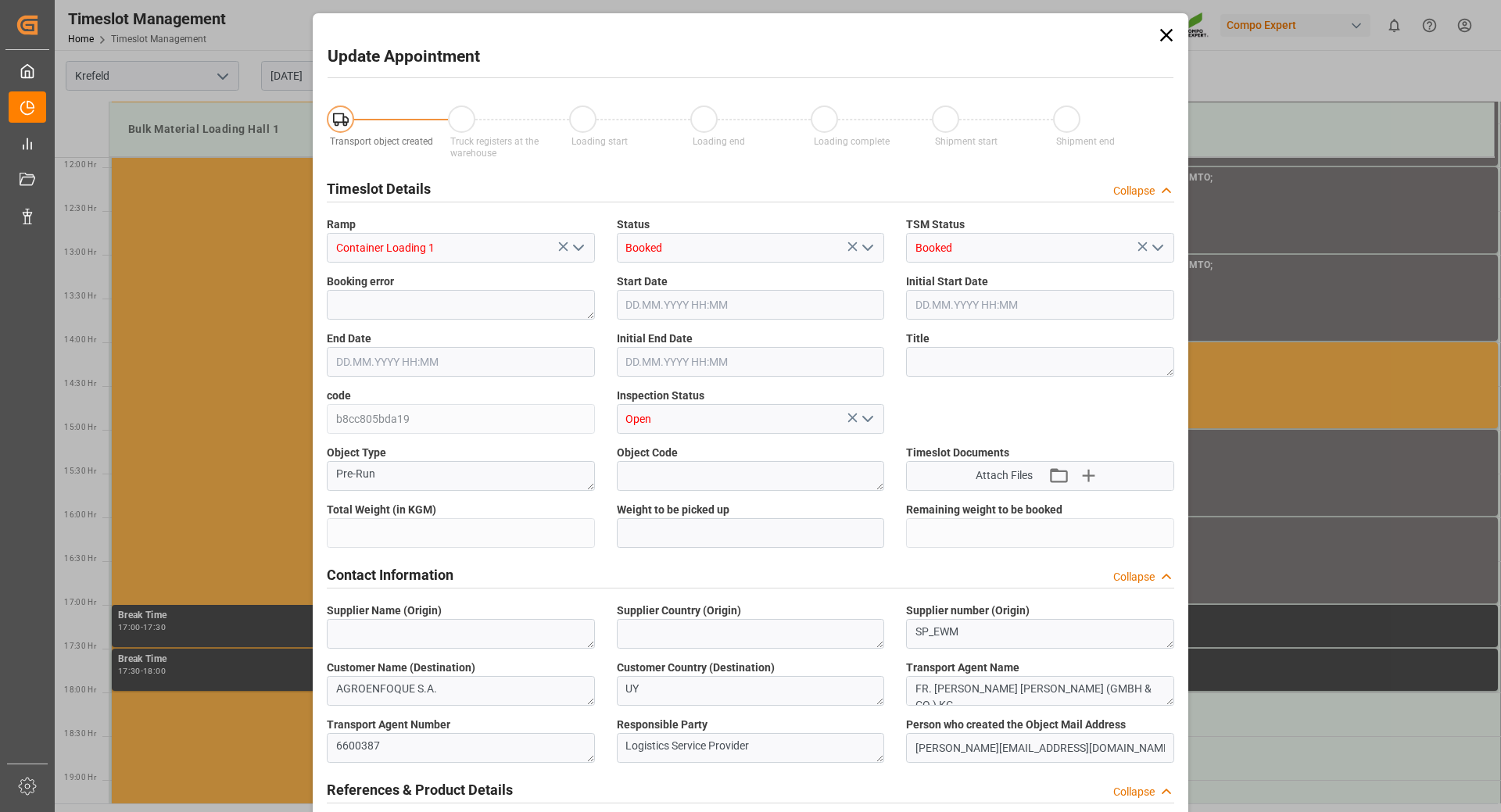
type input "24600"
type input "0"
type input "[DATE] 18:00"
type input "[DATE] 18:30"
type input "[DATE] 10:50"
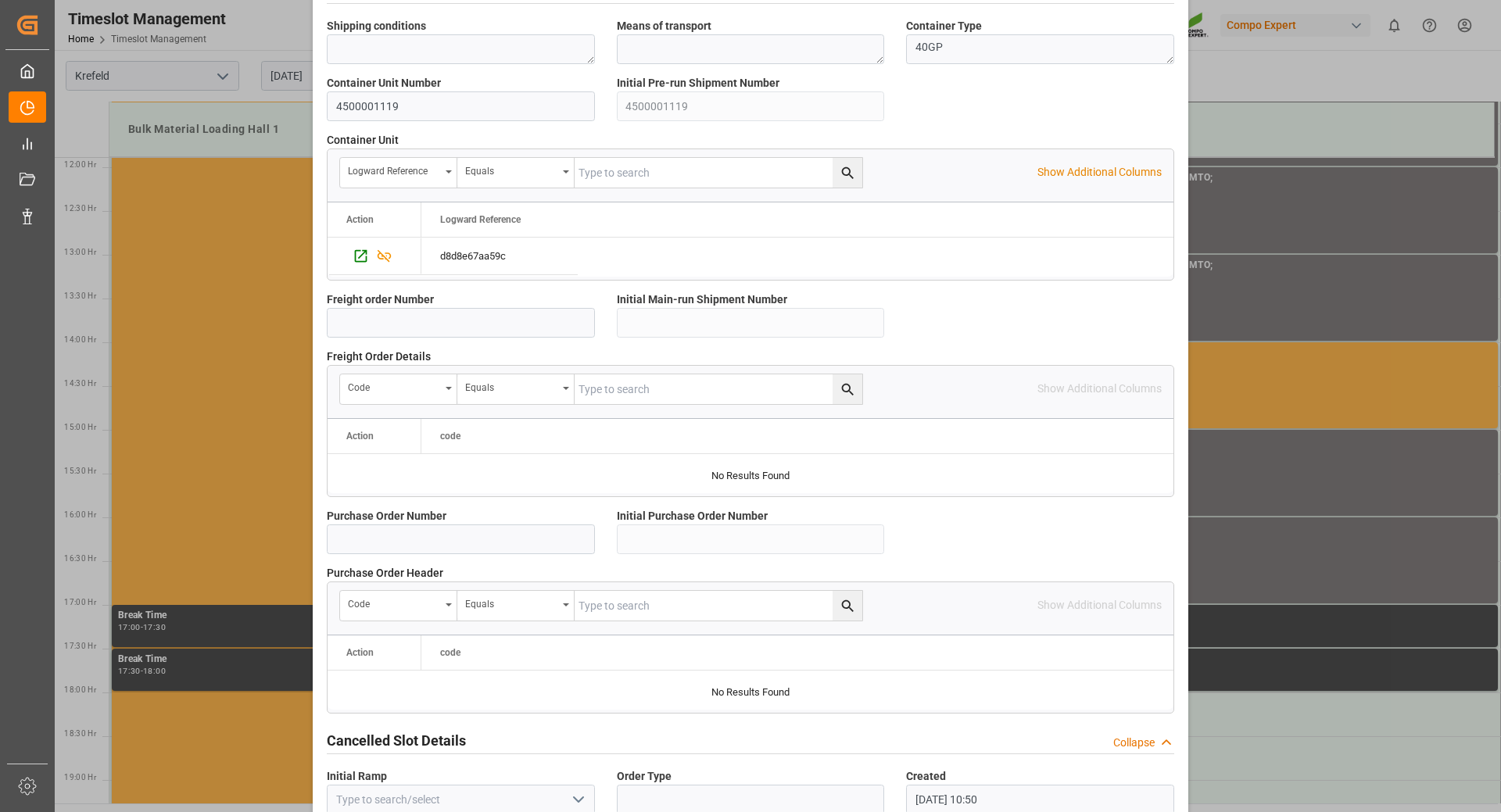
scroll to position [1253, 0]
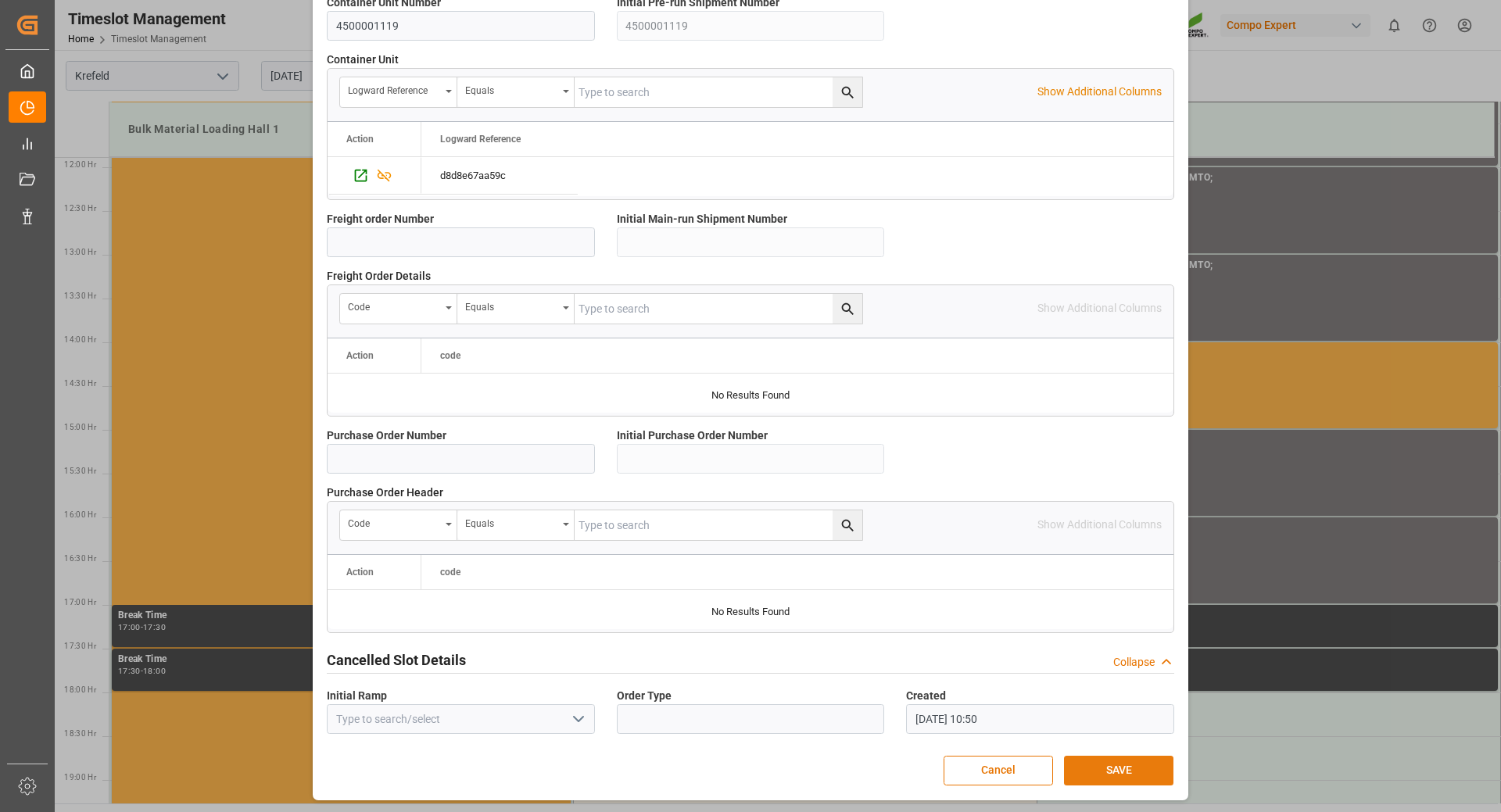
click at [1111, 769] on button "SAVE" at bounding box center [1119, 770] width 110 height 29
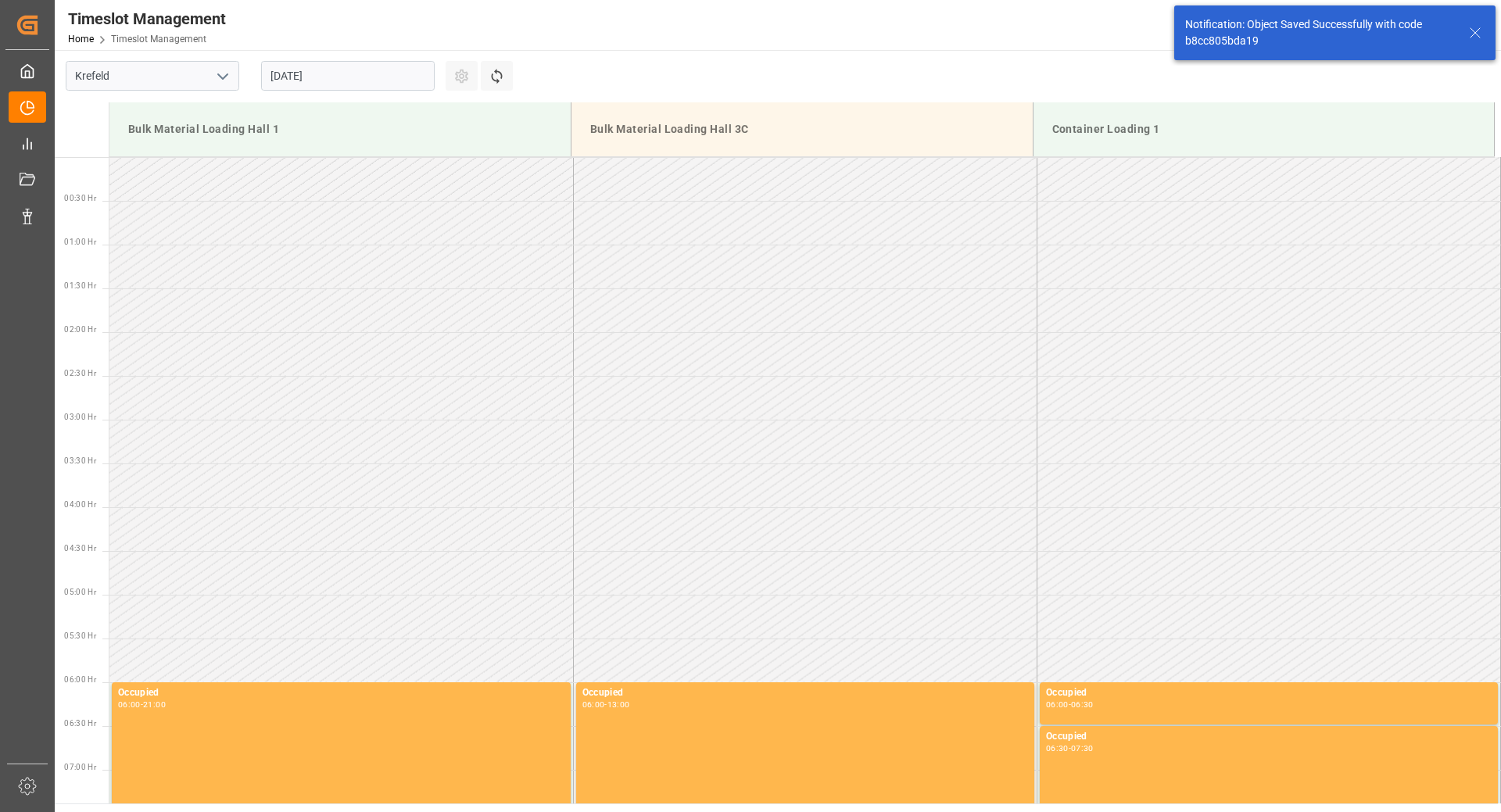
scroll to position [1455, 0]
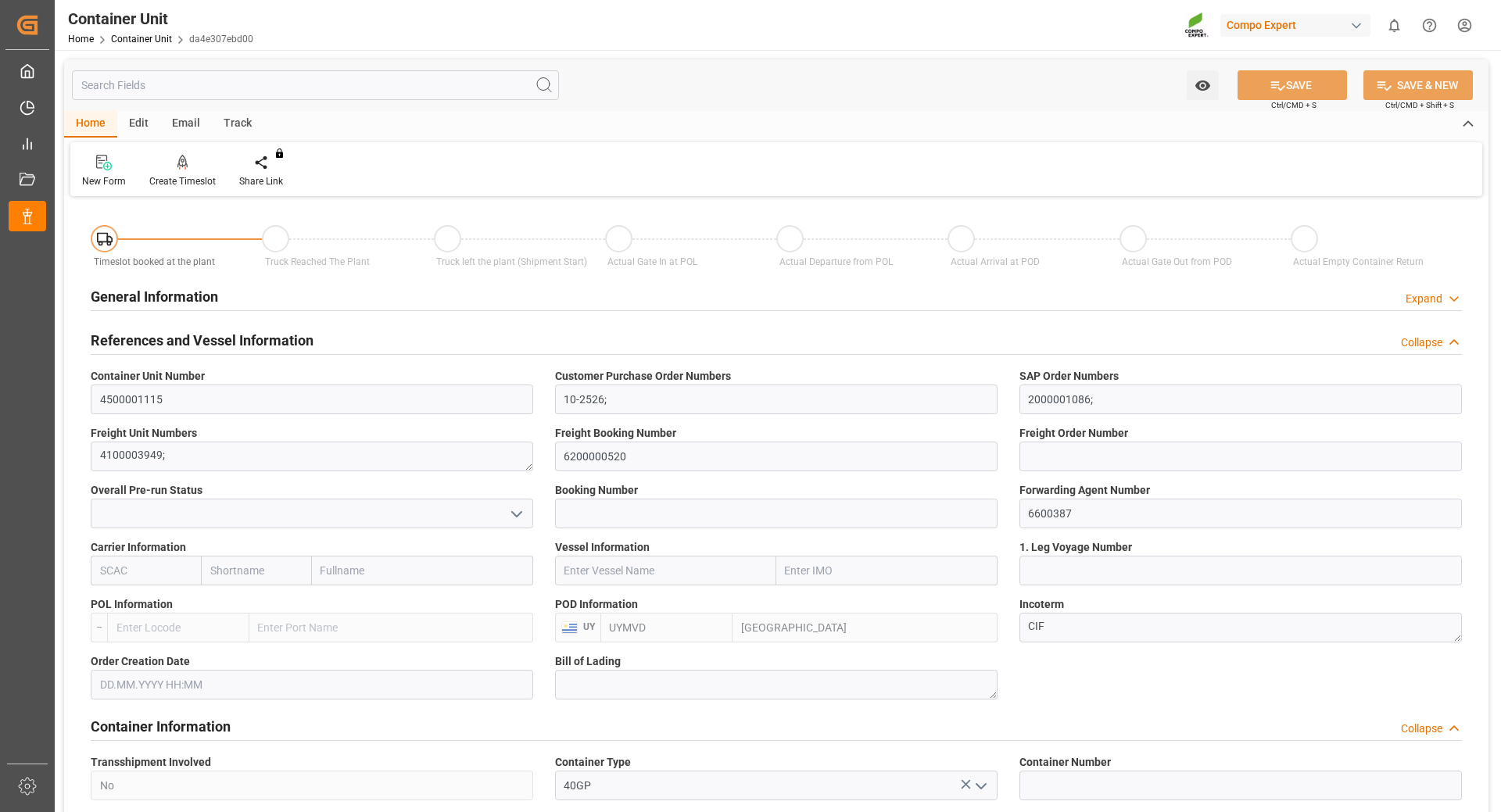
type input "UYMVD"
type input "5"
type input "0"
type input "5"
type input "0"
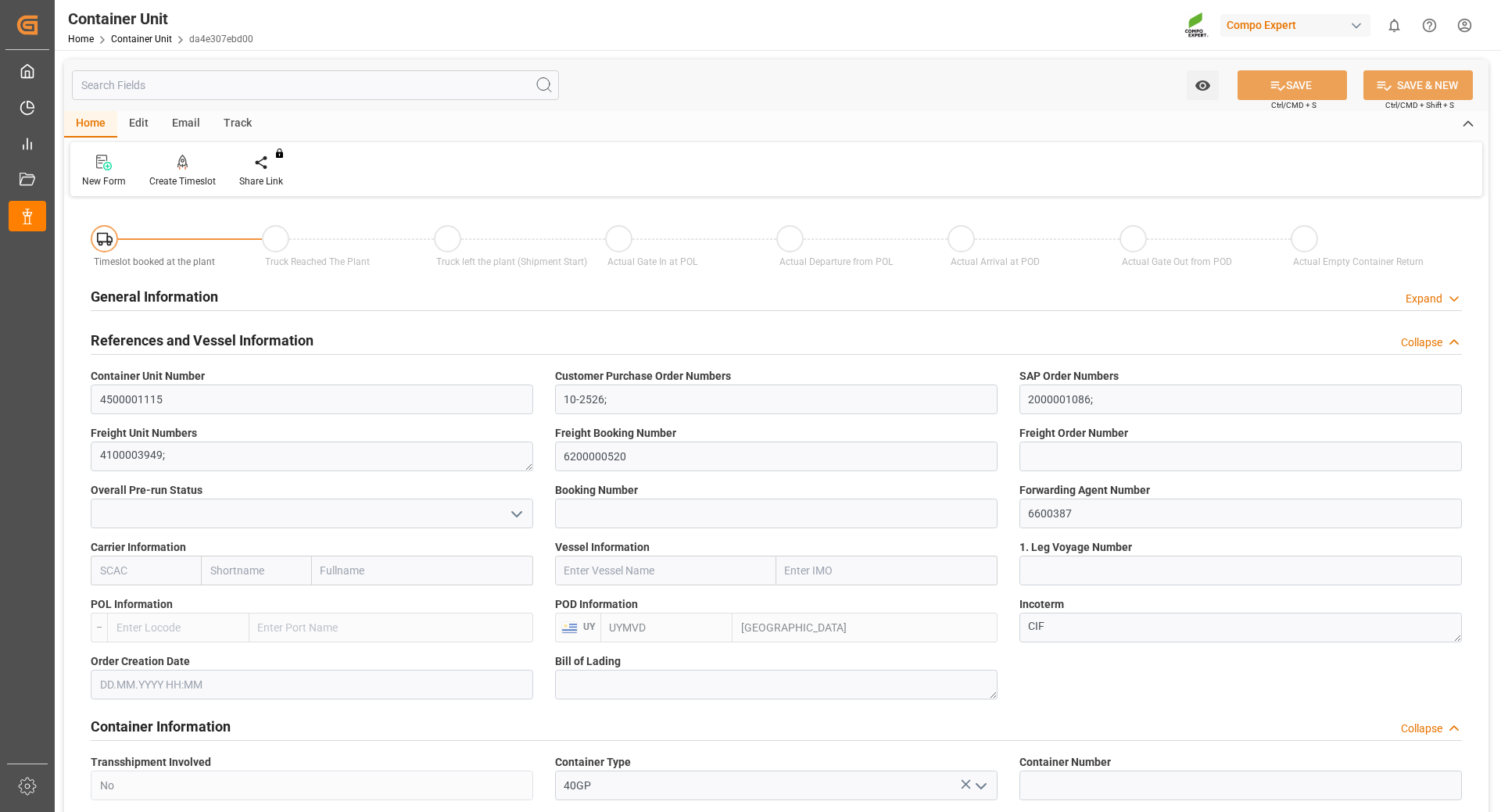
type input "0"
type input "24600"
type input "[DATE]"
click at [178, 164] on icon at bounding box center [183, 161] width 11 height 13
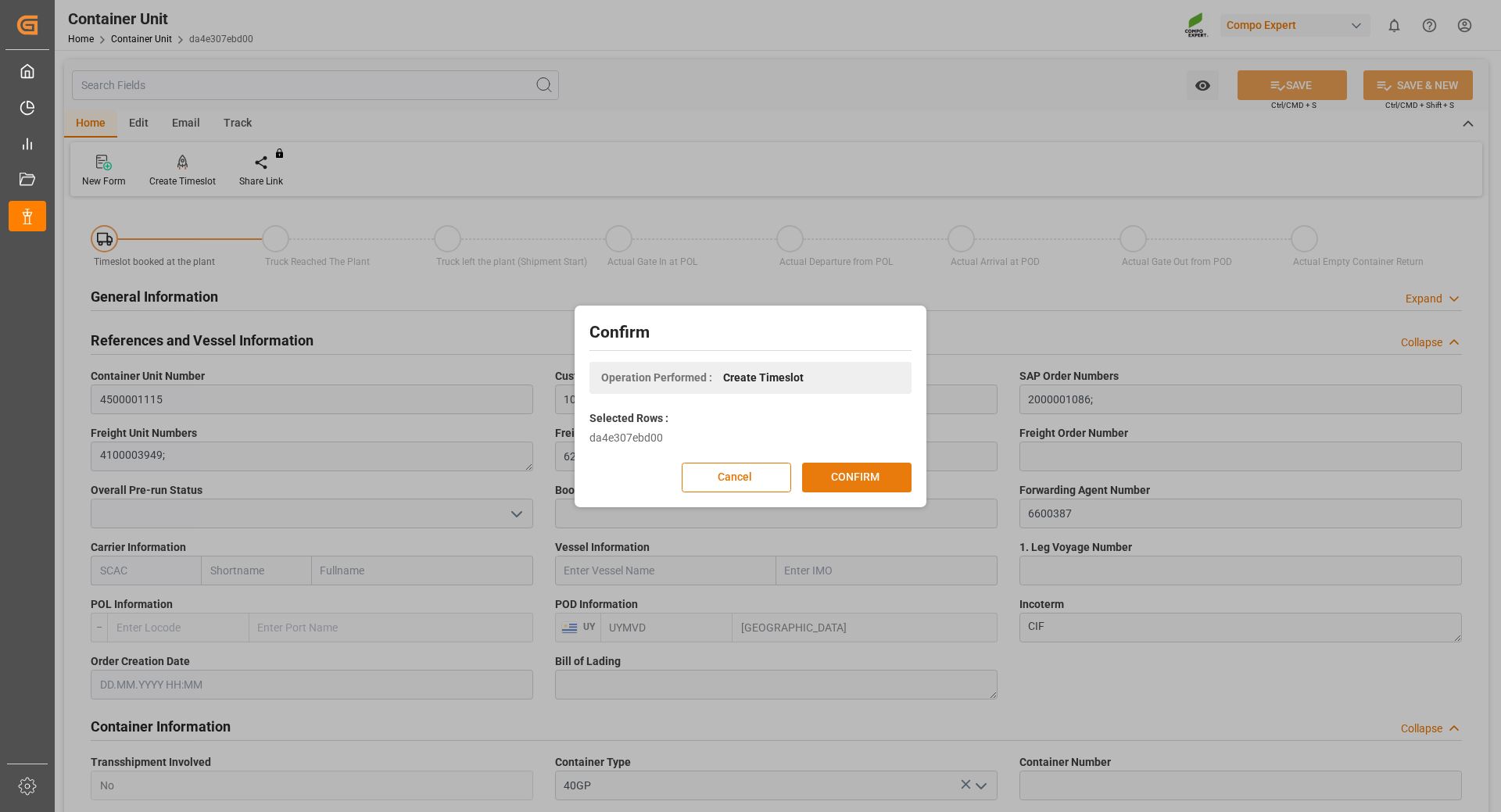
click at [860, 483] on button "CONFIRM" at bounding box center [857, 477] width 110 height 29
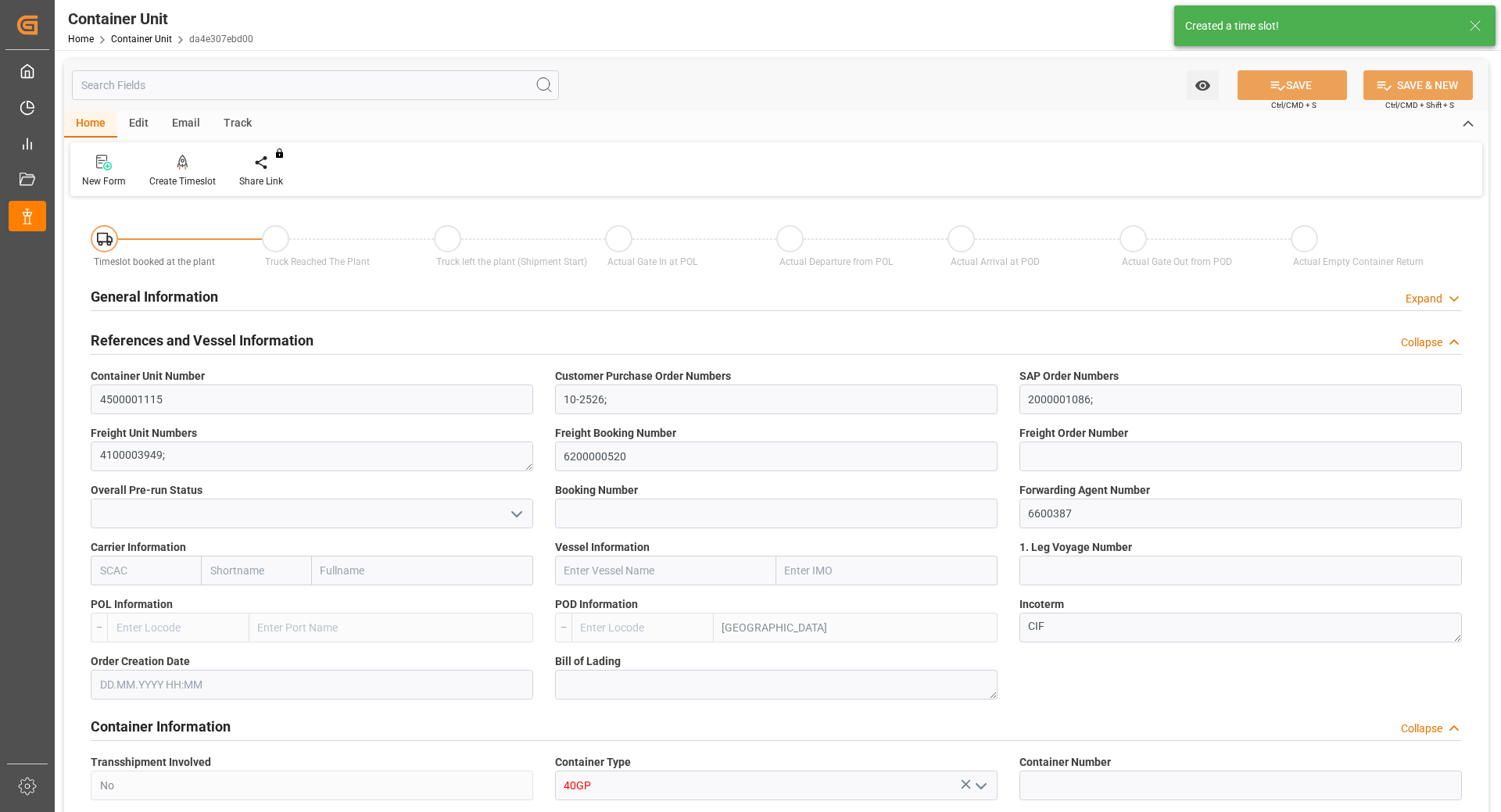
type input "UYMVD"
type input "5"
type input "0"
type input "5"
type input "0"
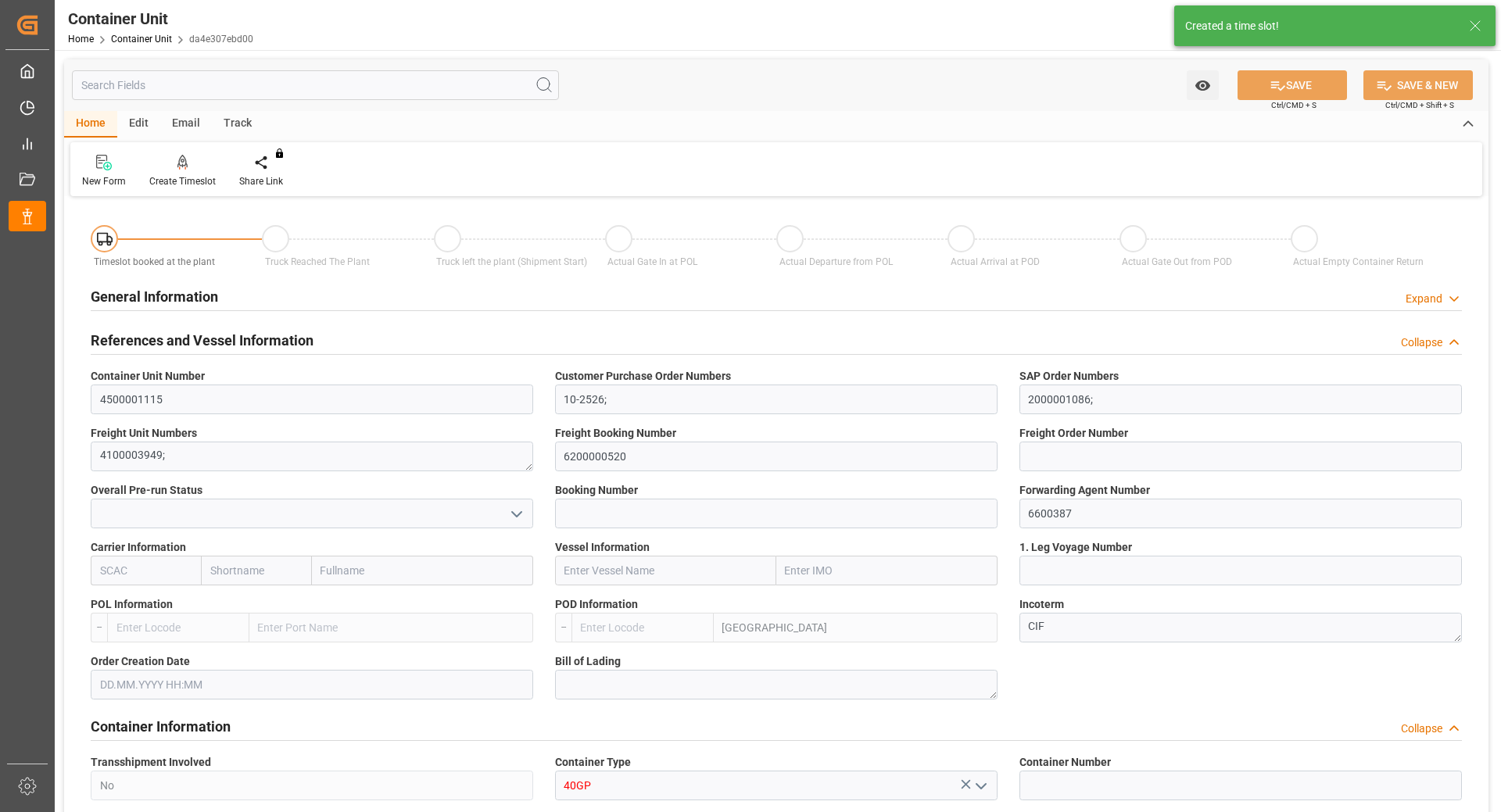
type input "0"
type input "24600"
type input "03.09.2025"
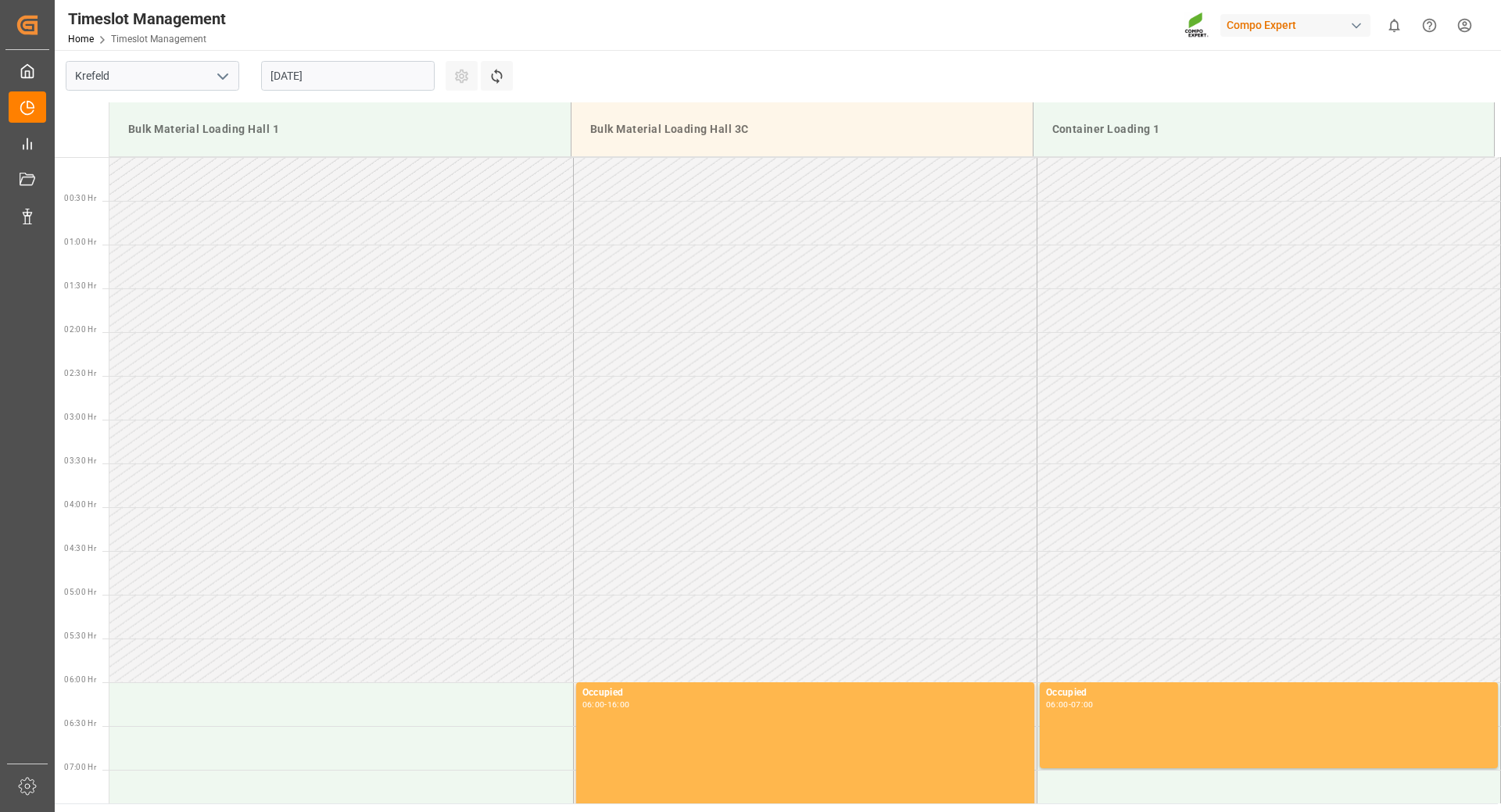
scroll to position [1040, 0]
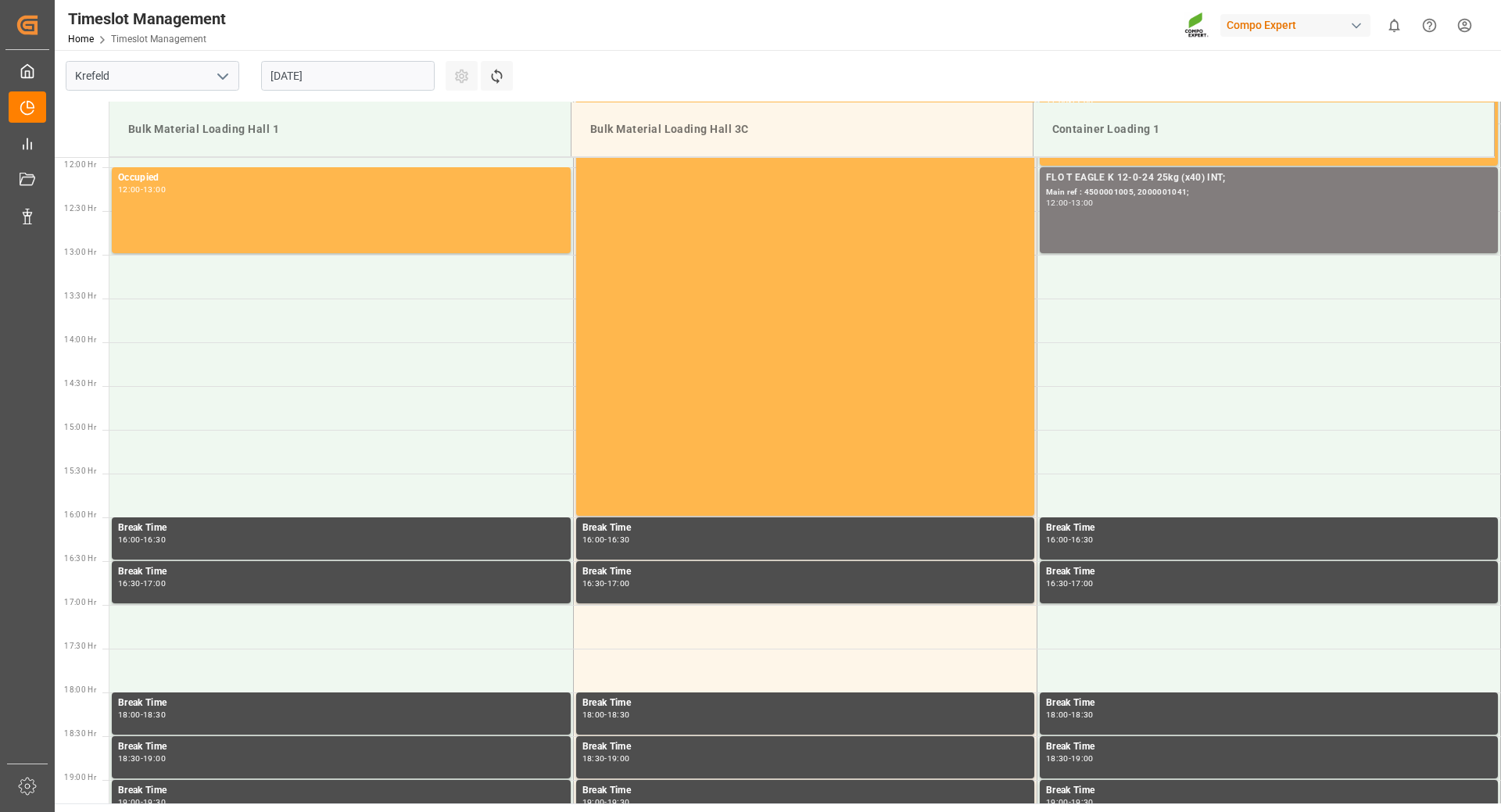
click at [397, 65] on input "29.08.2025" at bounding box center [349, 76] width 174 height 29
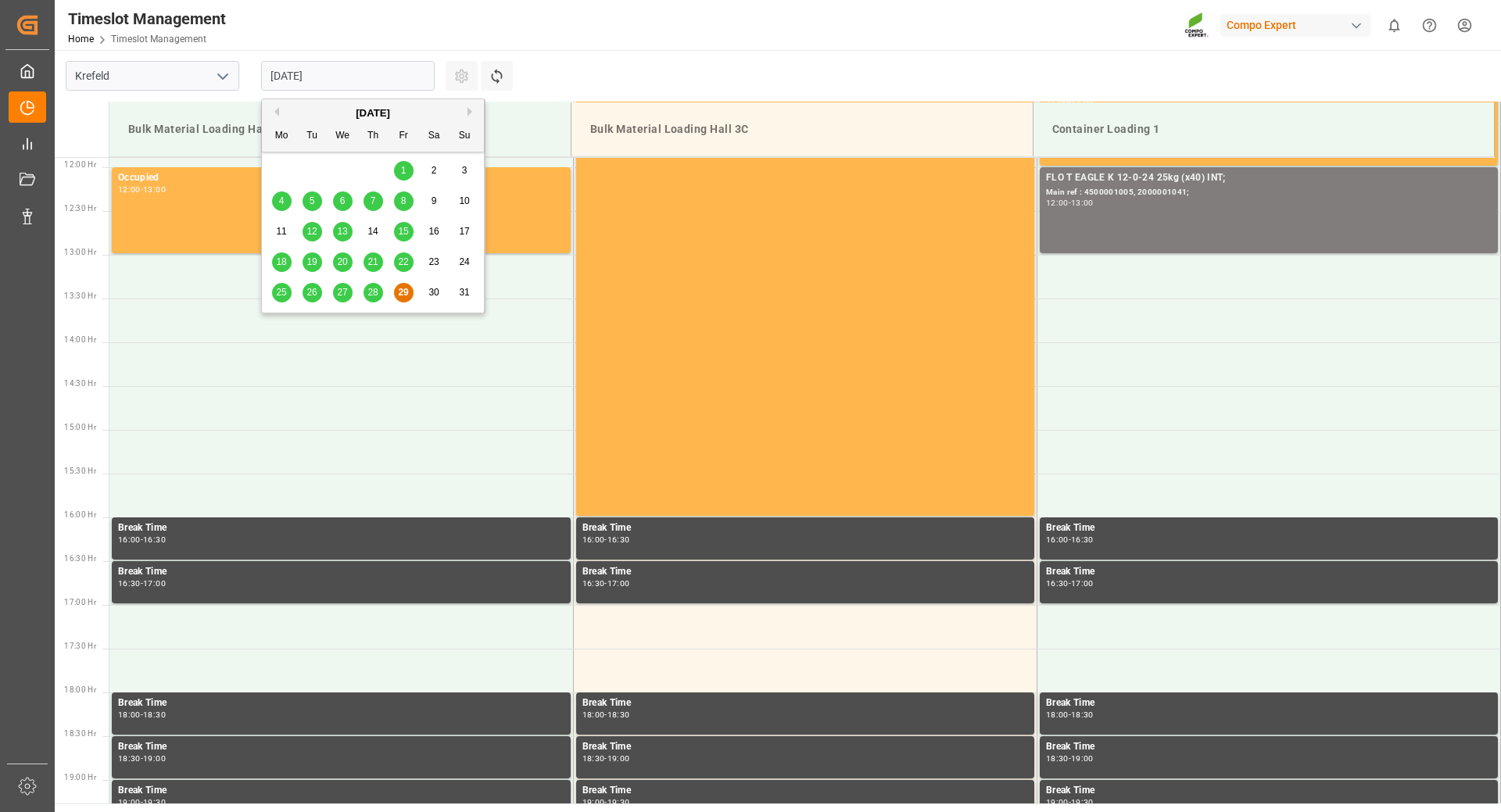
click at [470, 111] on button "Next Month" at bounding box center [472, 111] width 9 height 9
click at [283, 206] on span "8" at bounding box center [282, 201] width 6 height 11
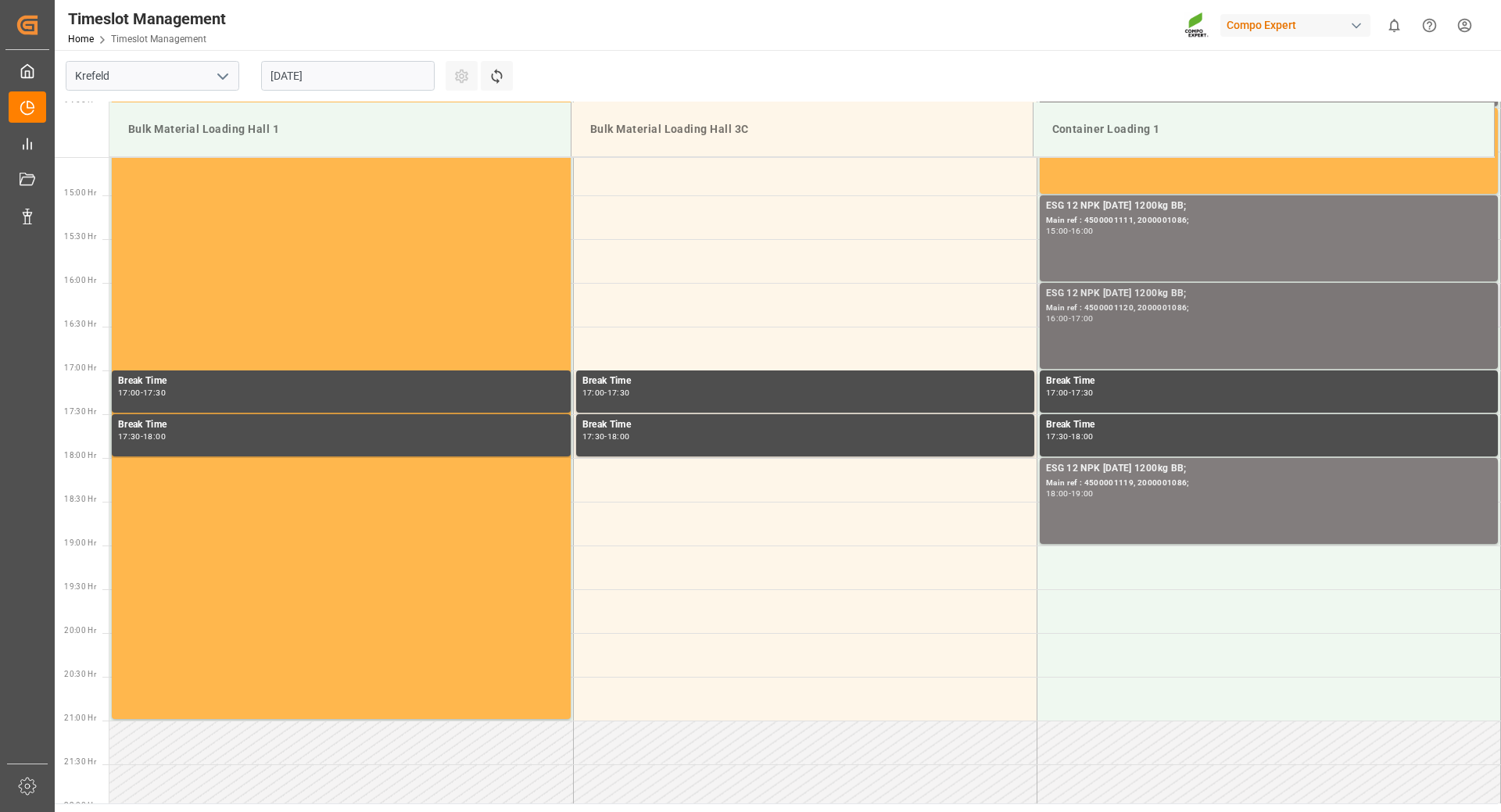
scroll to position [1353, 0]
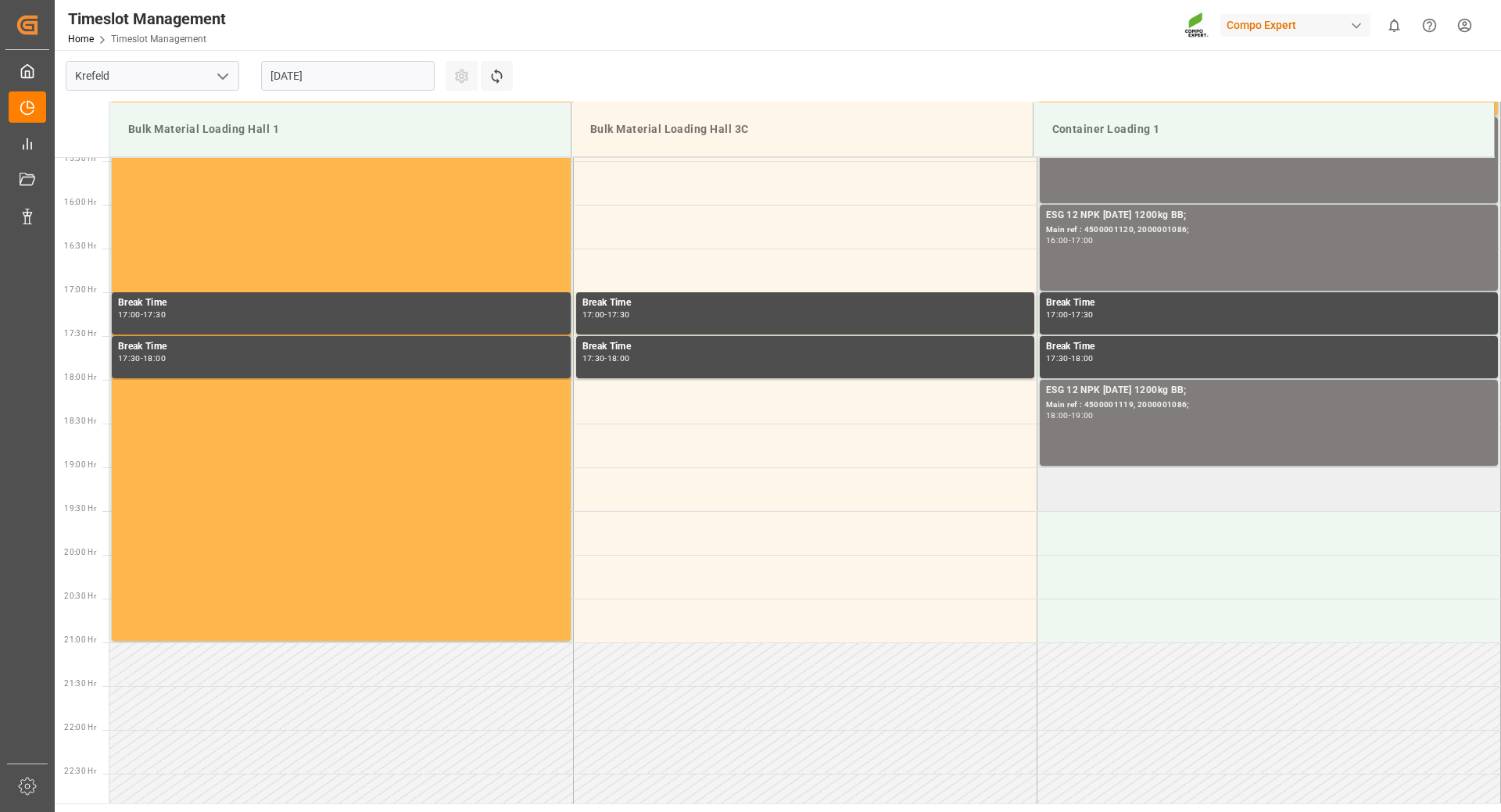
click at [1067, 495] on td at bounding box center [1269, 489] width 464 height 43
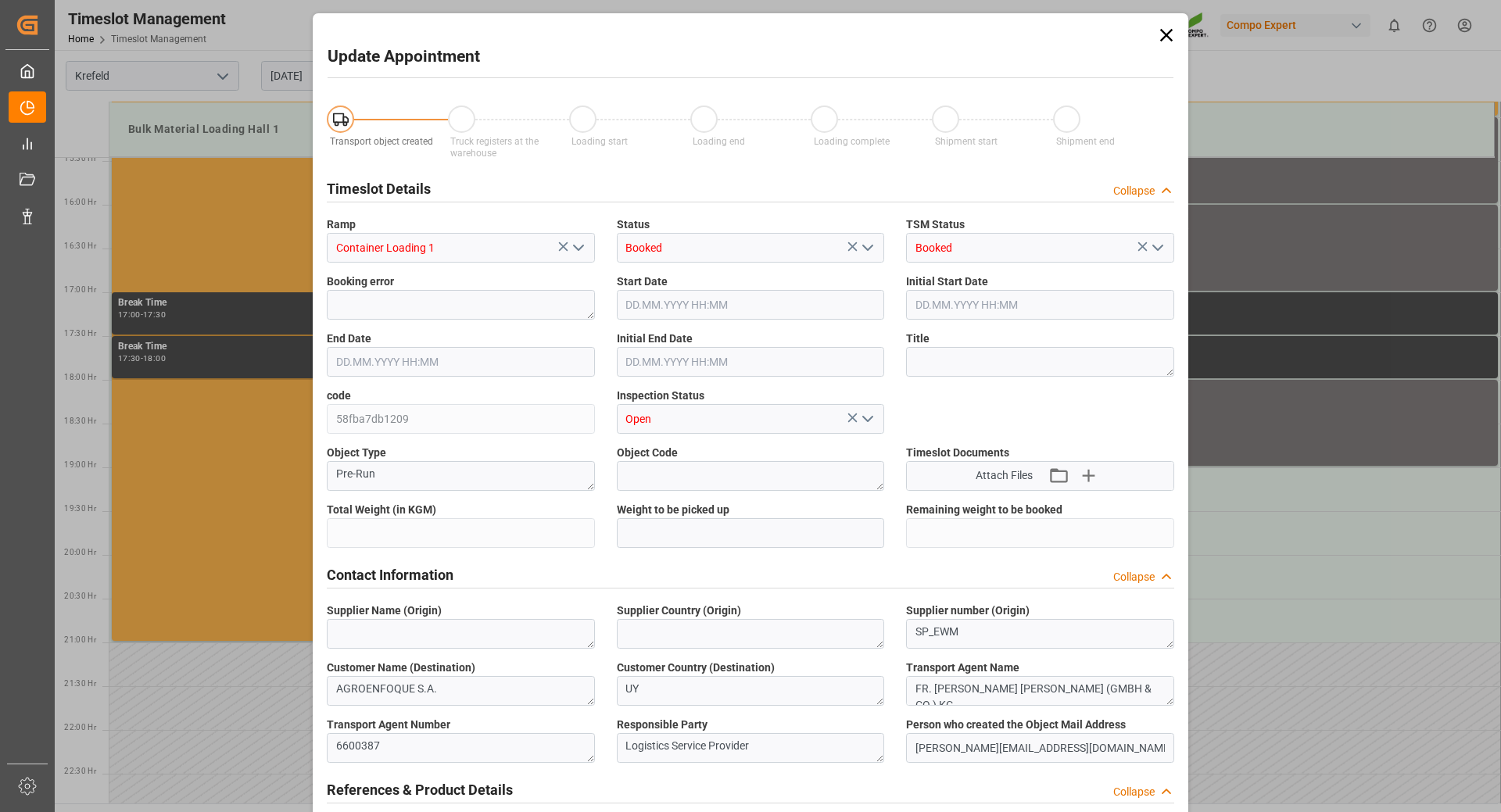
type input "24600"
type input "0"
type input "08.09.2025 19:00"
type input "08.09.2025 19:30"
type input "29.08.2025 10:50"
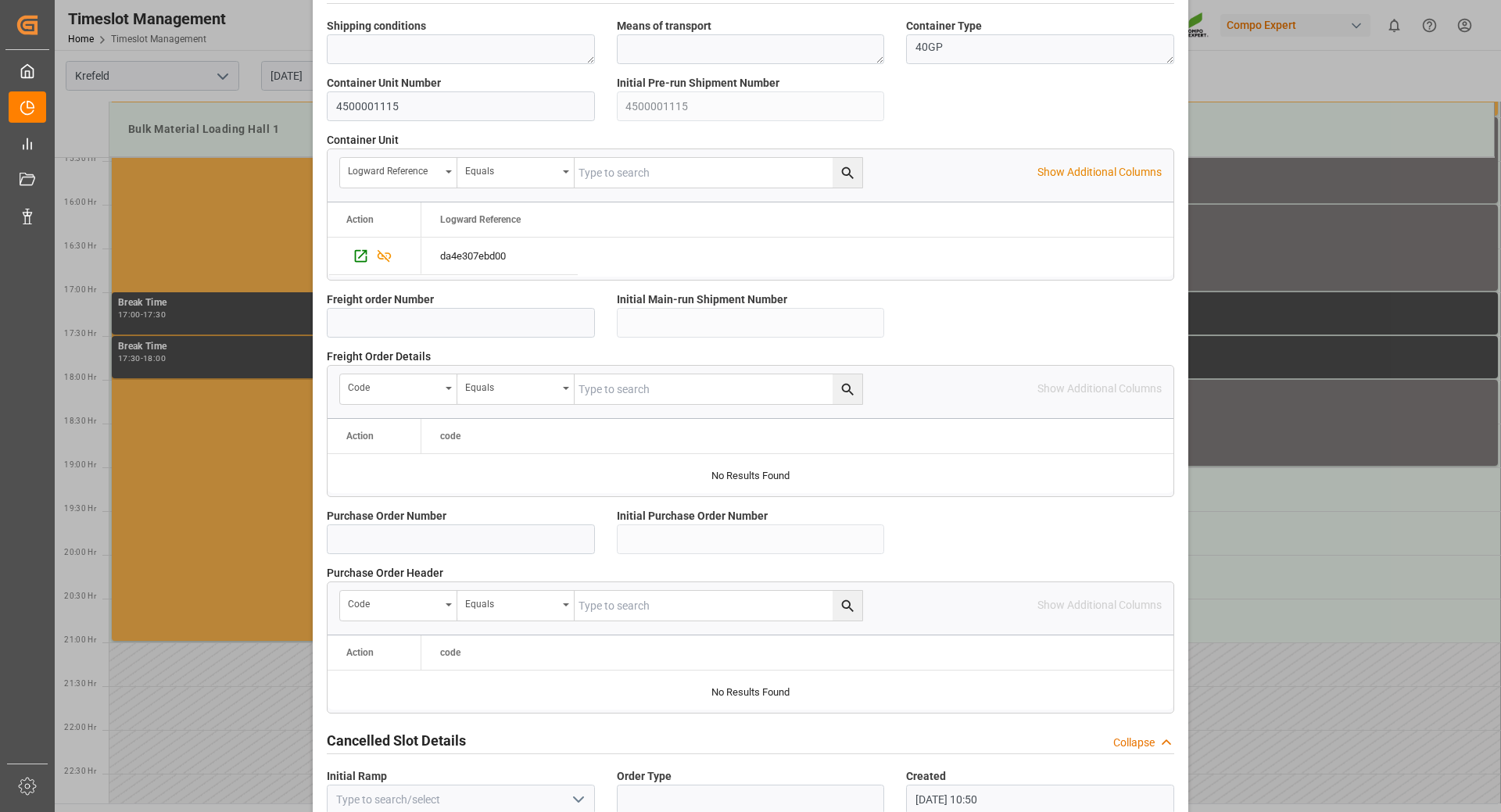
scroll to position [1253, 0]
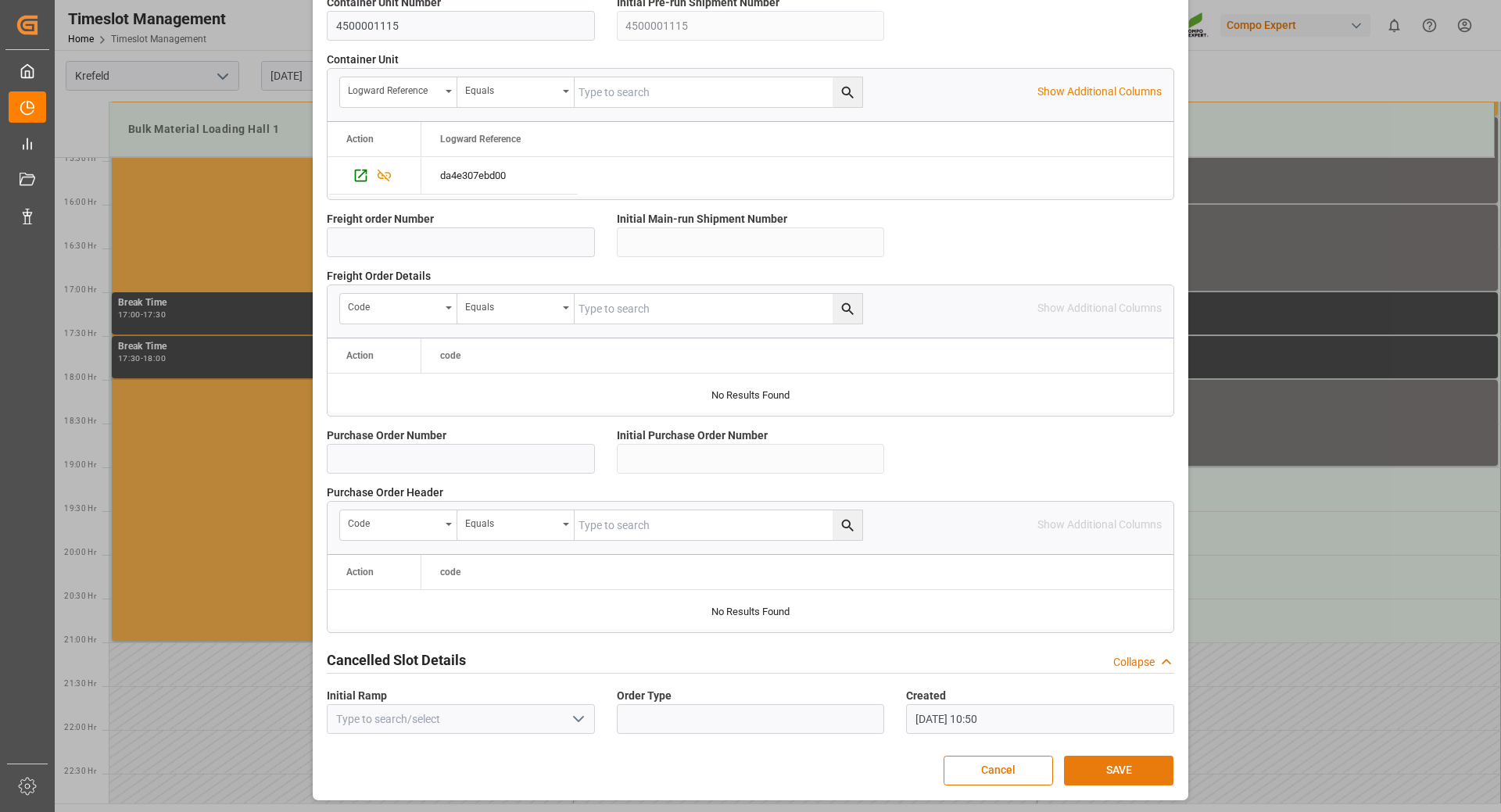
click at [1119, 772] on button "SAVE" at bounding box center [1119, 770] width 110 height 29
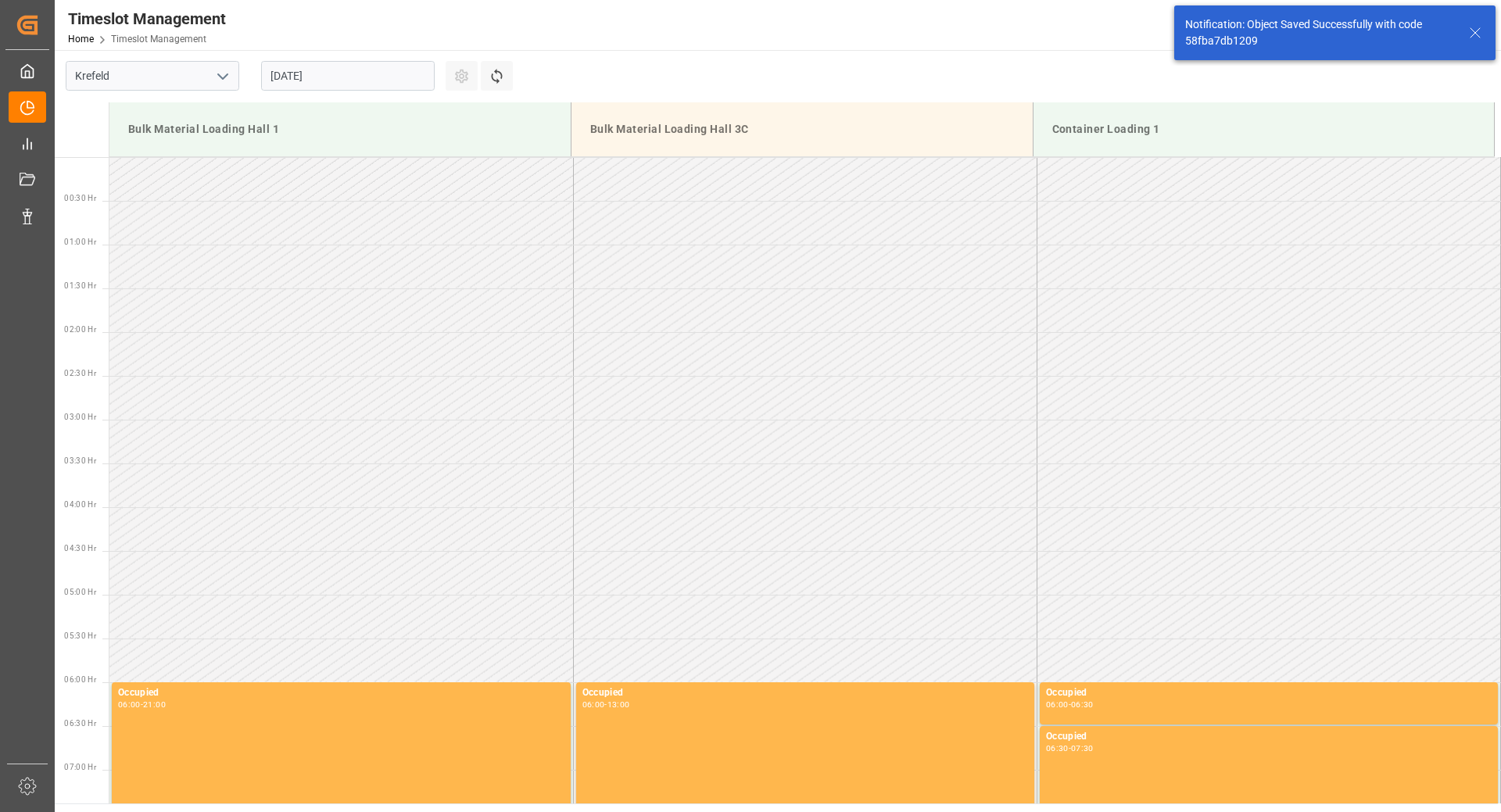
scroll to position [1401, 0]
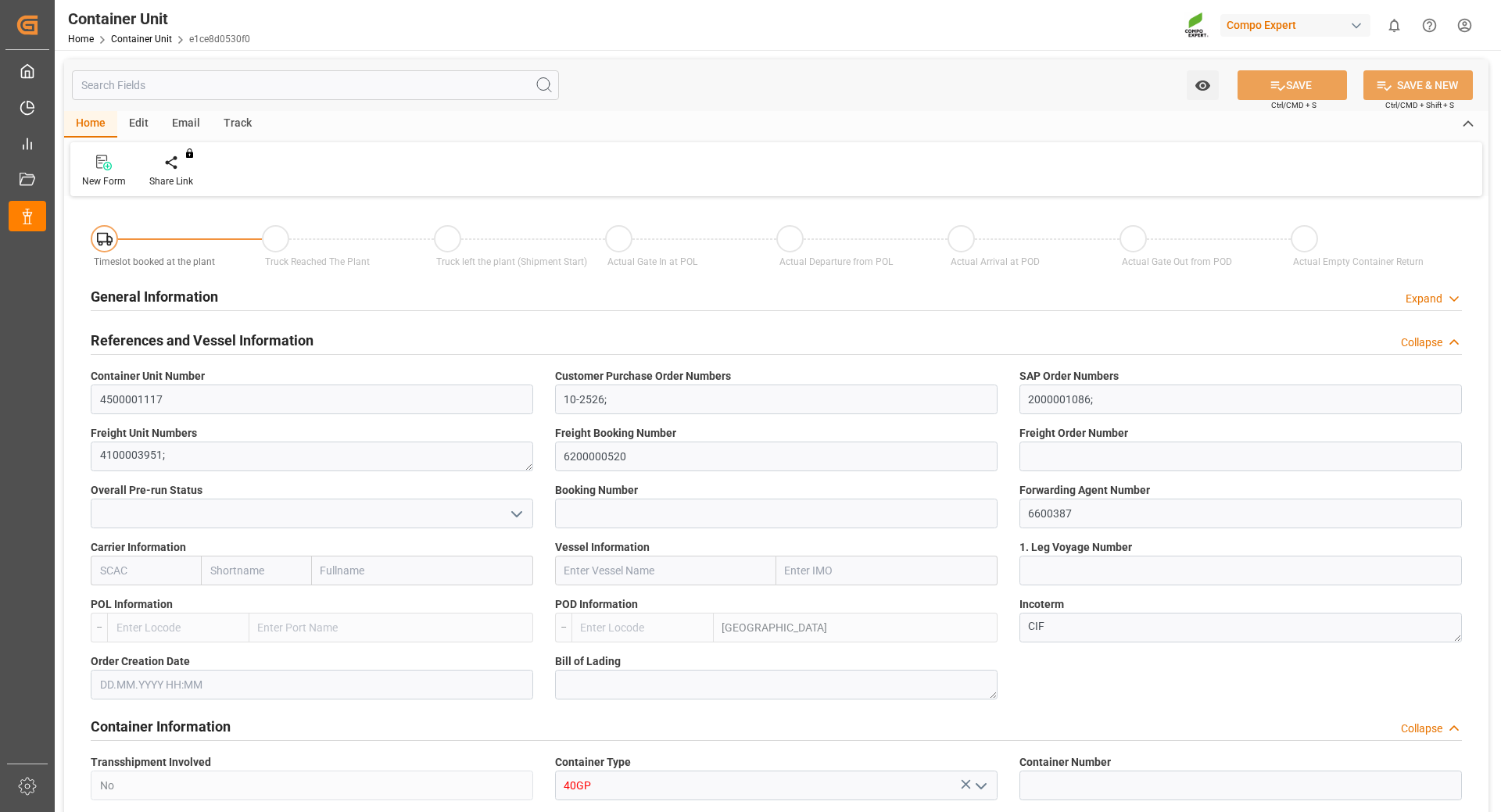
type input "UYMVD"
type input "5"
type input "0"
type input "5"
type input "0"
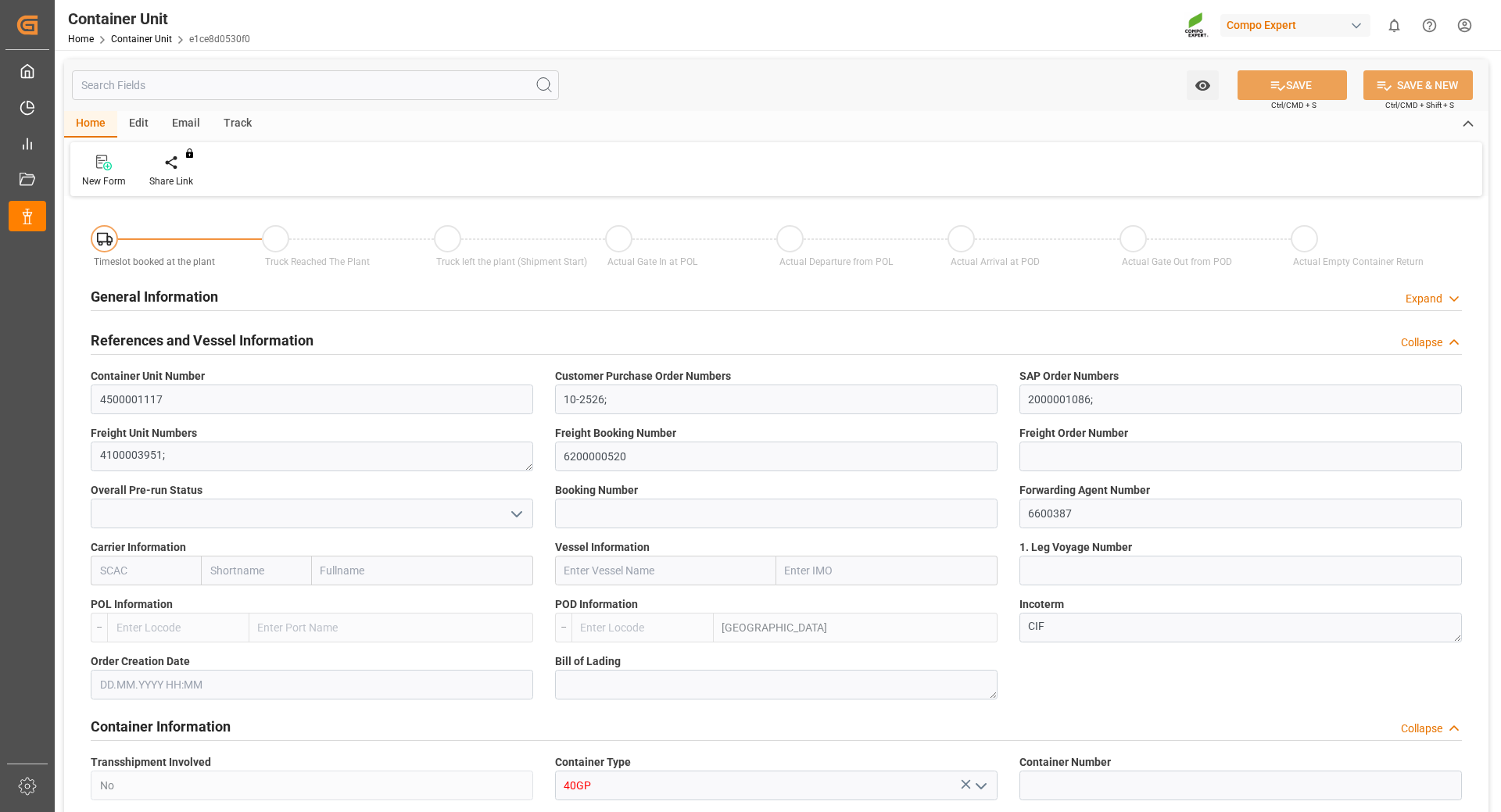
type input "0"
type input "24600"
type input "[DATE]"
click at [171, 175] on div "Create Timeslot" at bounding box center [182, 181] width 66 height 14
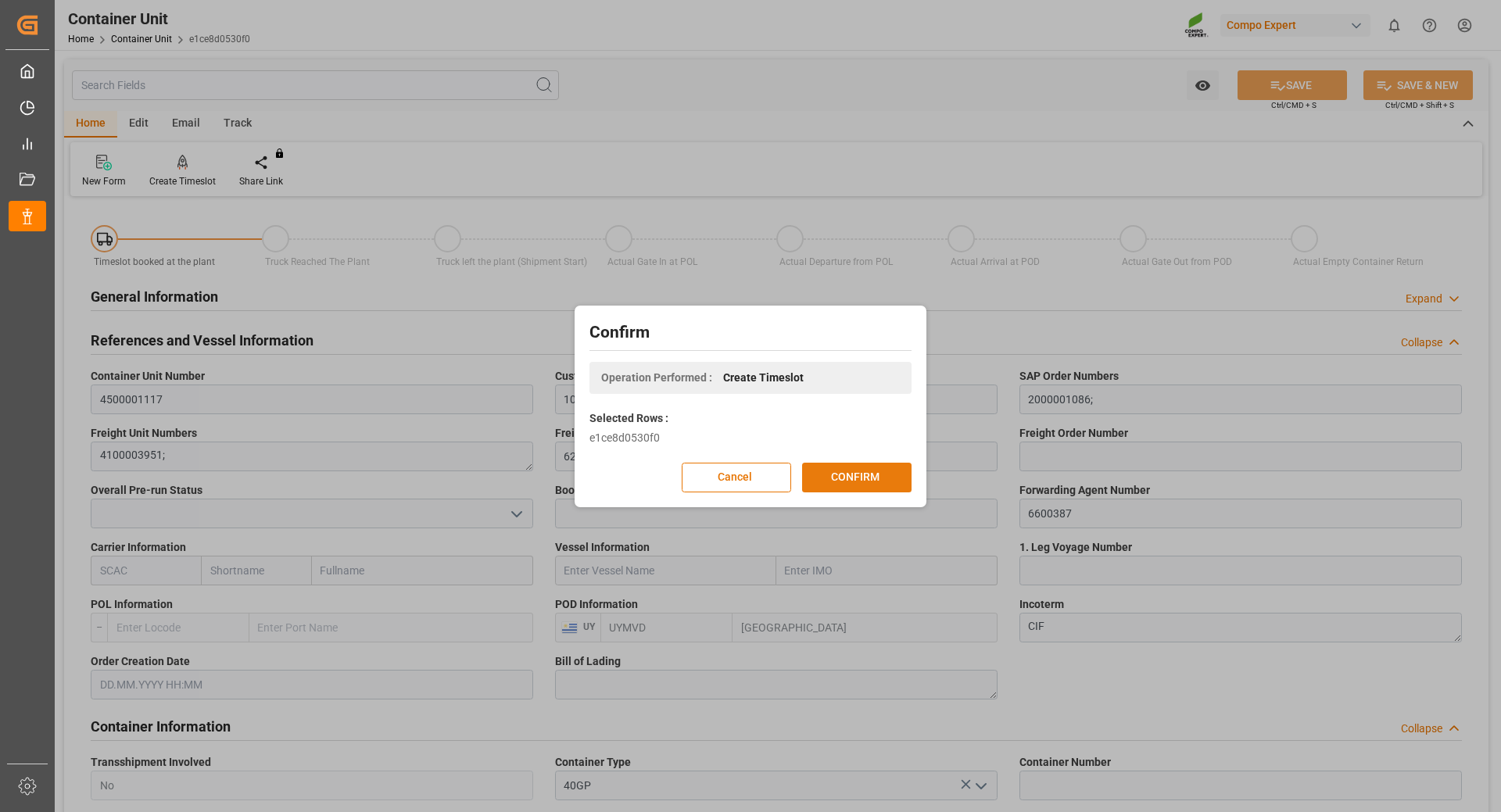
click at [831, 478] on button "CONFIRM" at bounding box center [857, 477] width 110 height 29
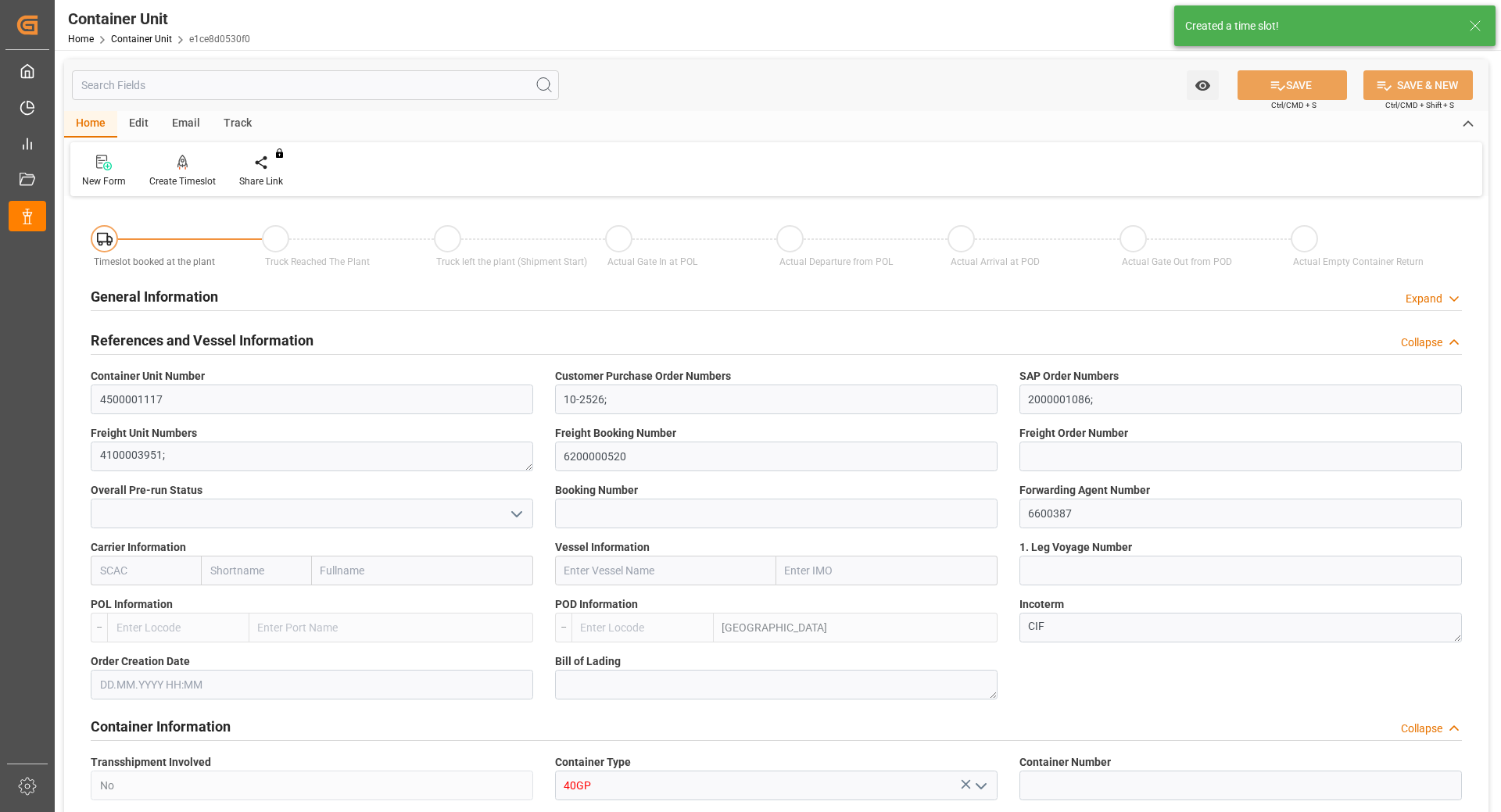
type input "UYMVD"
type input "5"
type input "0"
type input "5"
type input "0"
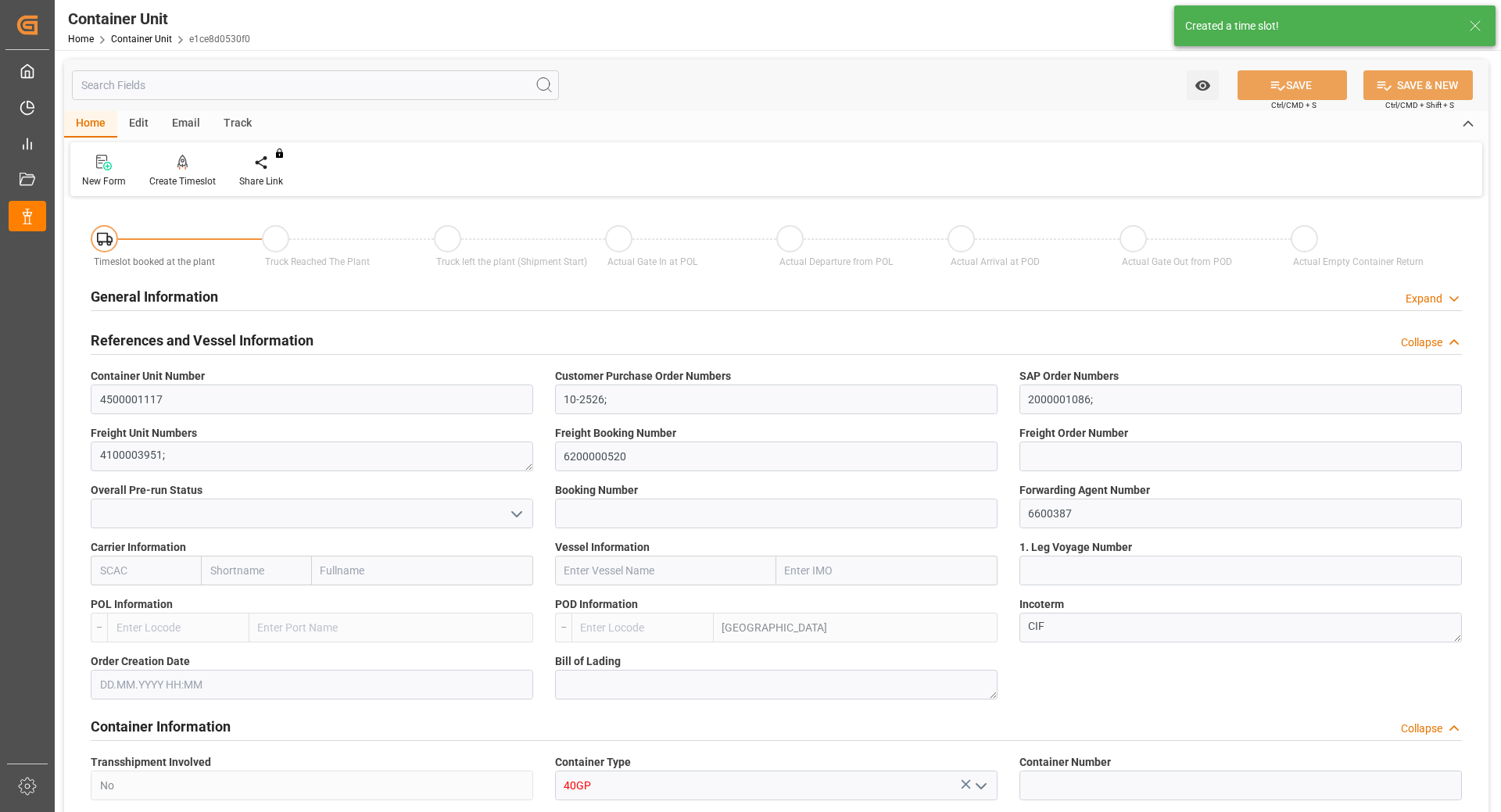
type input "0"
type input "24600"
type input "[DATE]"
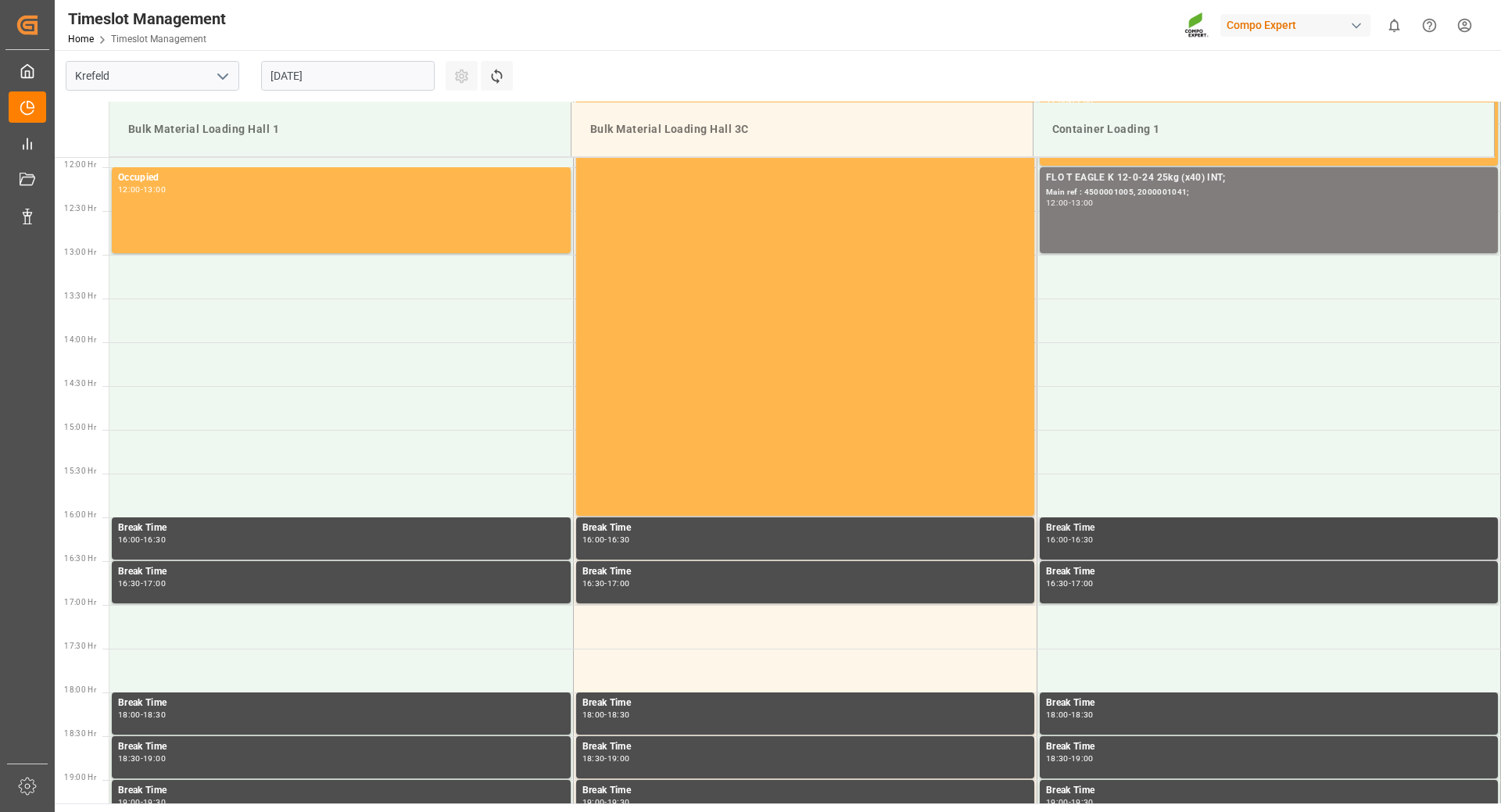
scroll to position [1196, 0]
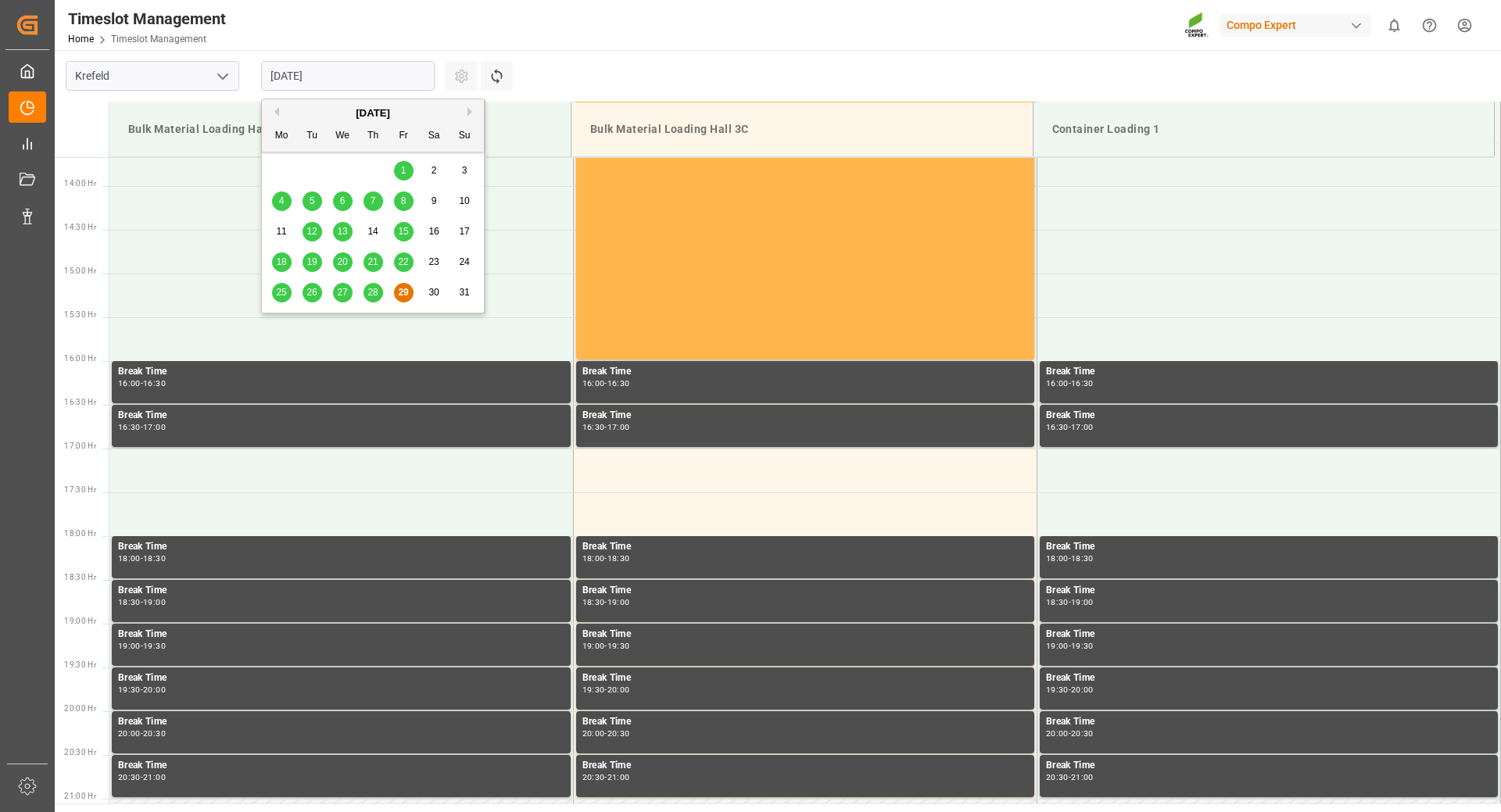
click at [373, 75] on input "29.08.2025" at bounding box center [349, 76] width 174 height 29
click at [475, 114] on button "Next Month" at bounding box center [472, 111] width 9 height 9
click at [281, 207] on span "8" at bounding box center [282, 201] width 6 height 11
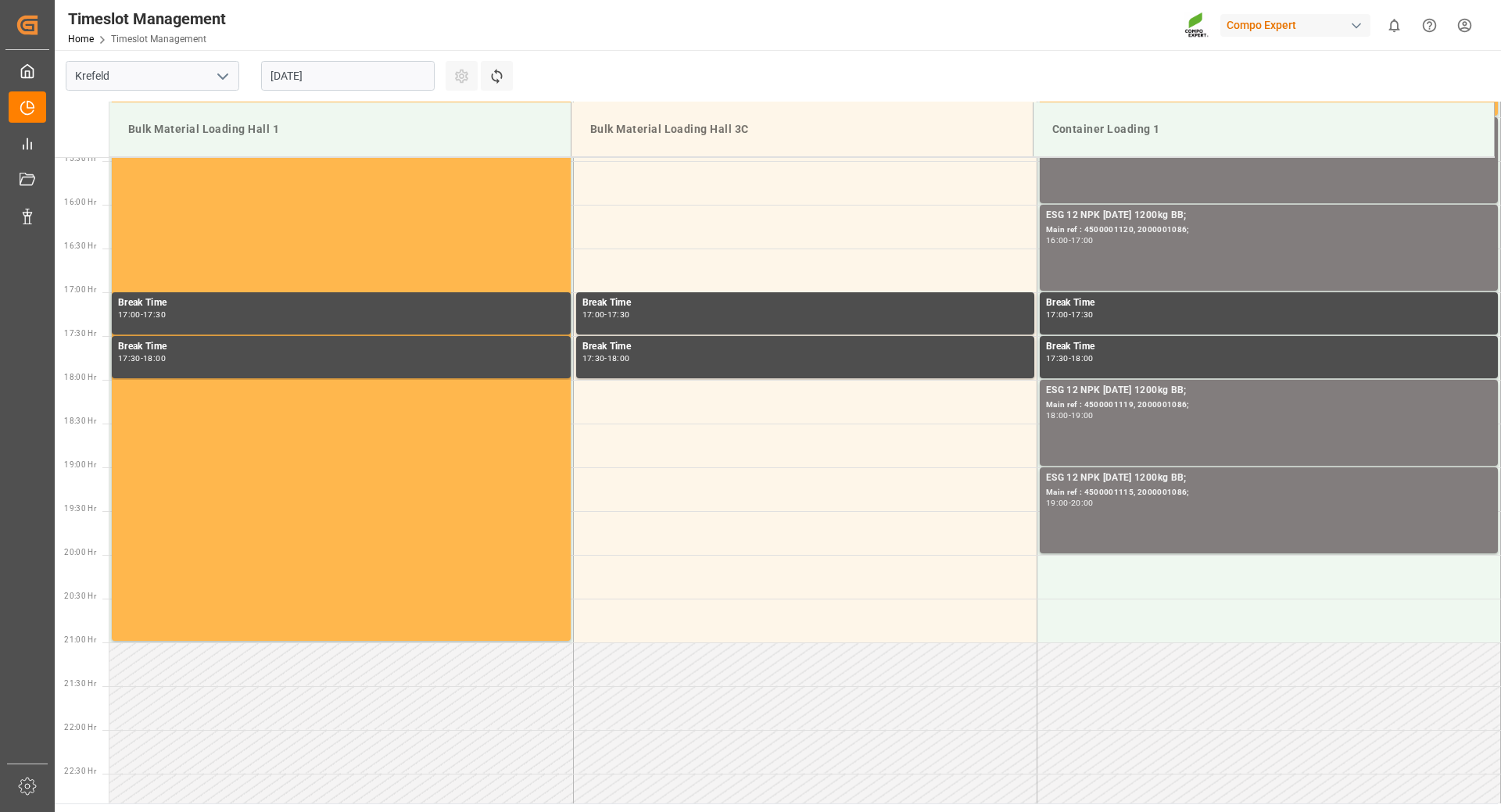
scroll to position [1431, 0]
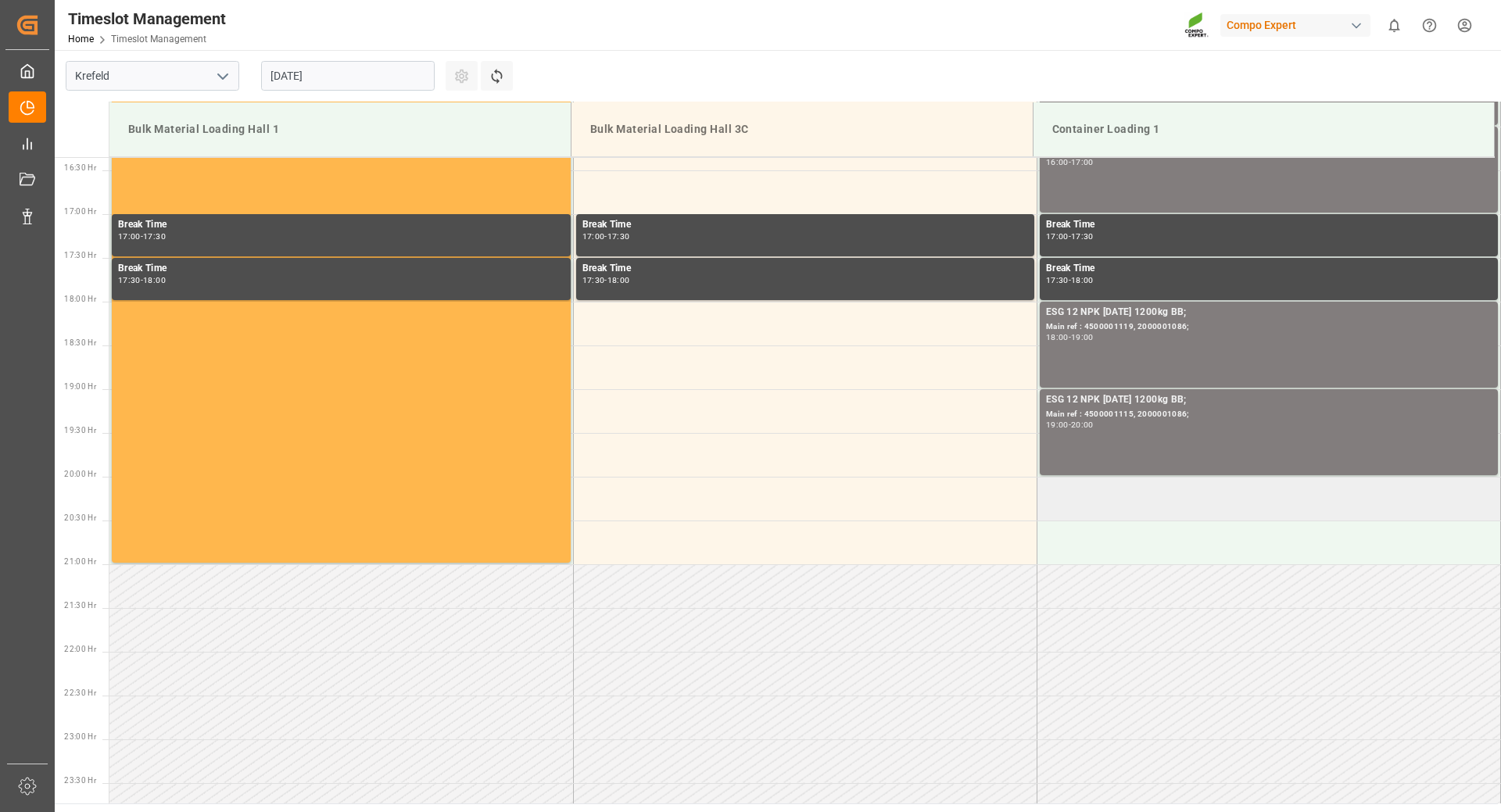
click at [1096, 490] on td at bounding box center [1269, 499] width 464 height 43
click at [1097, 491] on td at bounding box center [1269, 499] width 464 height 43
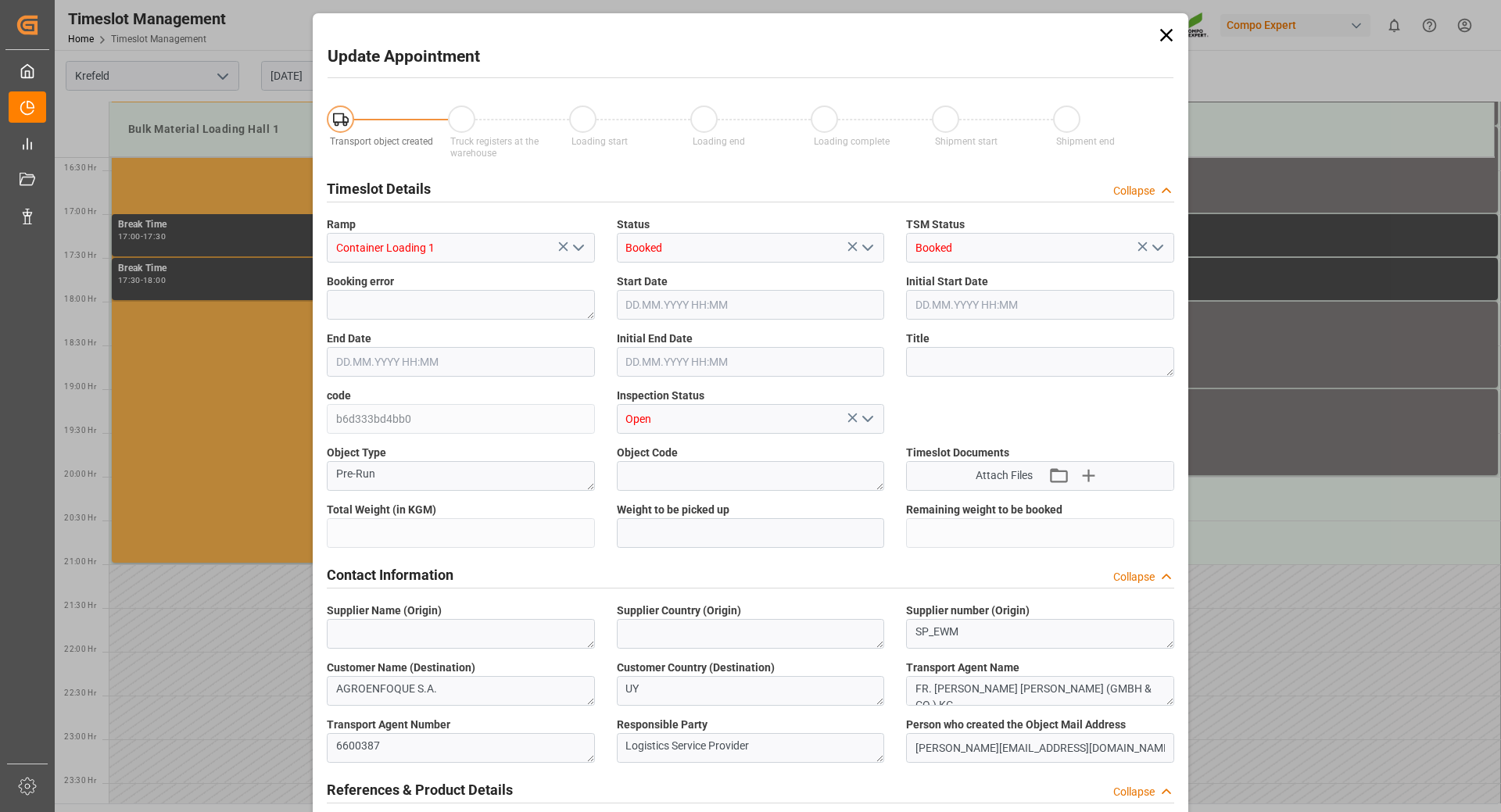
type input "24600"
type input "0"
type input "08.09.2025 20:00"
type input "08.09.2025 20:30"
type input "29.08.2025 10:51"
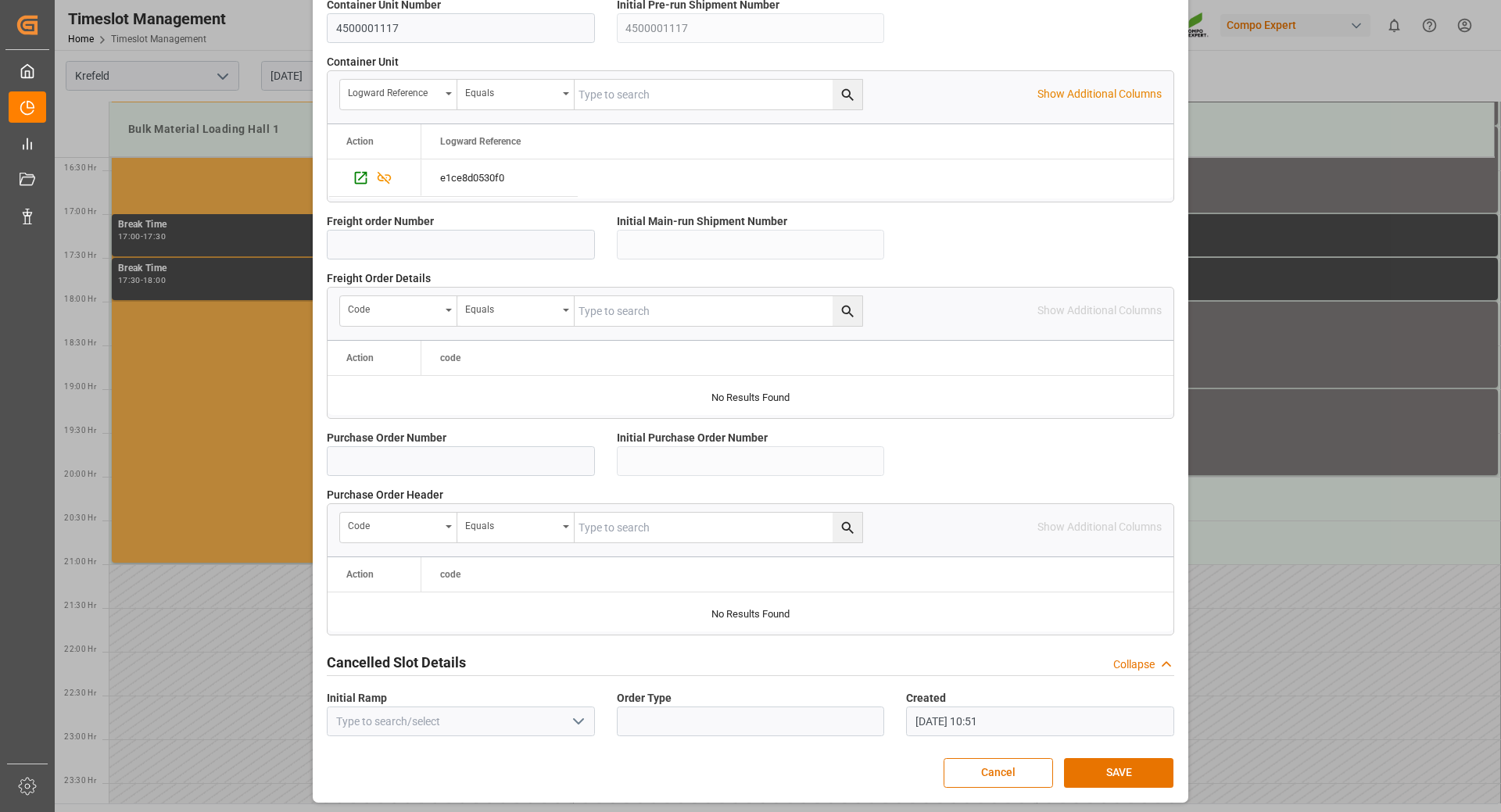
scroll to position [1253, 0]
click at [1112, 770] on button "SAVE" at bounding box center [1119, 770] width 110 height 29
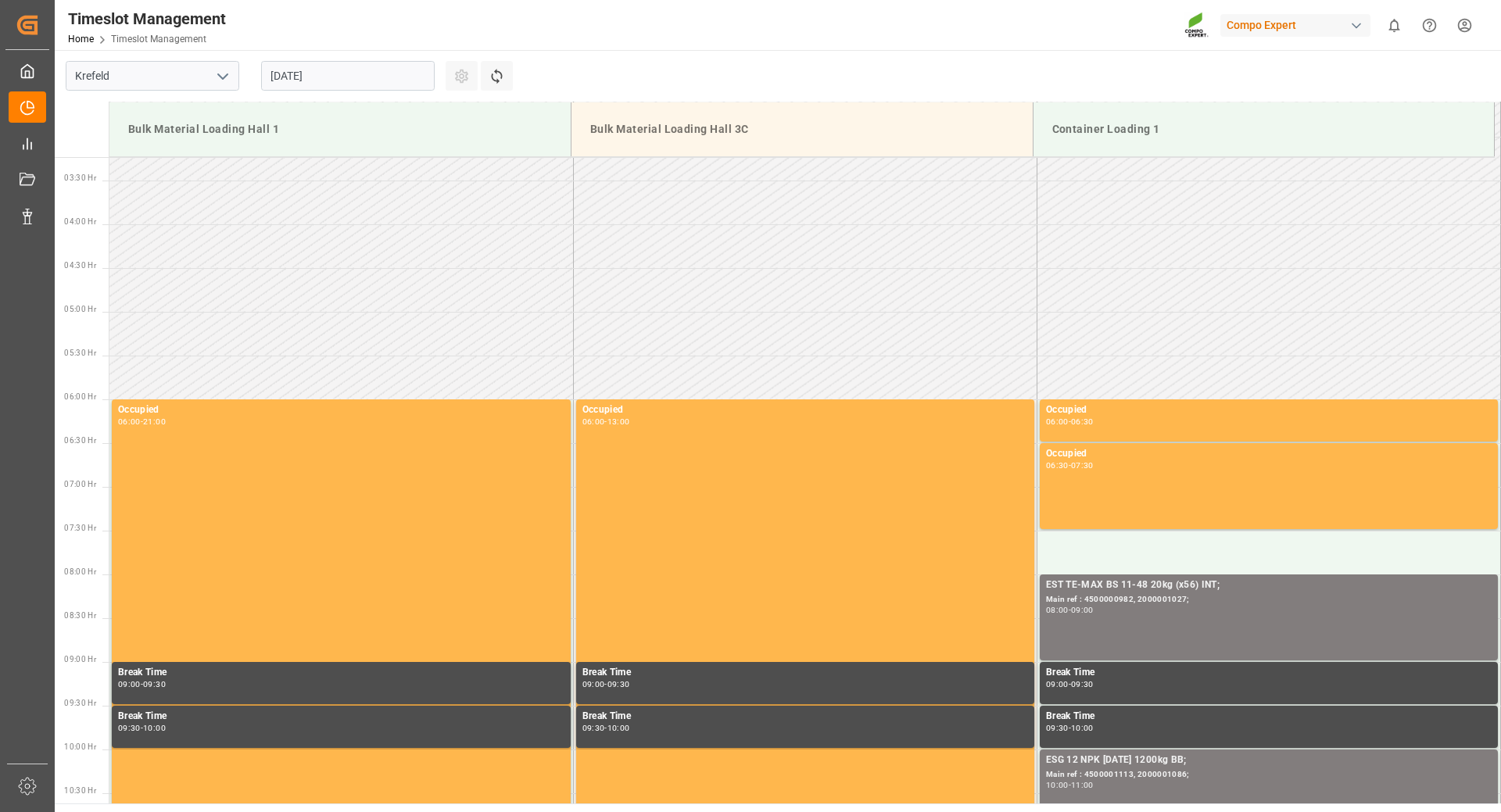
scroll to position [48, 0]
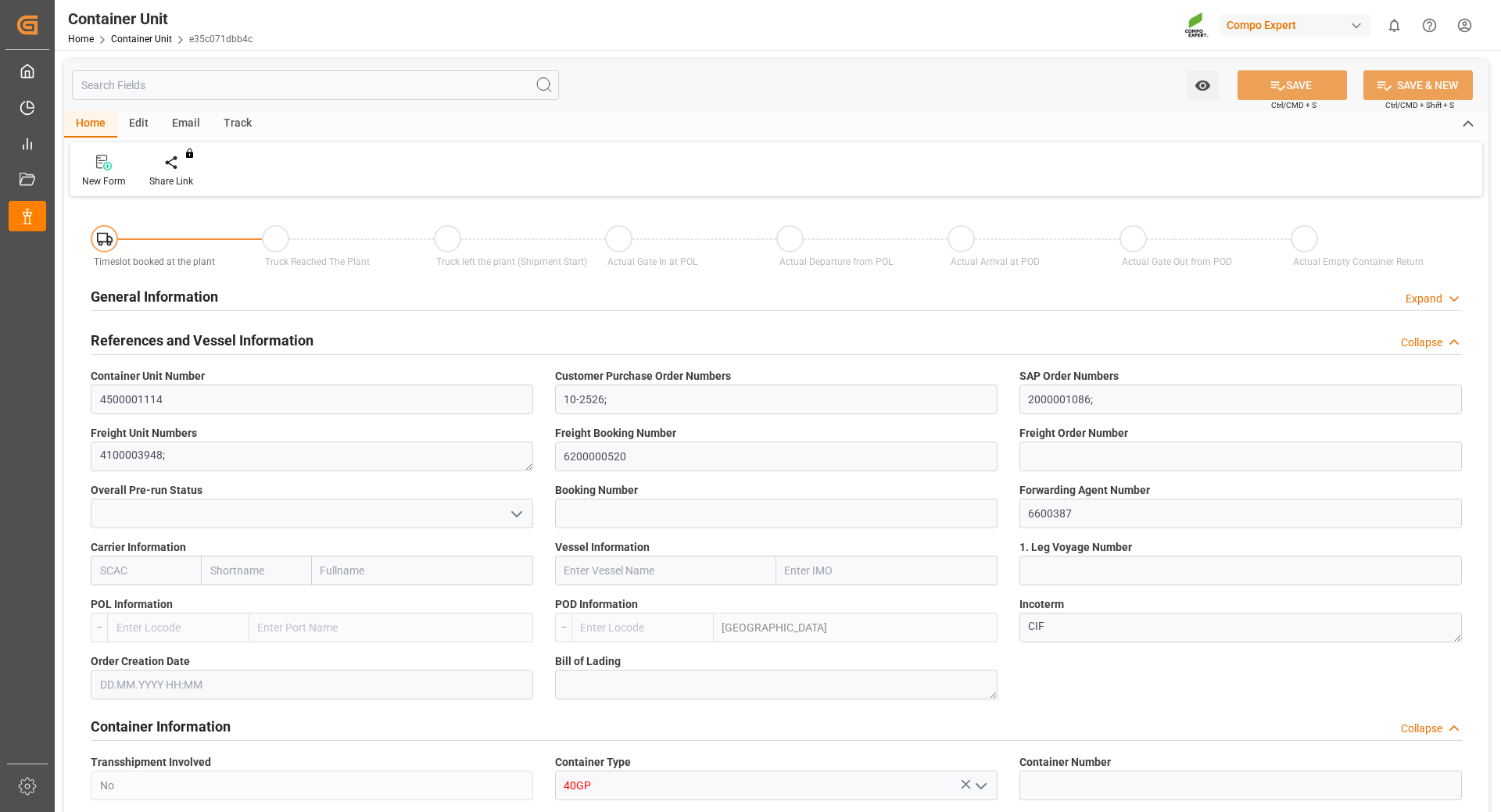
type input "UYMVD"
type input "5"
type input "0"
type input "5"
type input "0"
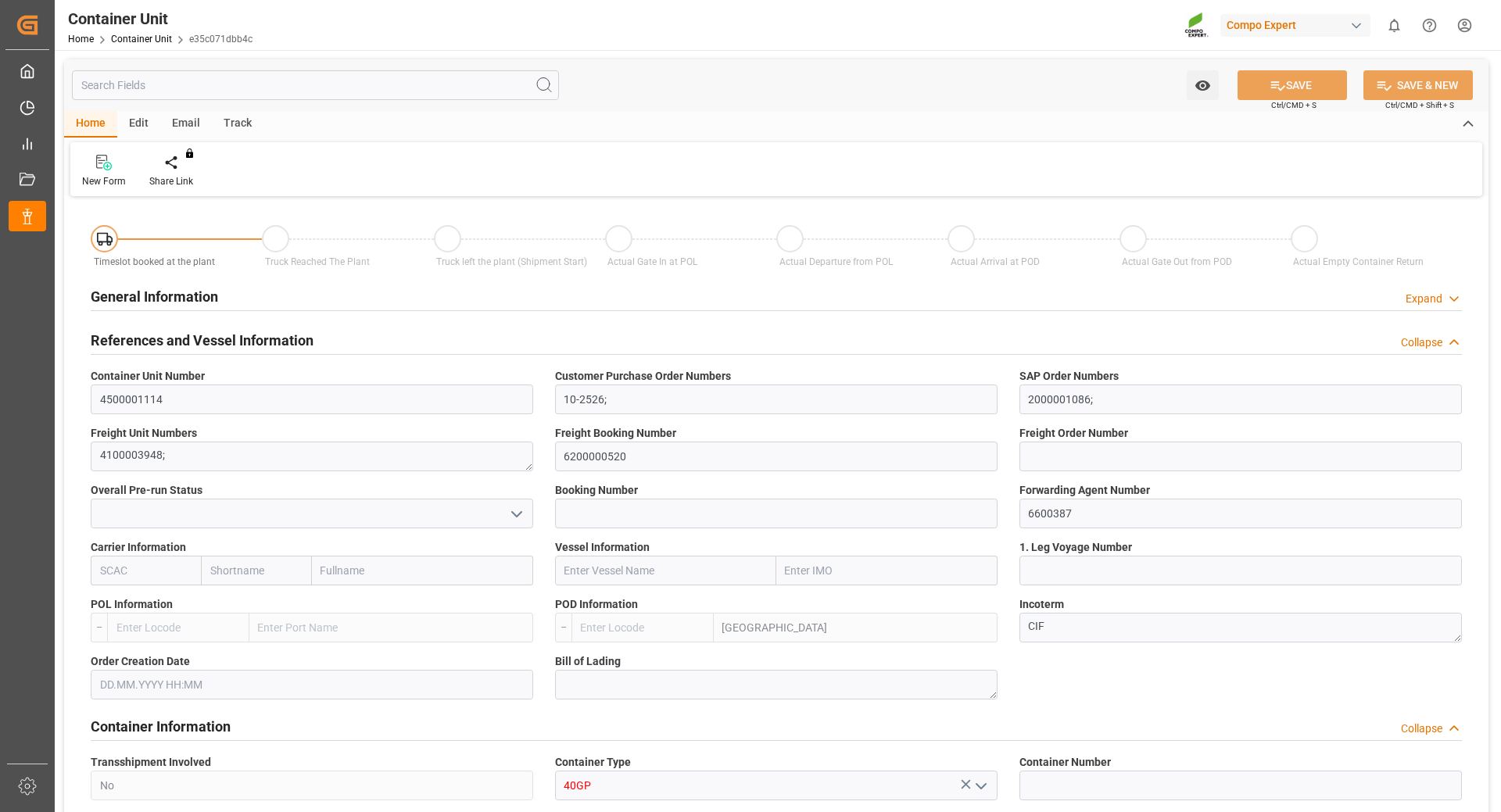
type input "0"
type input "24600"
type input "[DATE]"
click at [185, 175] on div "Create Timeslot" at bounding box center [182, 181] width 66 height 14
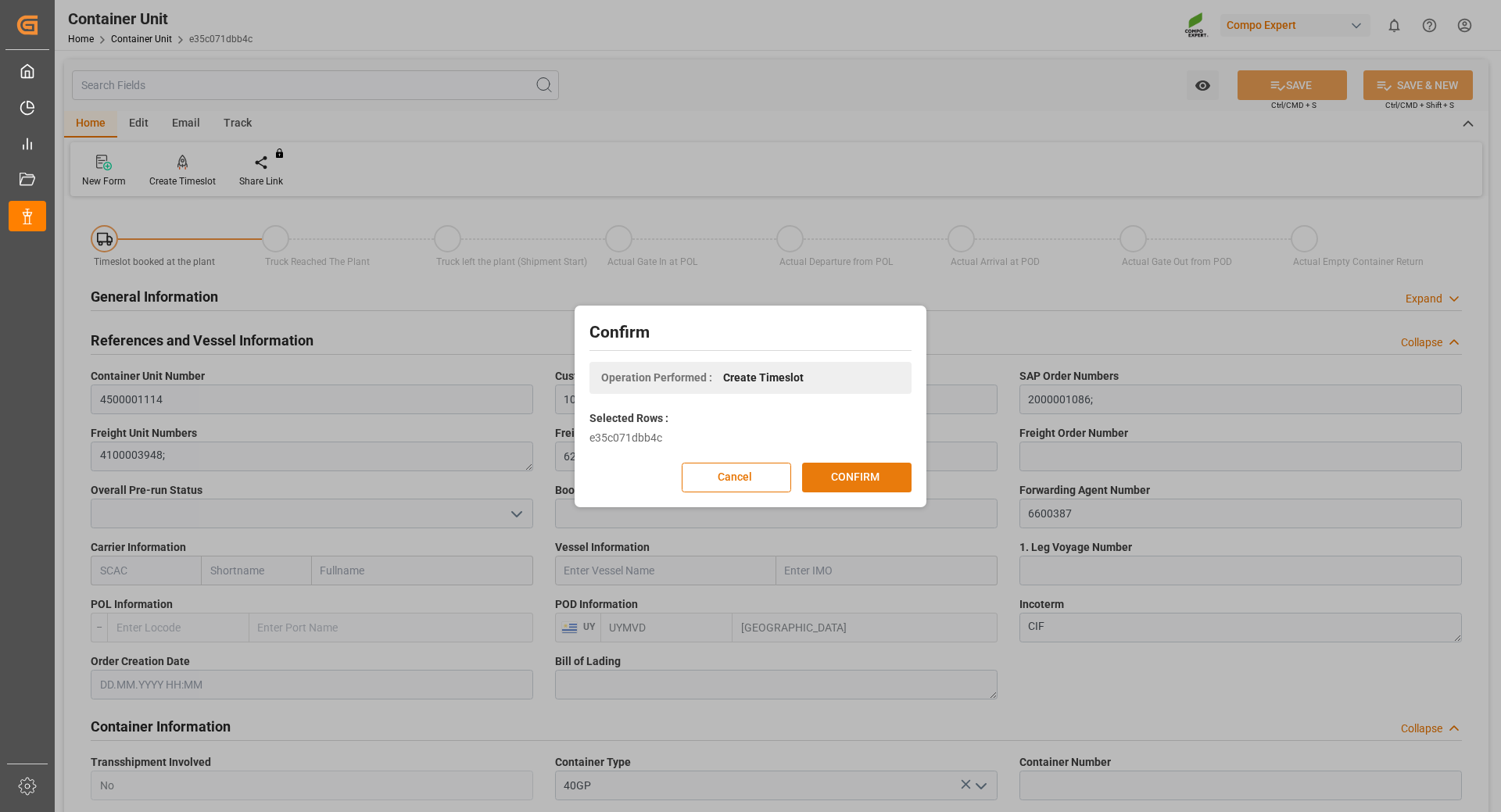
click at [825, 478] on button "CONFIRM" at bounding box center [857, 477] width 110 height 29
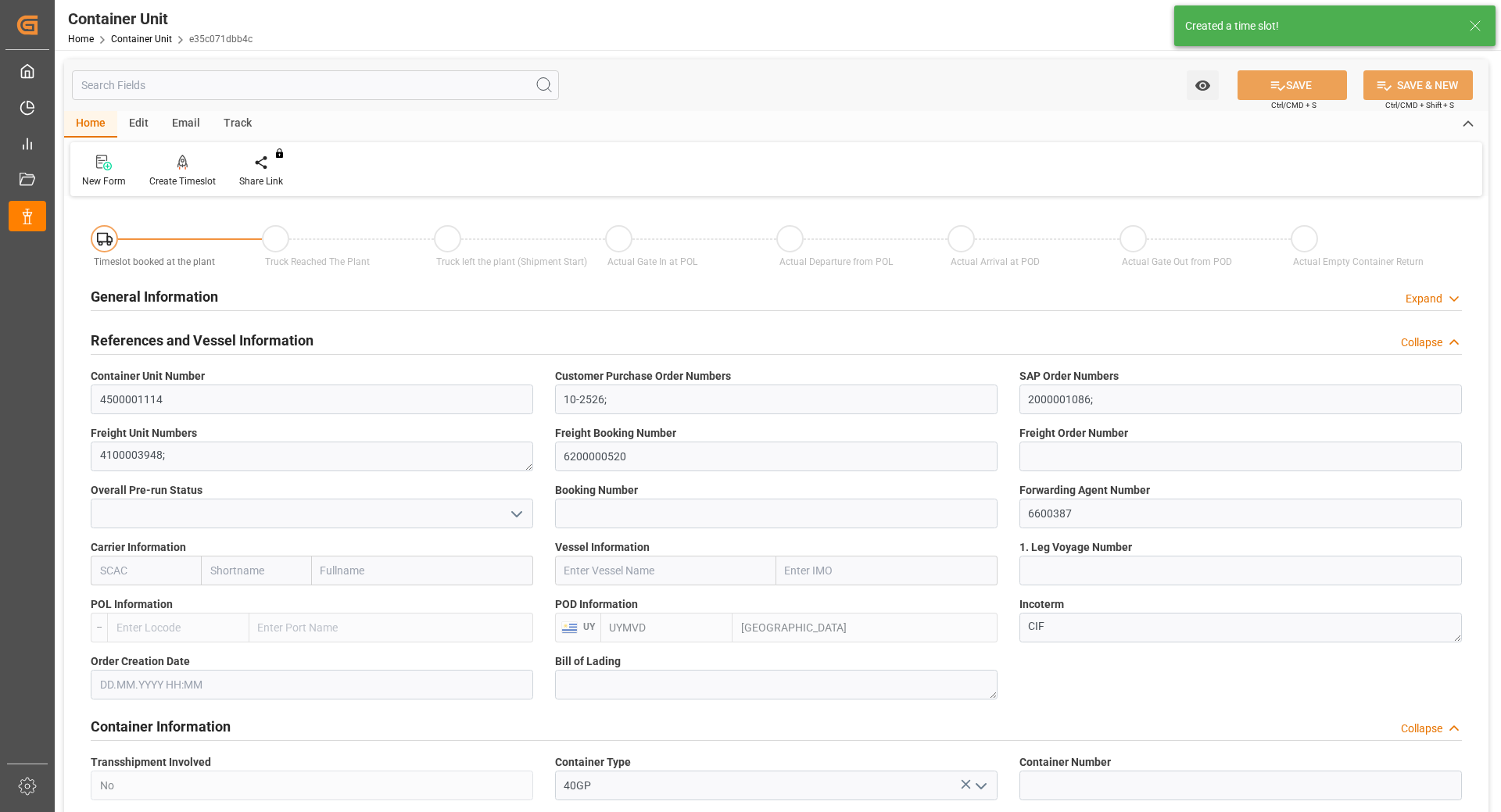
type input "UYMVD"
type input "5"
type input "0"
type input "5"
type input "0"
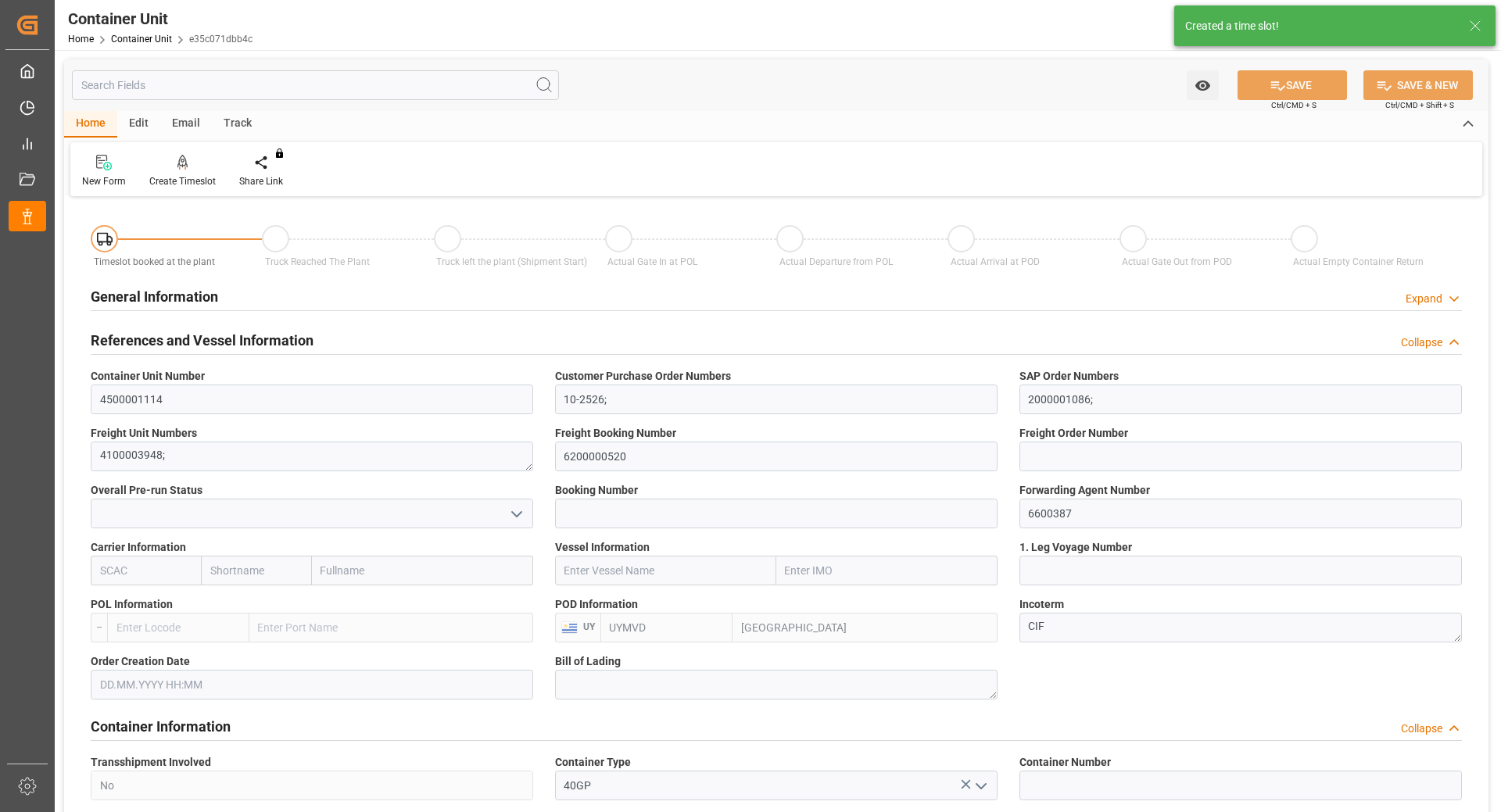
type input "0"
type input "24600"
type input "[DATE]"
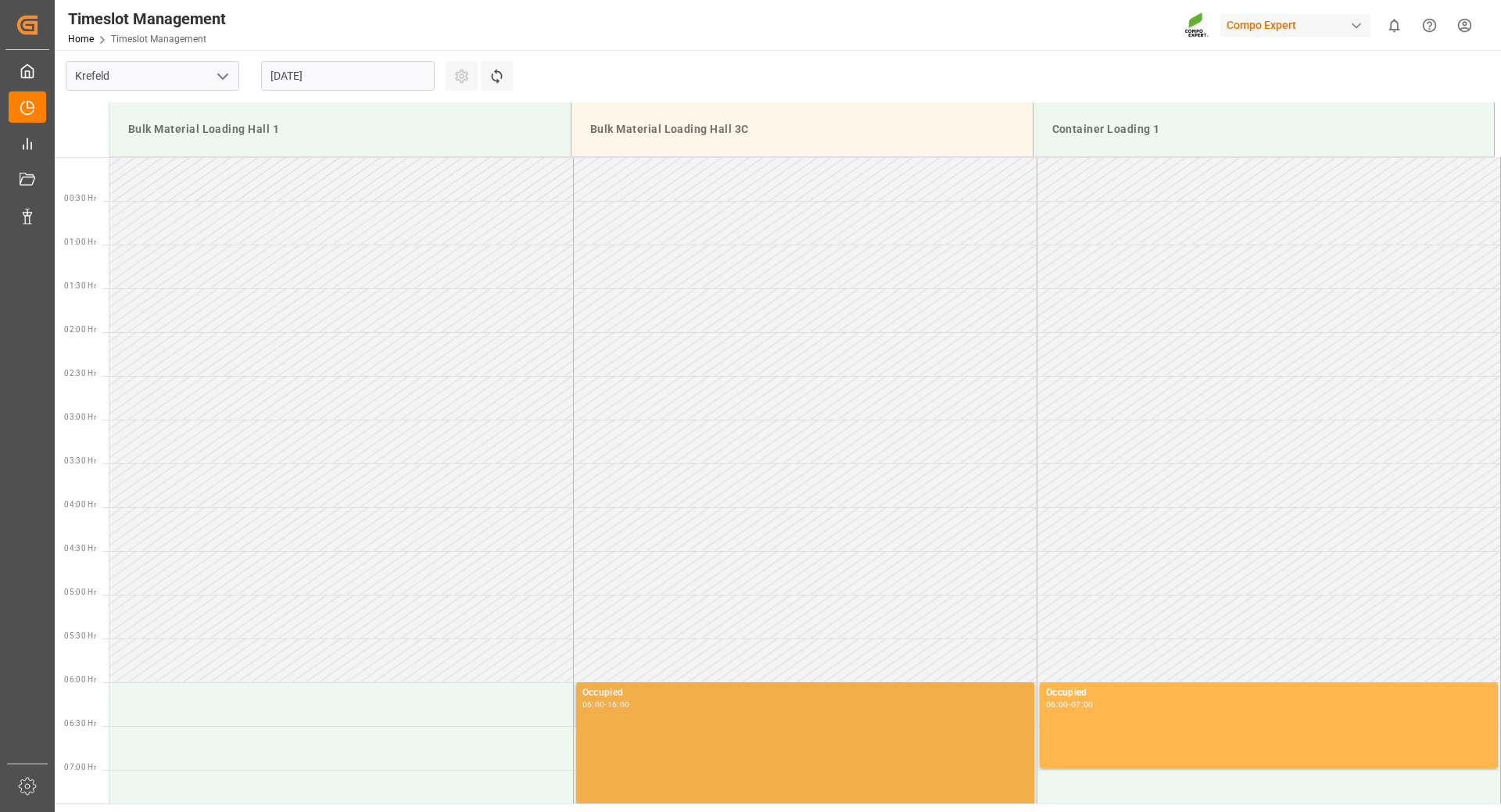
scroll to position [1040, 0]
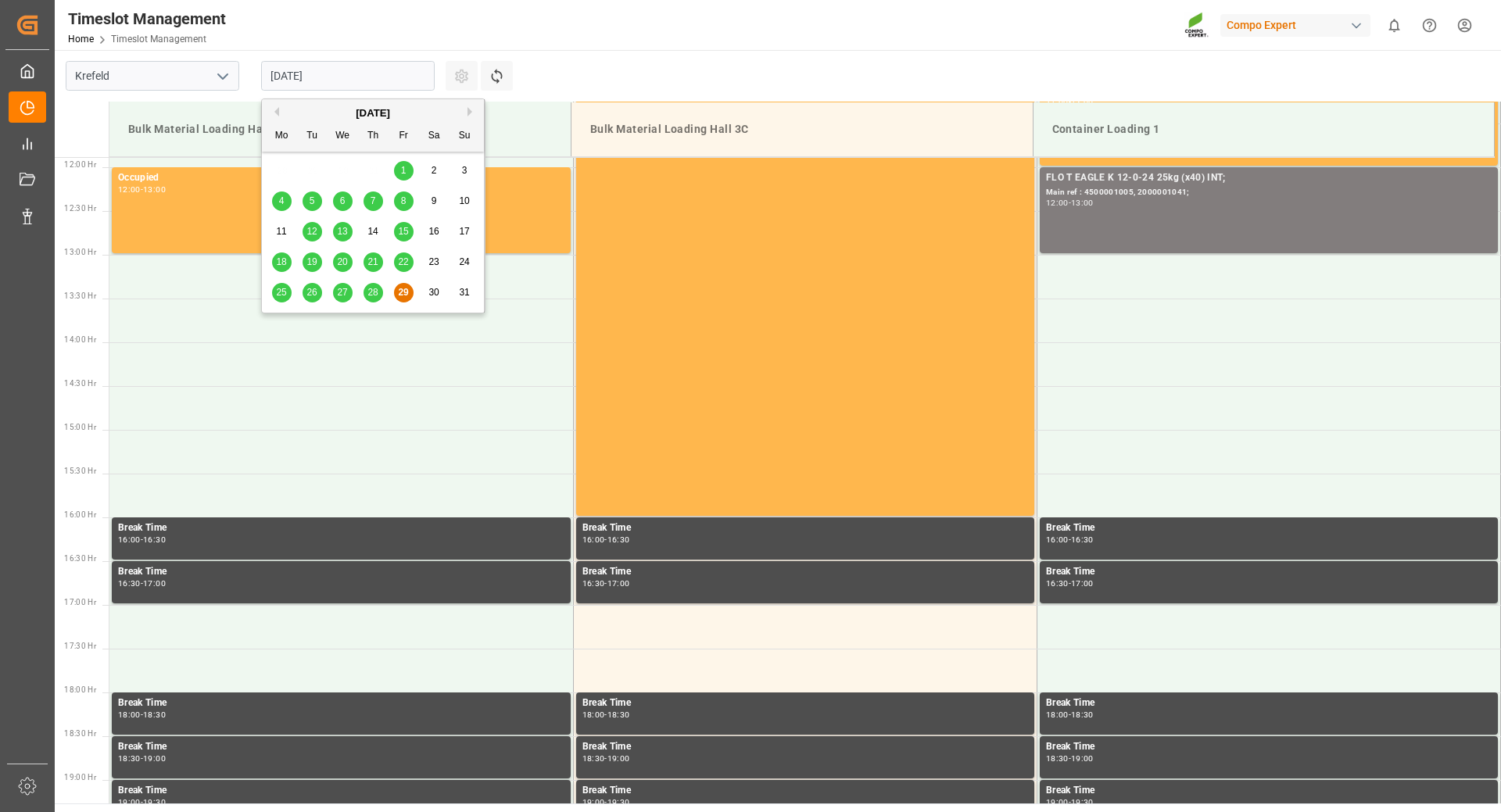
click at [367, 76] on input "[DATE]" at bounding box center [349, 76] width 174 height 29
click at [468, 111] on button "Next Month" at bounding box center [472, 111] width 9 height 9
click at [279, 208] on div "8" at bounding box center [281, 202] width 20 height 19
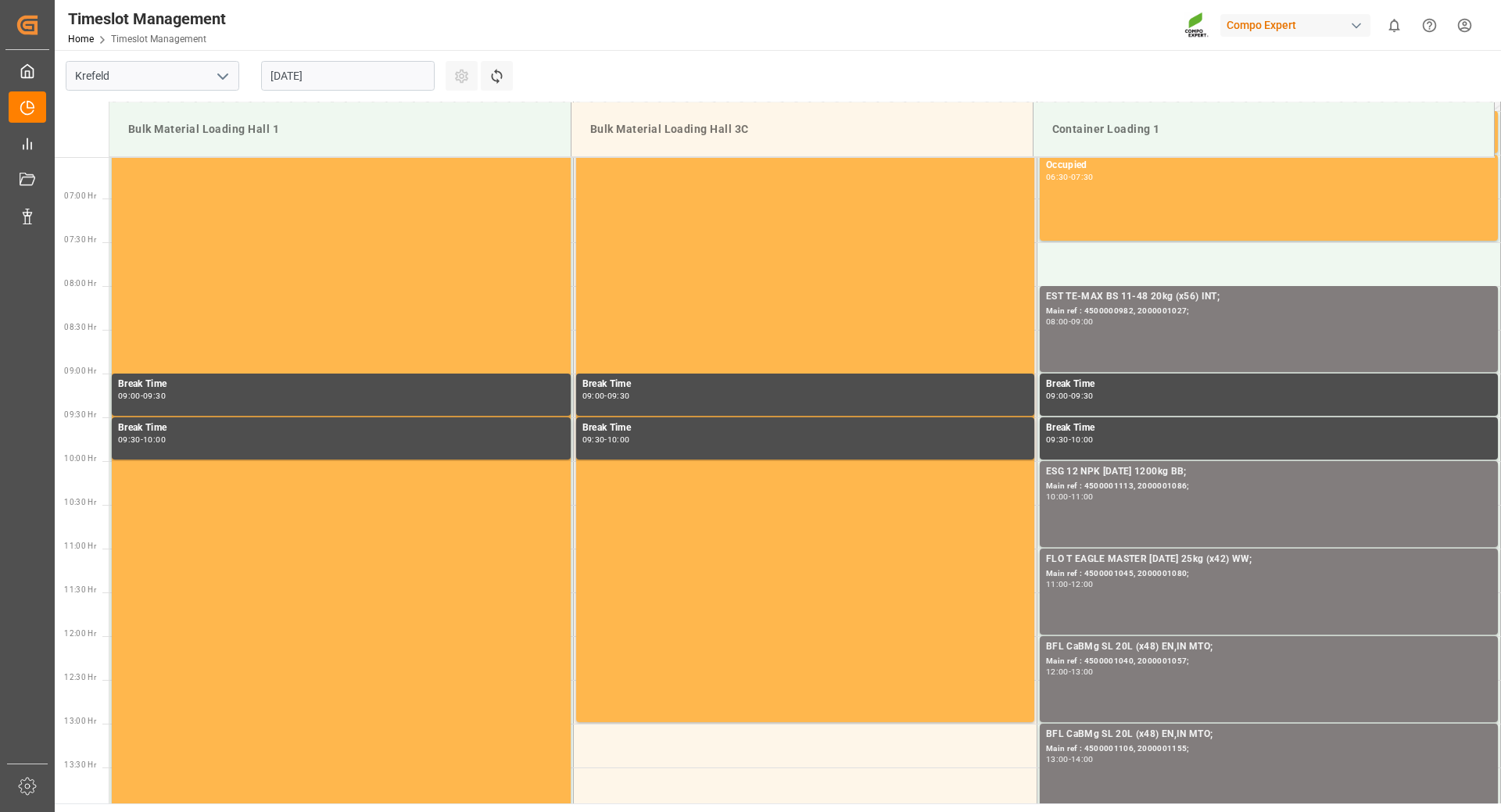
scroll to position [337, 0]
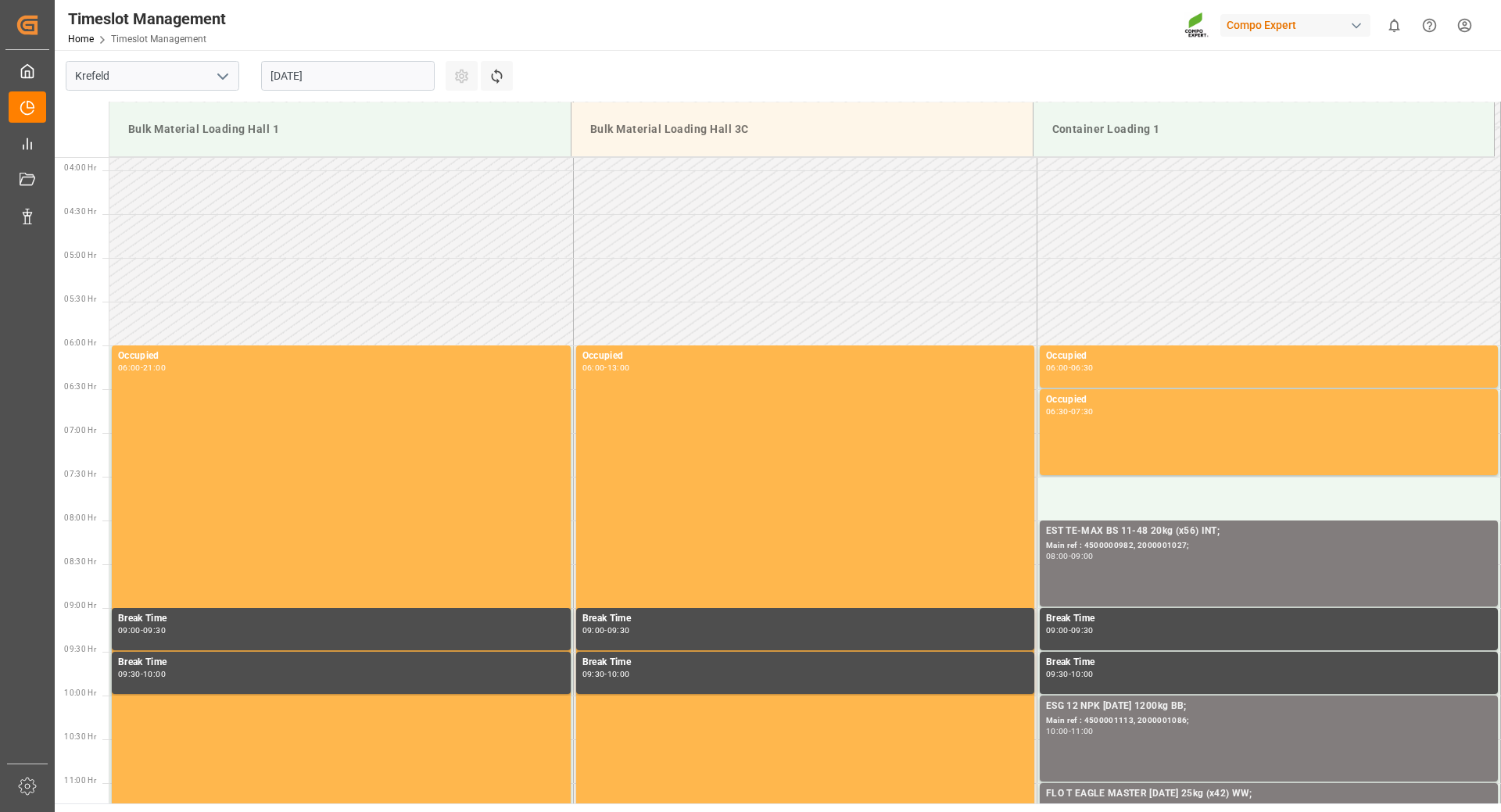
click at [343, 75] on input "[DATE]" at bounding box center [349, 76] width 174 height 29
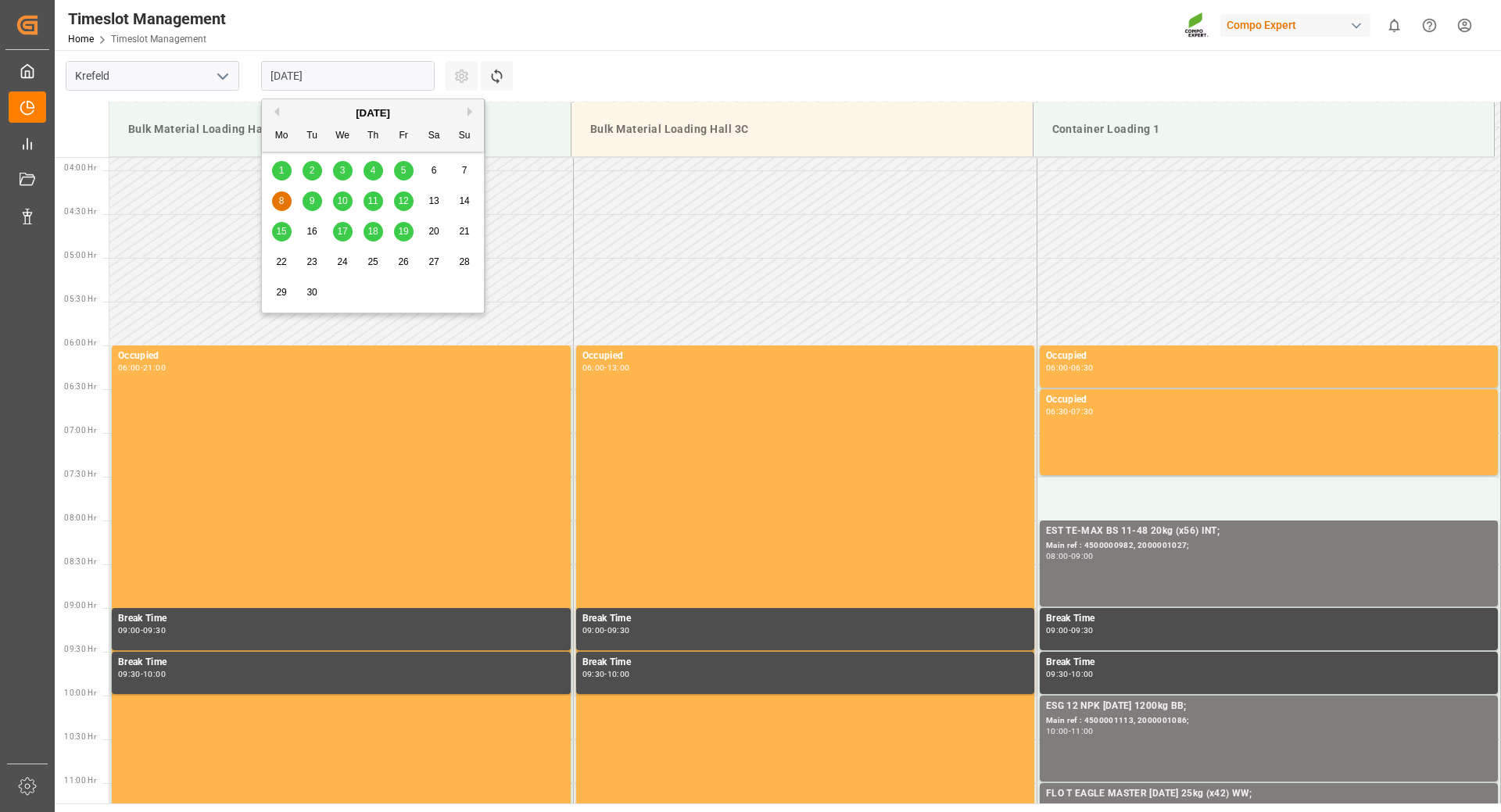
click at [307, 194] on div "9" at bounding box center [312, 202] width 20 height 19
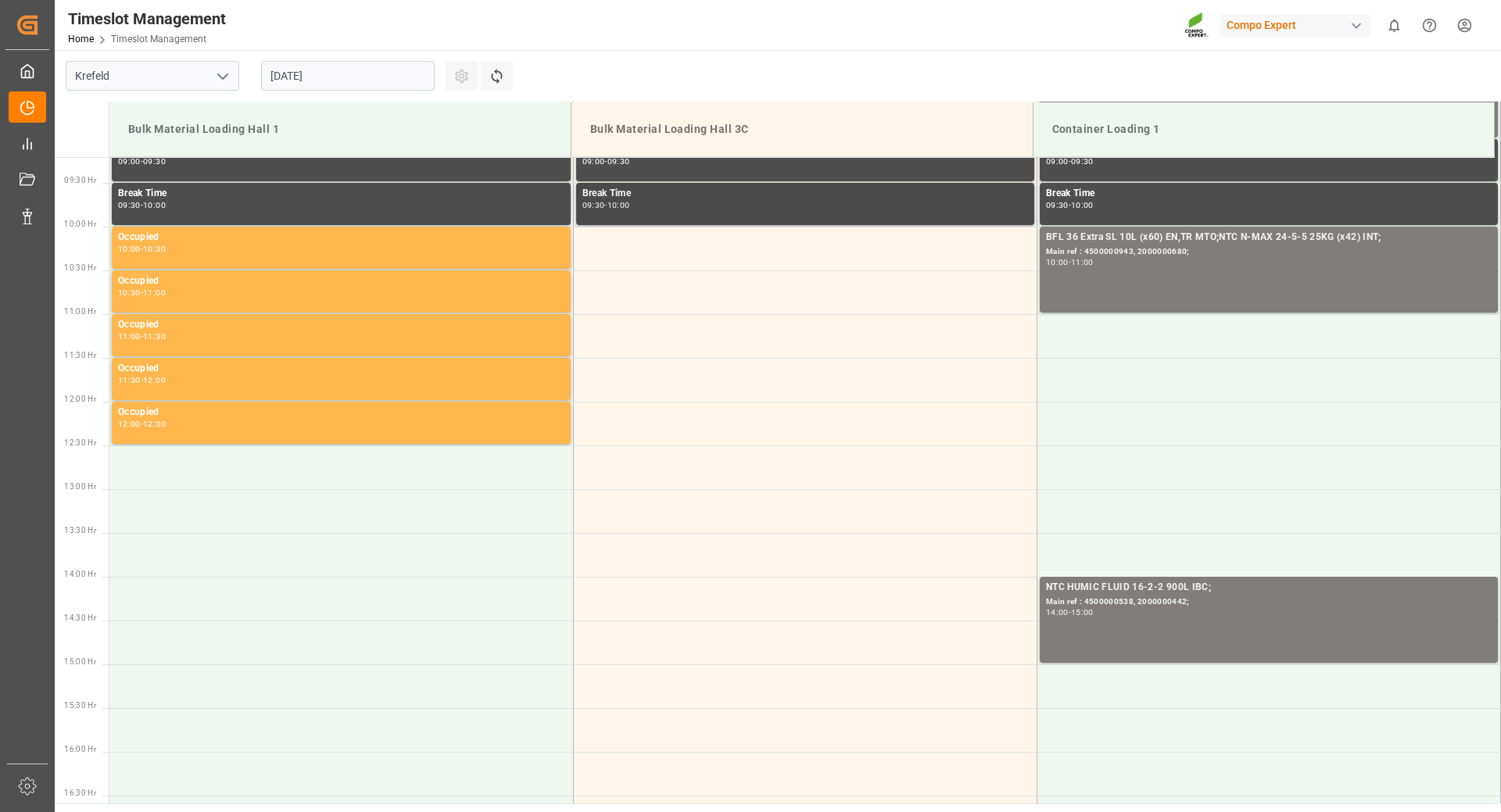
scroll to position [728, 0]
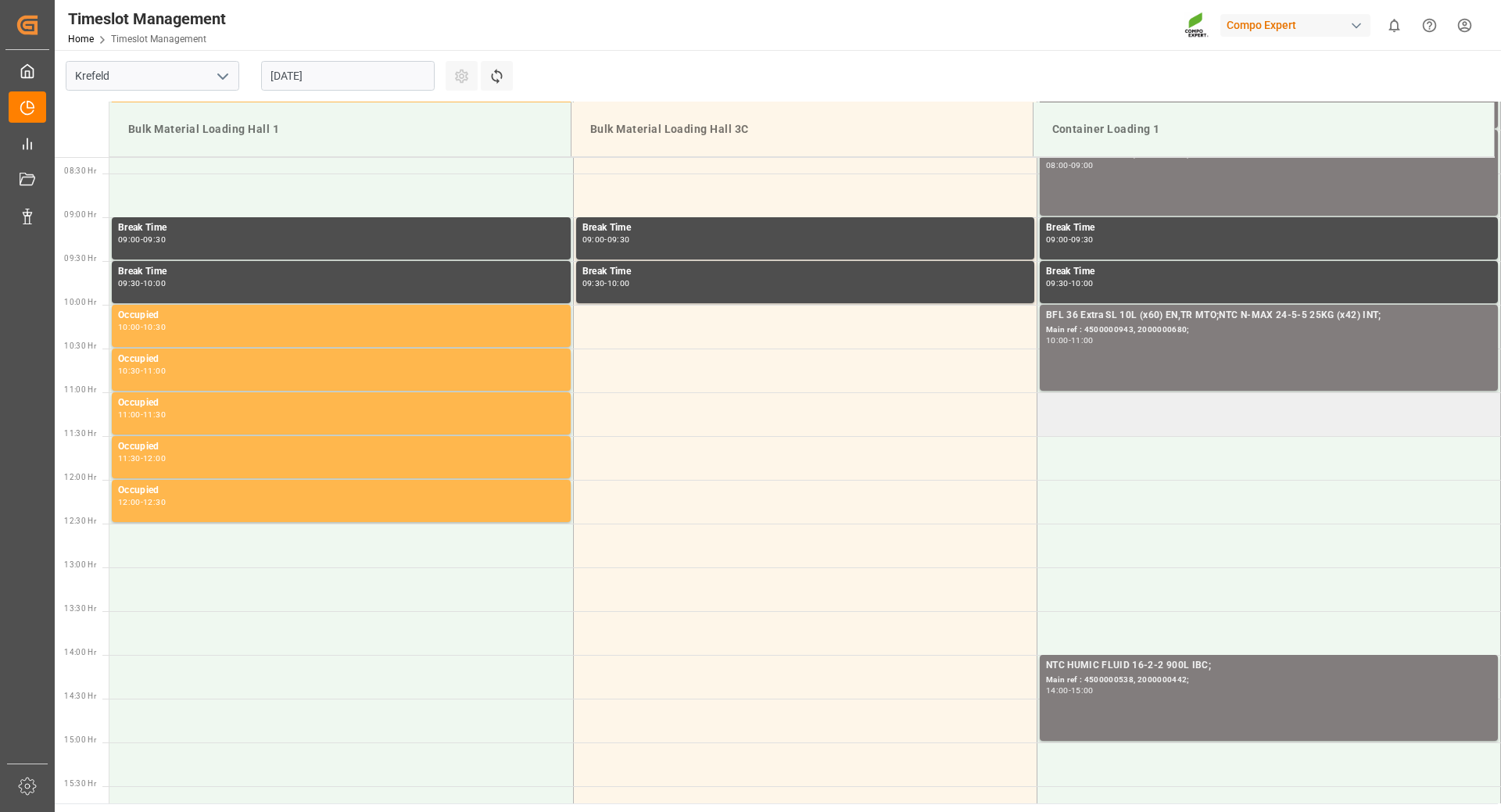
click at [1061, 411] on td at bounding box center [1269, 414] width 464 height 43
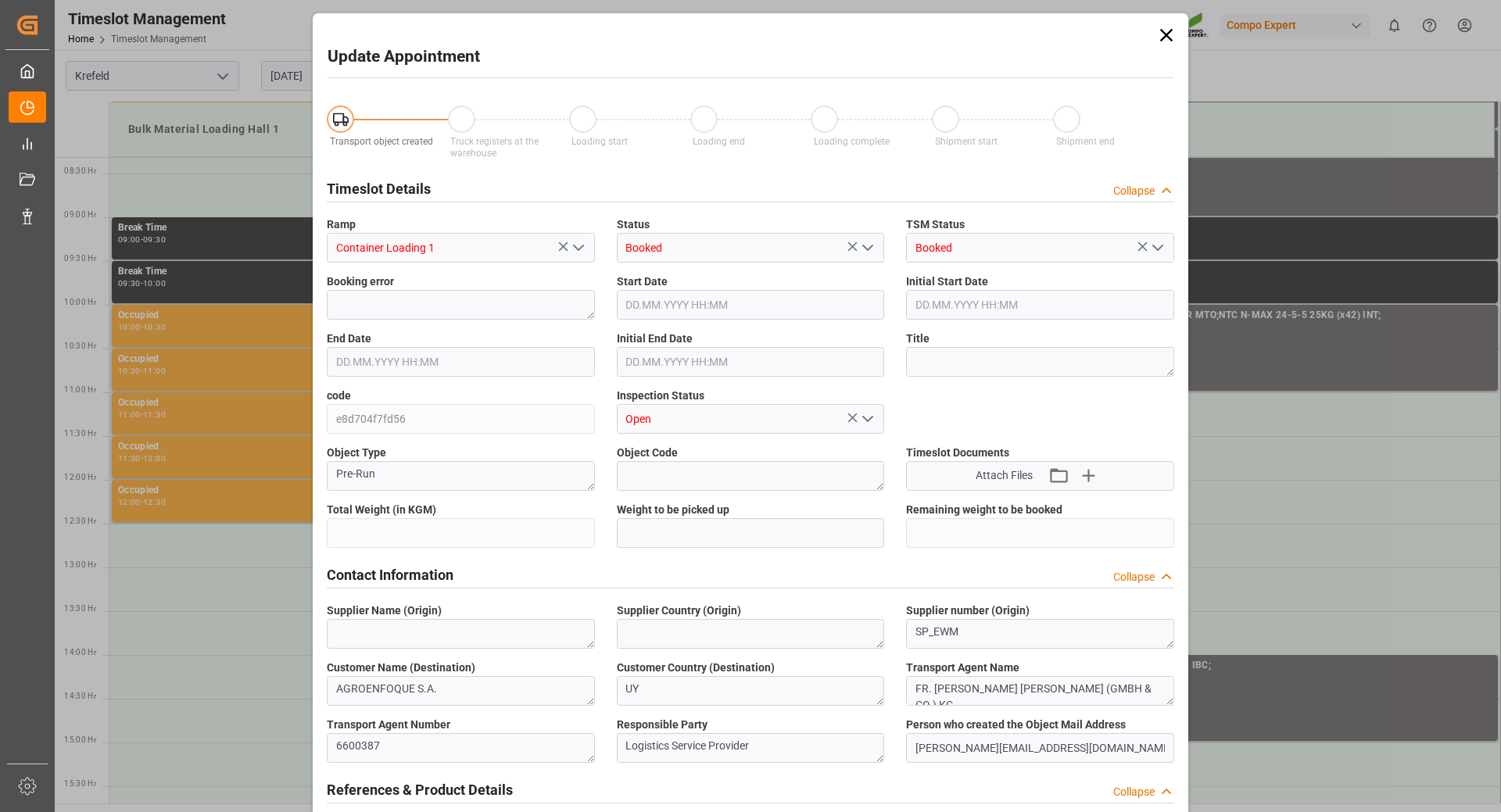
type input "24600"
type input "0"
type input "[DATE] 11:00"
type input "[DATE] 11:30"
type input "[DATE] 10:52"
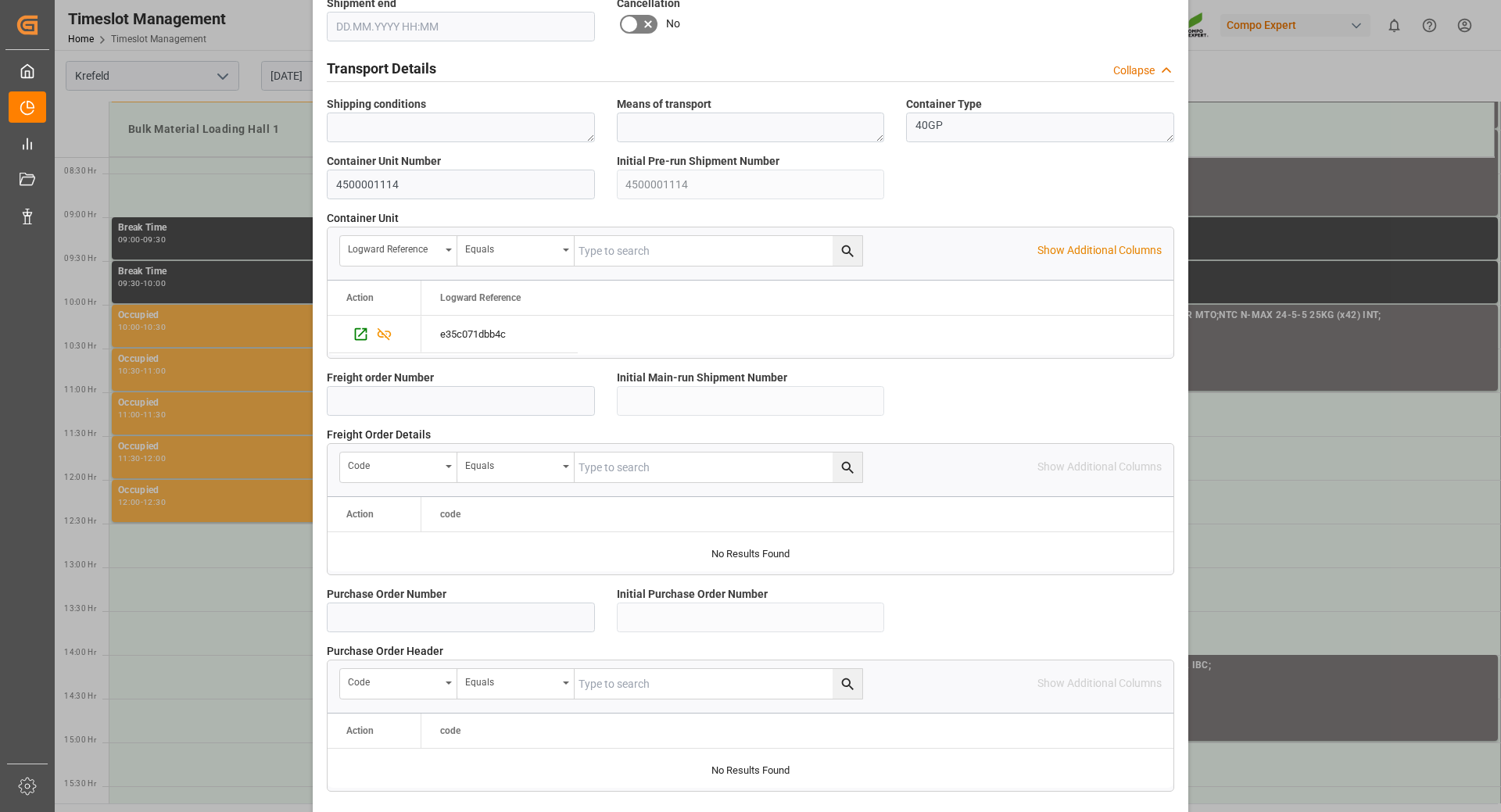
scroll to position [1253, 0]
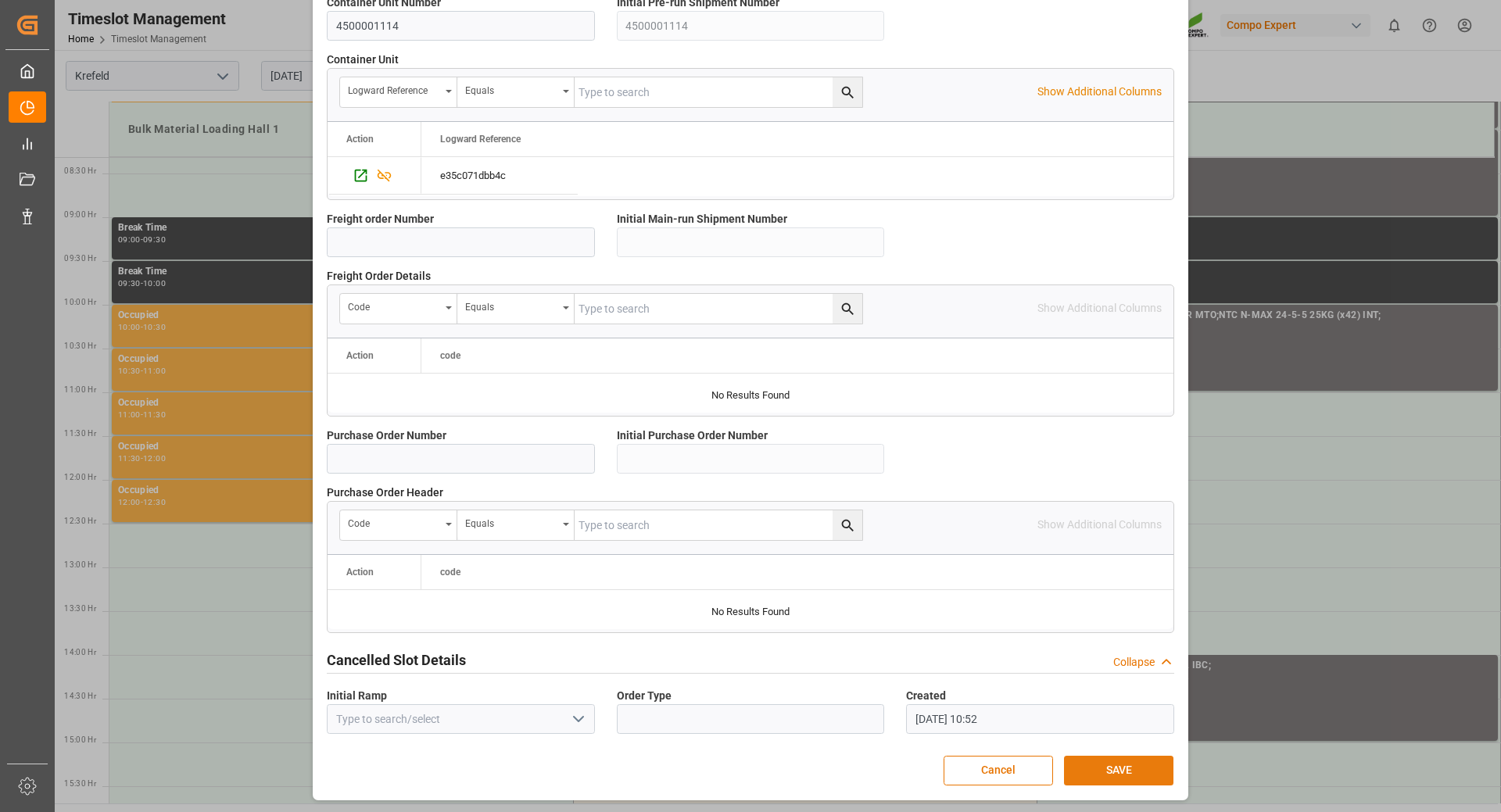
click at [1083, 769] on button "SAVE" at bounding box center [1119, 770] width 110 height 29
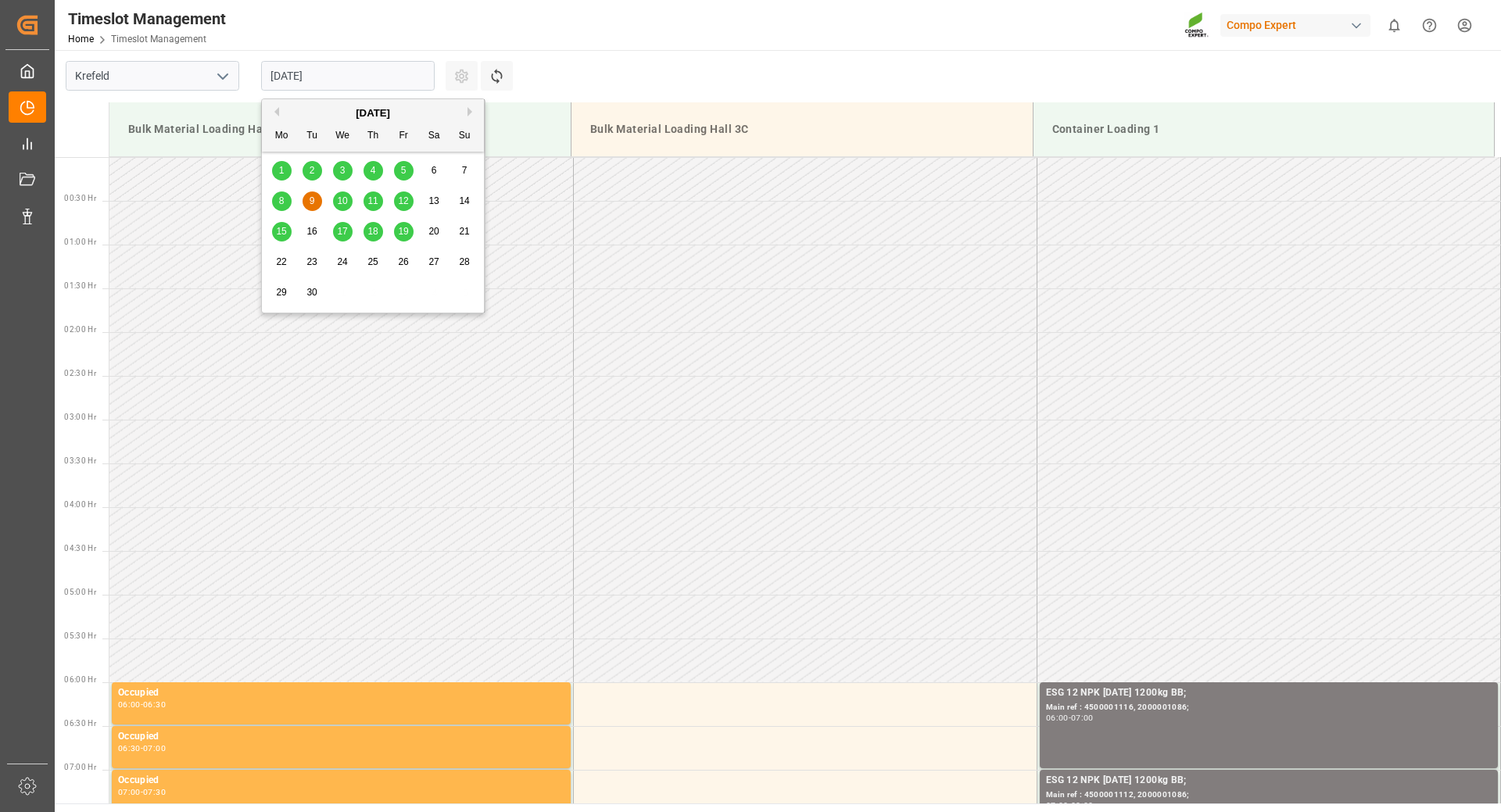
click at [420, 74] on input "[DATE]" at bounding box center [349, 76] width 174 height 29
click at [406, 173] on span "5" at bounding box center [404, 171] width 6 height 11
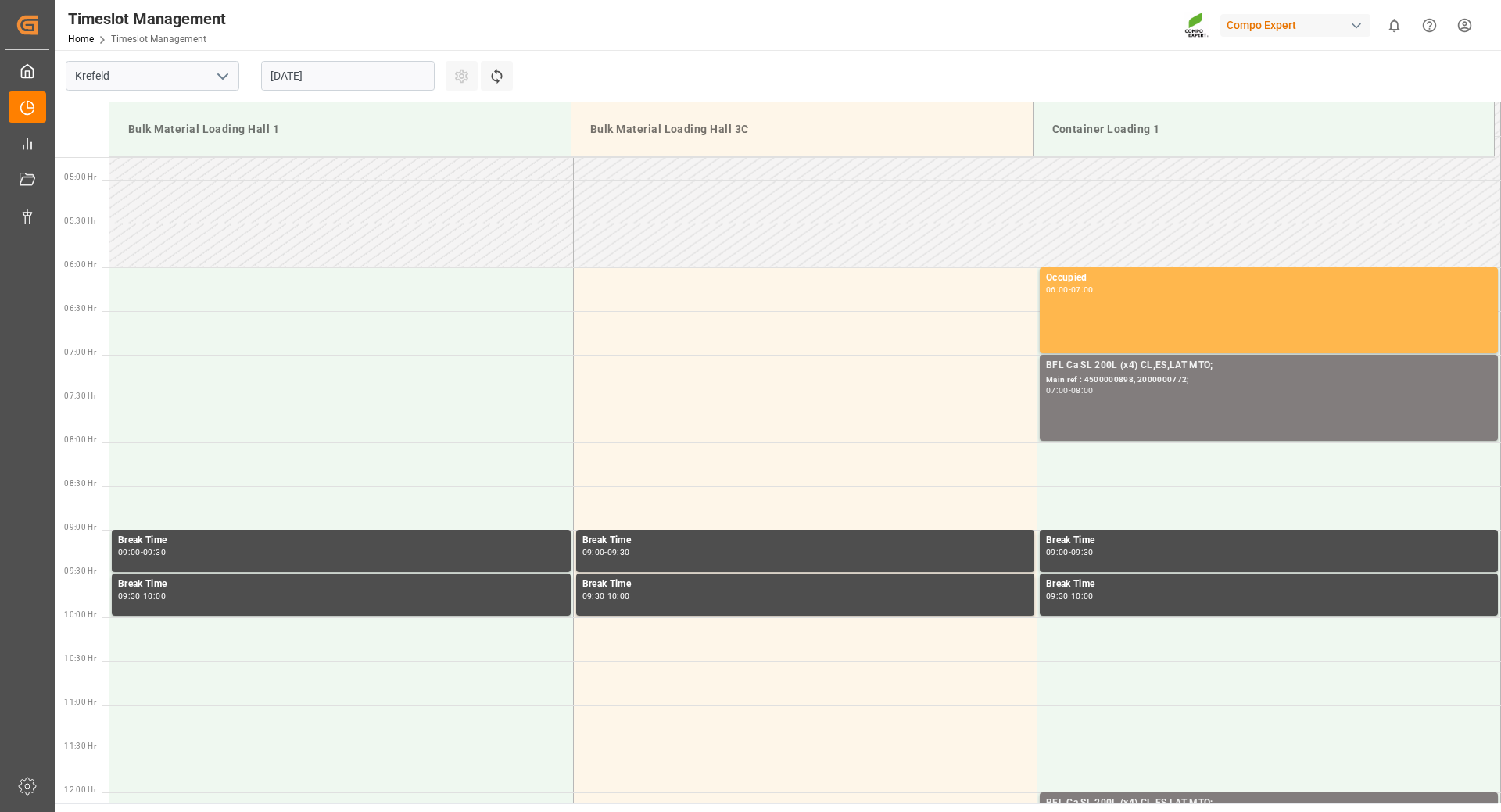
scroll to position [102, 0]
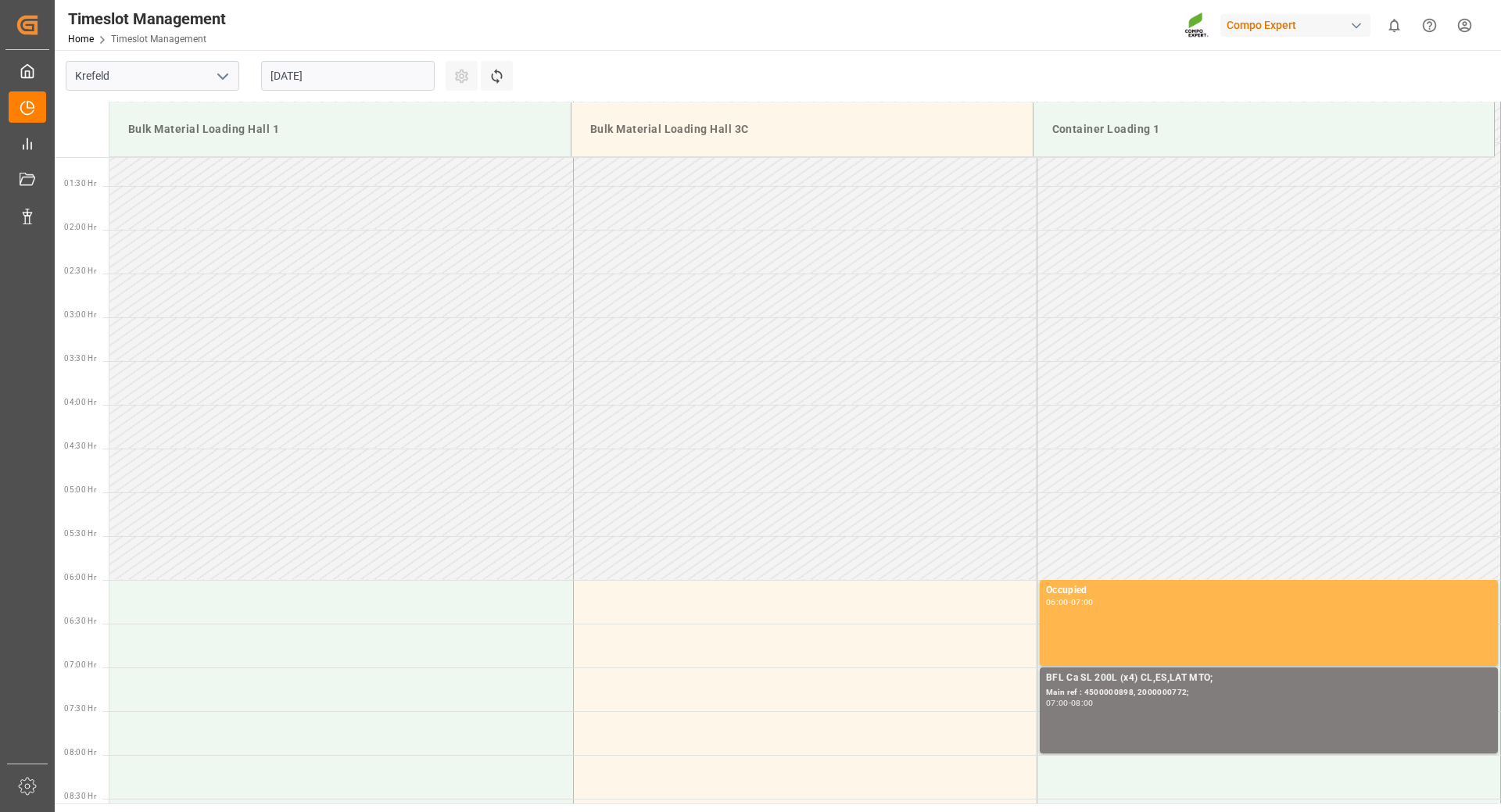
click at [352, 70] on input "[DATE]" at bounding box center [349, 76] width 174 height 29
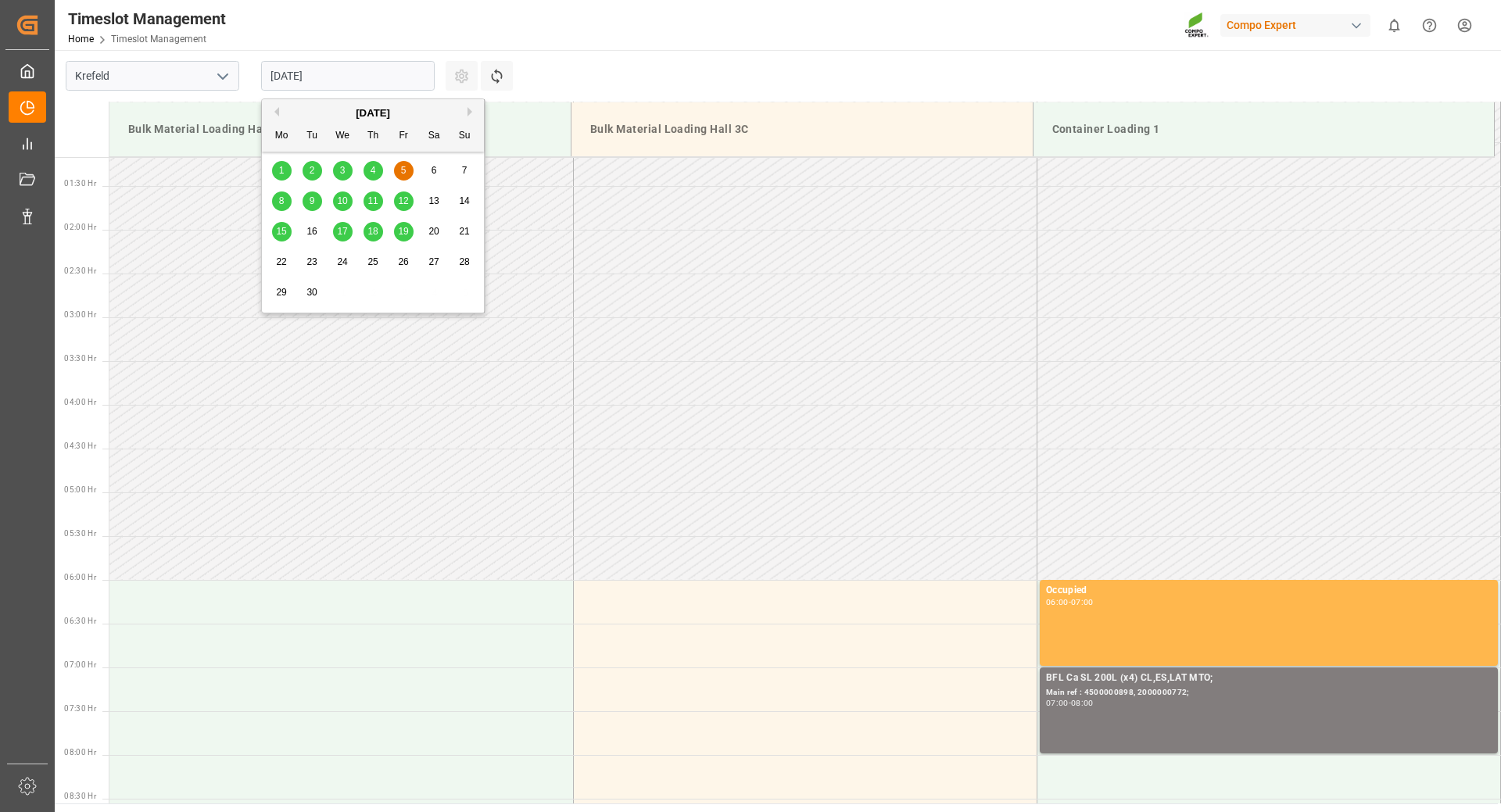
click at [371, 175] on span "4" at bounding box center [373, 171] width 6 height 11
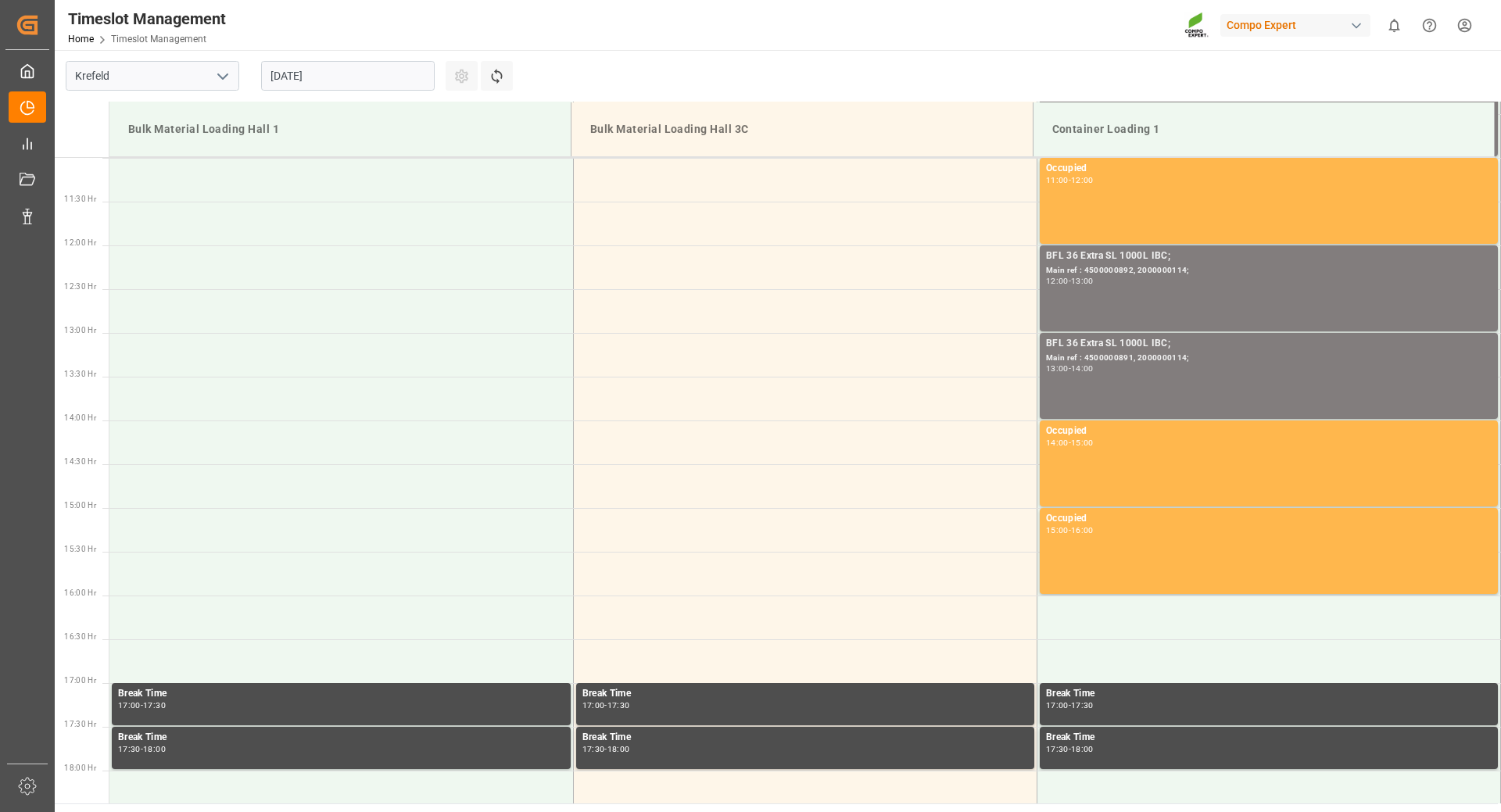
scroll to position [728, 0]
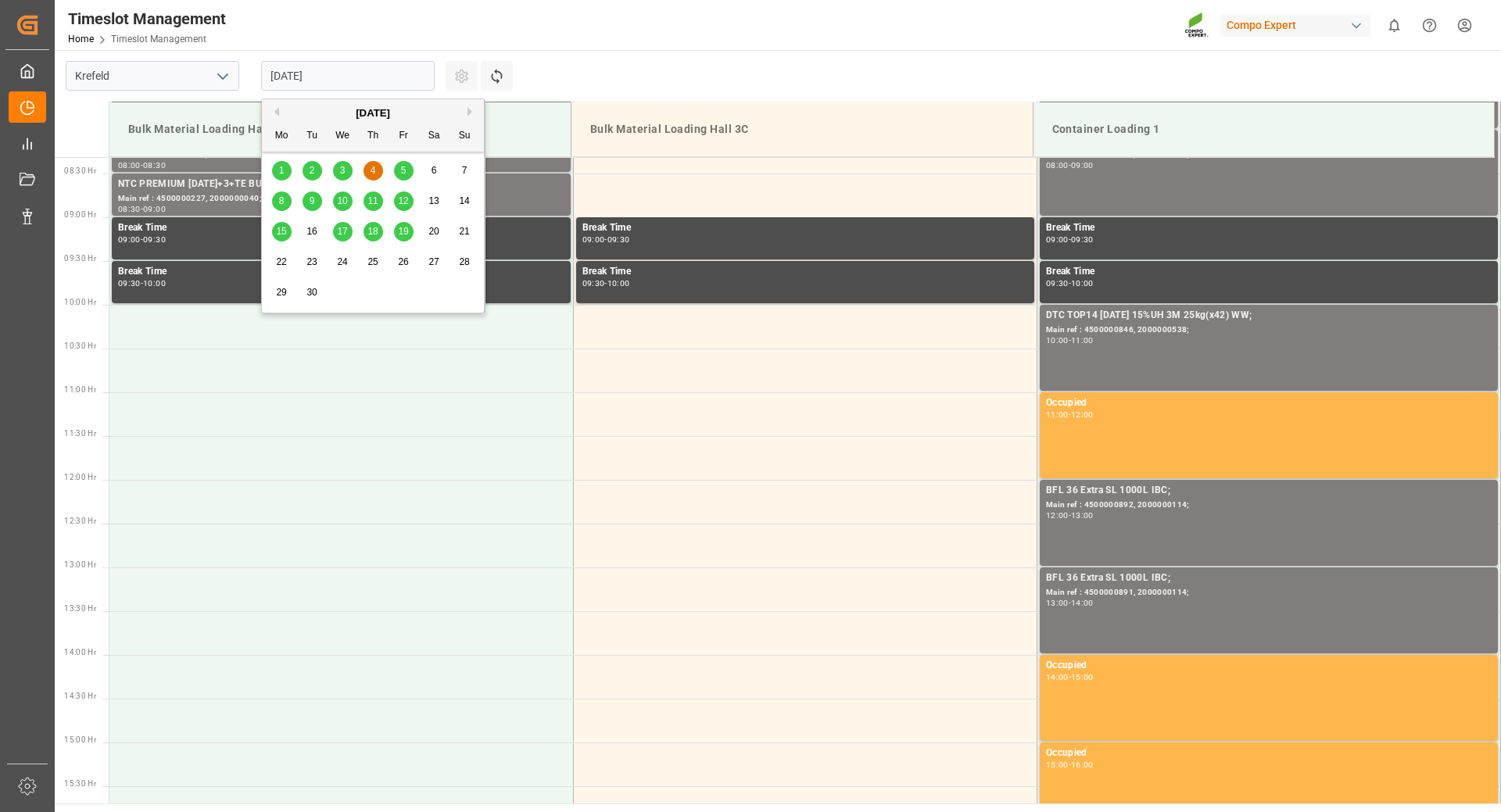
click at [361, 75] on input "[DATE]" at bounding box center [349, 76] width 174 height 29
click at [344, 176] on span "3" at bounding box center [343, 171] width 6 height 11
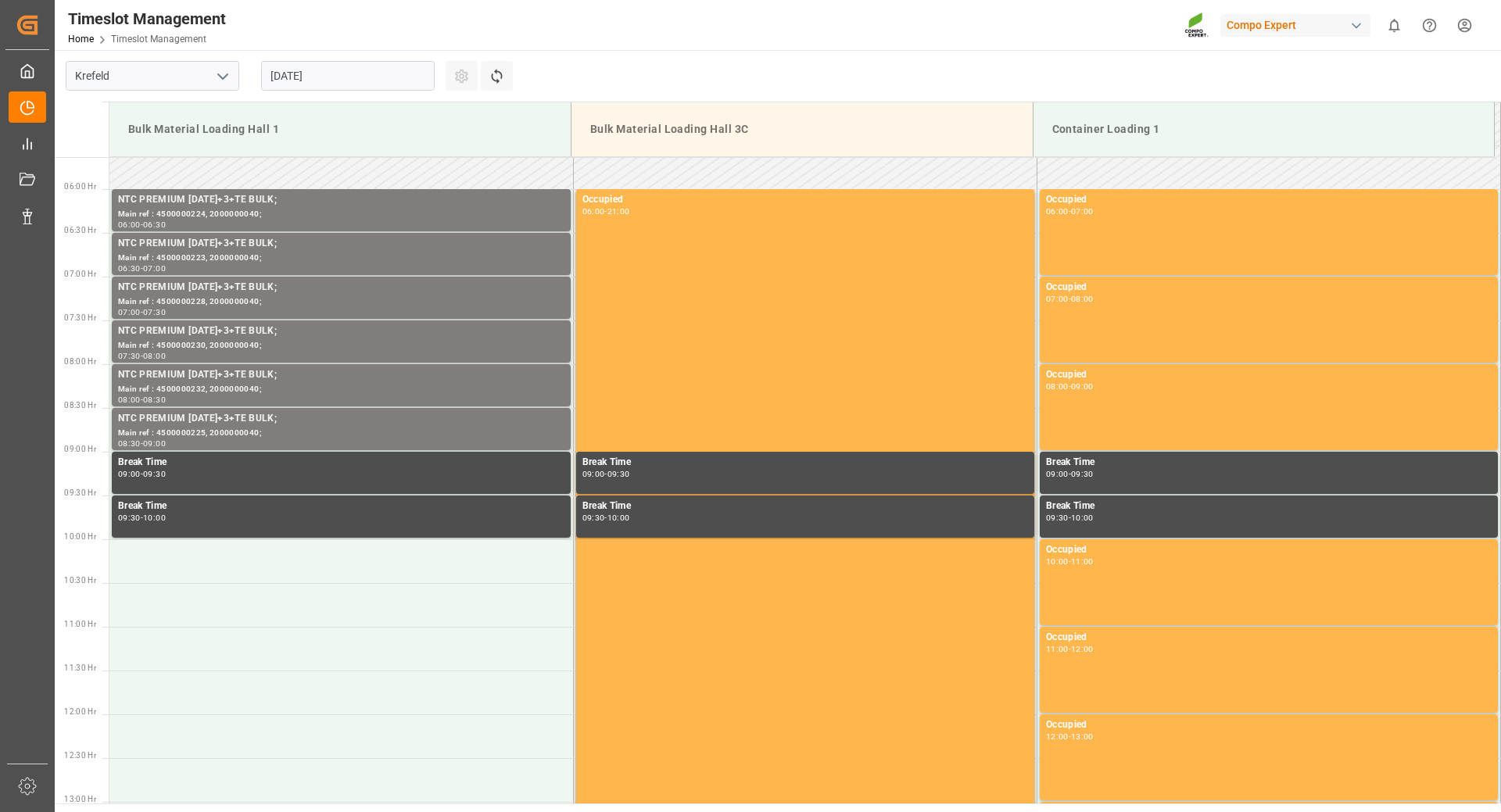
scroll to position [102, 0]
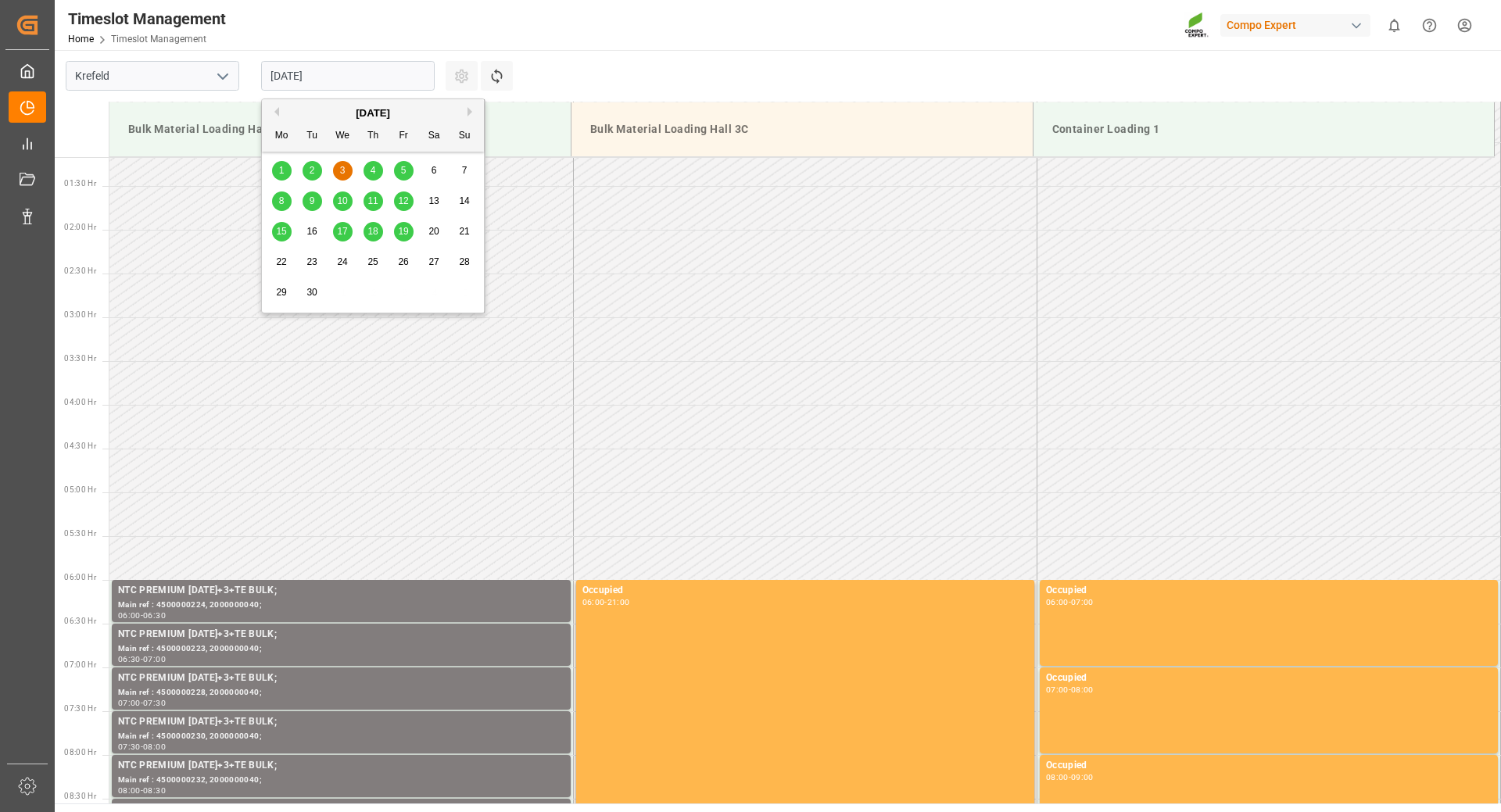
click at [341, 69] on input "[DATE]" at bounding box center [349, 76] width 174 height 29
click at [316, 170] on div "2" at bounding box center [312, 171] width 20 height 19
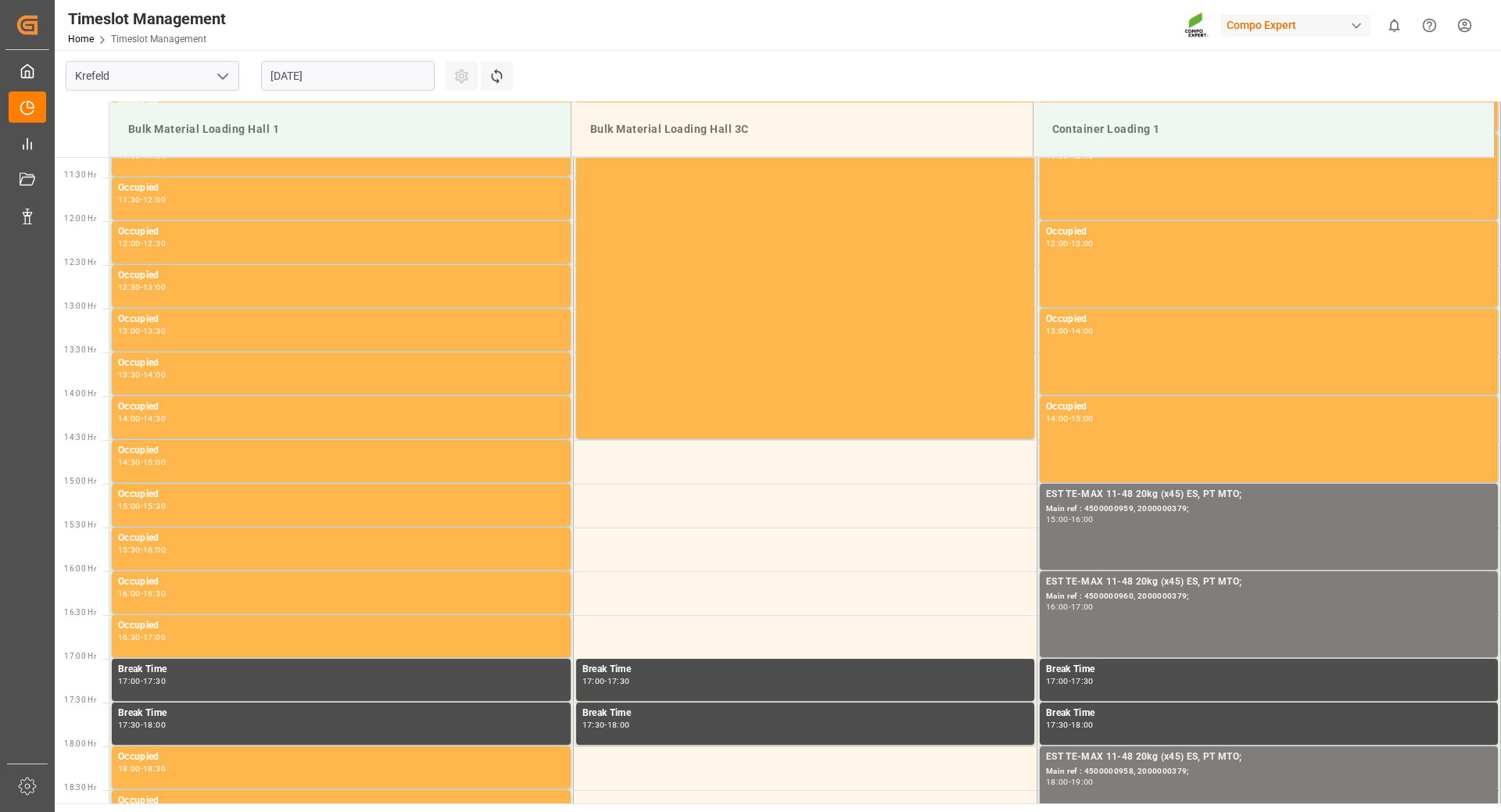
scroll to position [596, 0]
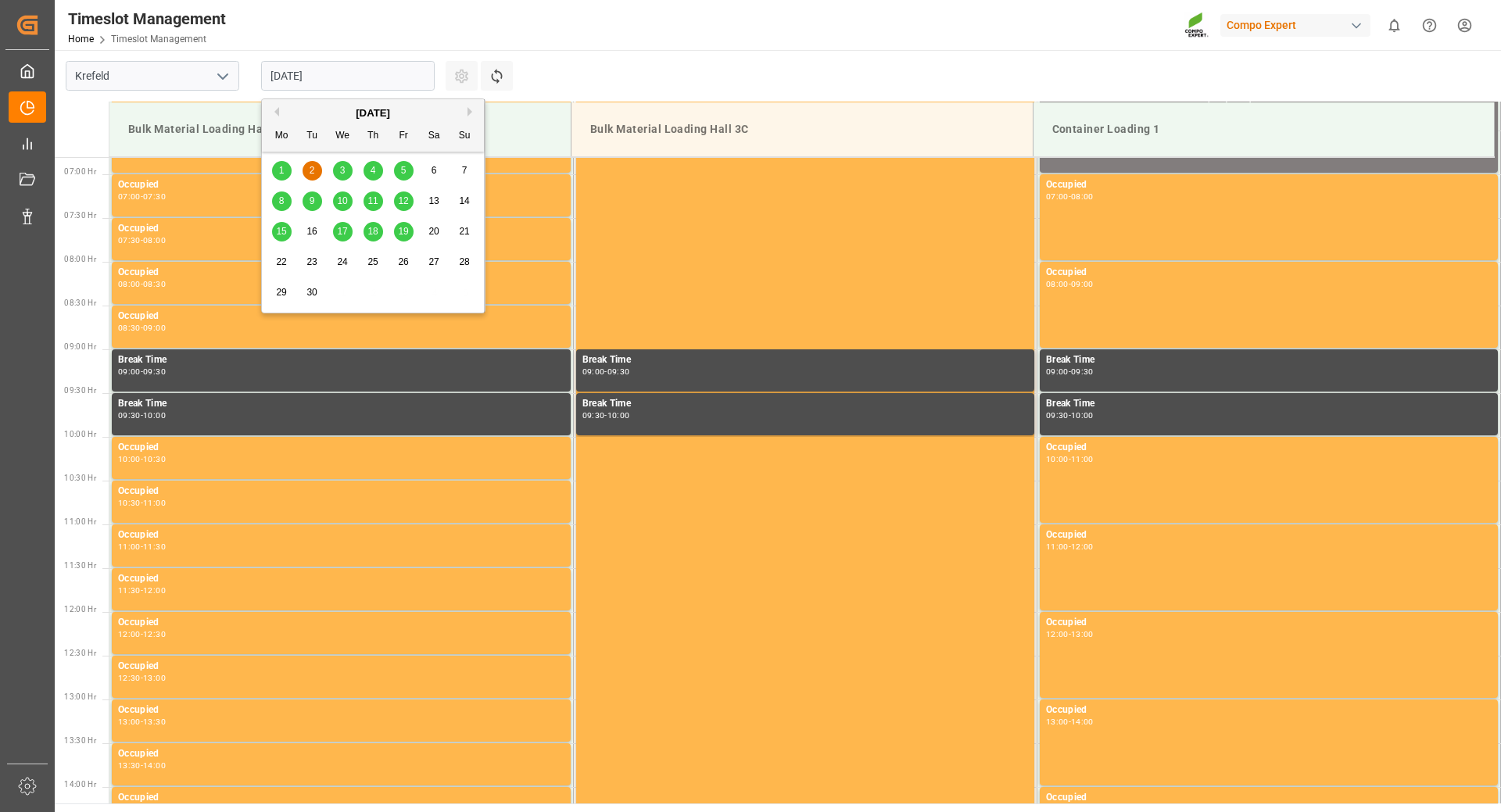
click at [352, 72] on input "[DATE]" at bounding box center [349, 76] width 174 height 29
click at [407, 183] on div "1 2 3 4 5 6 7" at bounding box center [373, 171] width 213 height 30
click at [407, 179] on div "5" at bounding box center [403, 171] width 20 height 19
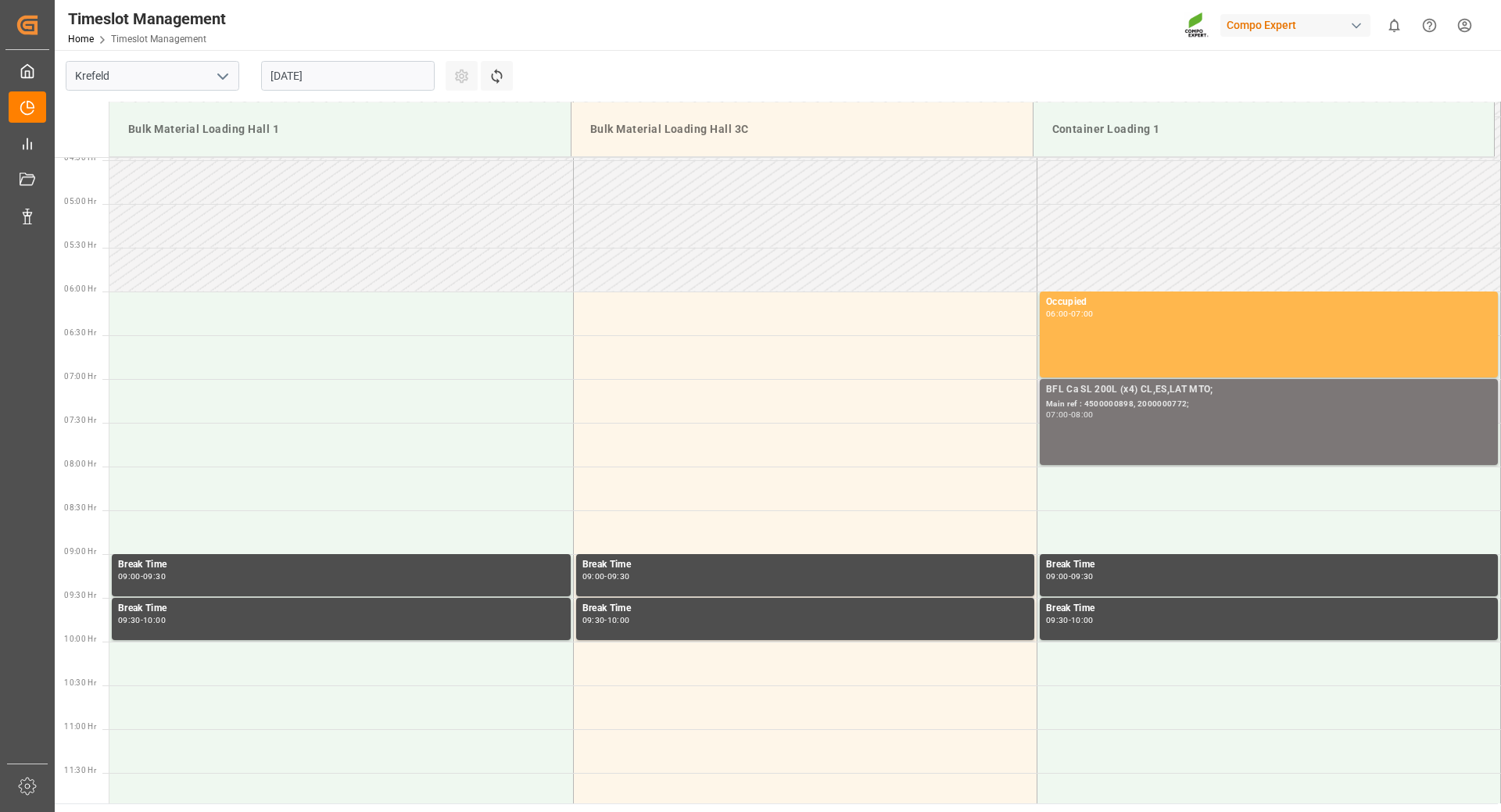
scroll to position [0, 0]
